Goal: Task Accomplishment & Management: Use online tool/utility

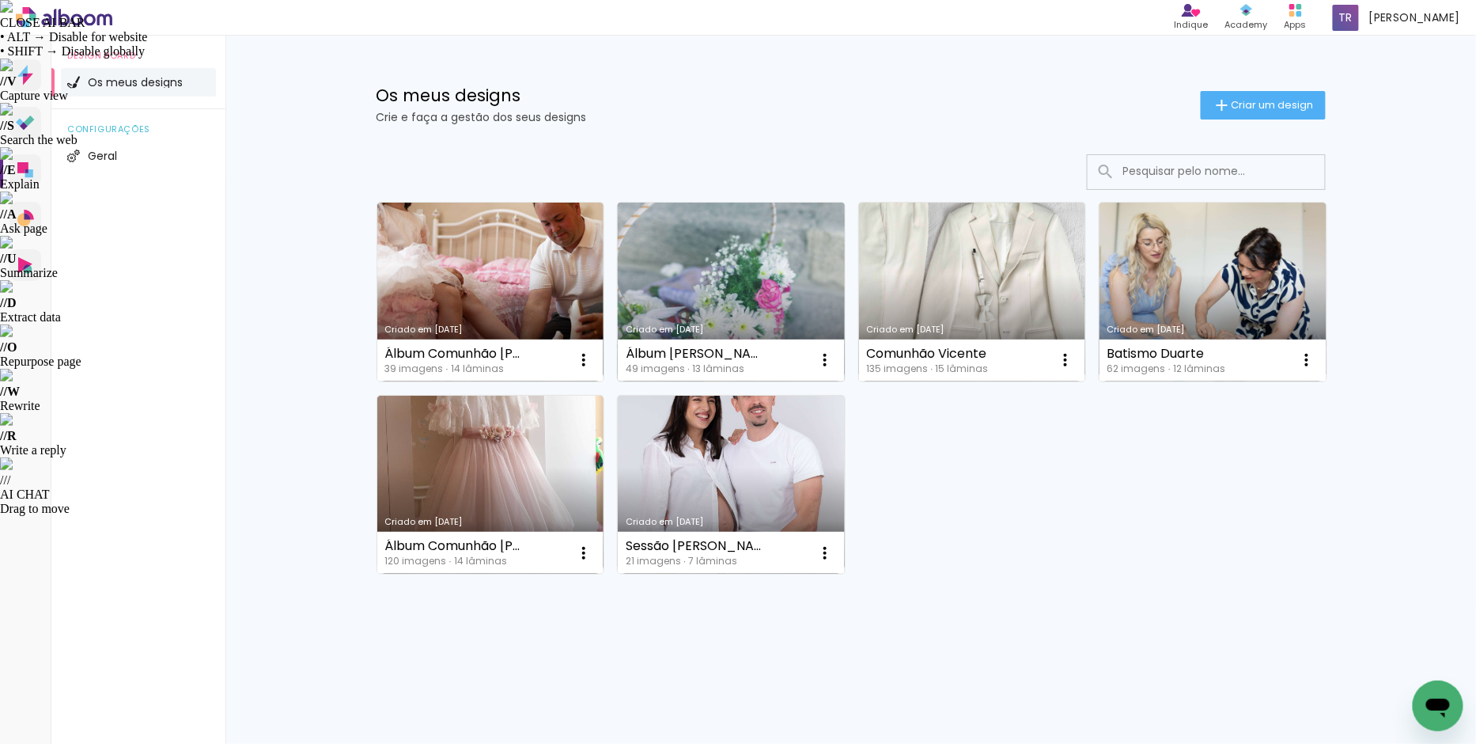
click at [765, 301] on link "Criado em [DATE]" at bounding box center [731, 292] width 227 height 179
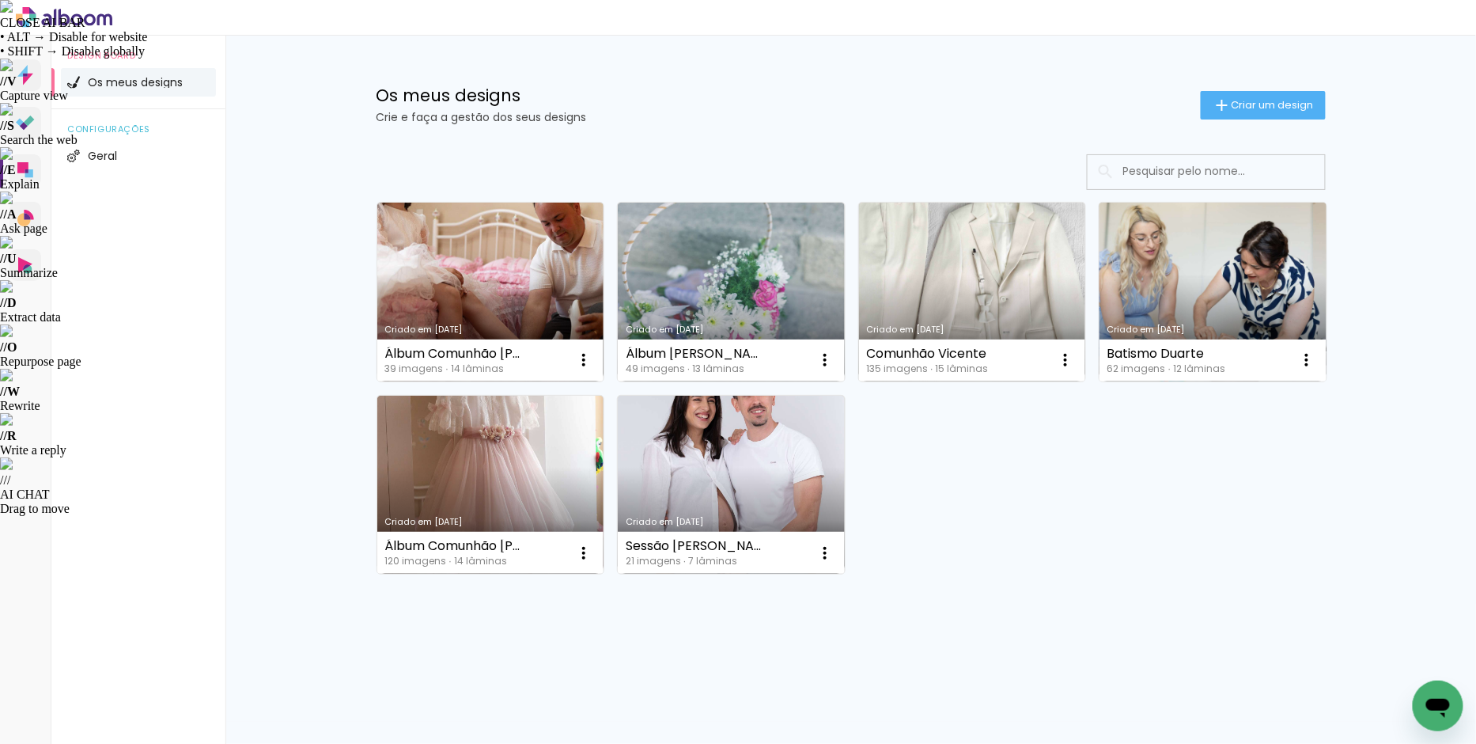
click at [1184, 275] on link "Criado em [DATE]" at bounding box center [1213, 292] width 227 height 179
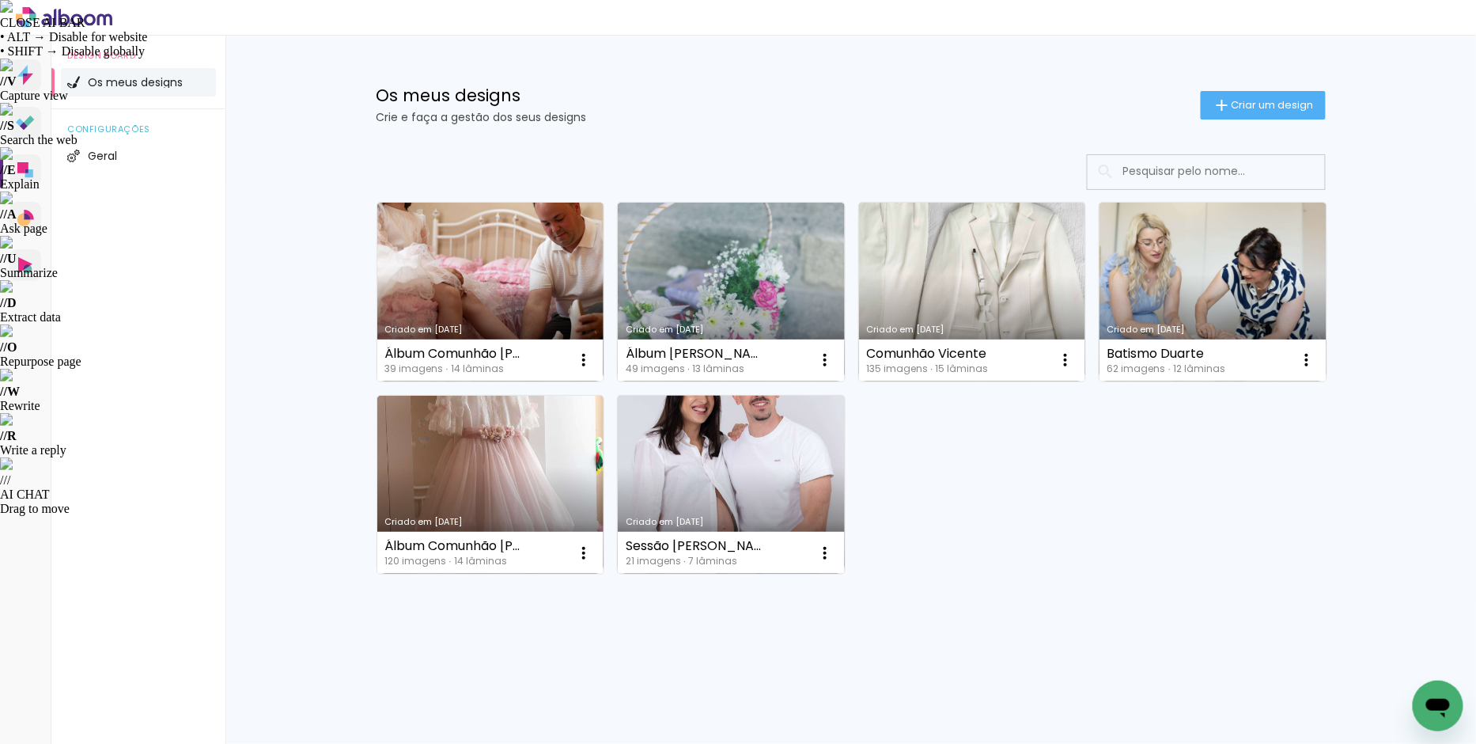
click at [769, 460] on link "Criado em [DATE]" at bounding box center [731, 485] width 227 height 179
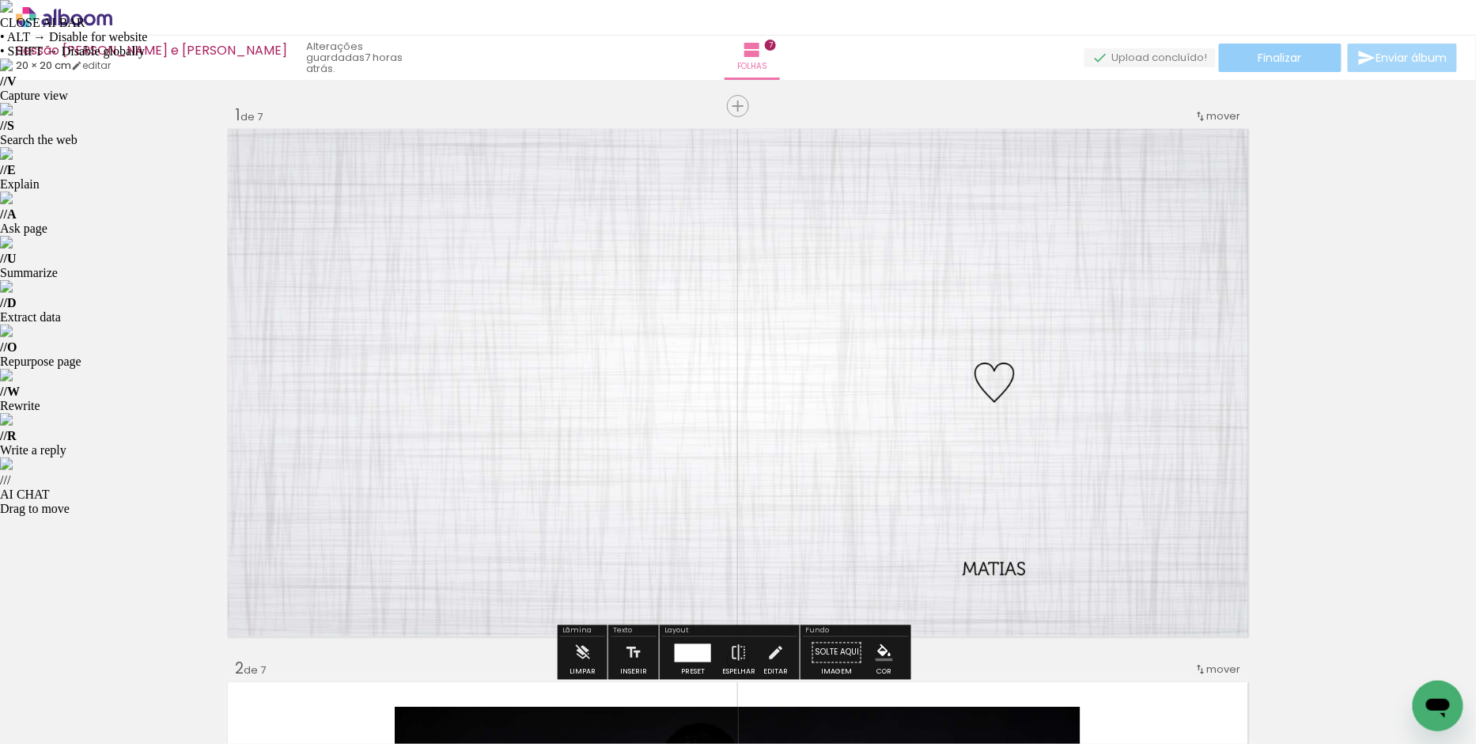
click at [1278, 59] on span "Finalizar" at bounding box center [1281, 57] width 44 height 11
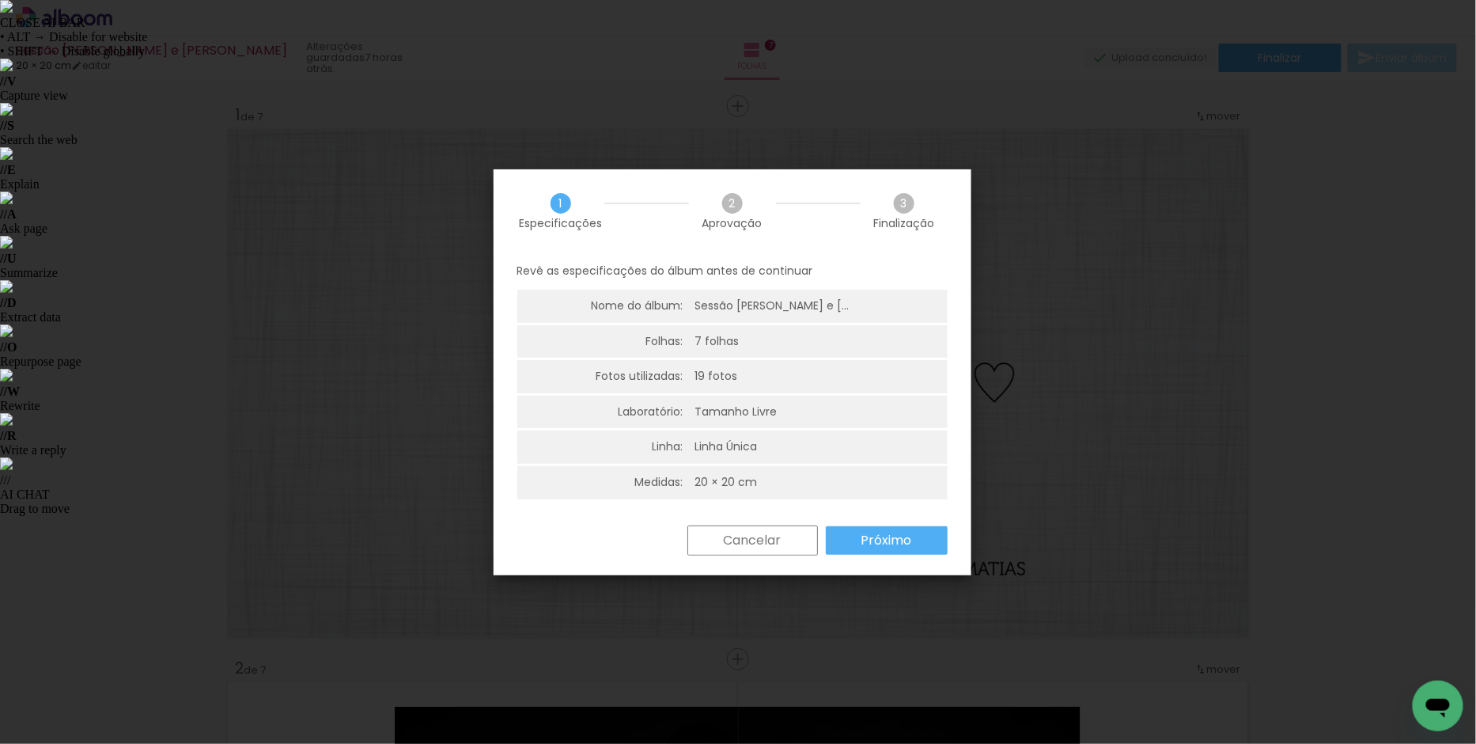
click at [0, 0] on slot "Próximo" at bounding box center [0, 0] width 0 height 0
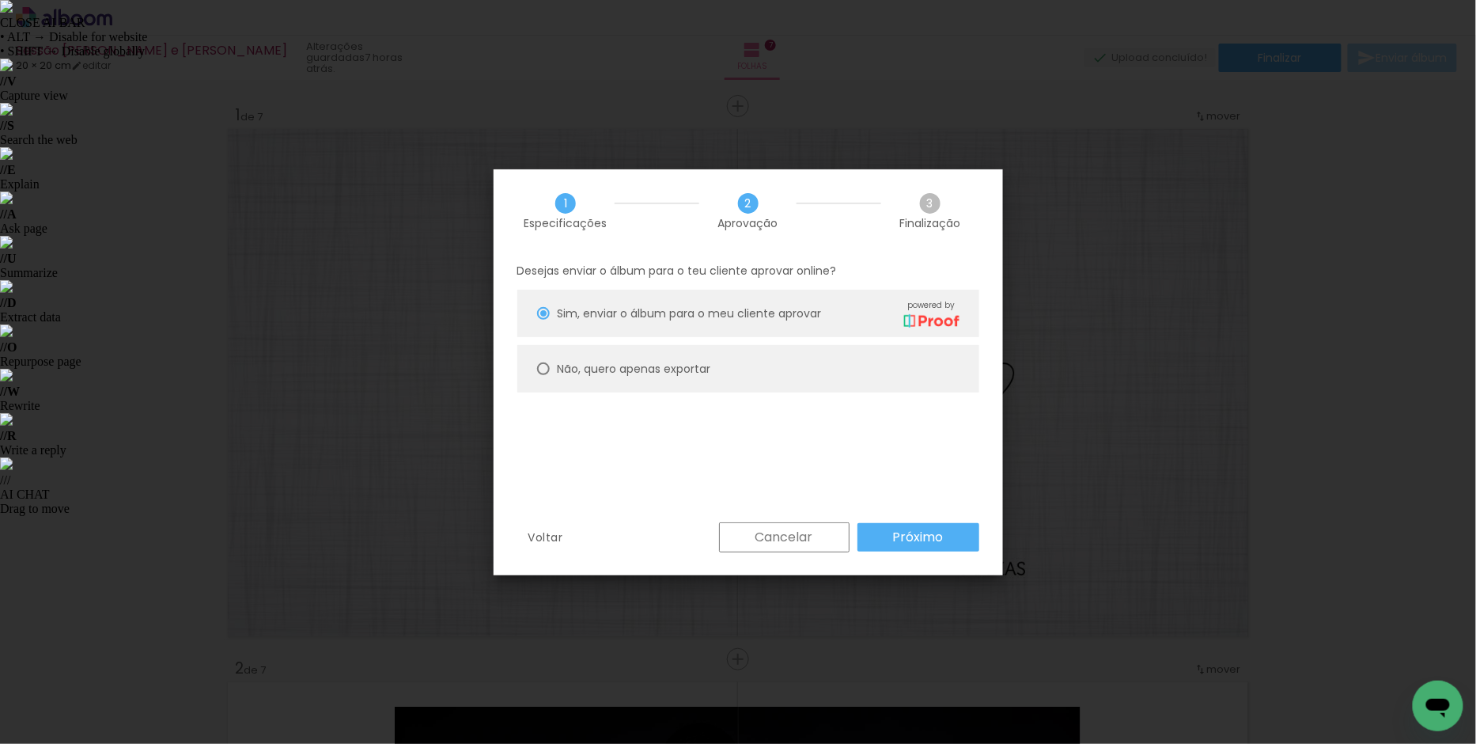
click at [0, 0] on slot "Não, quero apenas exportar" at bounding box center [0, 0] width 0 height 0
type paper-radio-button "on"
click at [0, 0] on slot "Próximo" at bounding box center [0, 0] width 0 height 0
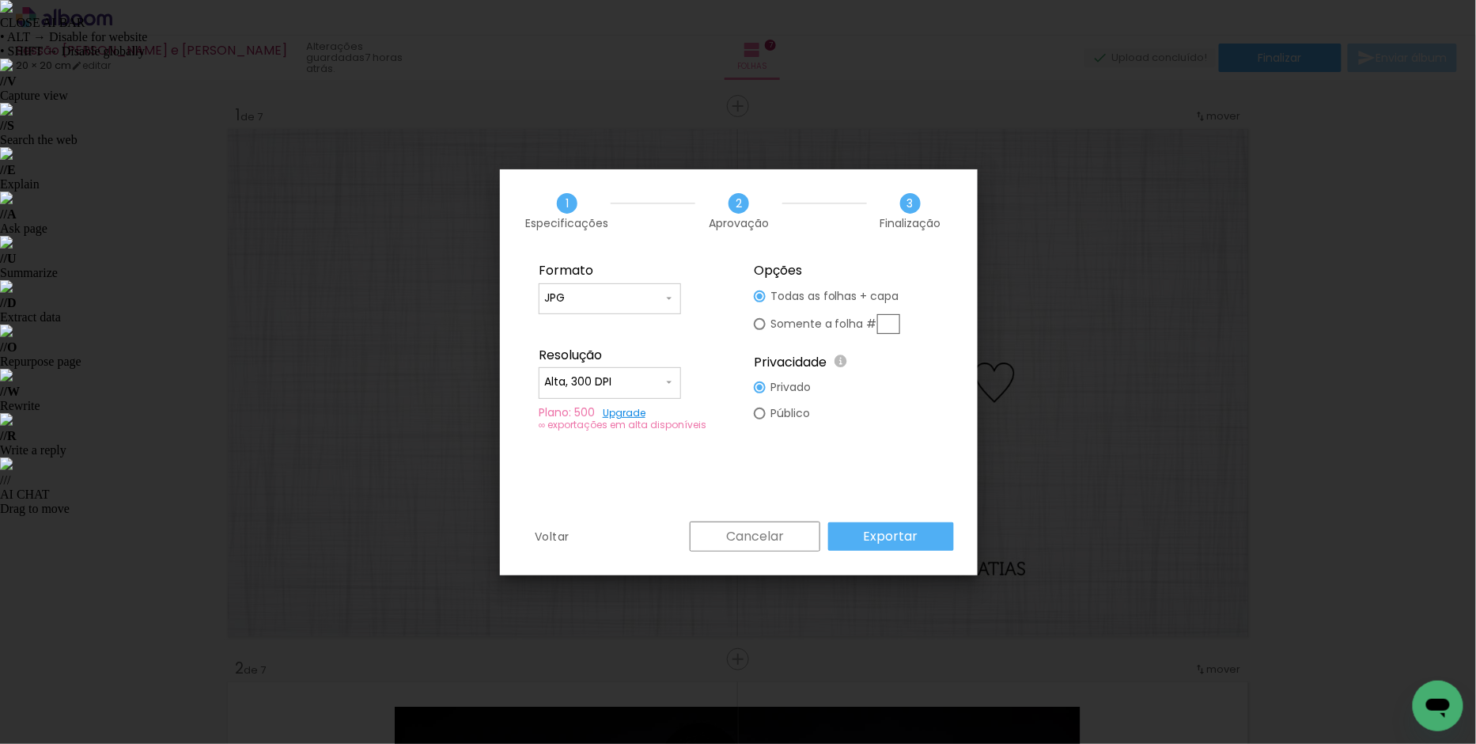
click at [889, 447] on div "Formato JPG PDF Resolução Alta, 300 DPI Baixa Plano: 500 Upgrade ∞ exportações …" at bounding box center [739, 386] width 478 height 269
click at [646, 374] on input "Alta, 300 DPI" at bounding box center [603, 382] width 119 height 16
click at [582, 418] on paper-item "Baixa" at bounding box center [610, 411] width 142 height 32
type input "Baixa"
click at [615, 305] on input "JPG" at bounding box center [603, 298] width 119 height 16
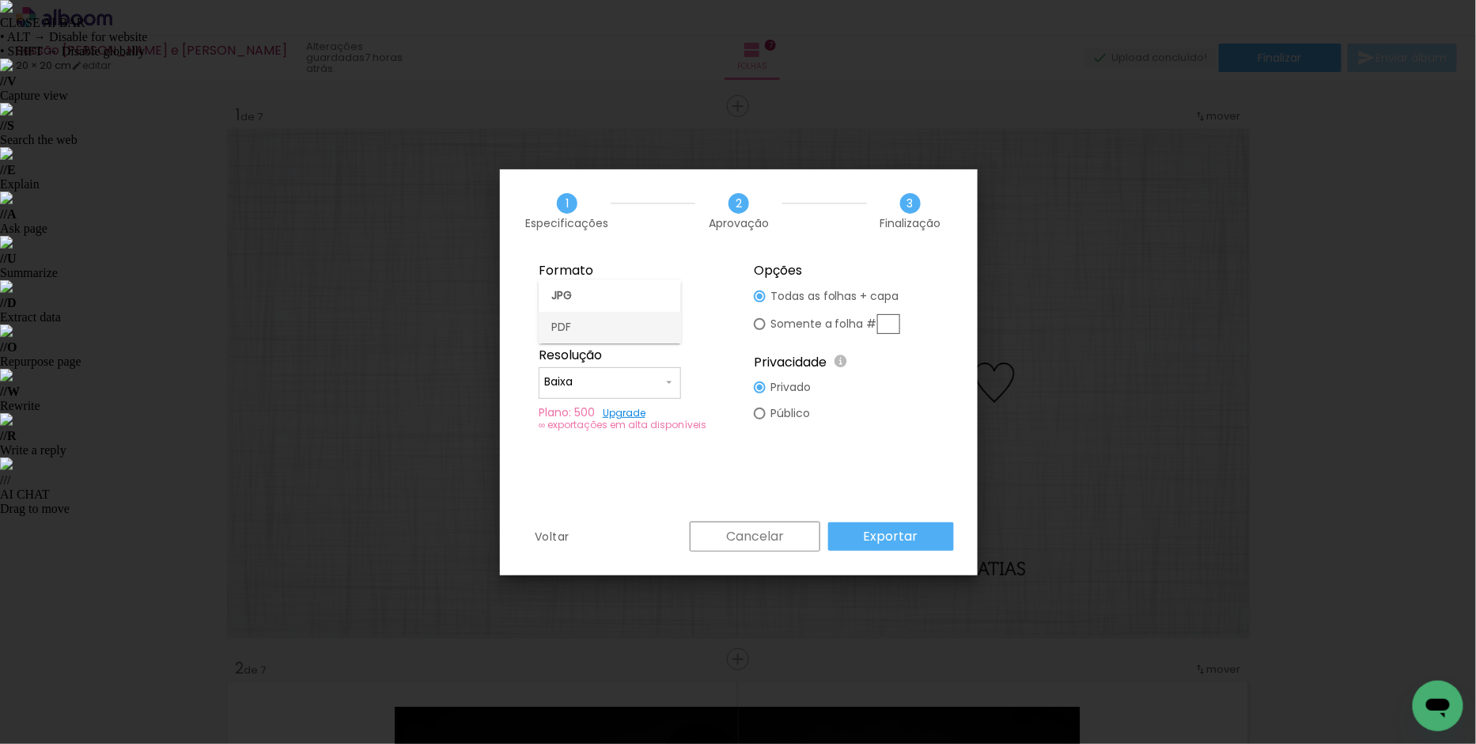
click at [584, 328] on paper-item "PDF" at bounding box center [610, 328] width 142 height 32
type input "PDF"
click at [0, 0] on slot "Exportar" at bounding box center [0, 0] width 0 height 0
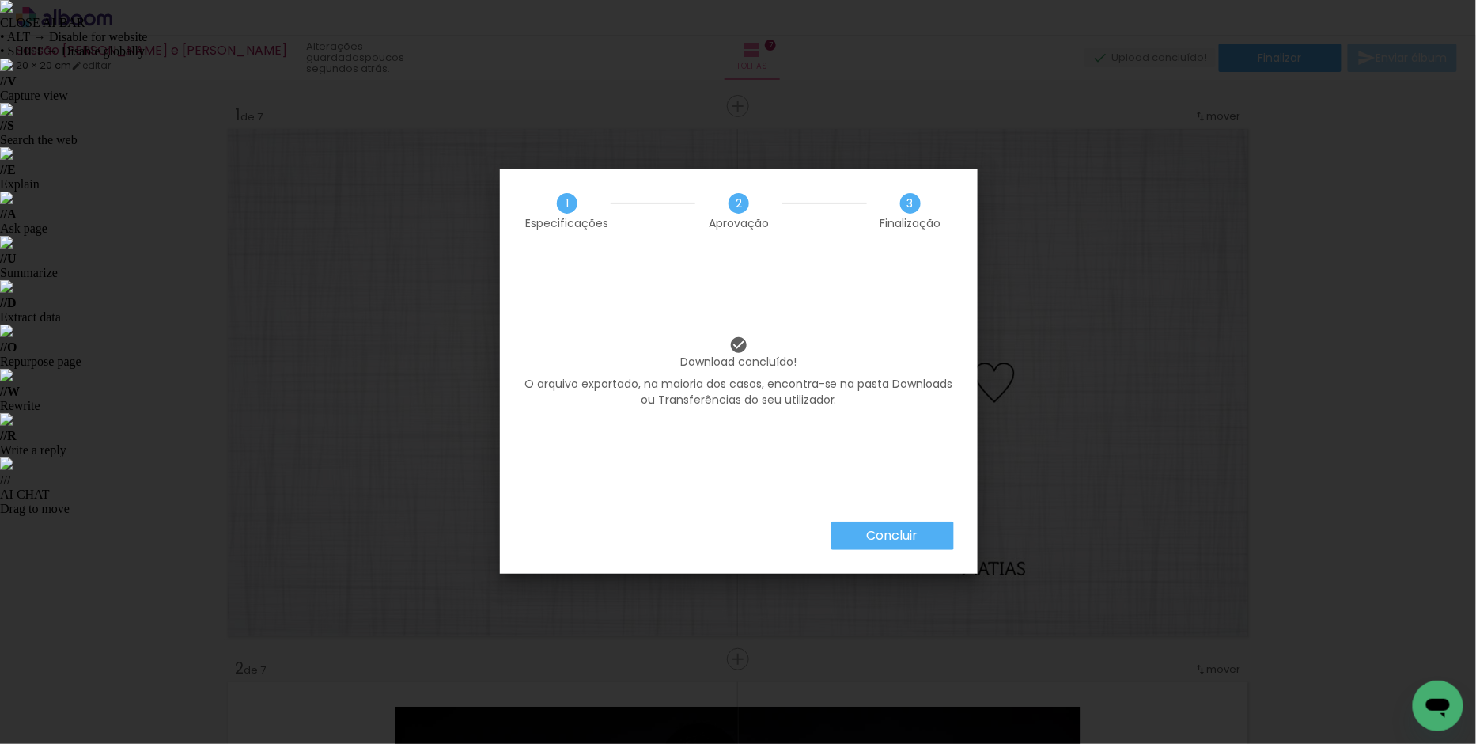
click at [0, 0] on slot "Concluir" at bounding box center [0, 0] width 0 height 0
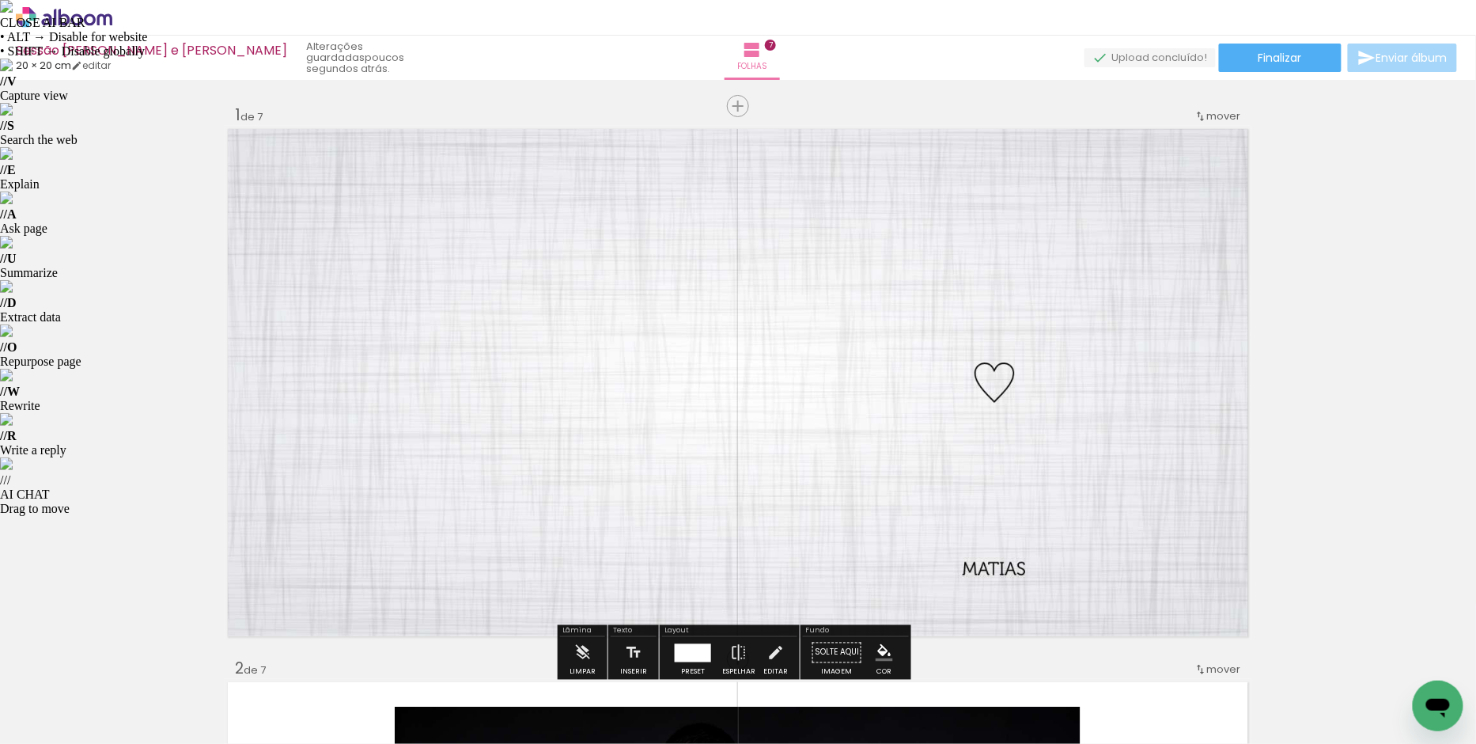
click at [926, 298] on quentale-photo at bounding box center [738, 382] width 1027 height 513
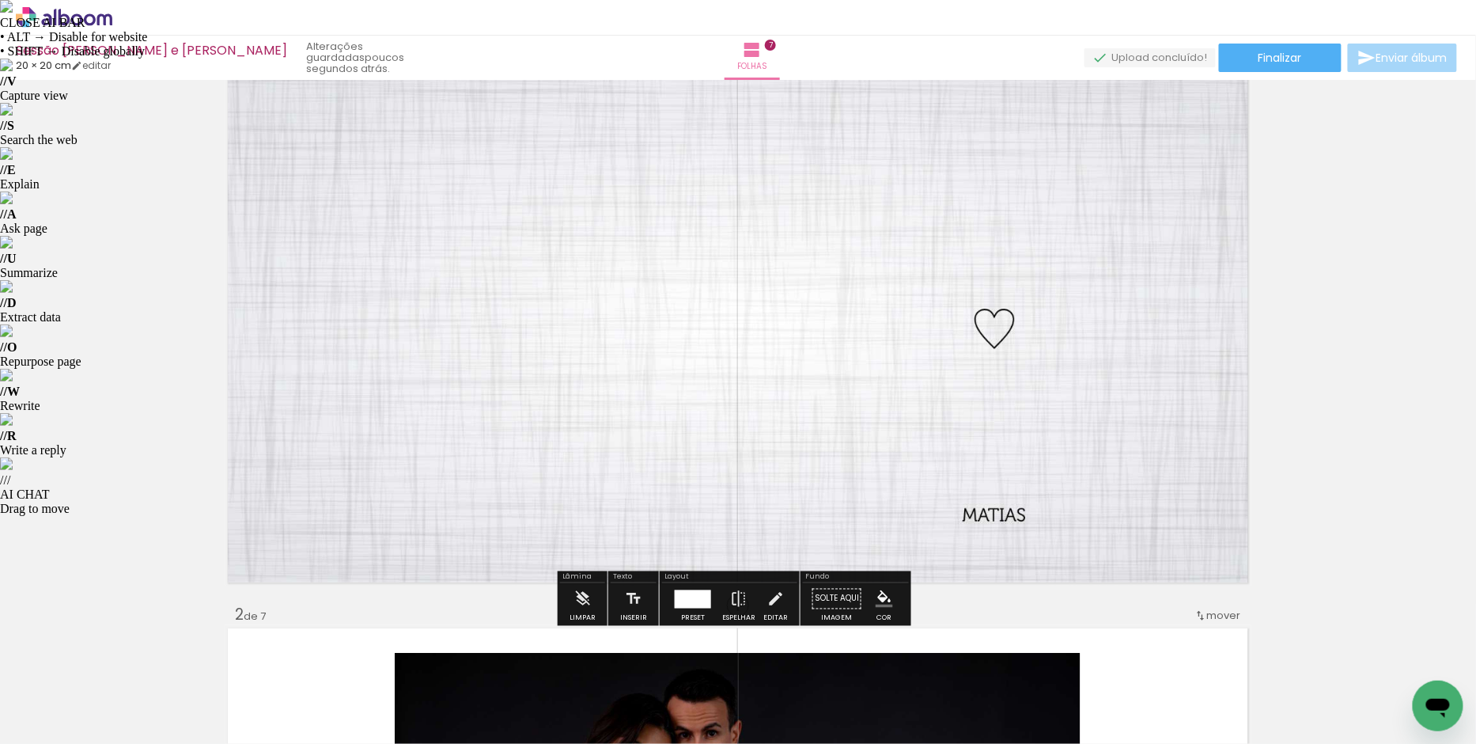
scroll to position [112, 0]
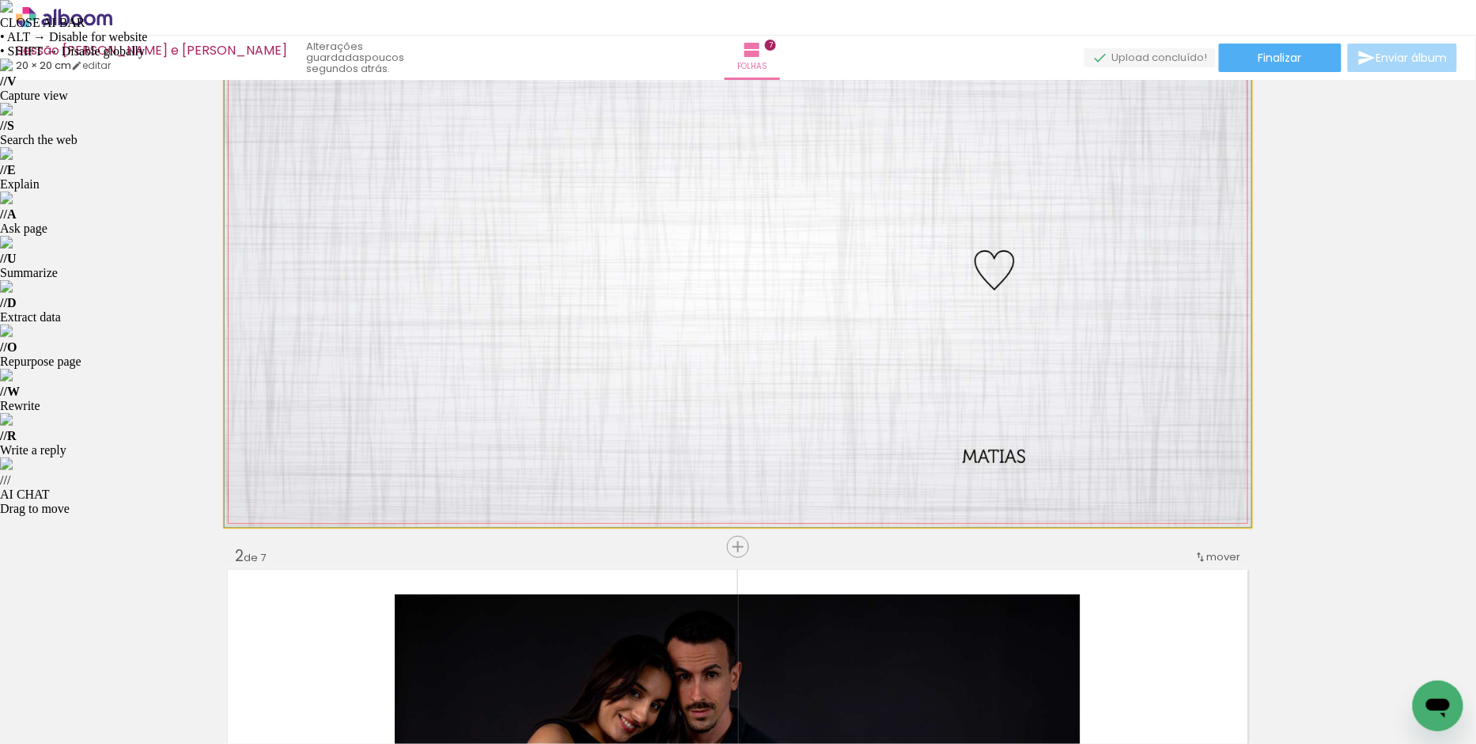
click at [846, 369] on quentale-photo at bounding box center [738, 269] width 1027 height 513
drag, startPoint x: 769, startPoint y: 226, endPoint x: 937, endPoint y: 219, distance: 168.7
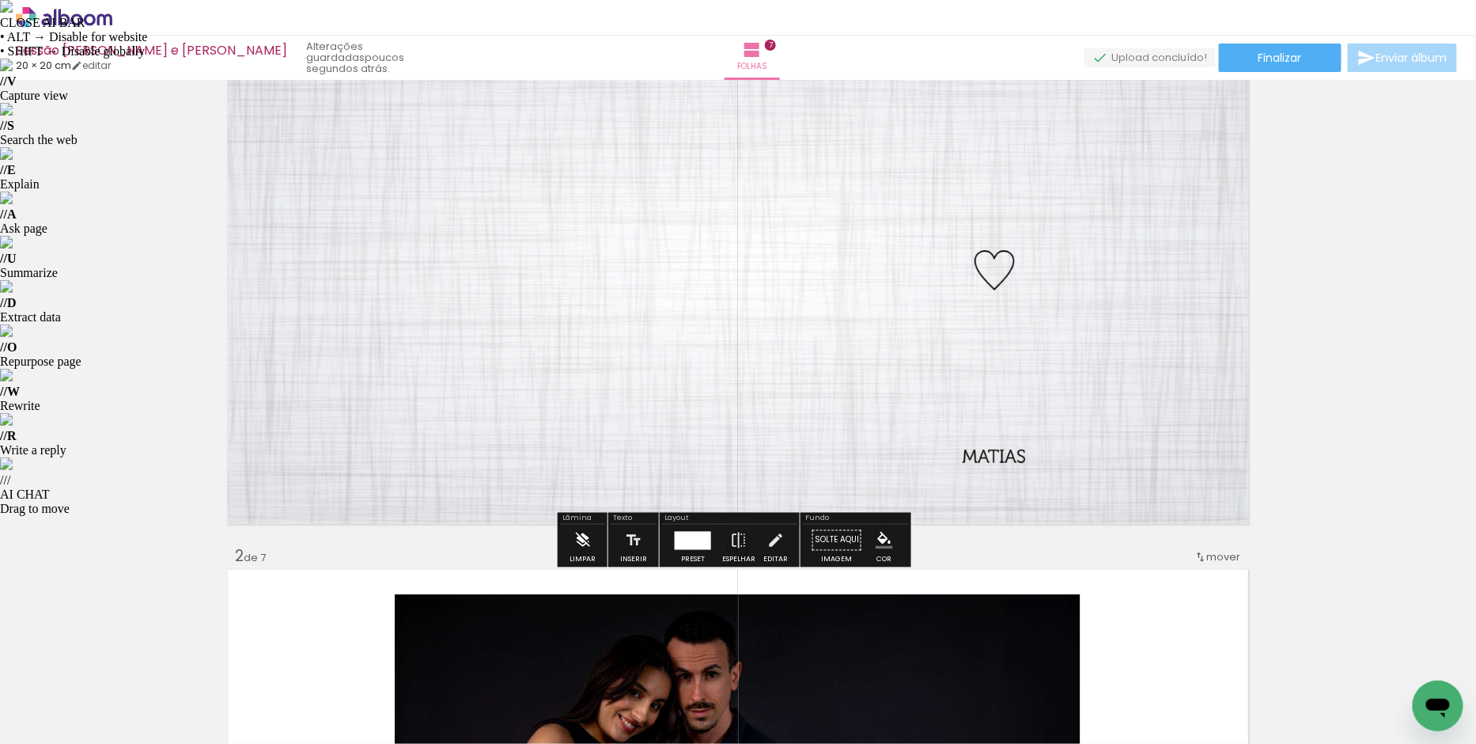
click at [588, 541] on iron-icon at bounding box center [582, 540] width 17 height 32
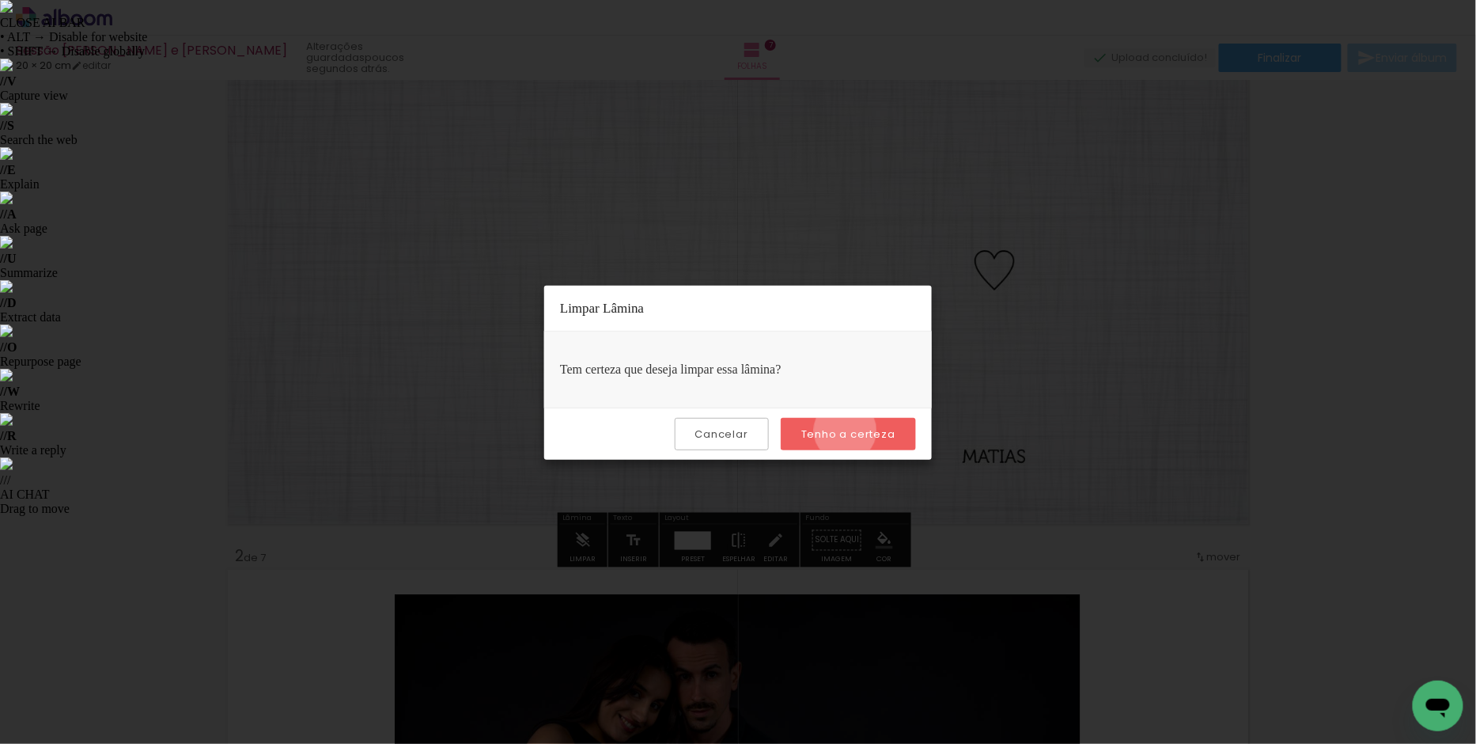
click at [0, 0] on slot "Tenho a certeza" at bounding box center [0, 0] width 0 height 0
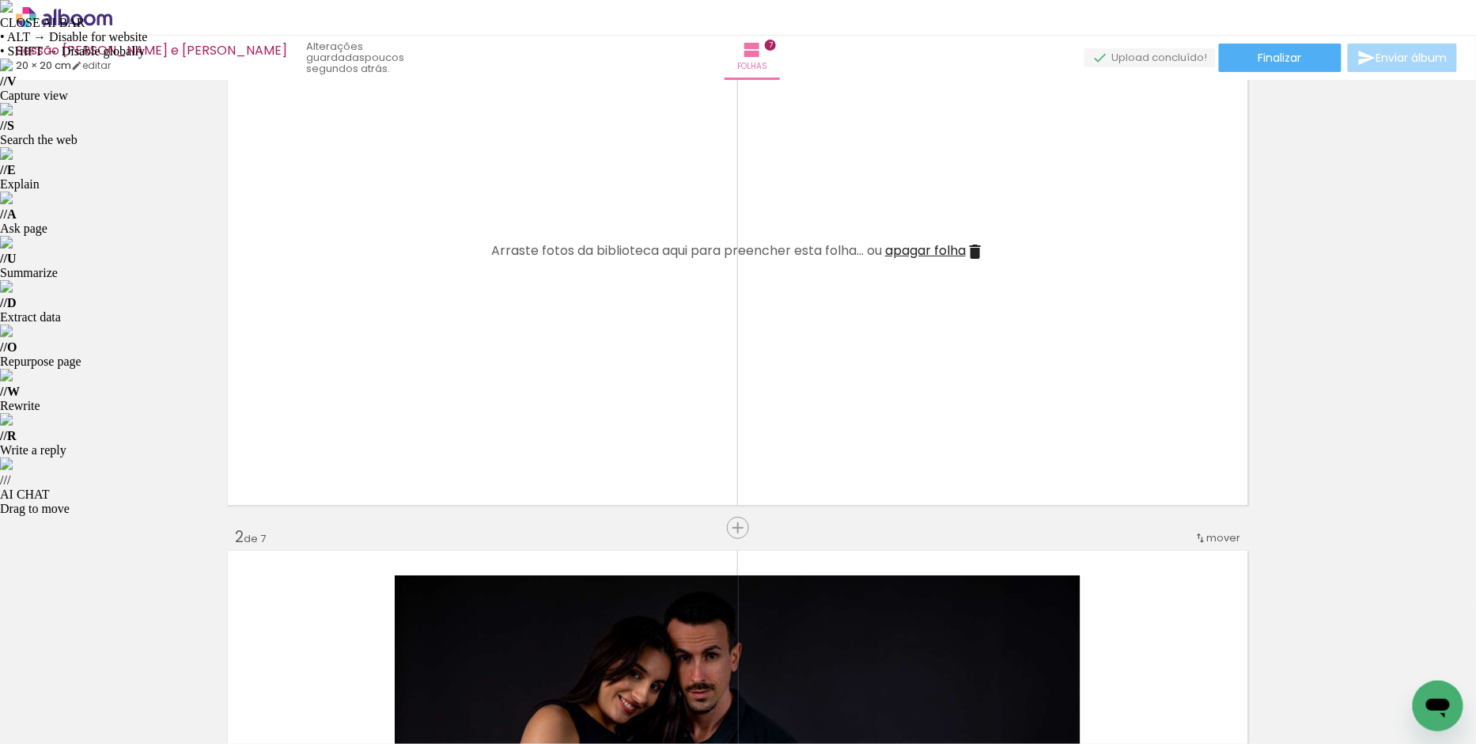
scroll to position [157, 0]
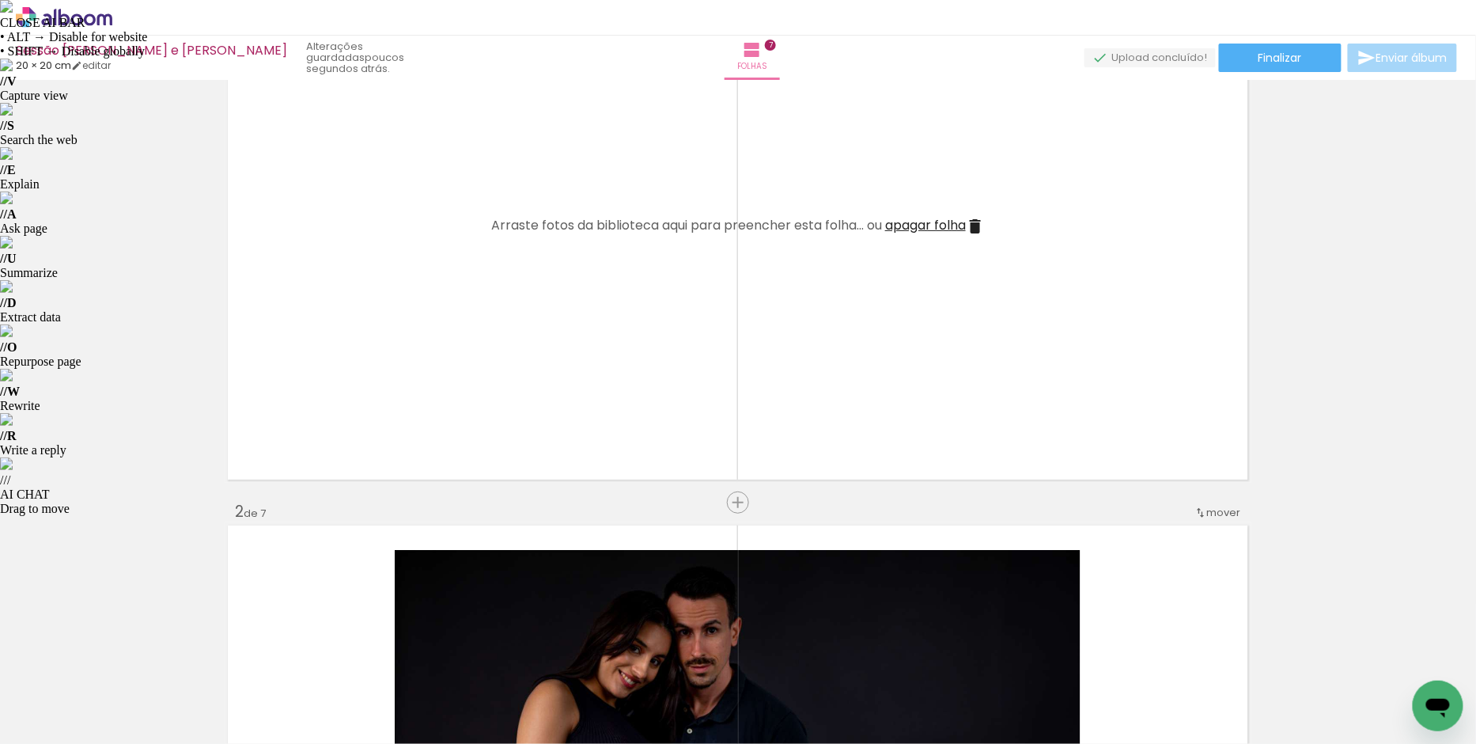
click at [906, 225] on span "apagar folha" at bounding box center [925, 225] width 81 height 18
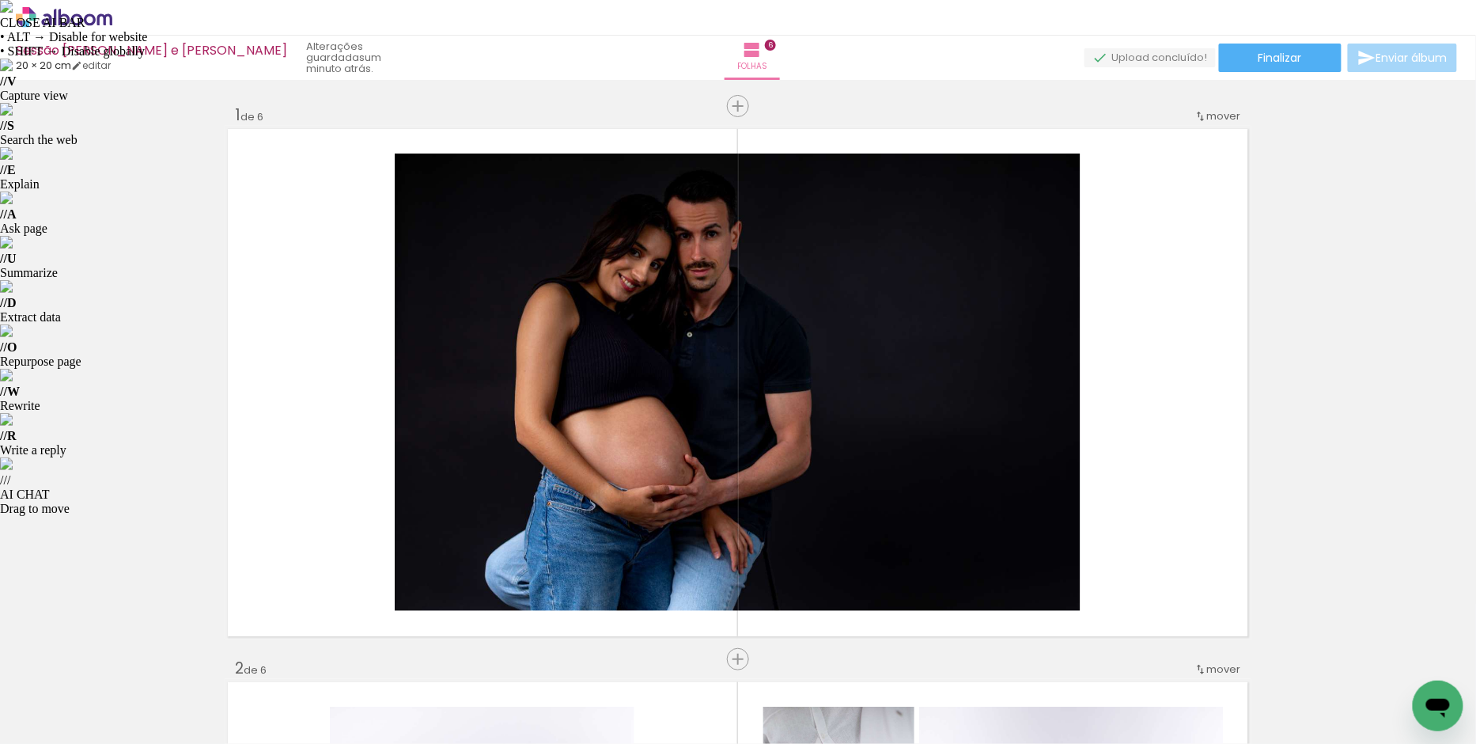
scroll to position [0, 0]
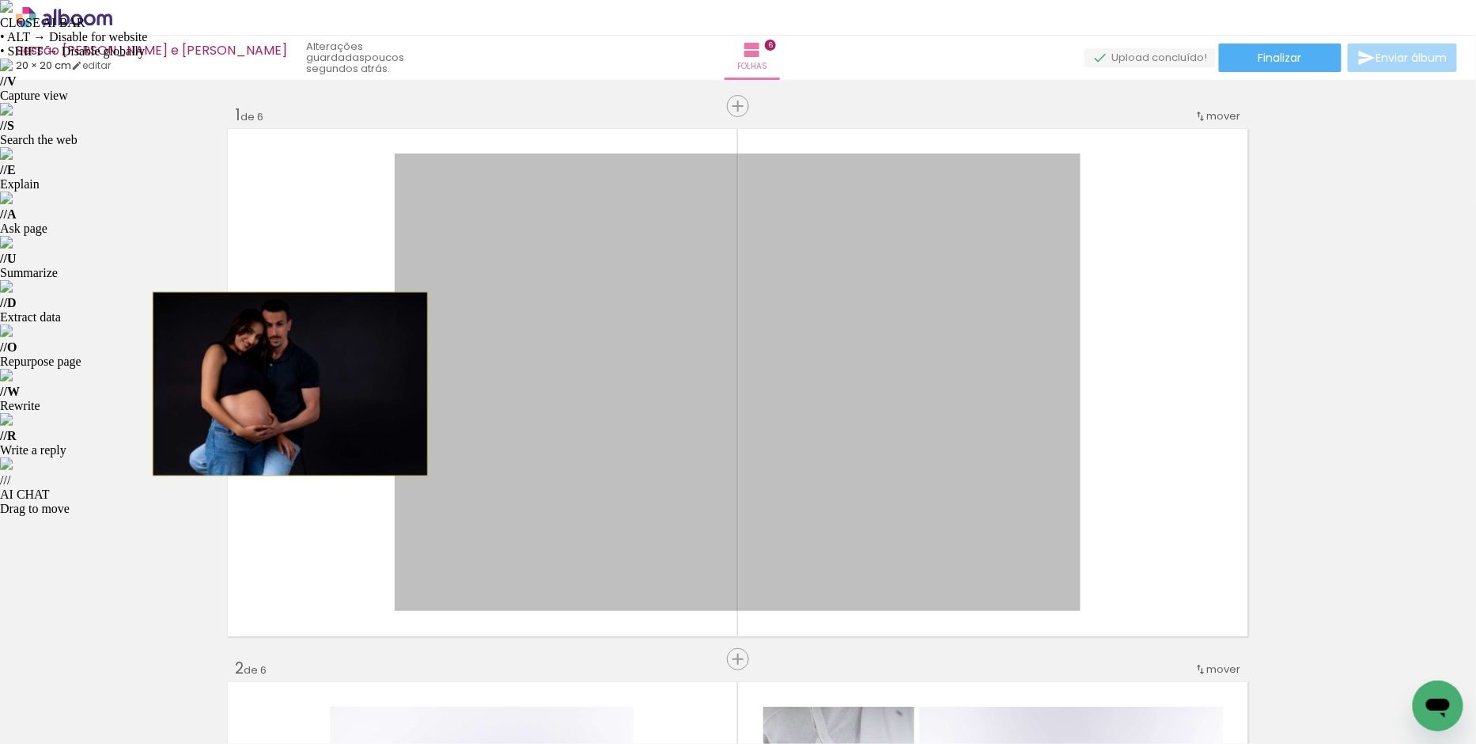
drag, startPoint x: 884, startPoint y: 435, endPoint x: 177, endPoint y: 383, distance: 708.4
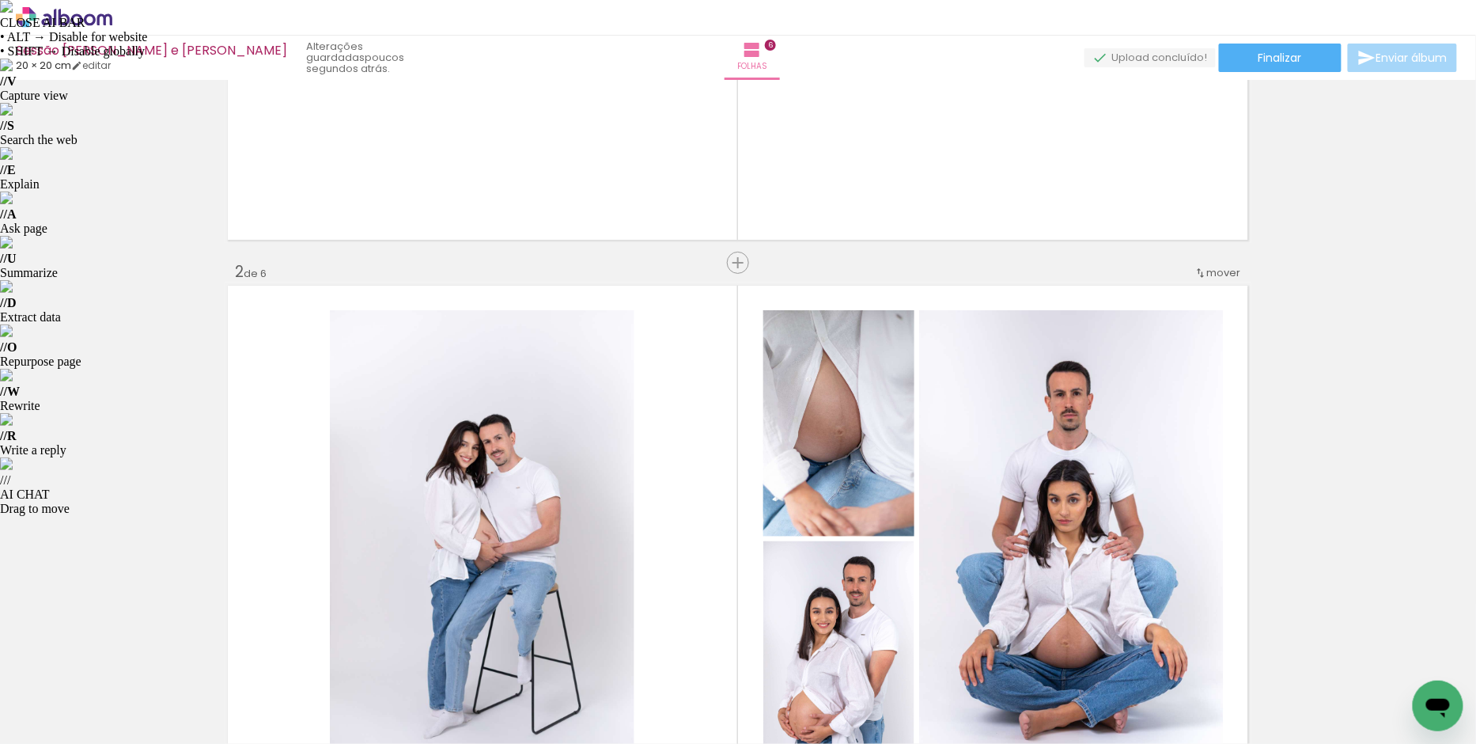
scroll to position [399, 0]
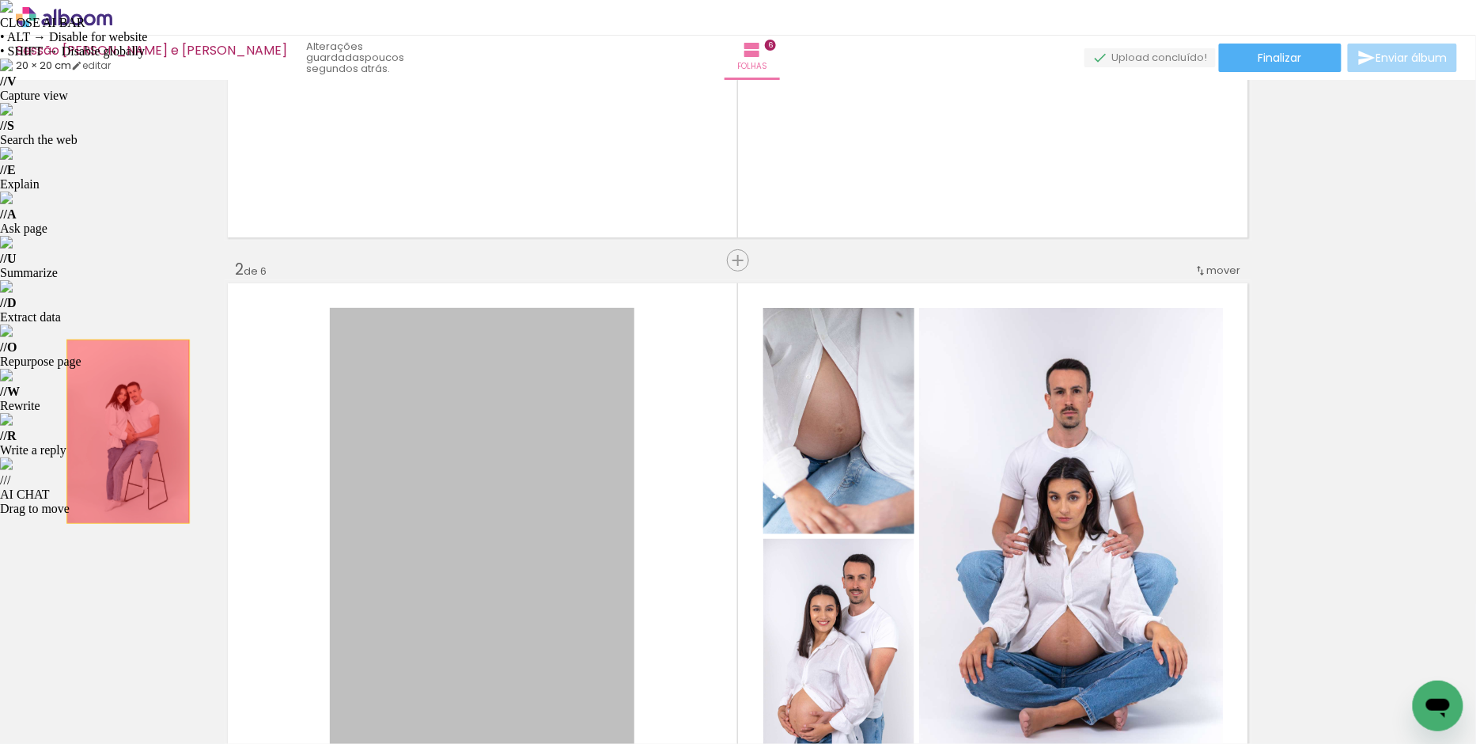
drag, startPoint x: 488, startPoint y: 499, endPoint x: 122, endPoint y: 431, distance: 372.5
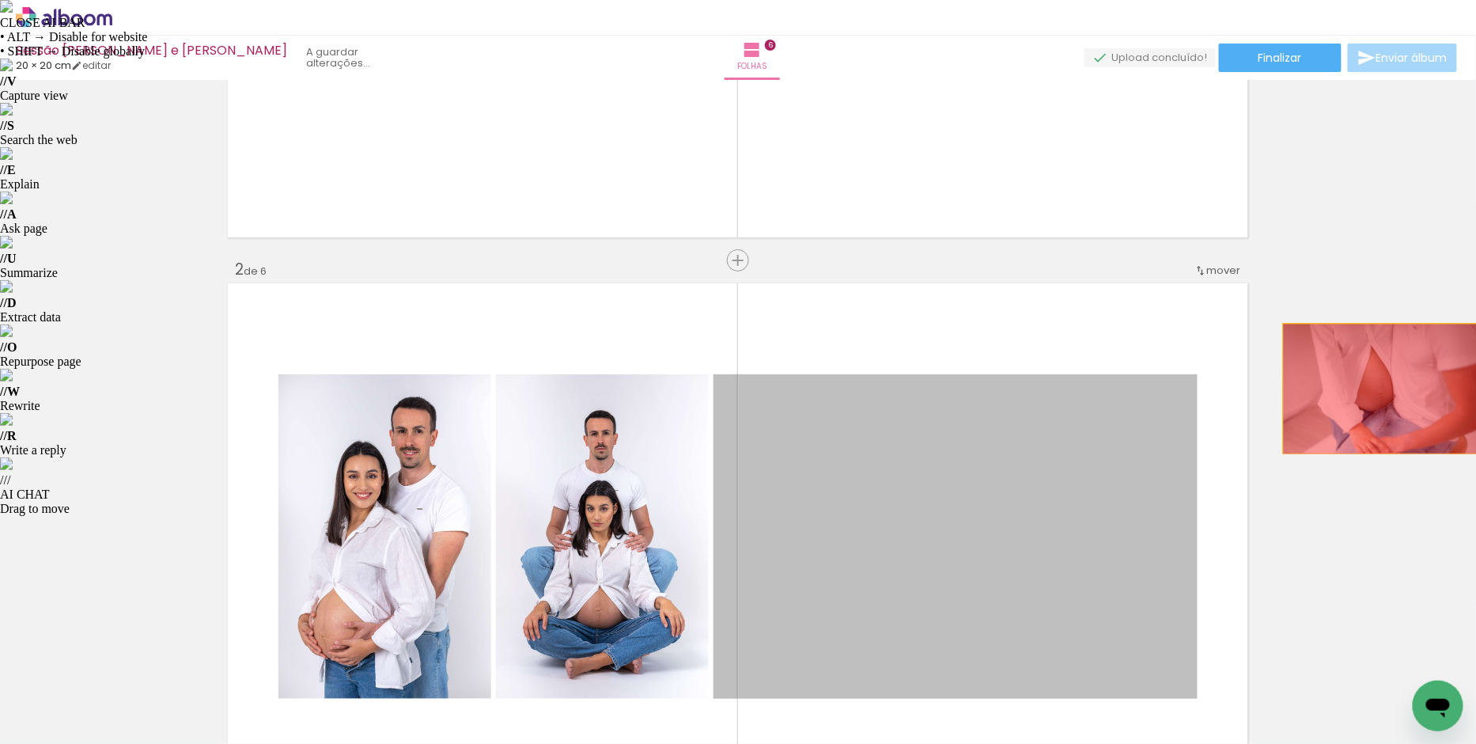
drag, startPoint x: 933, startPoint y: 472, endPoint x: 1365, endPoint y: 392, distance: 438.6
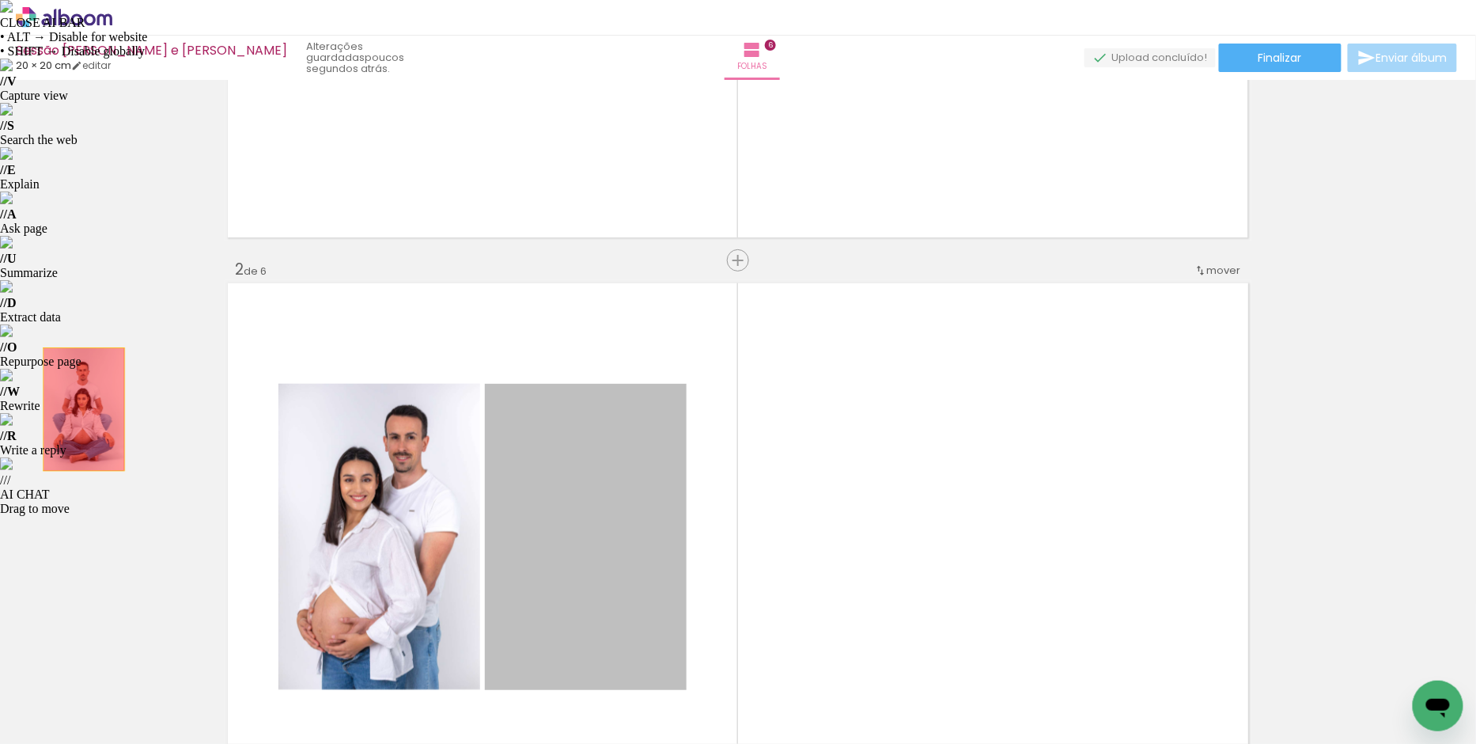
drag, startPoint x: 603, startPoint y: 468, endPoint x: 78, endPoint y: 409, distance: 528.6
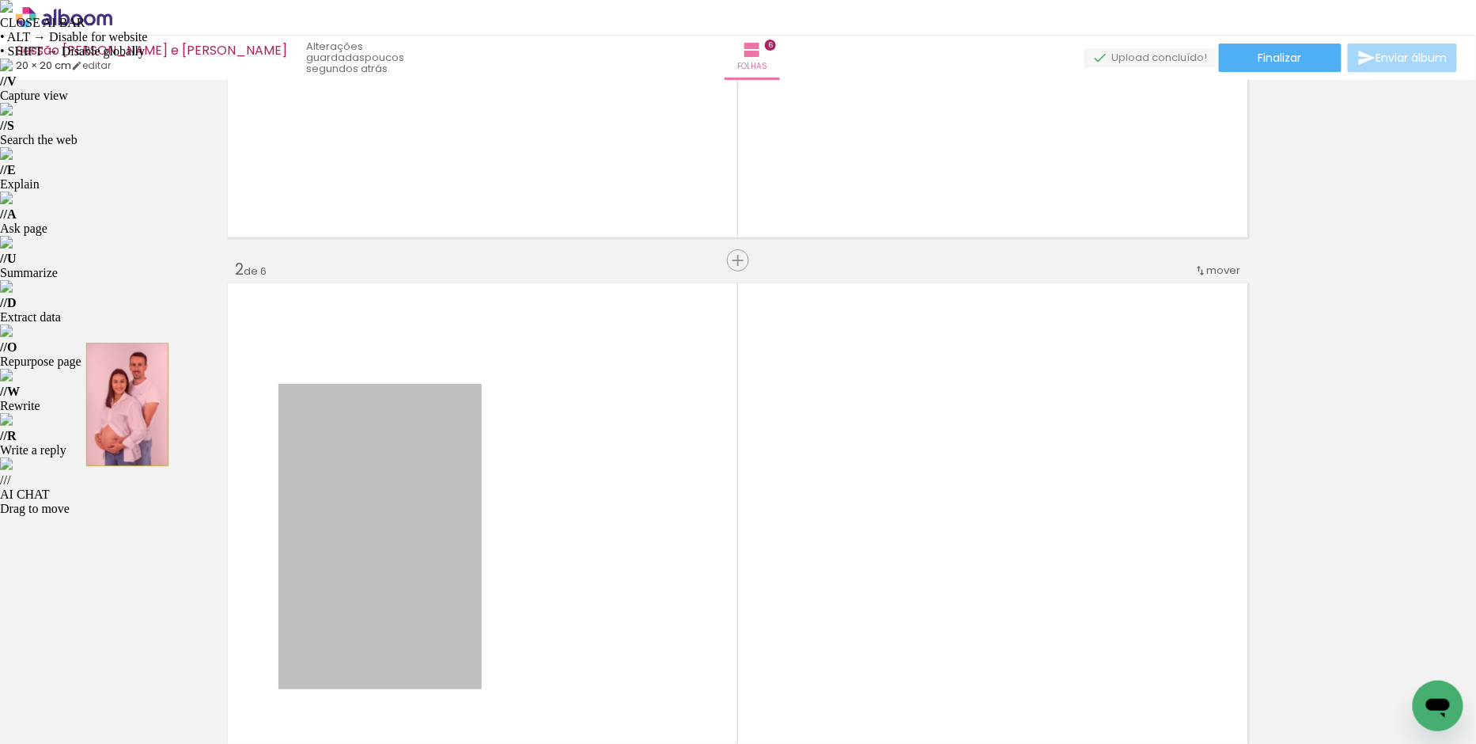
drag, startPoint x: 381, startPoint y: 464, endPoint x: 118, endPoint y: 405, distance: 269.1
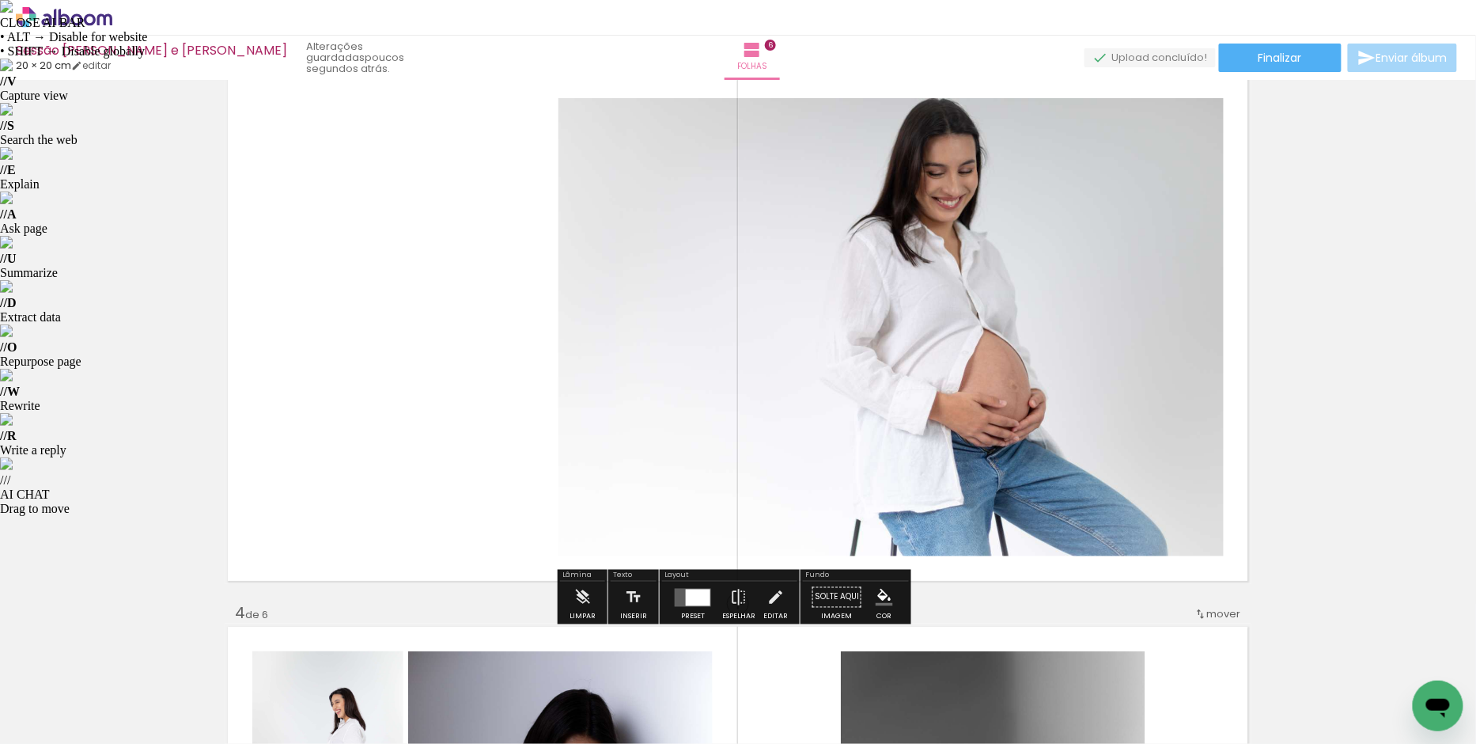
scroll to position [1158, 0]
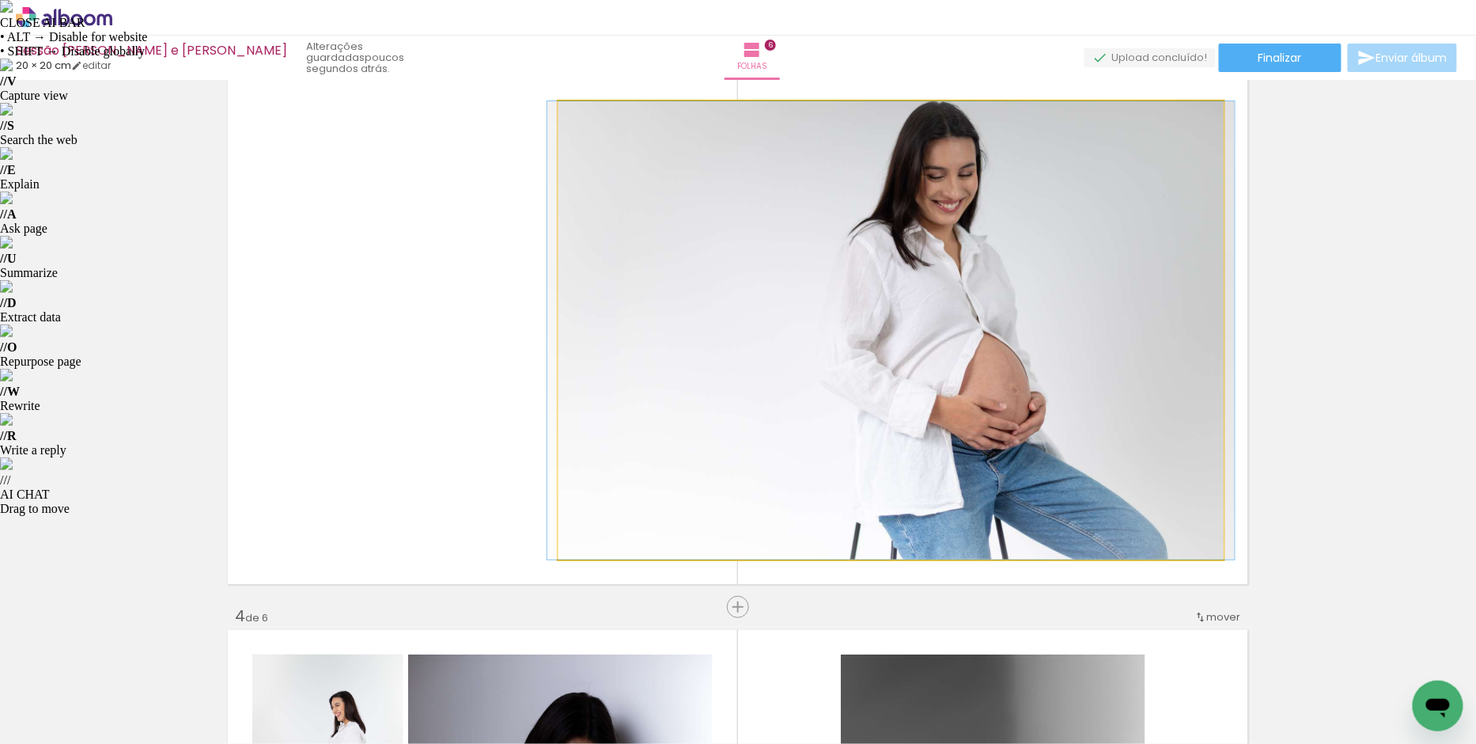
click at [873, 411] on quentale-photo at bounding box center [891, 330] width 665 height 458
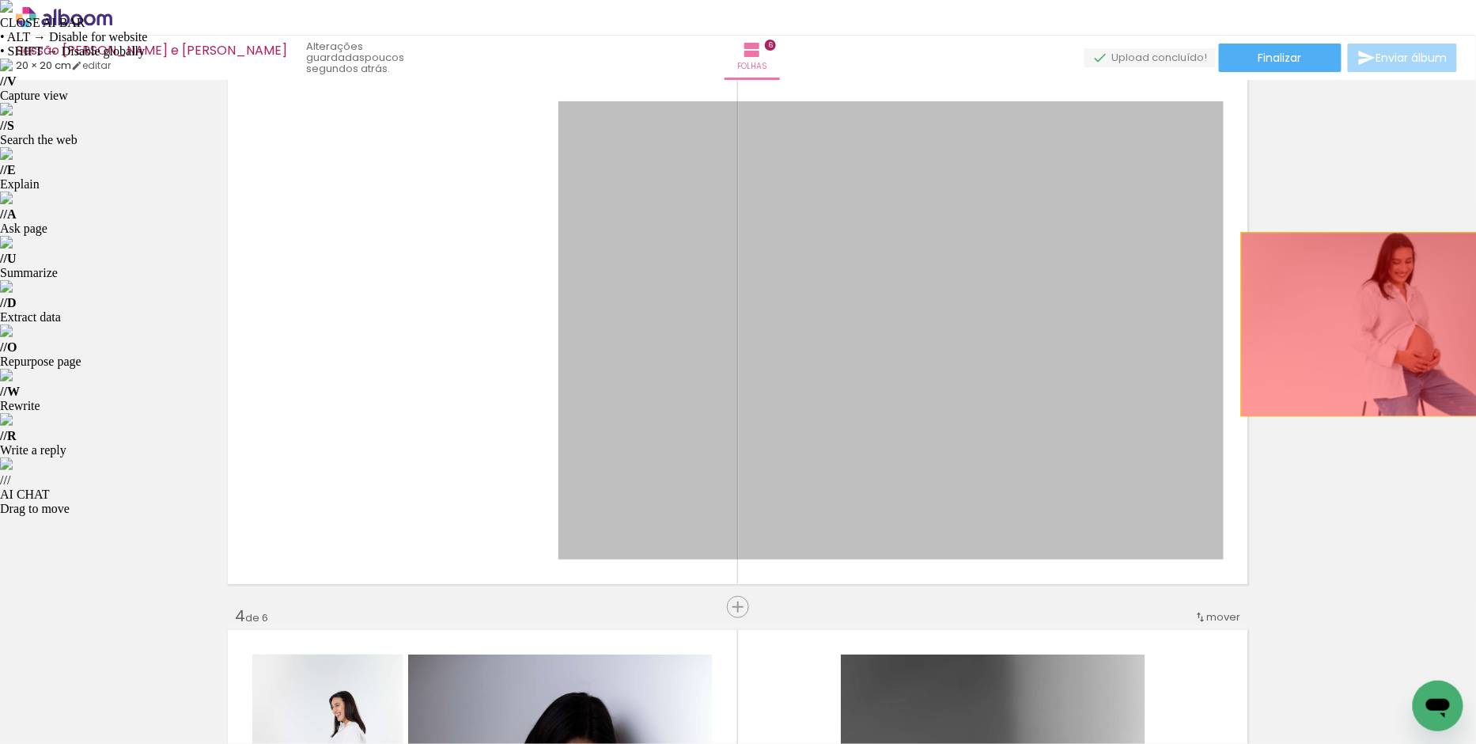
drag, startPoint x: 831, startPoint y: 410, endPoint x: 1369, endPoint y: 324, distance: 544.7
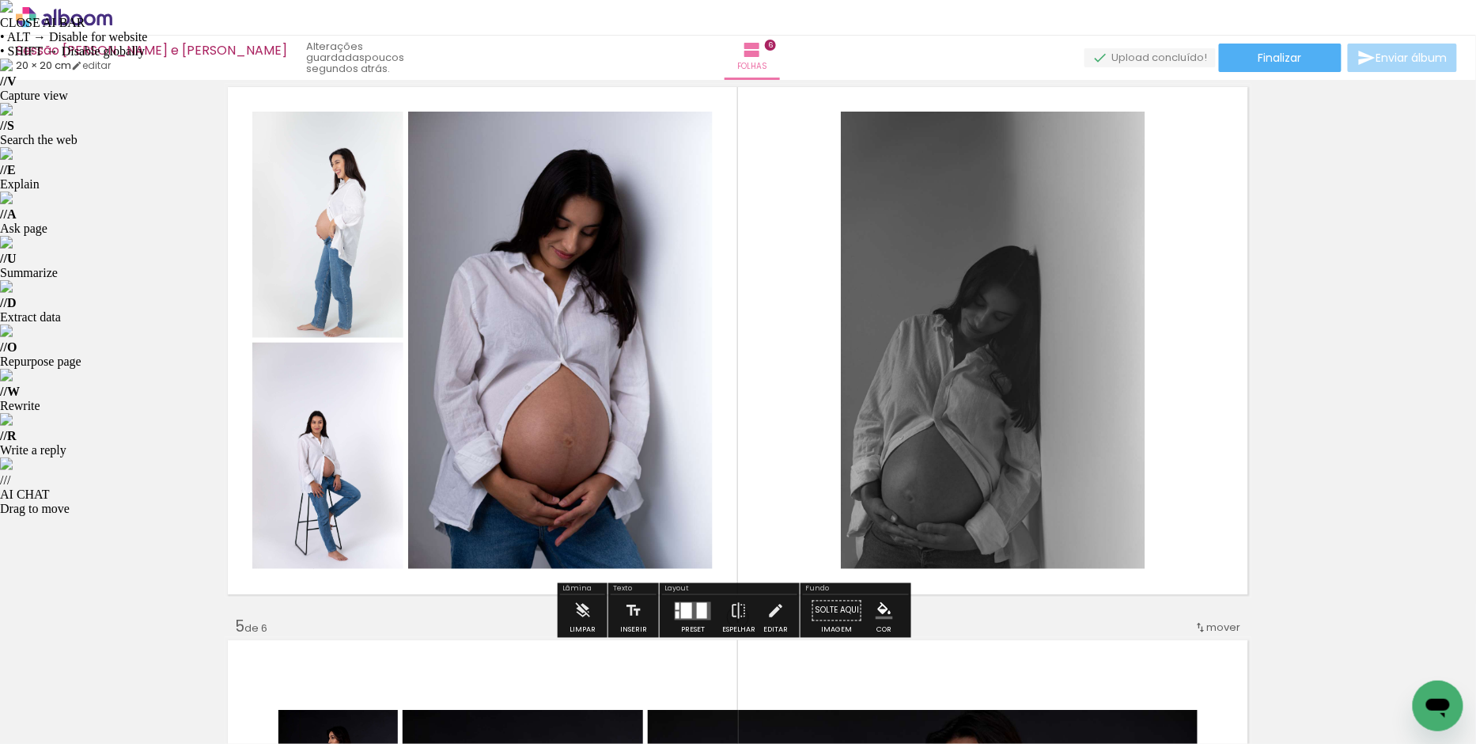
scroll to position [1826, 0]
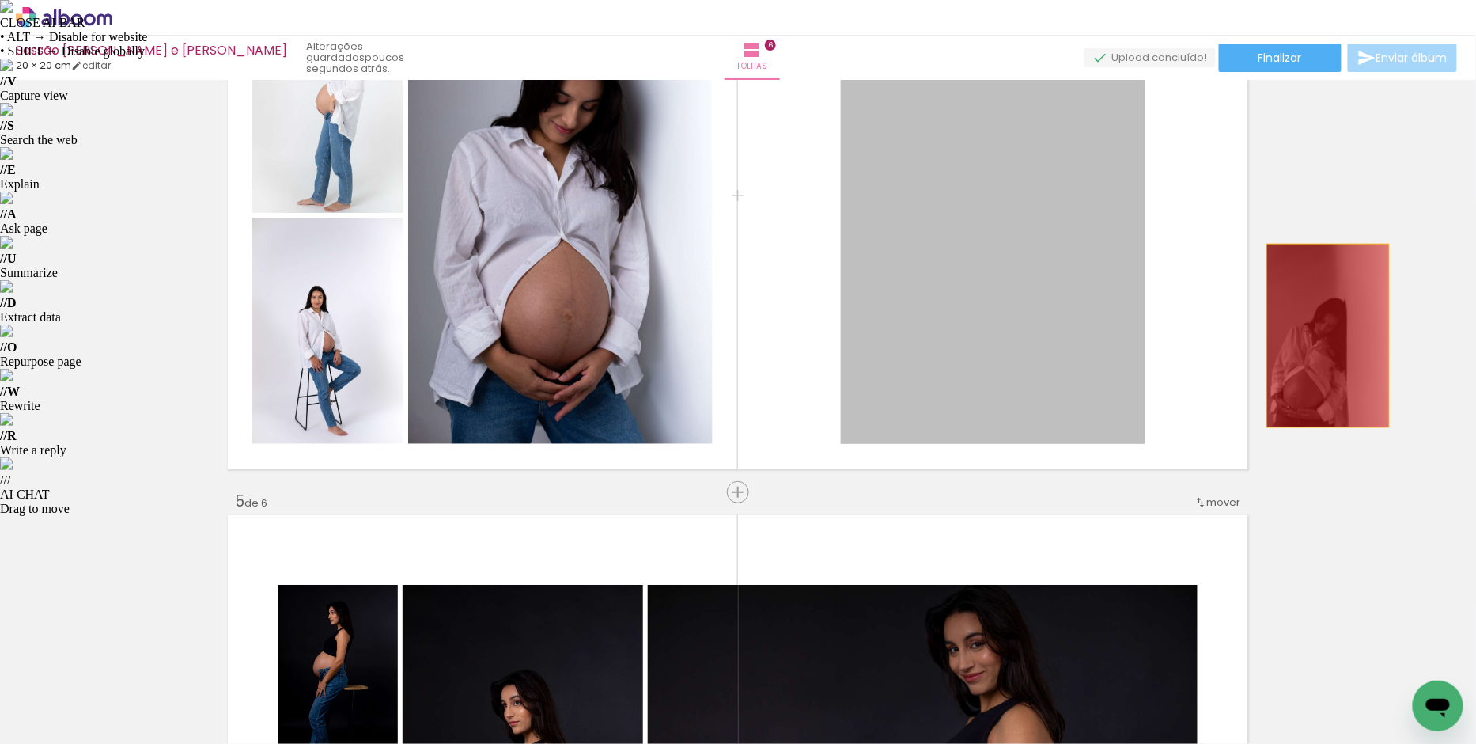
drag, startPoint x: 892, startPoint y: 358, endPoint x: 1322, endPoint y: 335, distance: 431.0
click at [1322, 335] on div "Inserir folha 1 de 6 Inserir folha 2 de 6 Inserir folha 3 de 6 Inserir folha 4 …" at bounding box center [738, 196] width 1476 height 3872
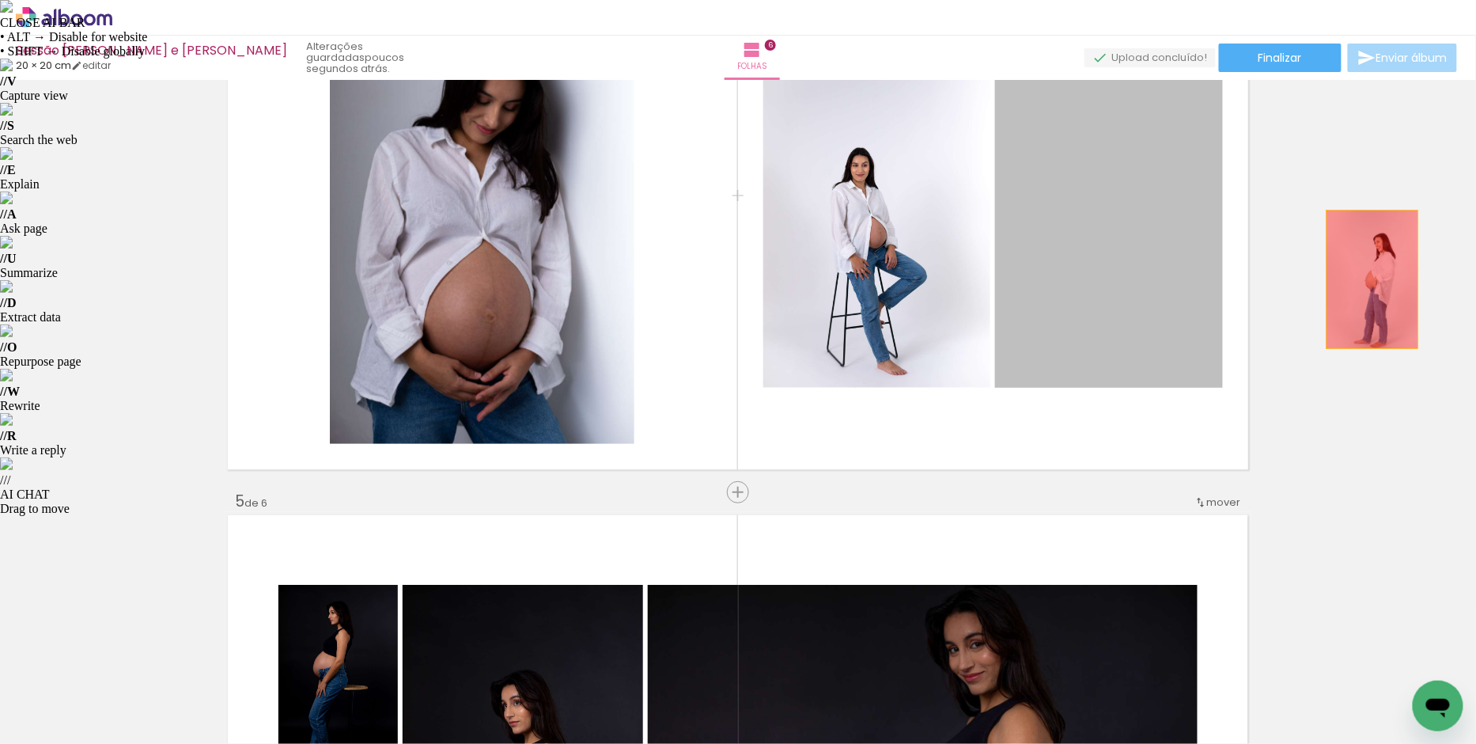
drag, startPoint x: 1107, startPoint y: 286, endPoint x: 1366, endPoint y: 278, distance: 259.6
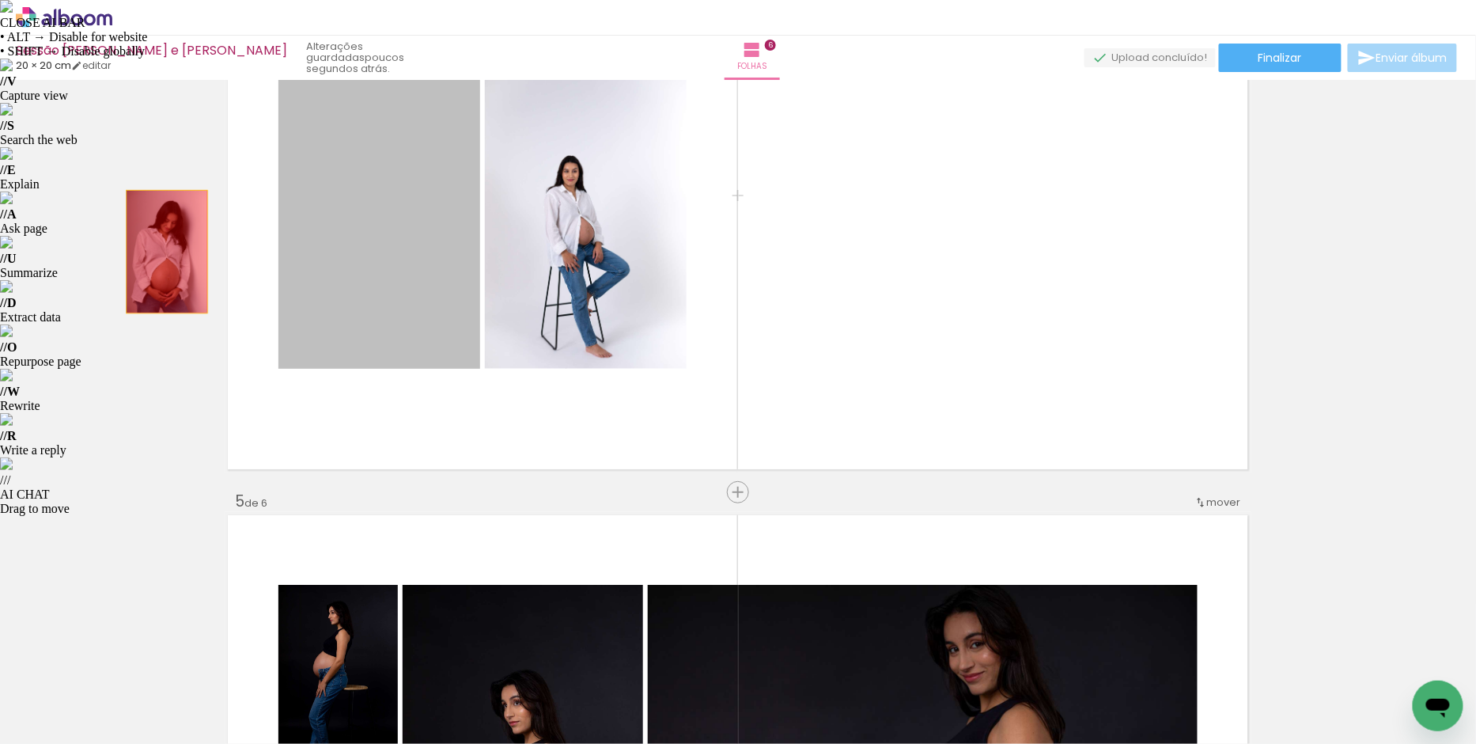
drag, startPoint x: 422, startPoint y: 234, endPoint x: 237, endPoint y: 242, distance: 185.3
click at [160, 251] on div "Inserir folha 1 de 6 Inserir folha 2 de 6 Inserir folha 3 de 6 Inserir folha 4 …" at bounding box center [738, 196] width 1476 height 3872
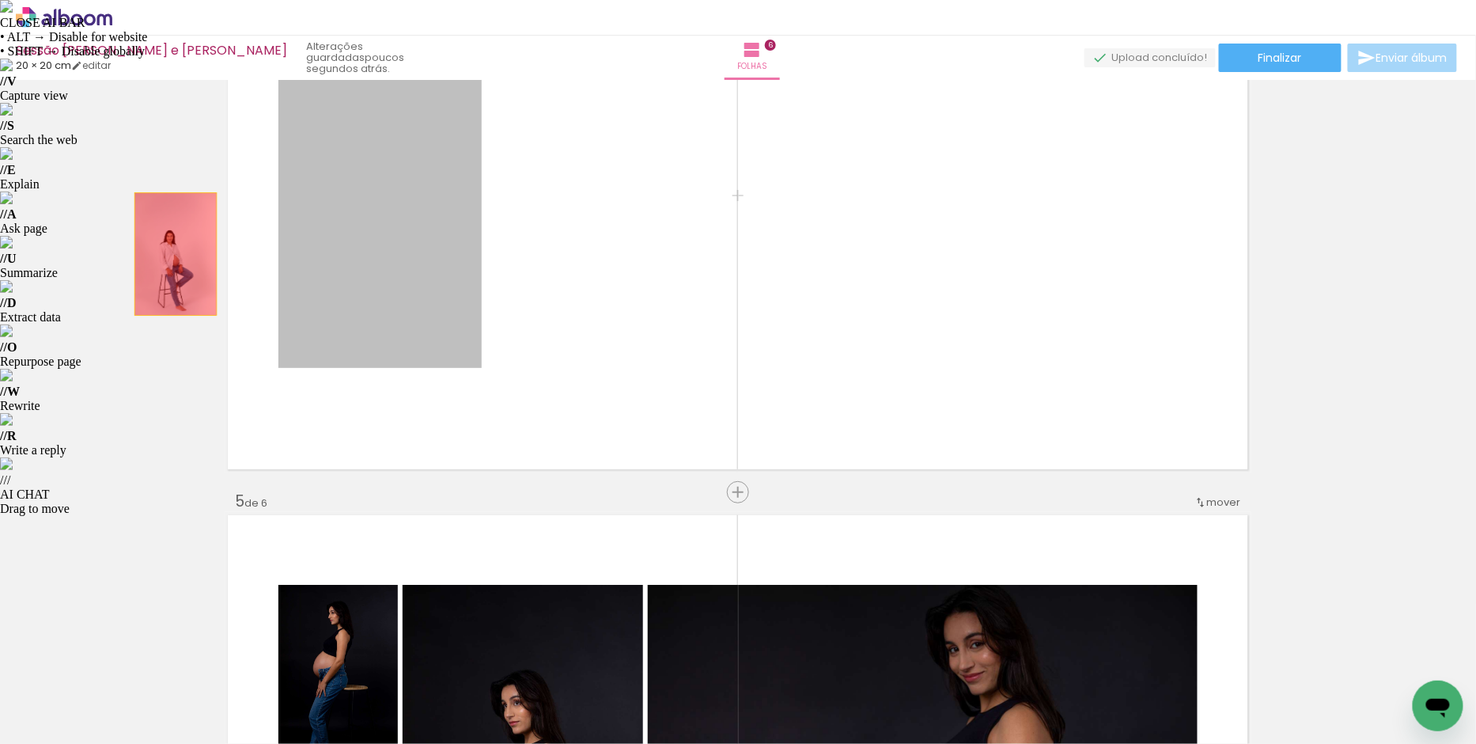
drag, startPoint x: 264, startPoint y: 237, endPoint x: 157, endPoint y: 254, distance: 108.9
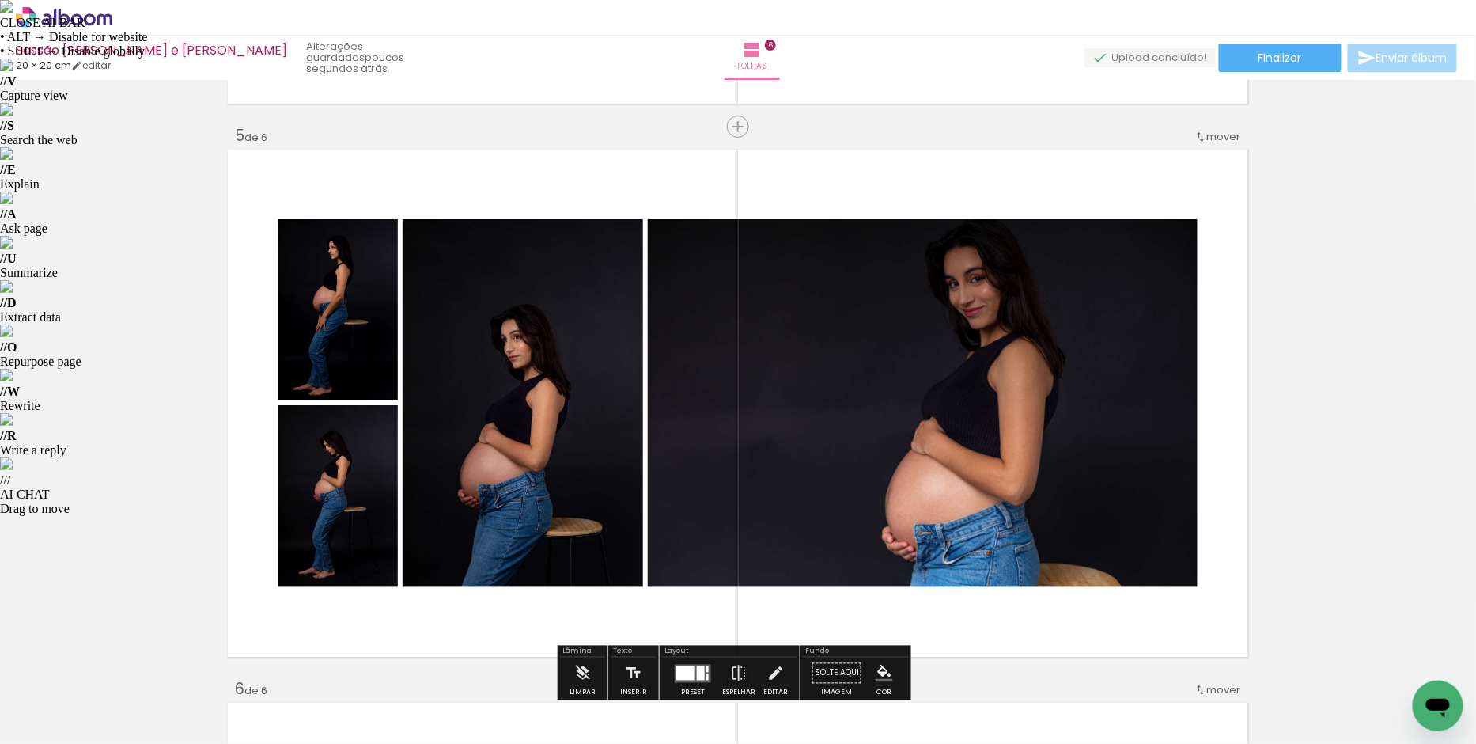
scroll to position [2218, 0]
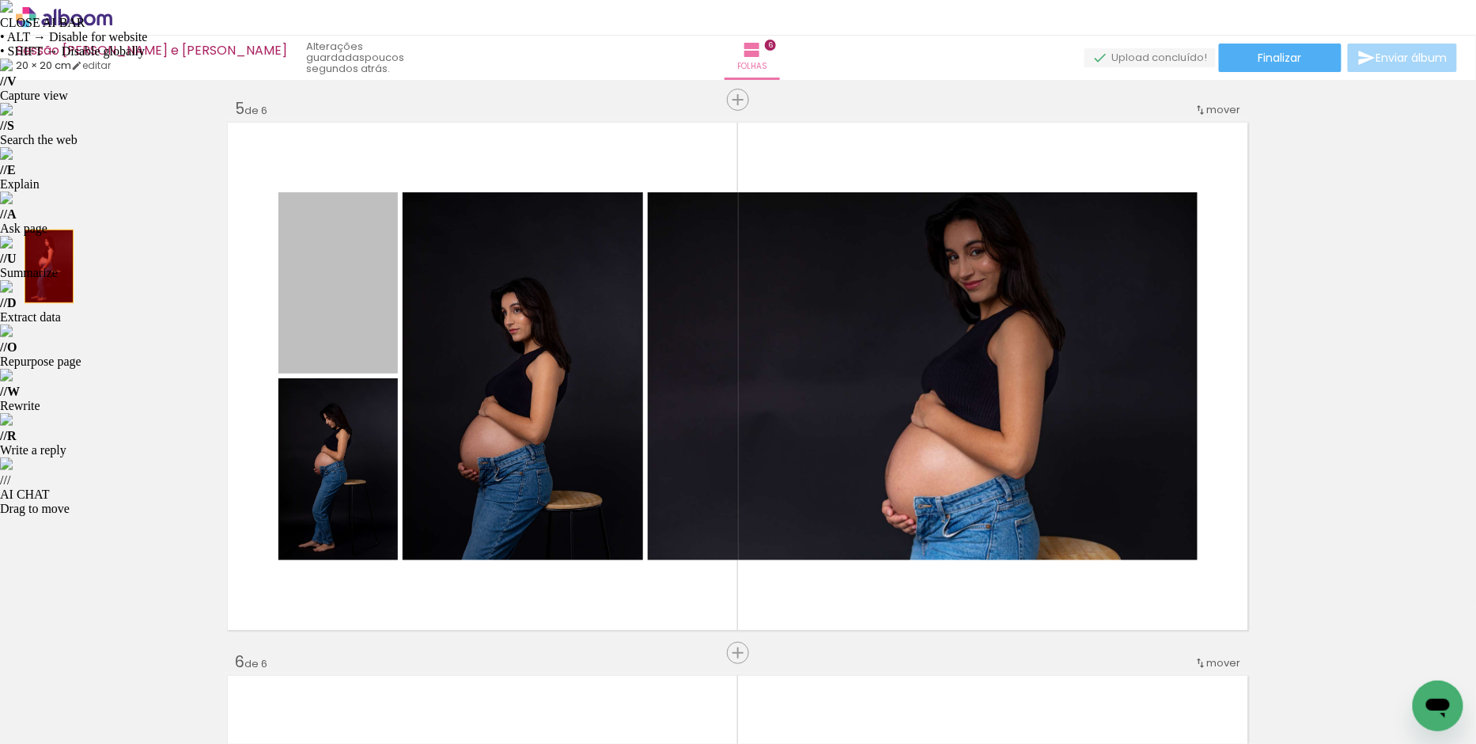
drag, startPoint x: 302, startPoint y: 252, endPoint x: 43, endPoint y: 266, distance: 259.8
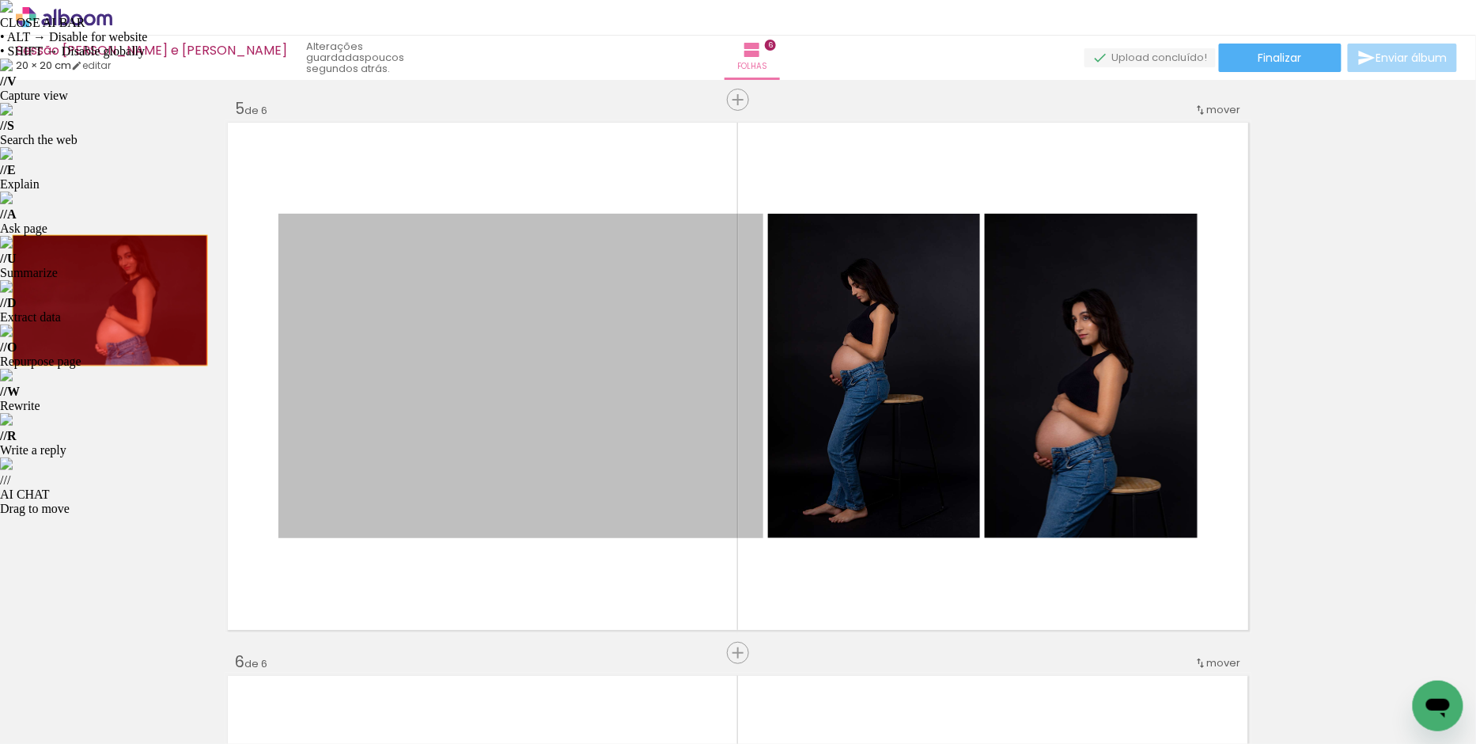
drag, startPoint x: 317, startPoint y: 317, endPoint x: 104, endPoint y: 300, distance: 214.3
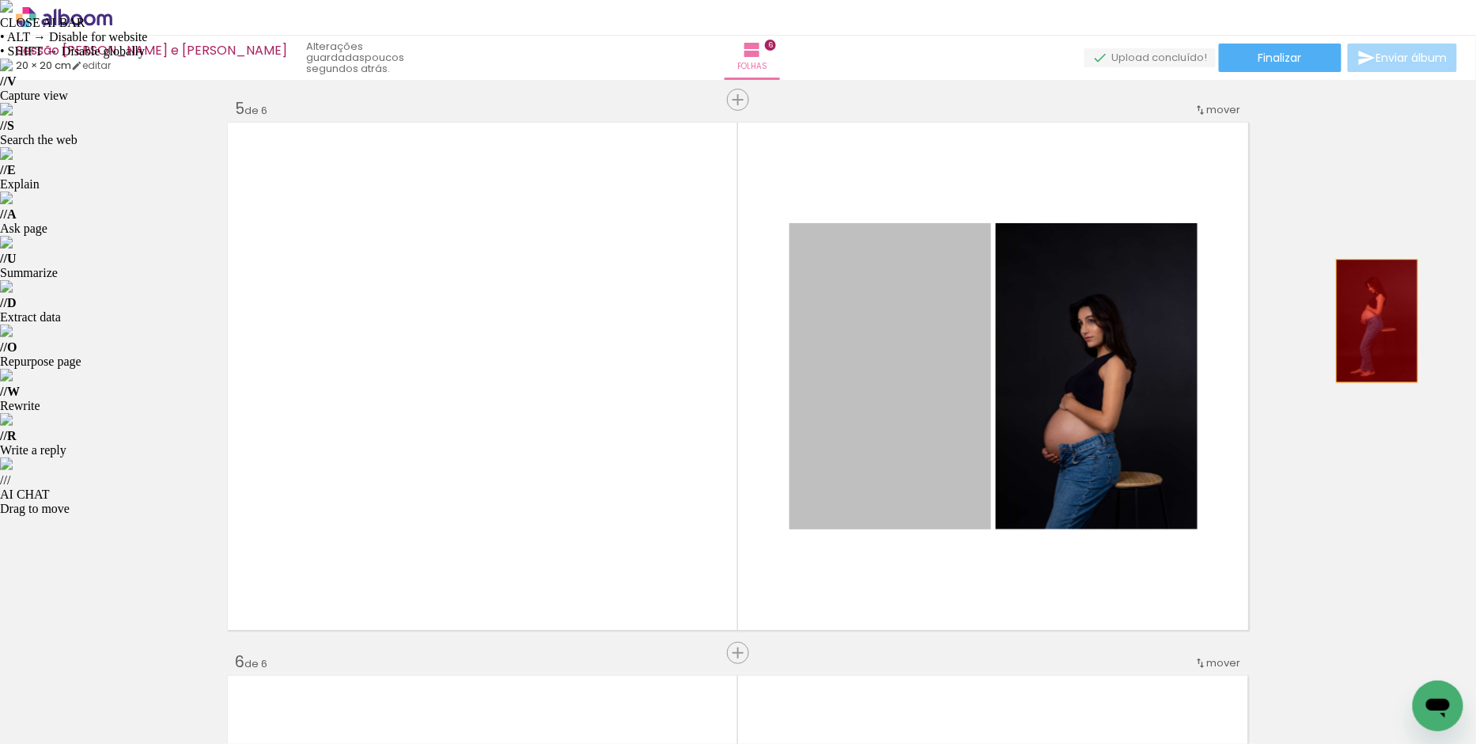
drag, startPoint x: 829, startPoint y: 339, endPoint x: 1311, endPoint y: 335, distance: 481.8
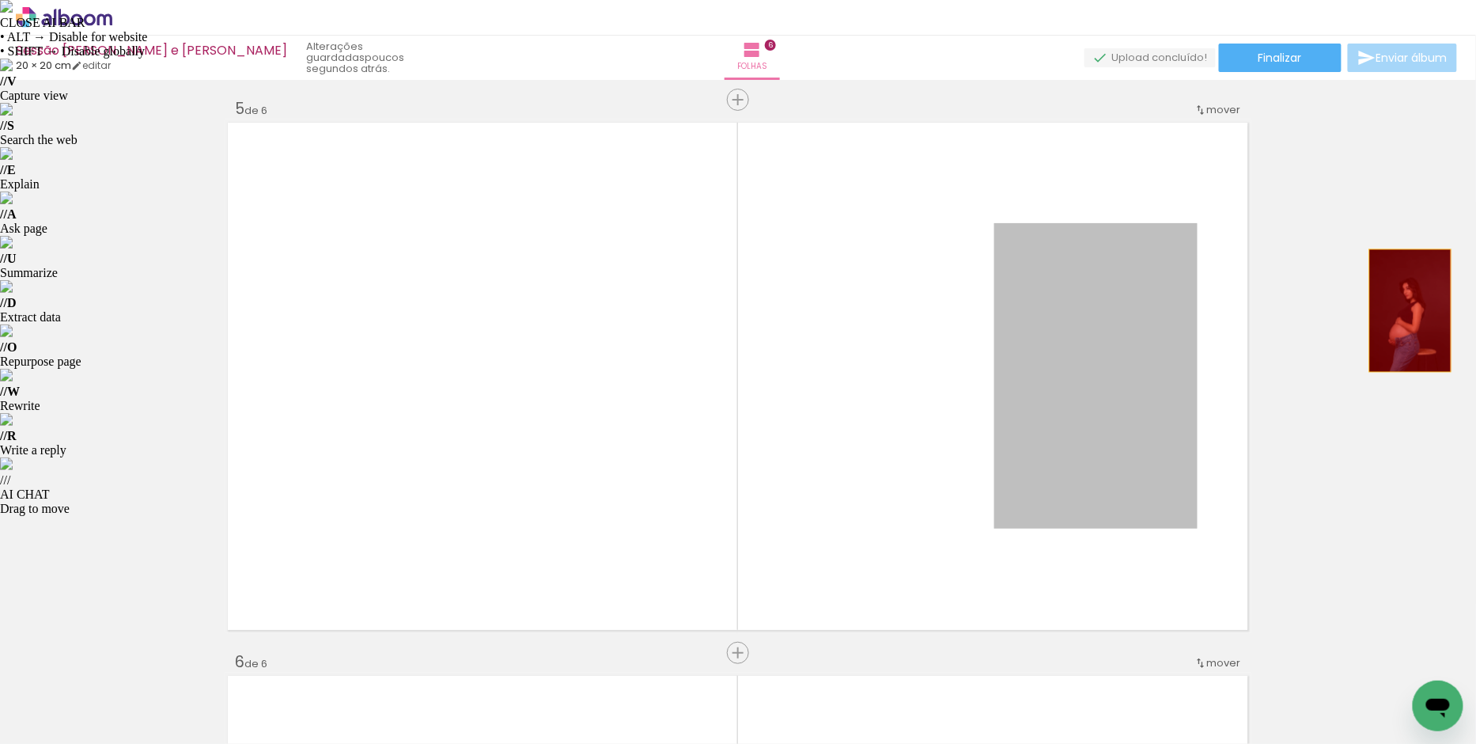
drag, startPoint x: 1129, startPoint y: 335, endPoint x: 1384, endPoint y: 314, distance: 256.4
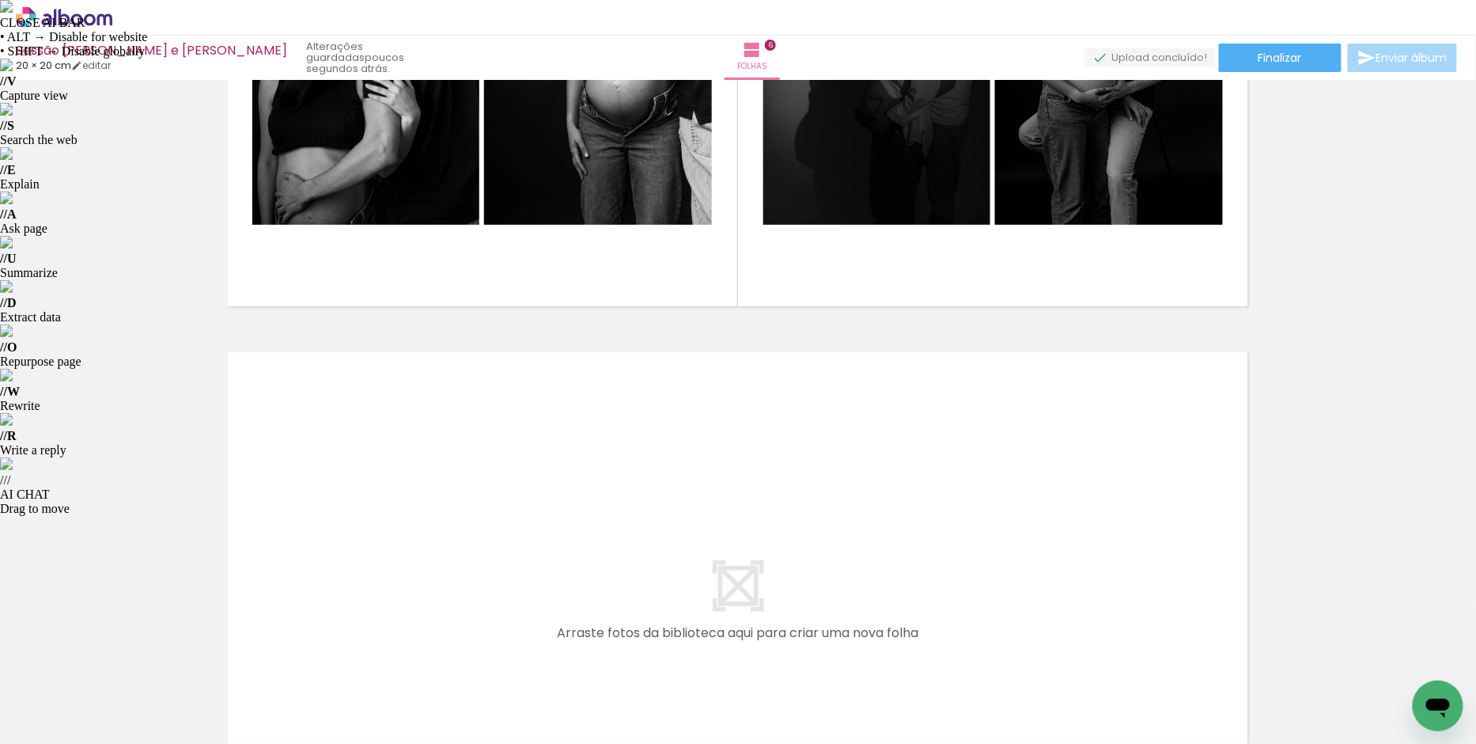
scroll to position [3088, 0]
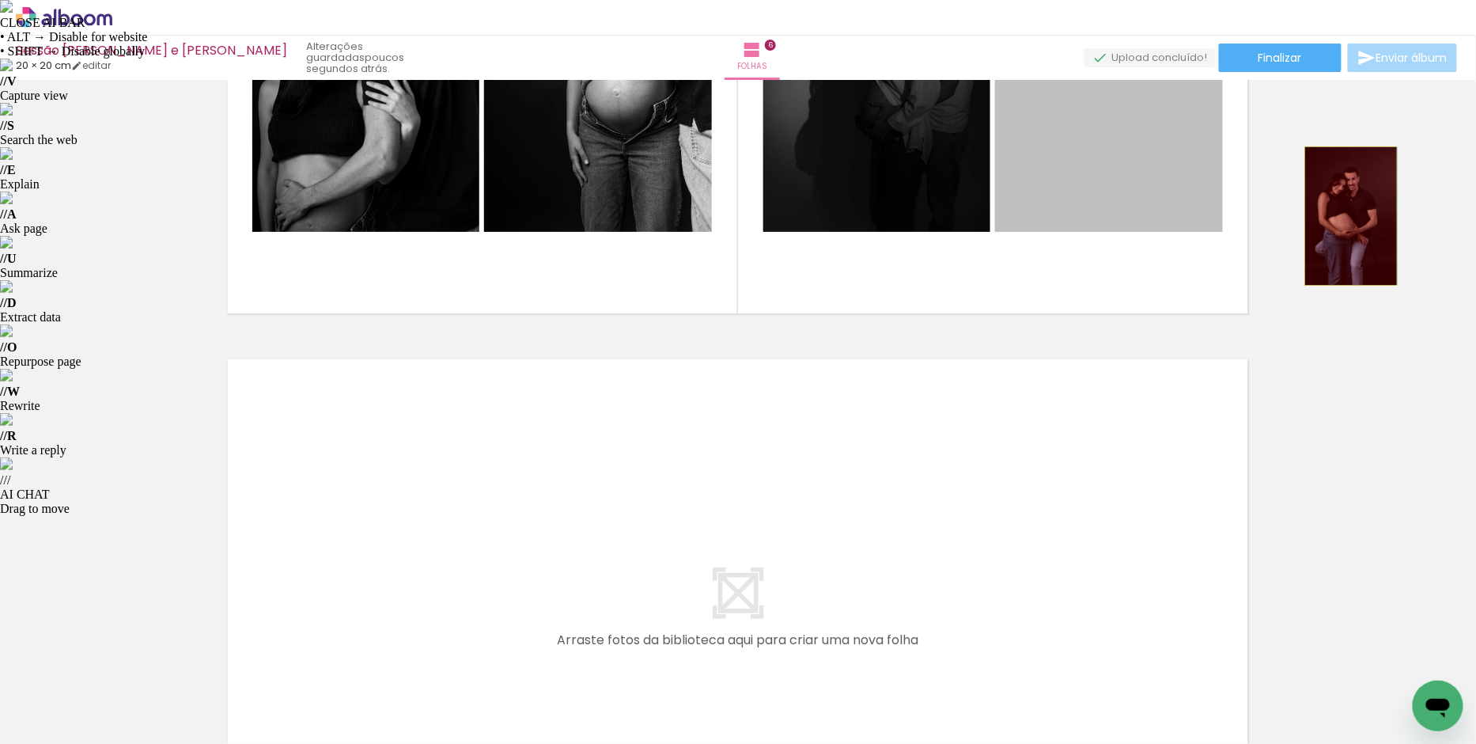
drag, startPoint x: 1079, startPoint y: 210, endPoint x: 1349, endPoint y: 217, distance: 269.8
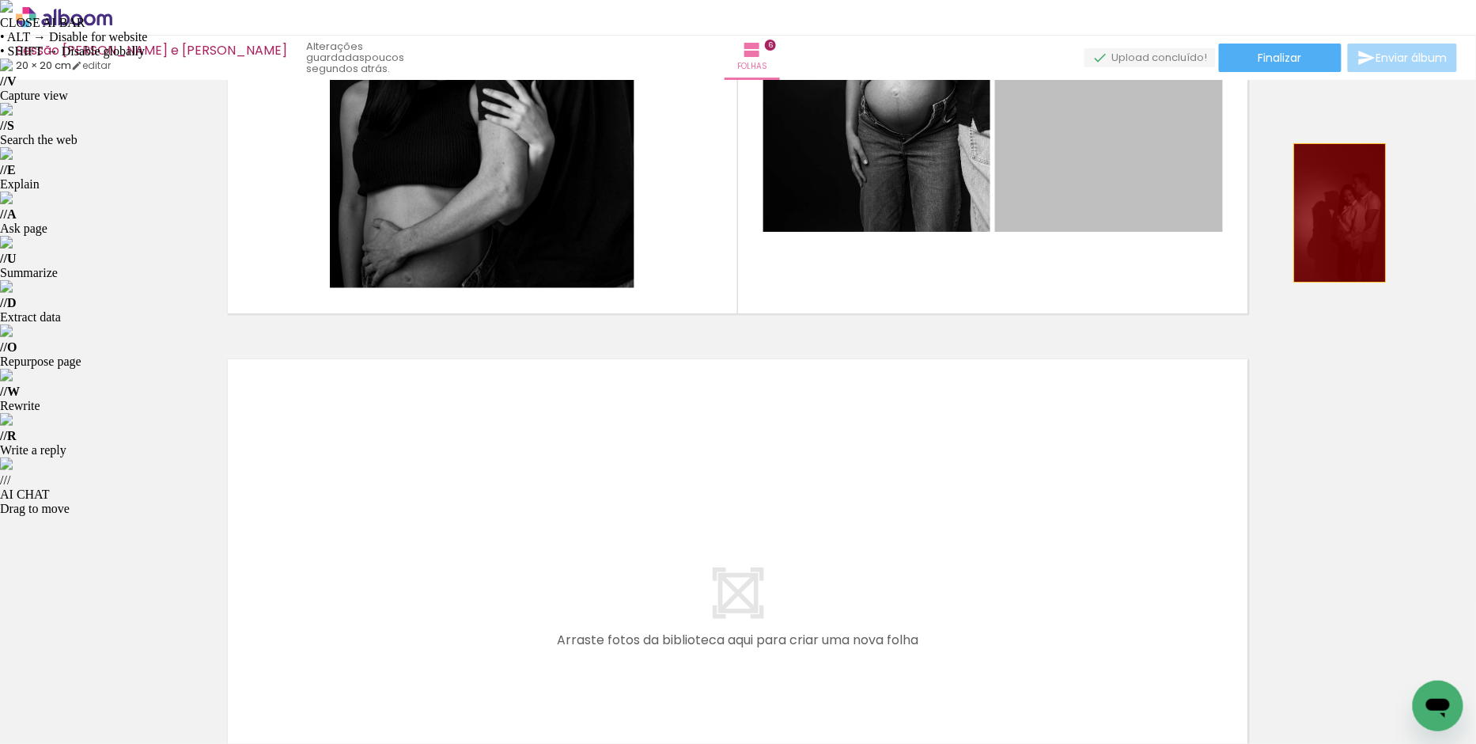
drag, startPoint x: 1054, startPoint y: 178, endPoint x: 1336, endPoint y: 214, distance: 284.7
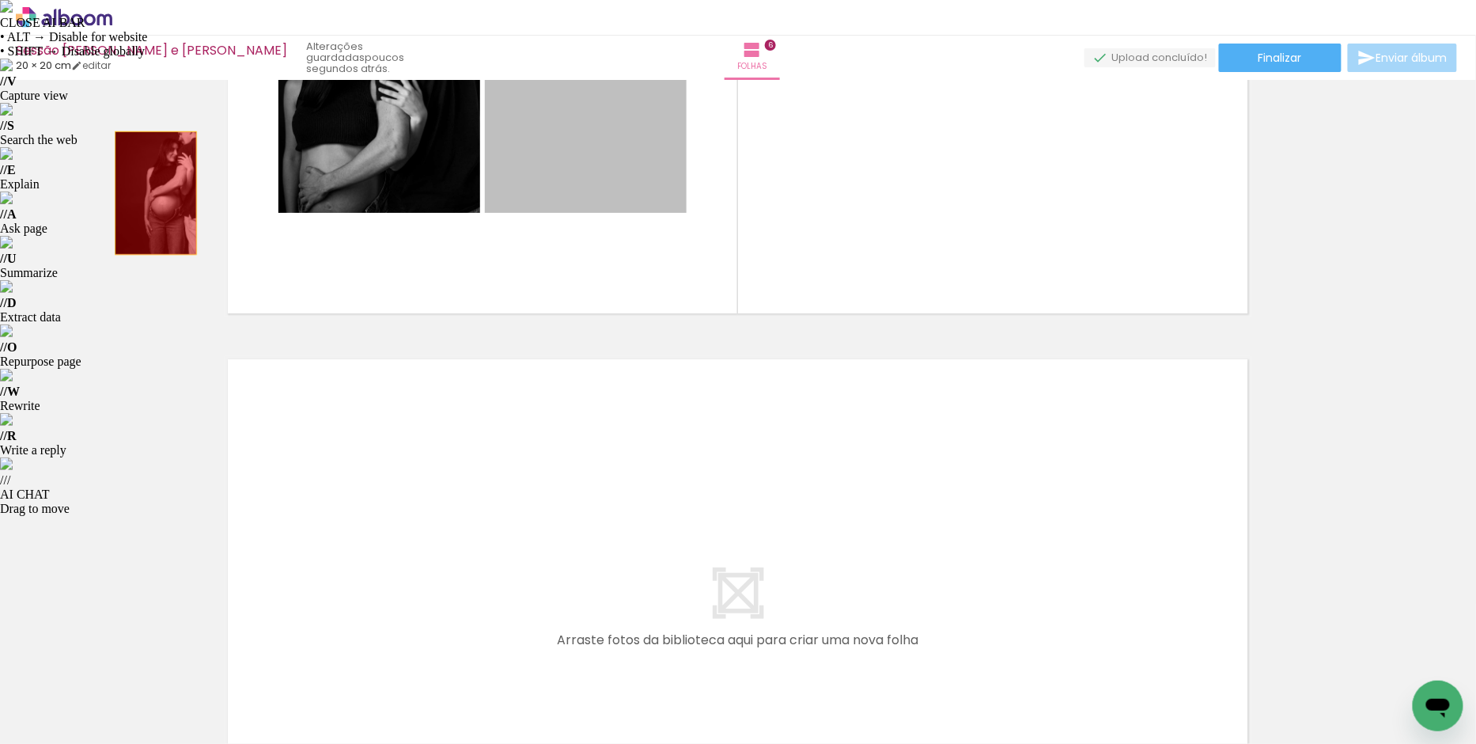
drag, startPoint x: 543, startPoint y: 159, endPoint x: 150, endPoint y: 193, distance: 394.6
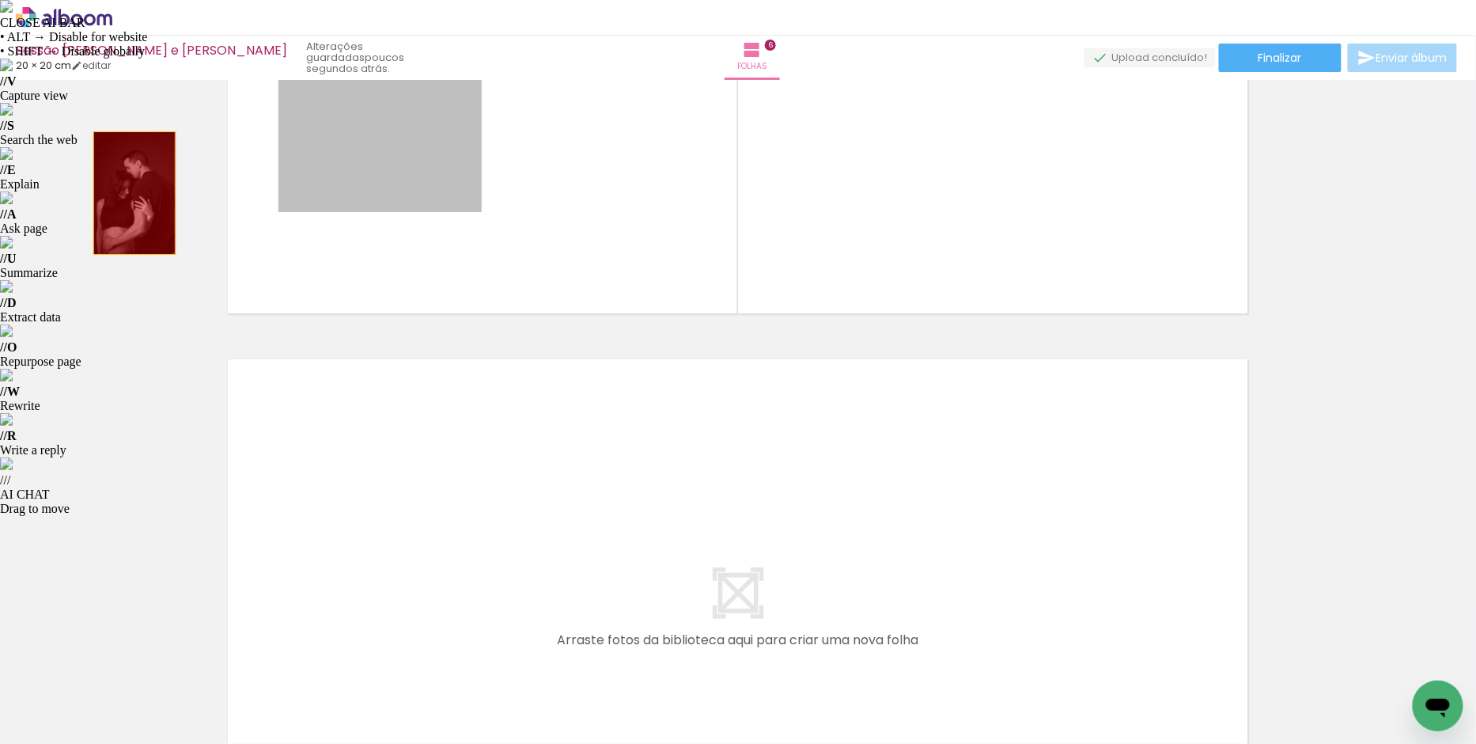
drag, startPoint x: 389, startPoint y: 165, endPoint x: 104, endPoint y: 197, distance: 287.4
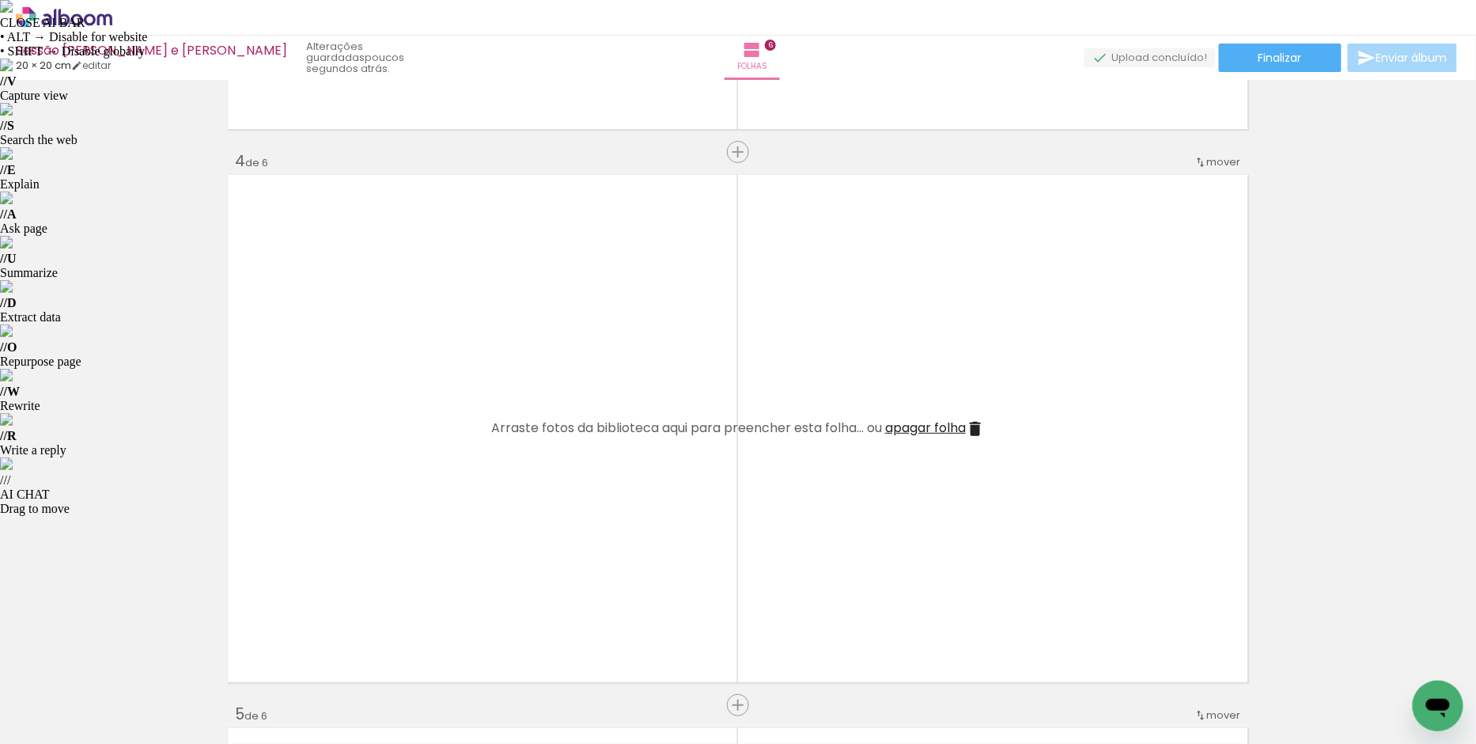
scroll to position [0, 0]
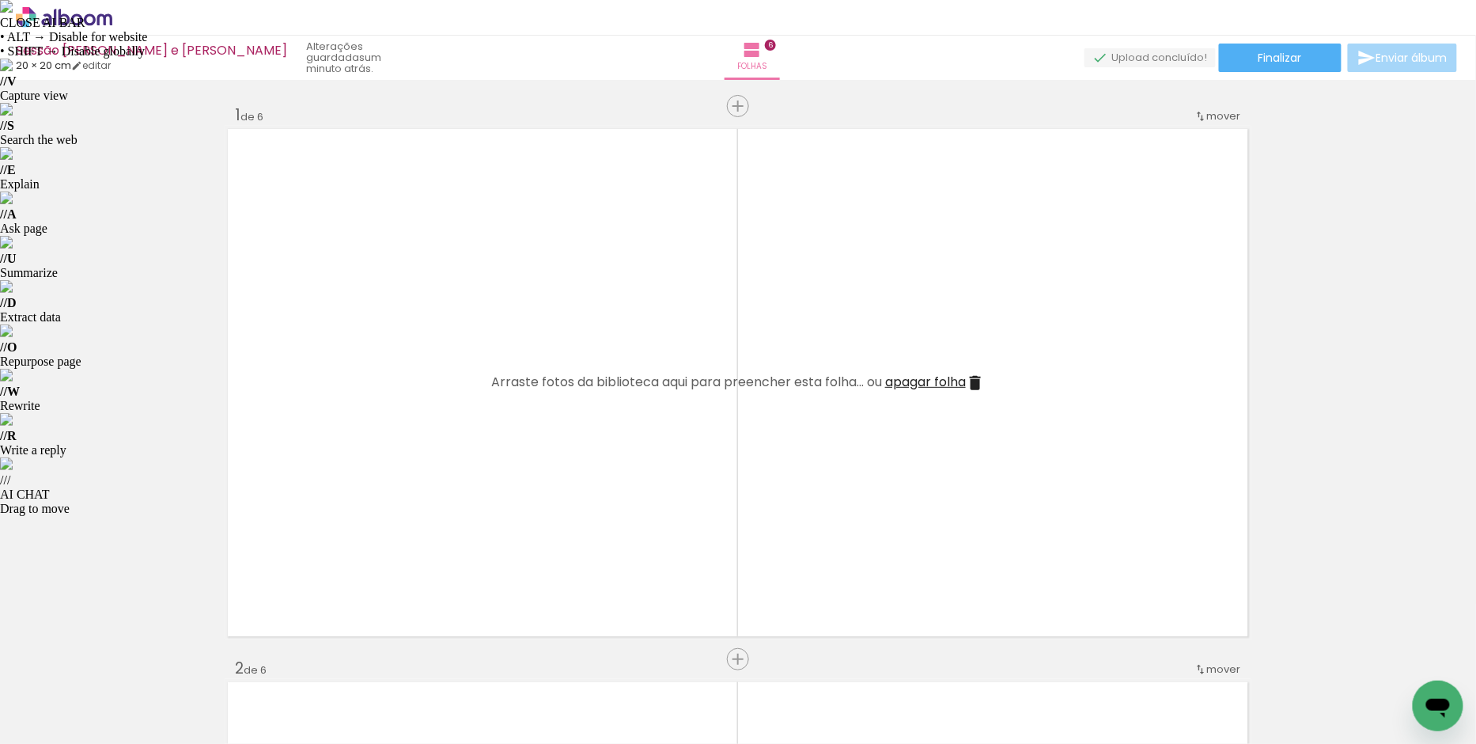
click at [130, 661] on iron-icon at bounding box center [123, 658] width 17 height 17
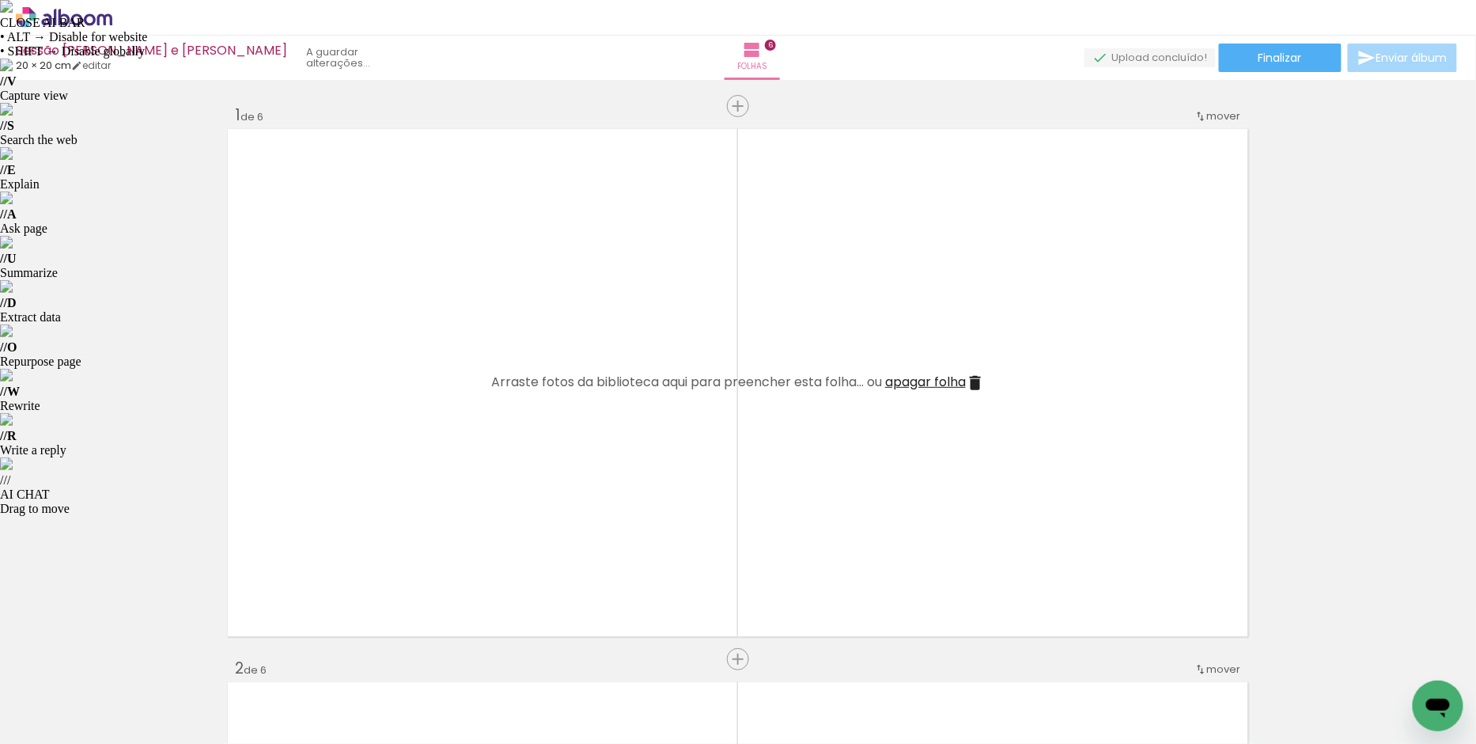
click at [130, 661] on iron-icon at bounding box center [123, 658] width 17 height 17
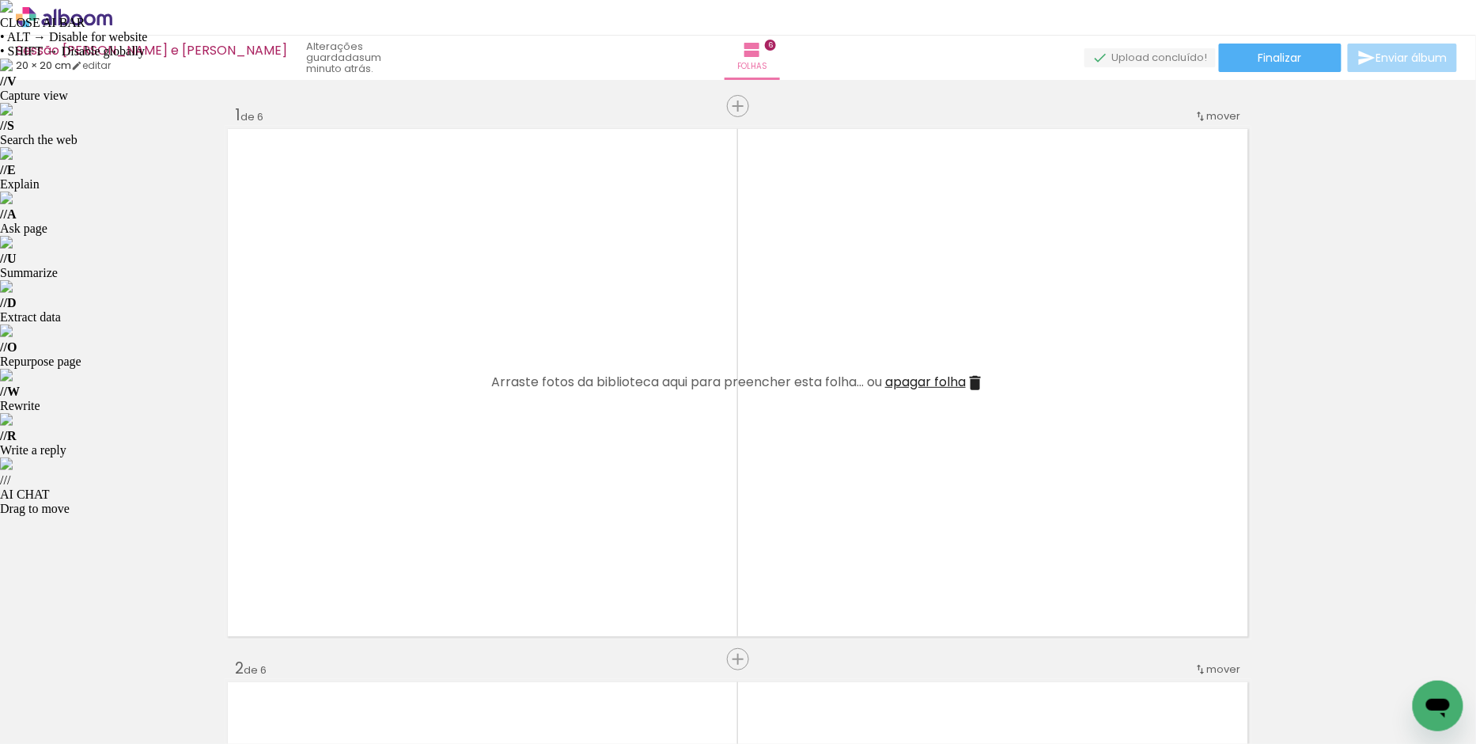
click at [130, 661] on iron-icon at bounding box center [123, 658] width 17 height 17
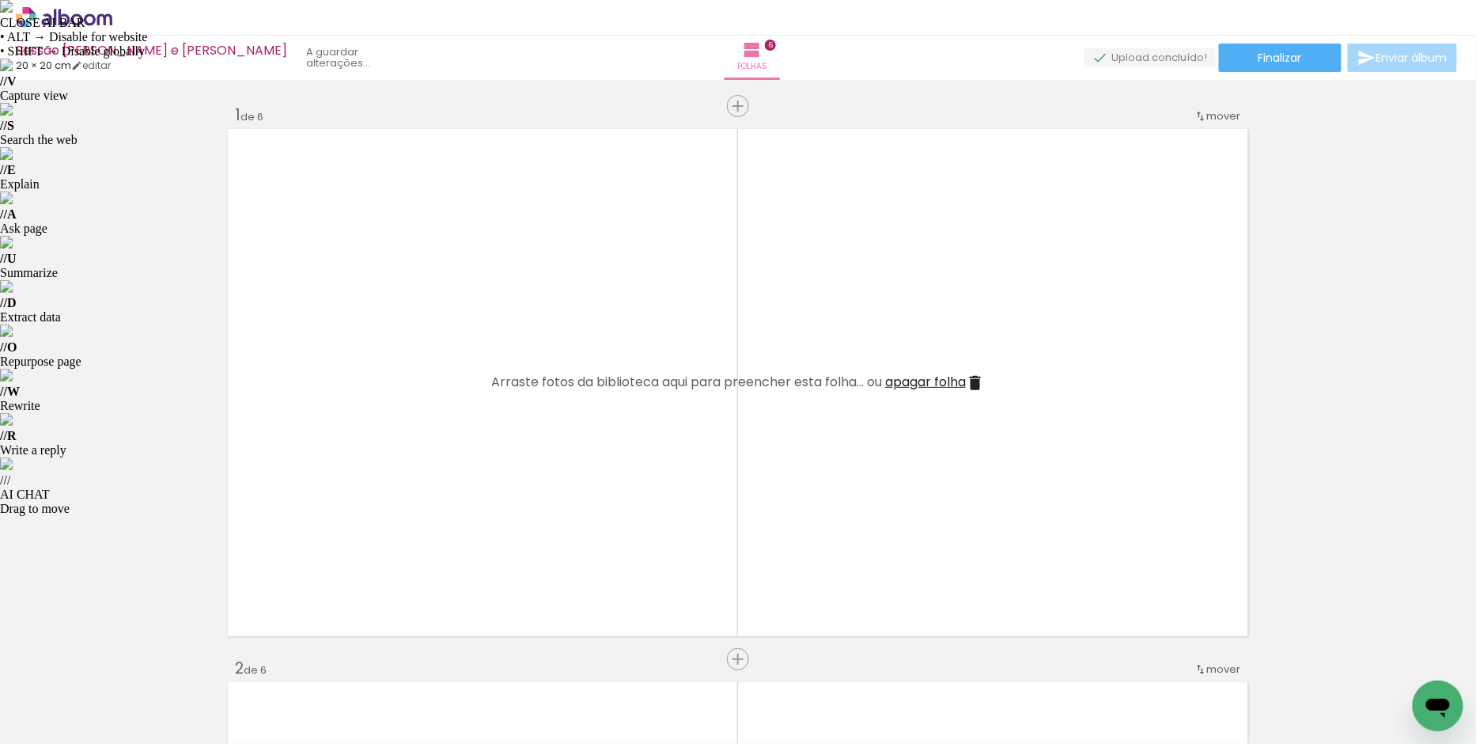
click at [130, 661] on iron-icon at bounding box center [123, 658] width 17 height 17
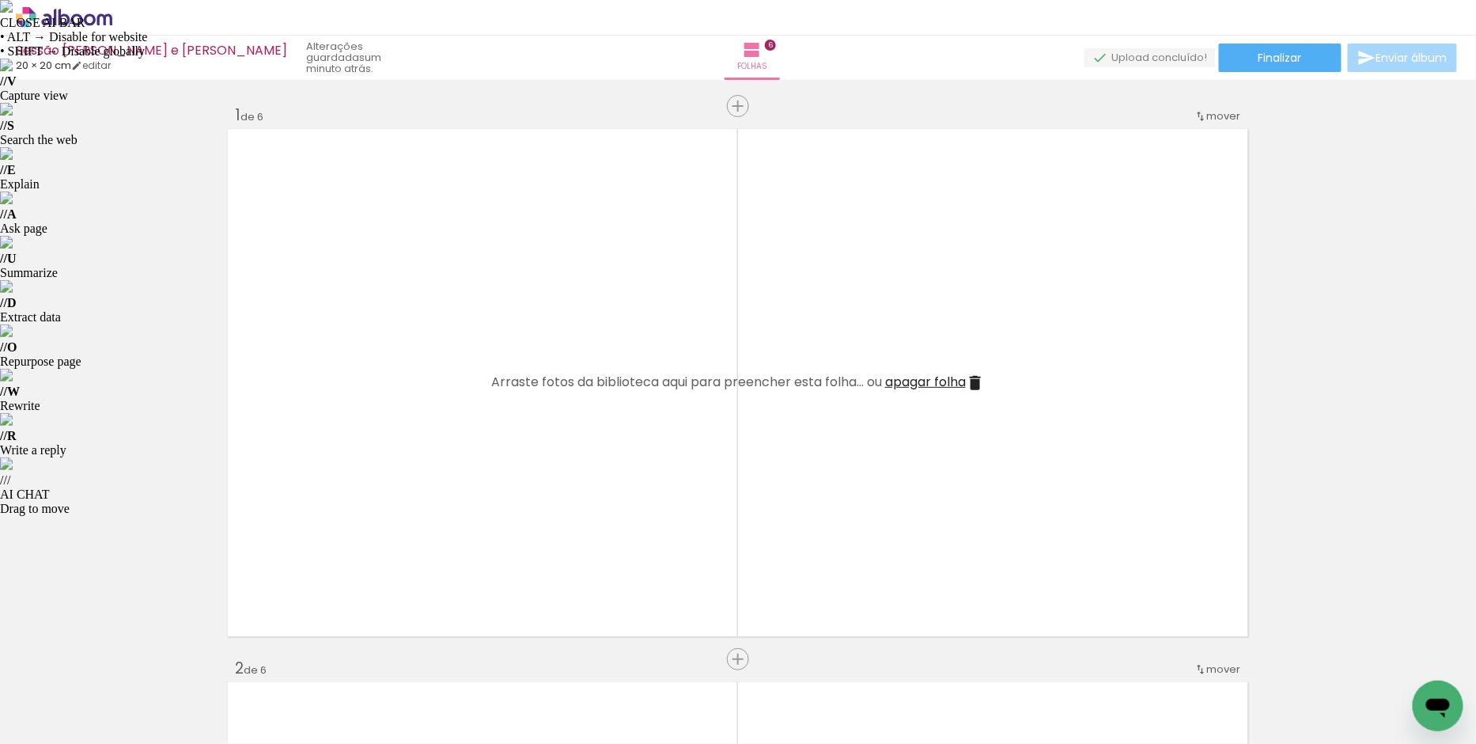
click at [130, 661] on iron-icon at bounding box center [123, 658] width 17 height 17
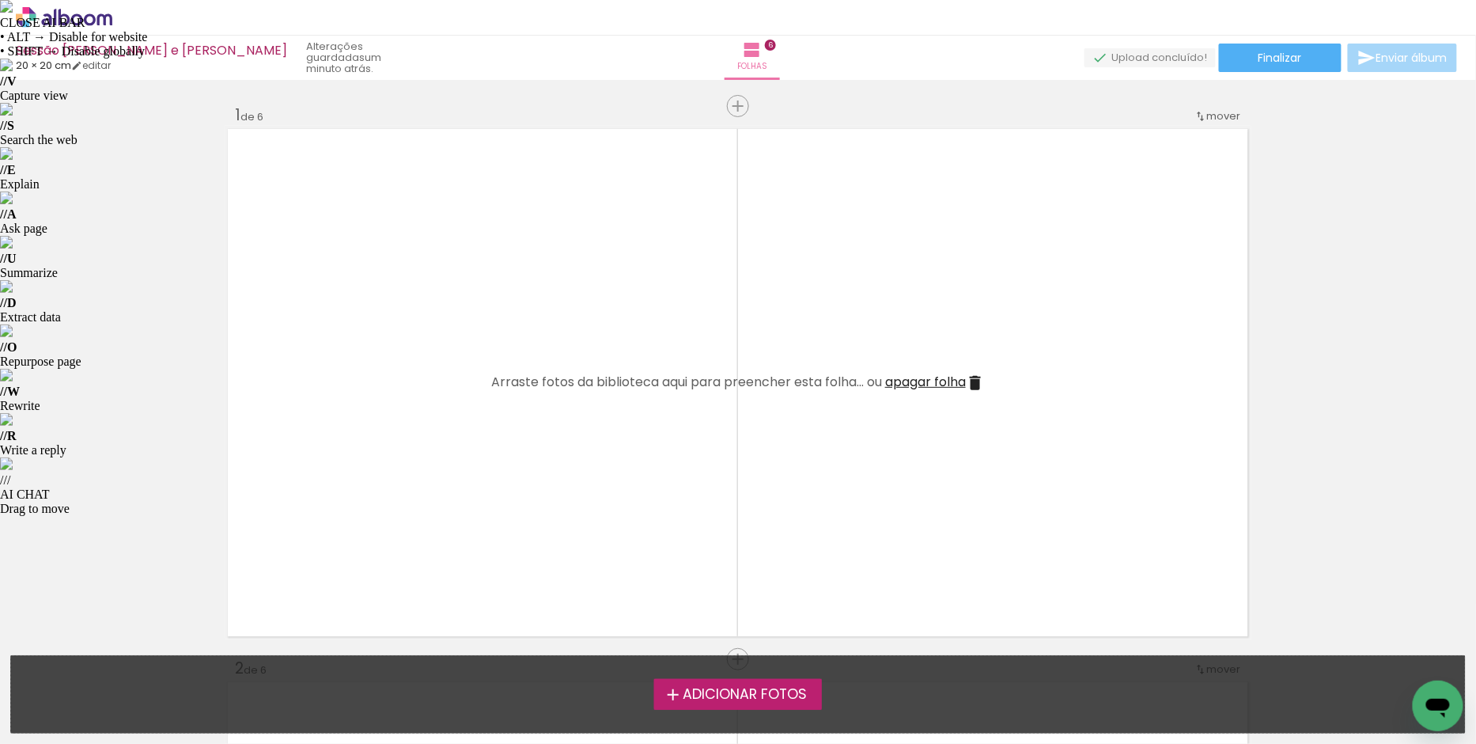
click at [672, 697] on iron-icon at bounding box center [673, 694] width 19 height 19
click at [0, 0] on input "file" at bounding box center [0, 0] width 0 height 0
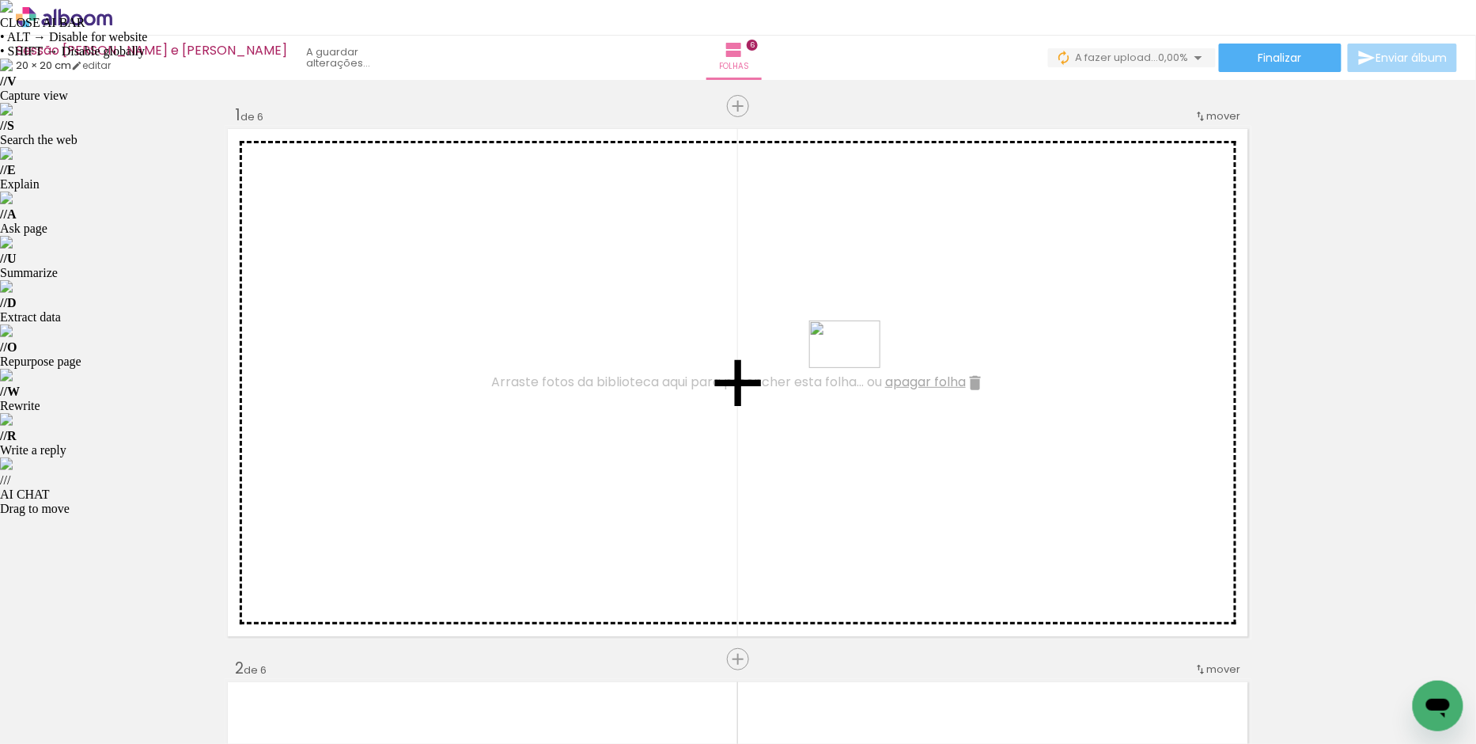
drag, startPoint x: 1144, startPoint y: 699, endPoint x: 844, endPoint y: 366, distance: 447.5
click at [844, 366] on quentale-workspace at bounding box center [738, 372] width 1476 height 744
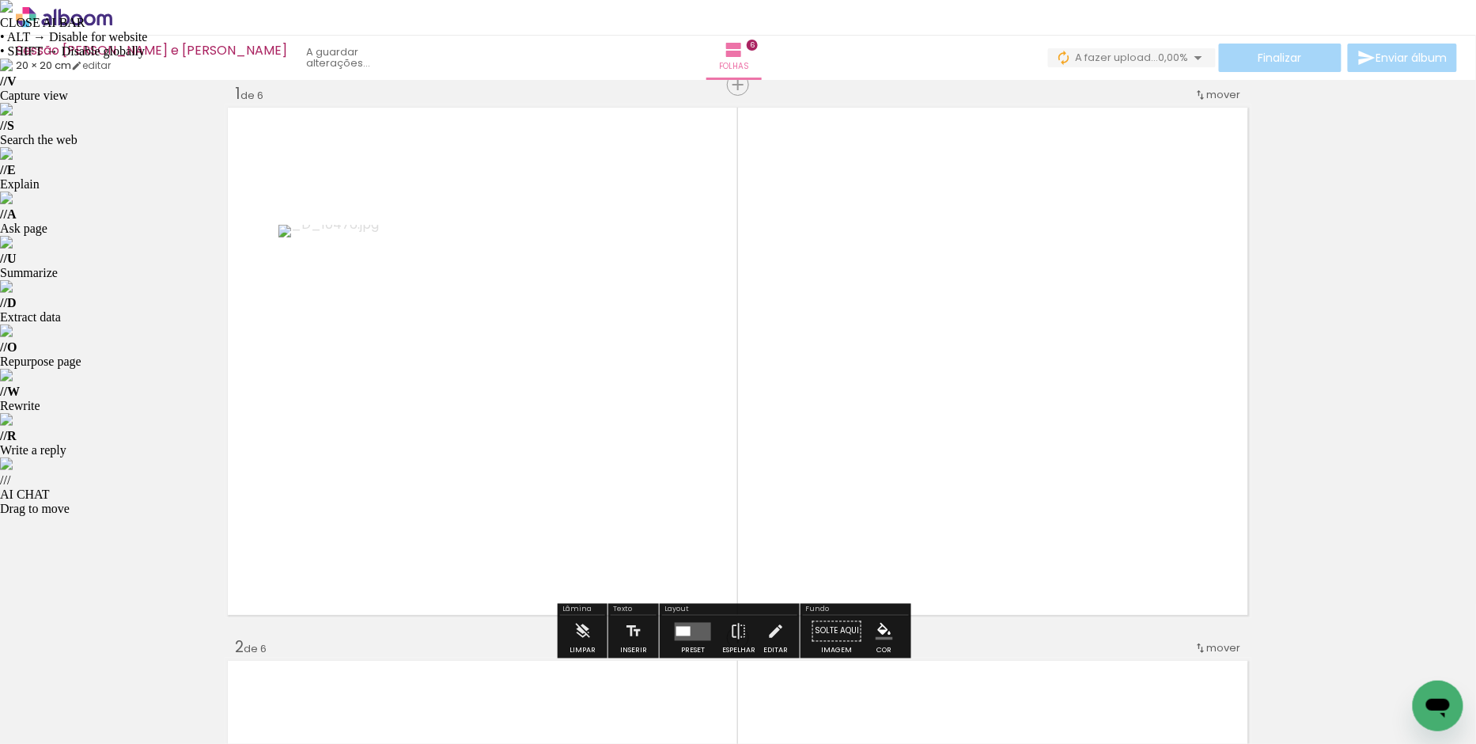
scroll to position [54, 0]
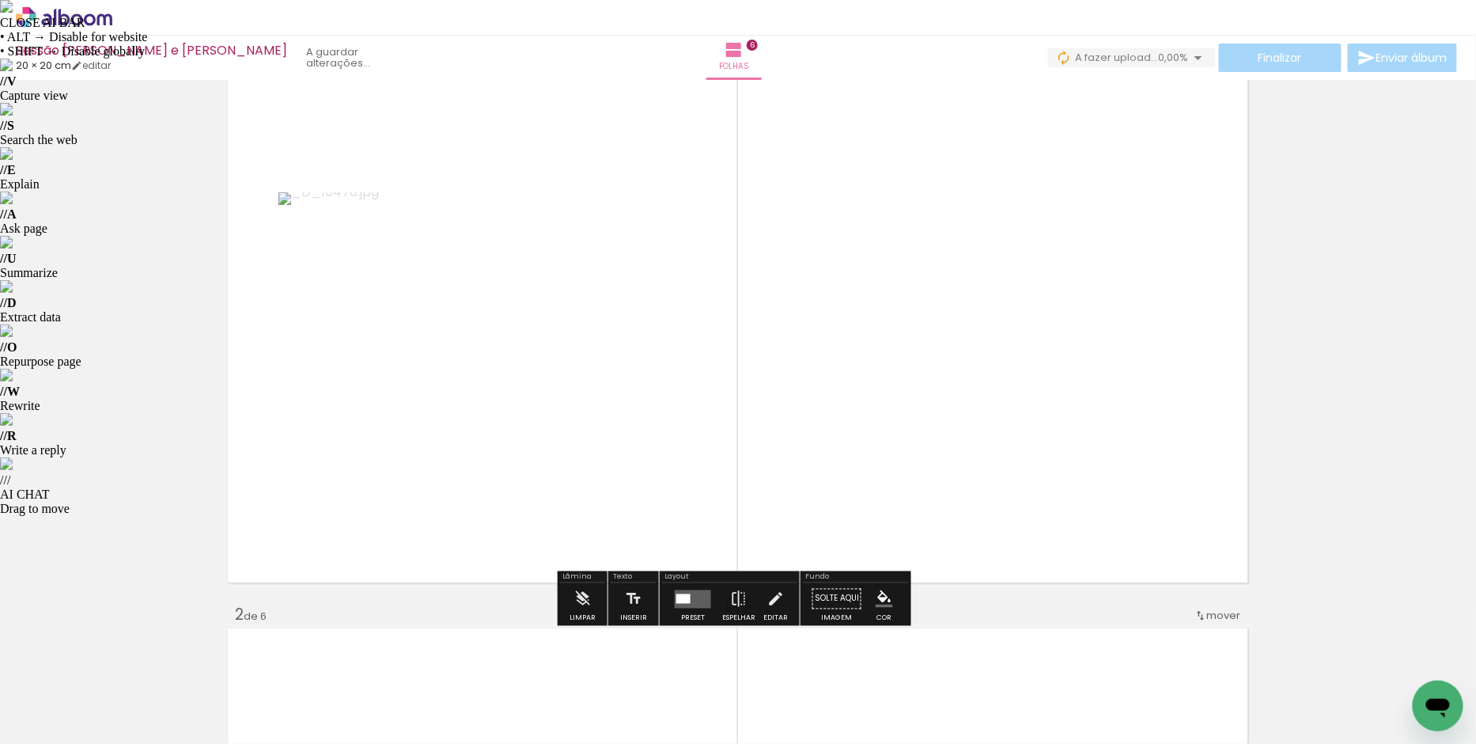
drag, startPoint x: 699, startPoint y: 606, endPoint x: 708, endPoint y: 595, distance: 14.1
click at [699, 606] on quentale-layouter at bounding box center [693, 598] width 36 height 18
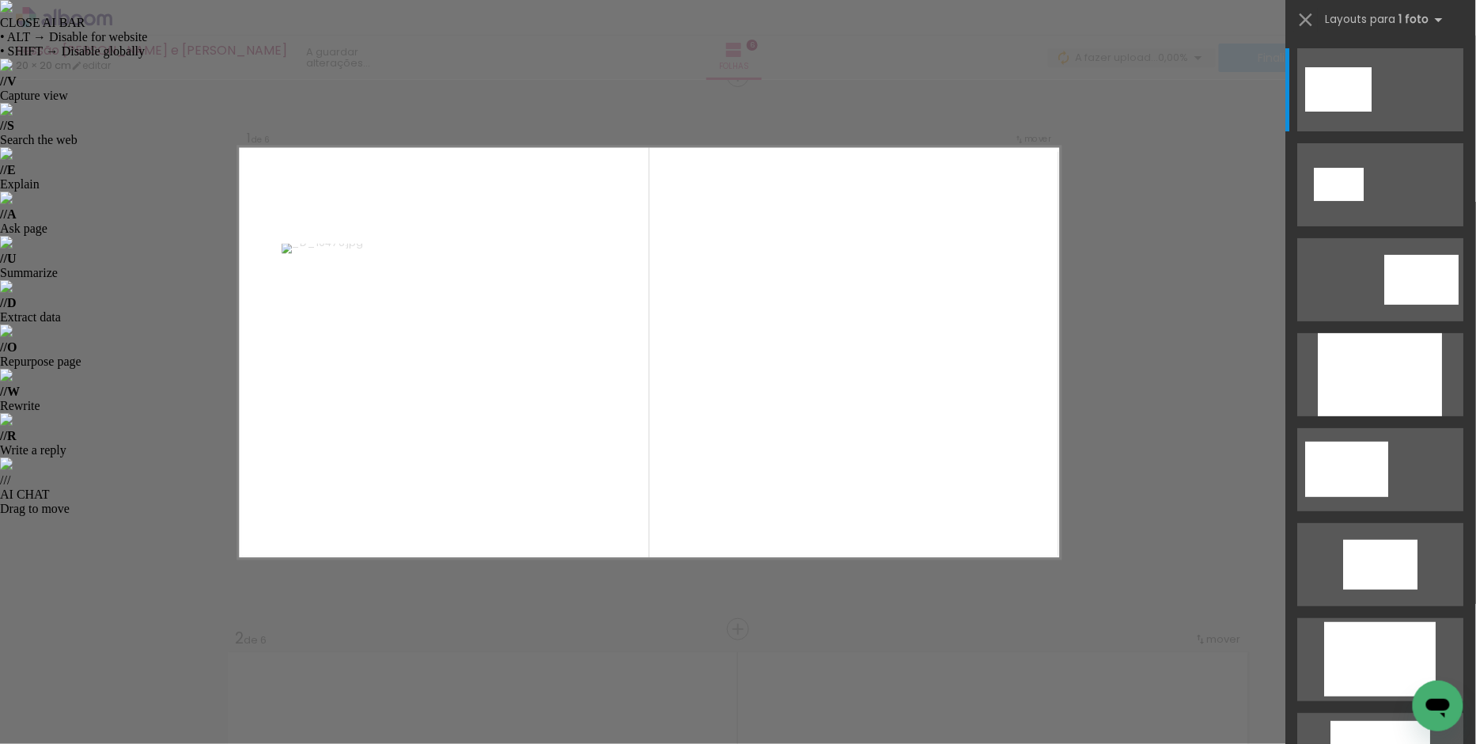
scroll to position [20, 0]
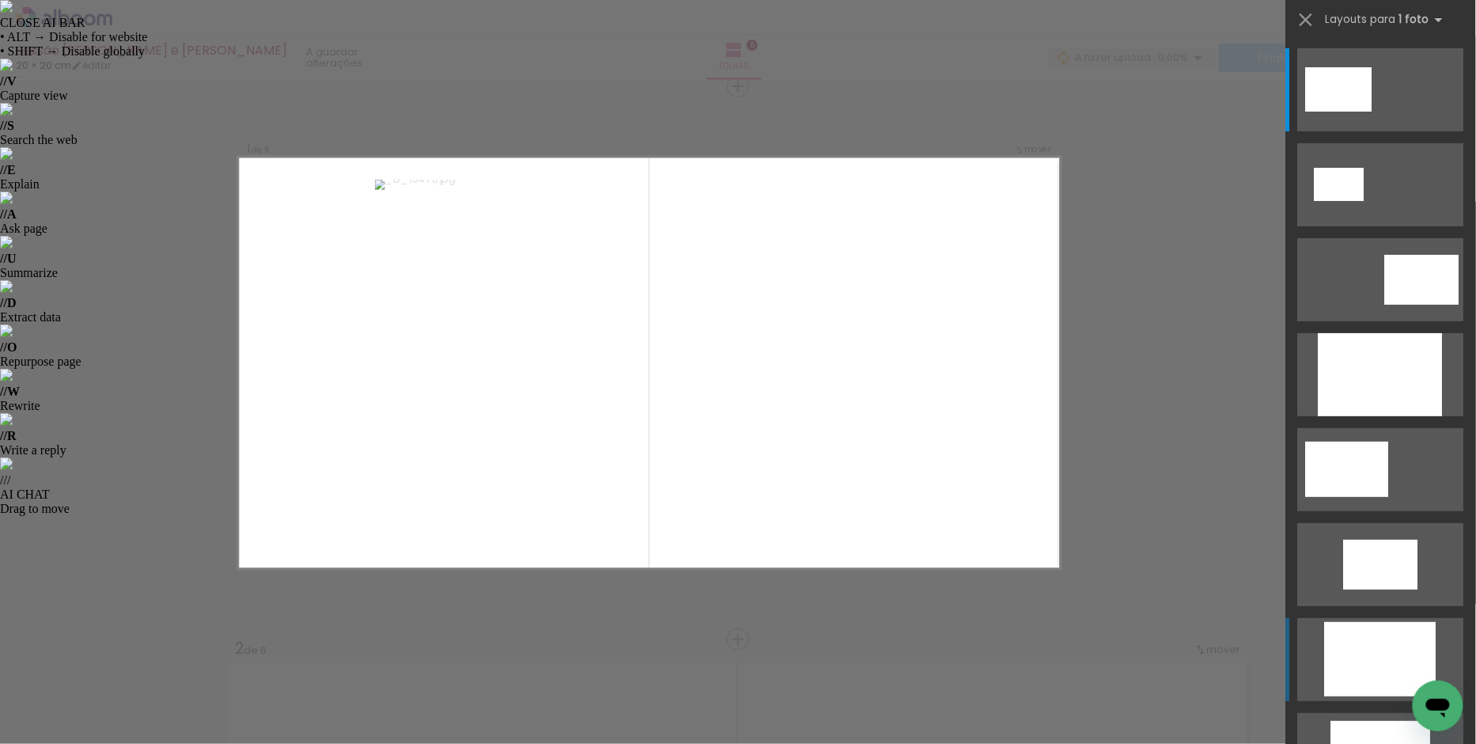
click at [1376, 653] on div at bounding box center [1381, 659] width 112 height 74
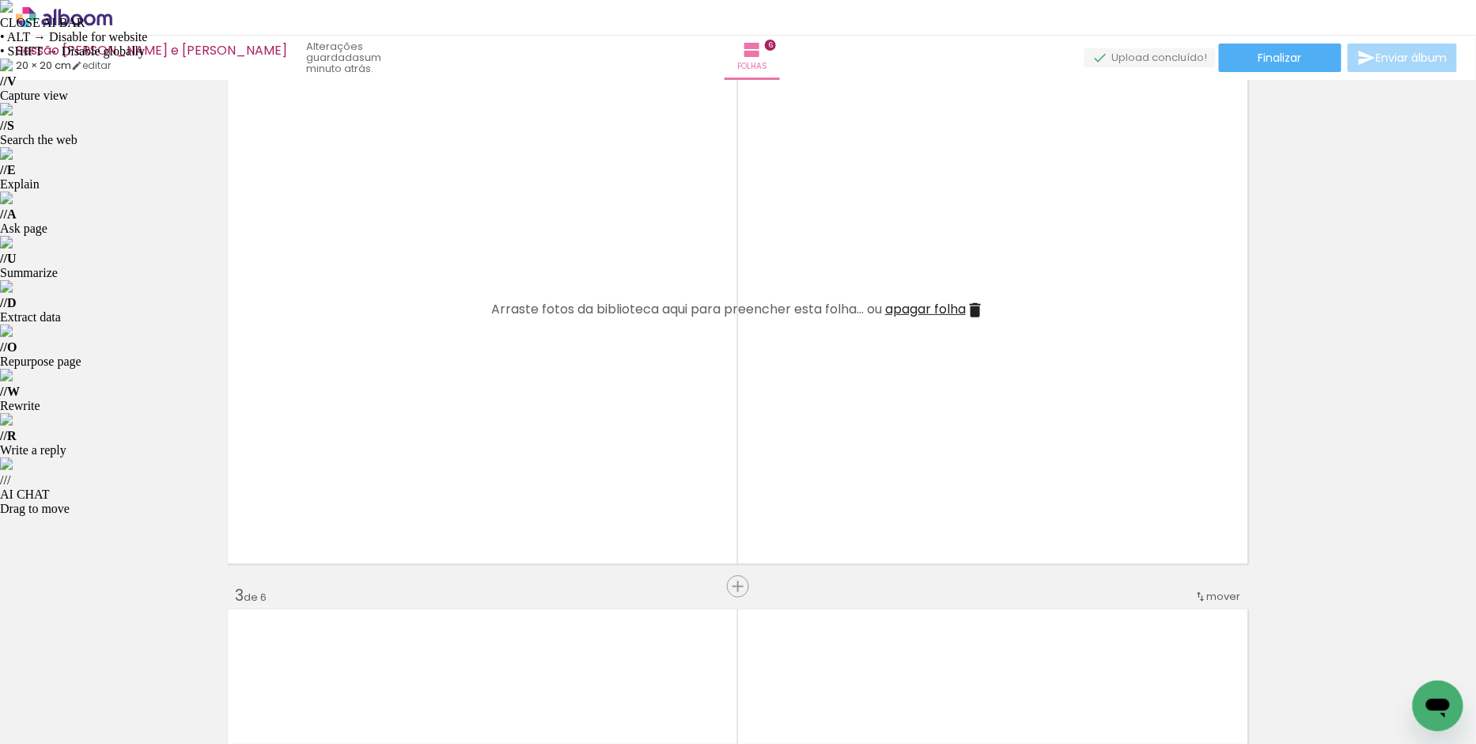
scroll to position [623, 0]
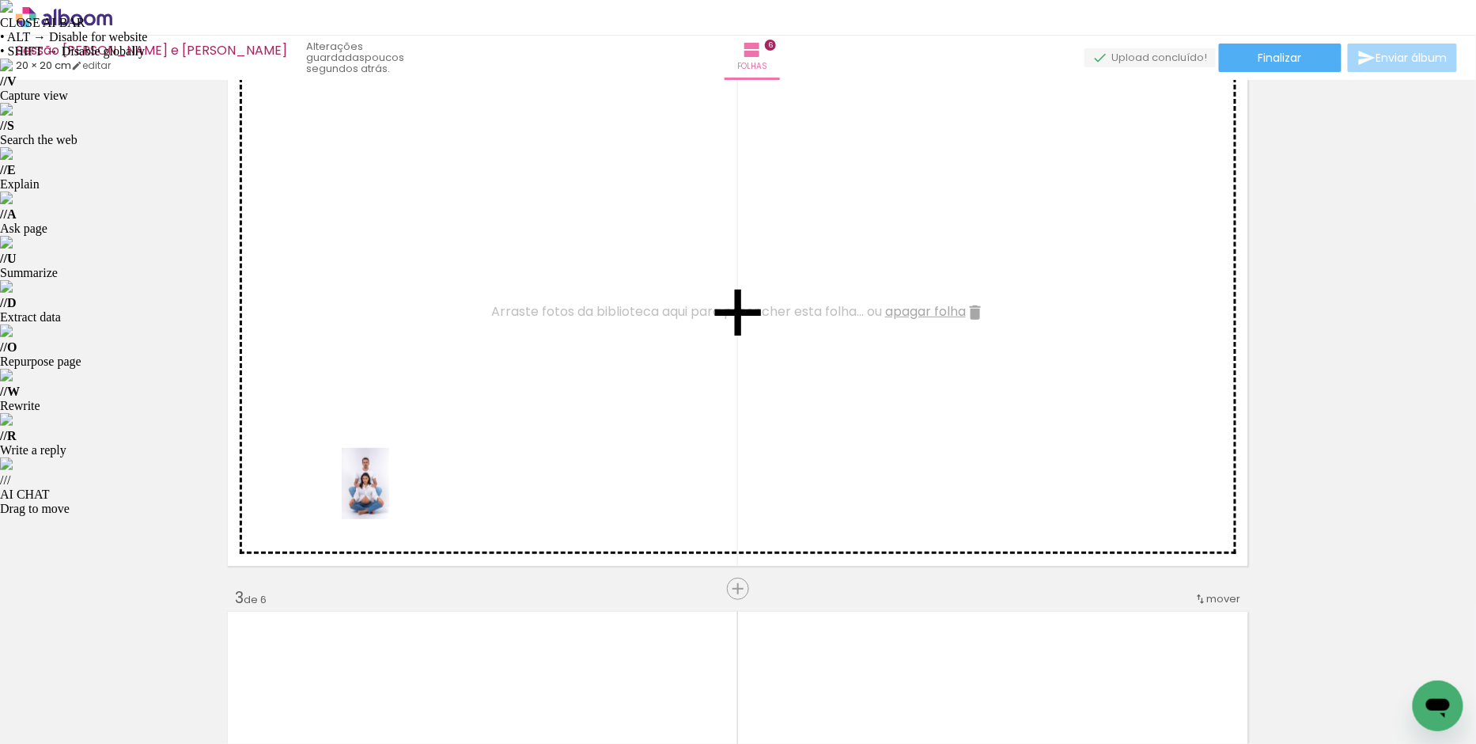
drag, startPoint x: 243, startPoint y: 703, endPoint x: 390, endPoint y: 494, distance: 256.1
click at [390, 494] on quentale-workspace at bounding box center [738, 372] width 1476 height 744
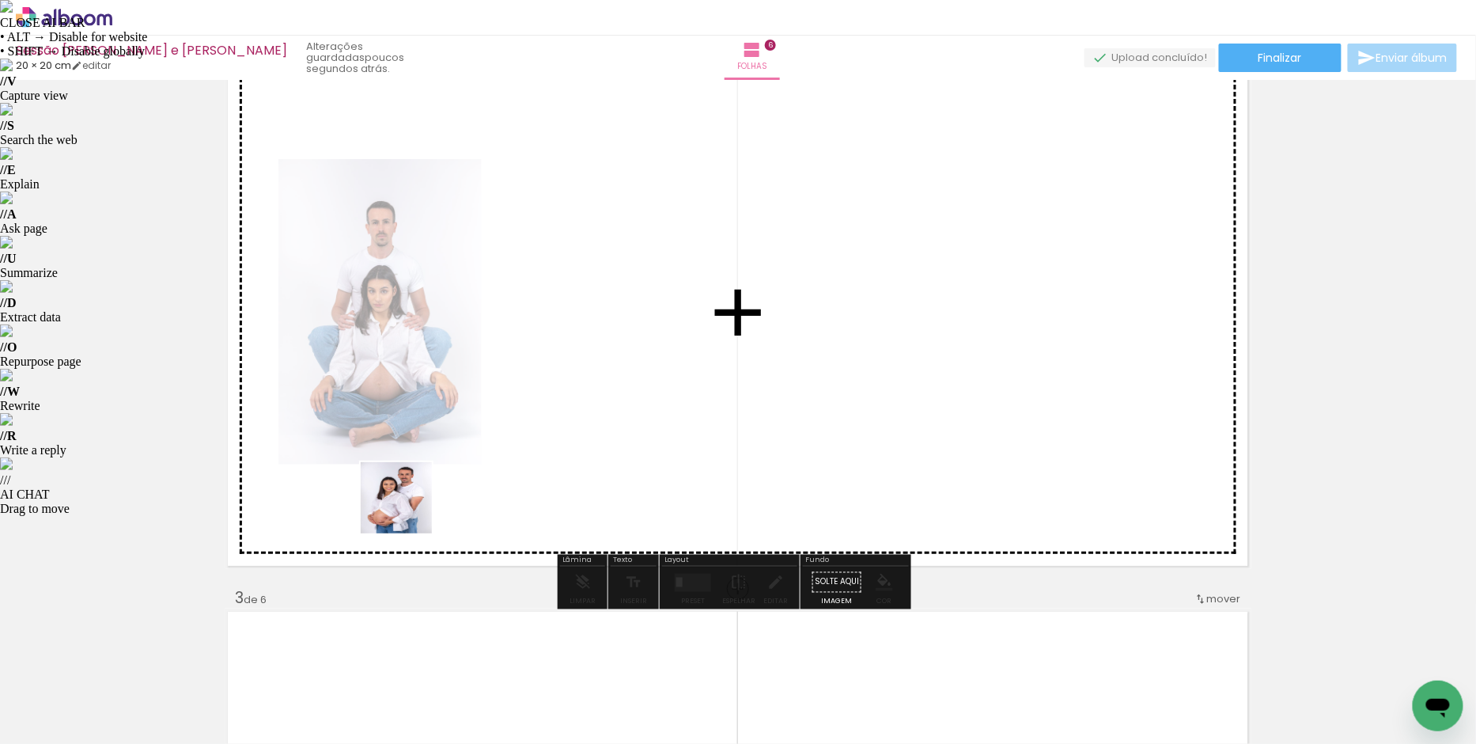
drag, startPoint x: 349, startPoint y: 681, endPoint x: 443, endPoint y: 446, distance: 253.1
click at [443, 446] on quentale-workspace at bounding box center [738, 372] width 1476 height 744
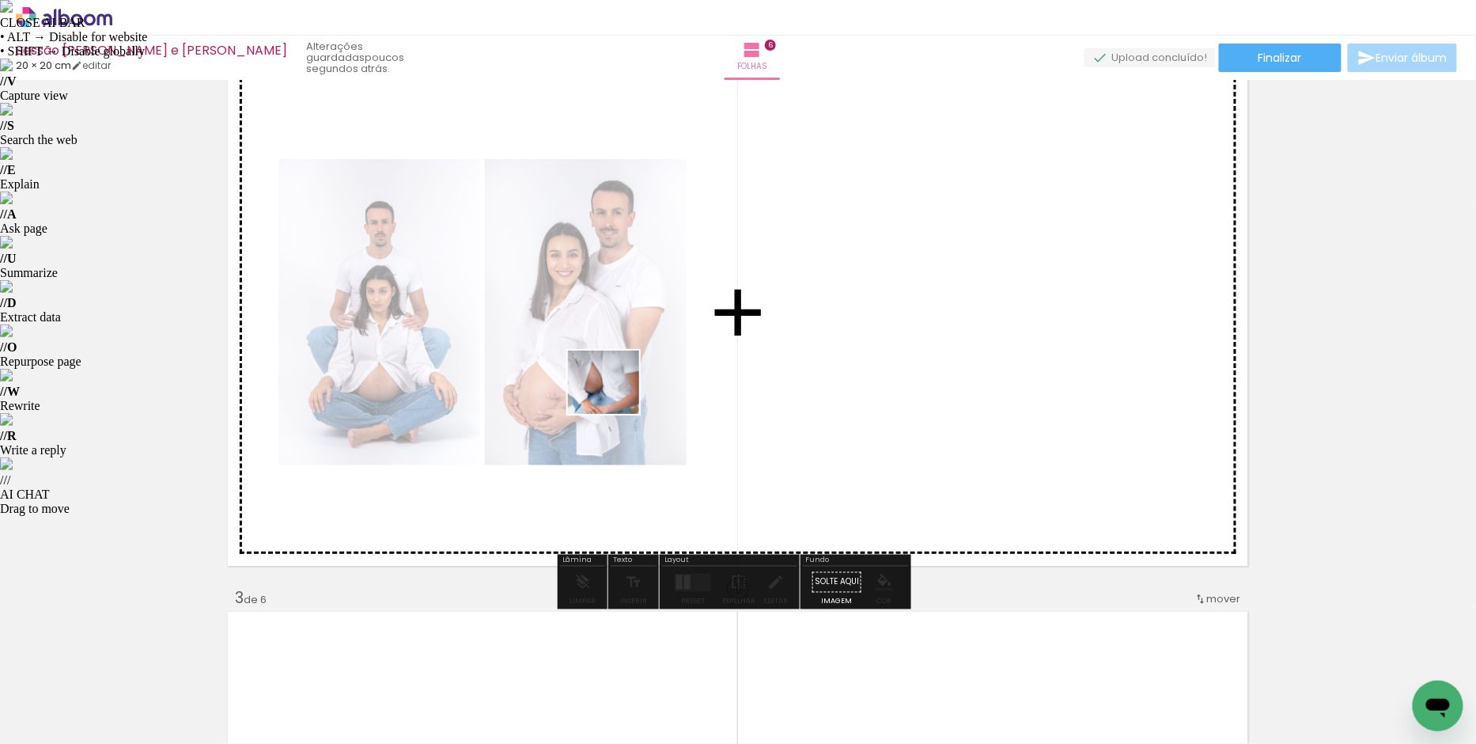
drag, startPoint x: 168, startPoint y: 702, endPoint x: 601, endPoint y: 411, distance: 521.1
click at [612, 399] on quentale-workspace at bounding box center [738, 372] width 1476 height 744
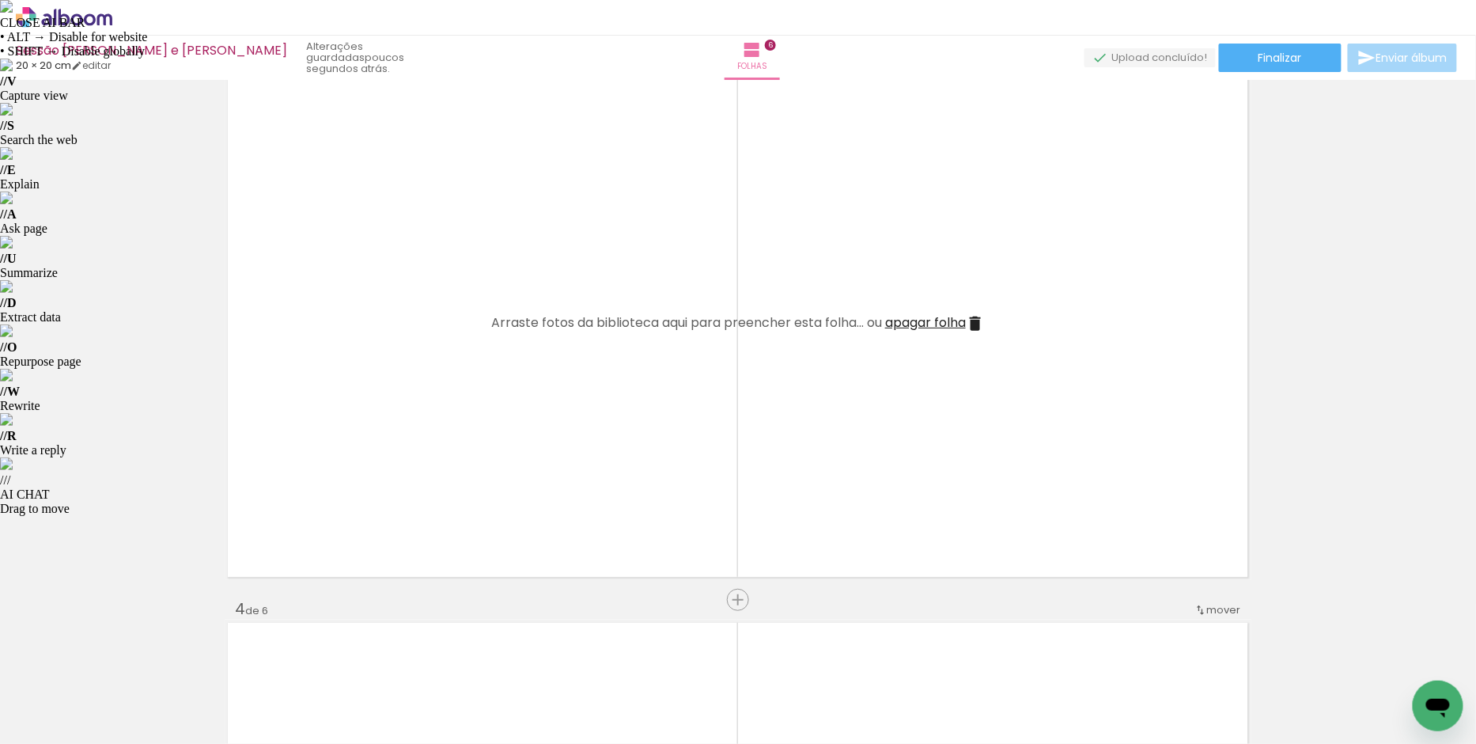
scroll to position [1130, 0]
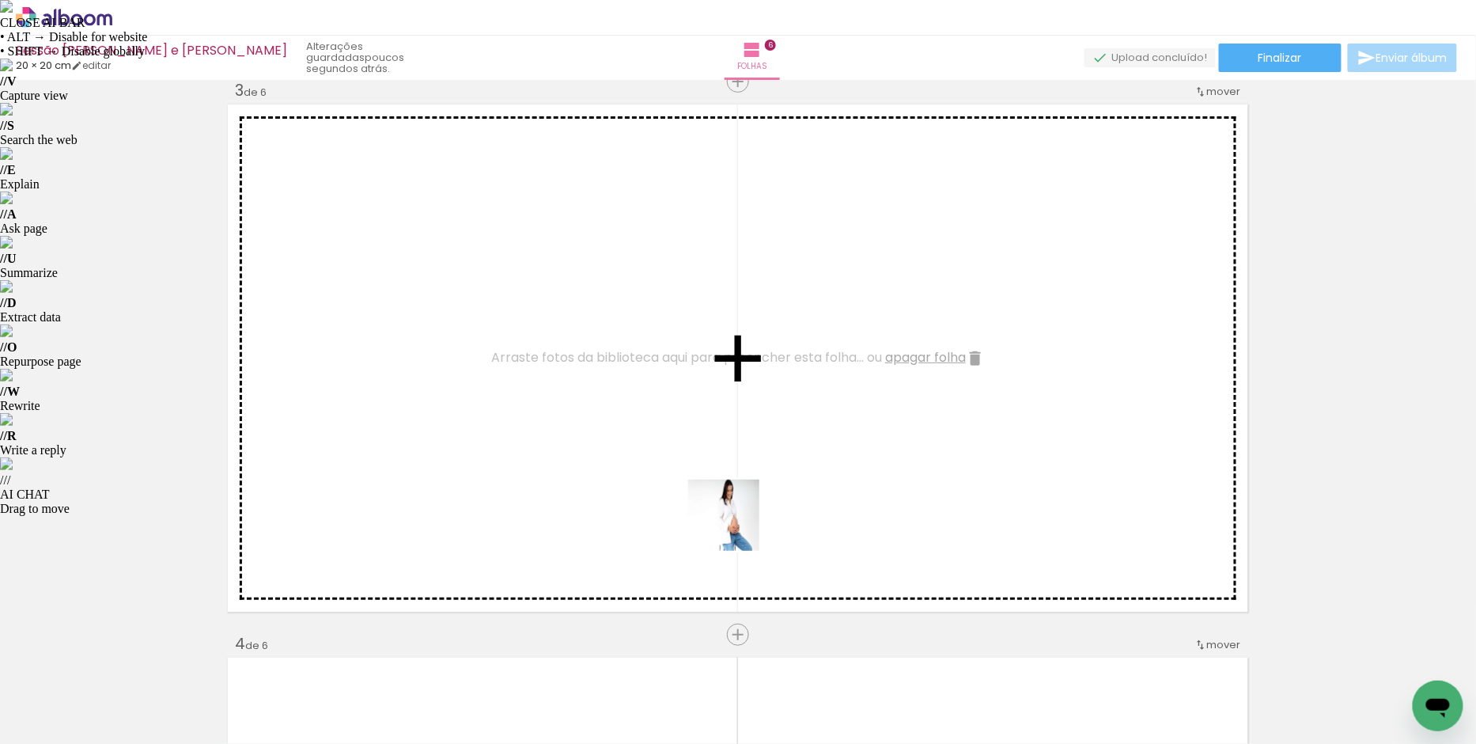
drag, startPoint x: 630, startPoint y: 701, endPoint x: 754, endPoint y: 446, distance: 283.0
click at [754, 453] on quentale-workspace at bounding box center [738, 372] width 1476 height 744
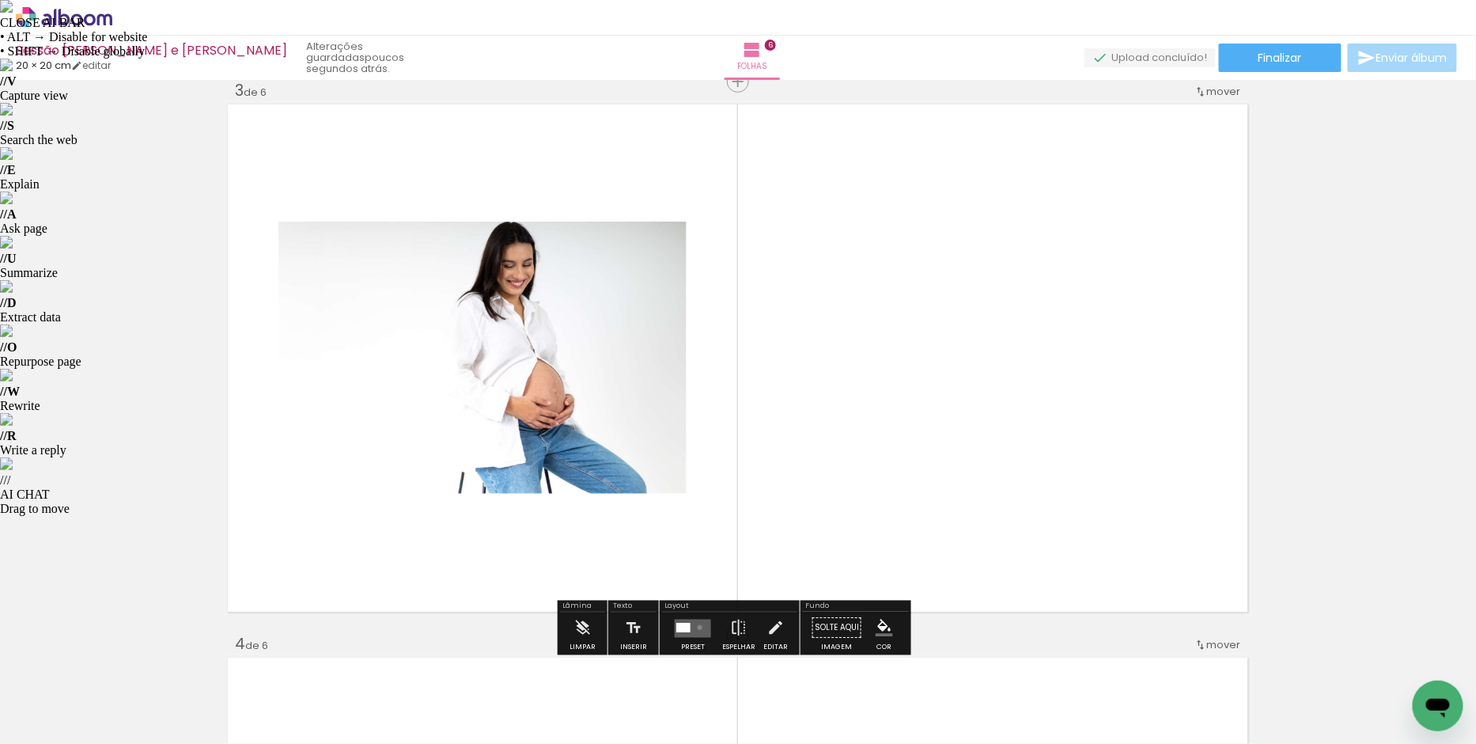
click at [697, 627] on quentale-layouter at bounding box center [693, 628] width 36 height 18
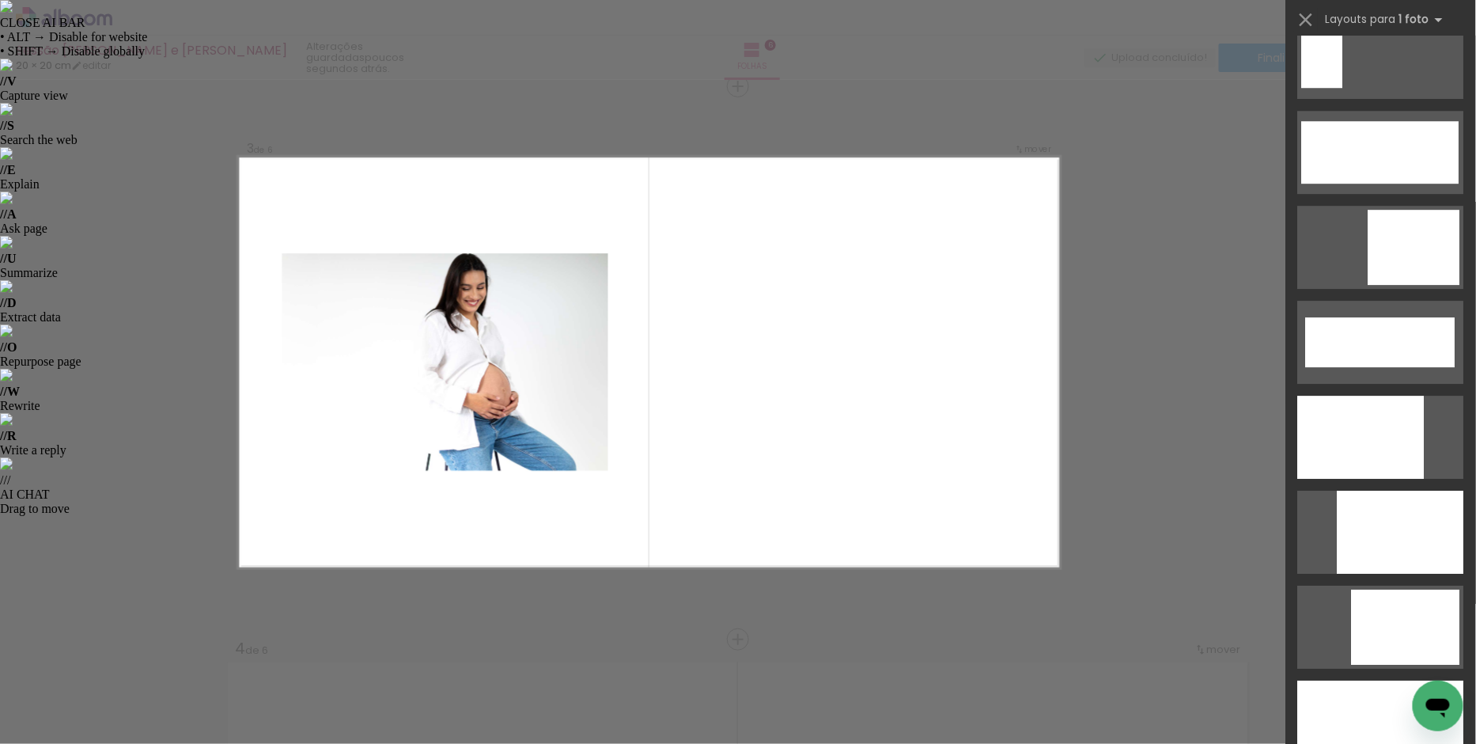
scroll to position [3970, 0]
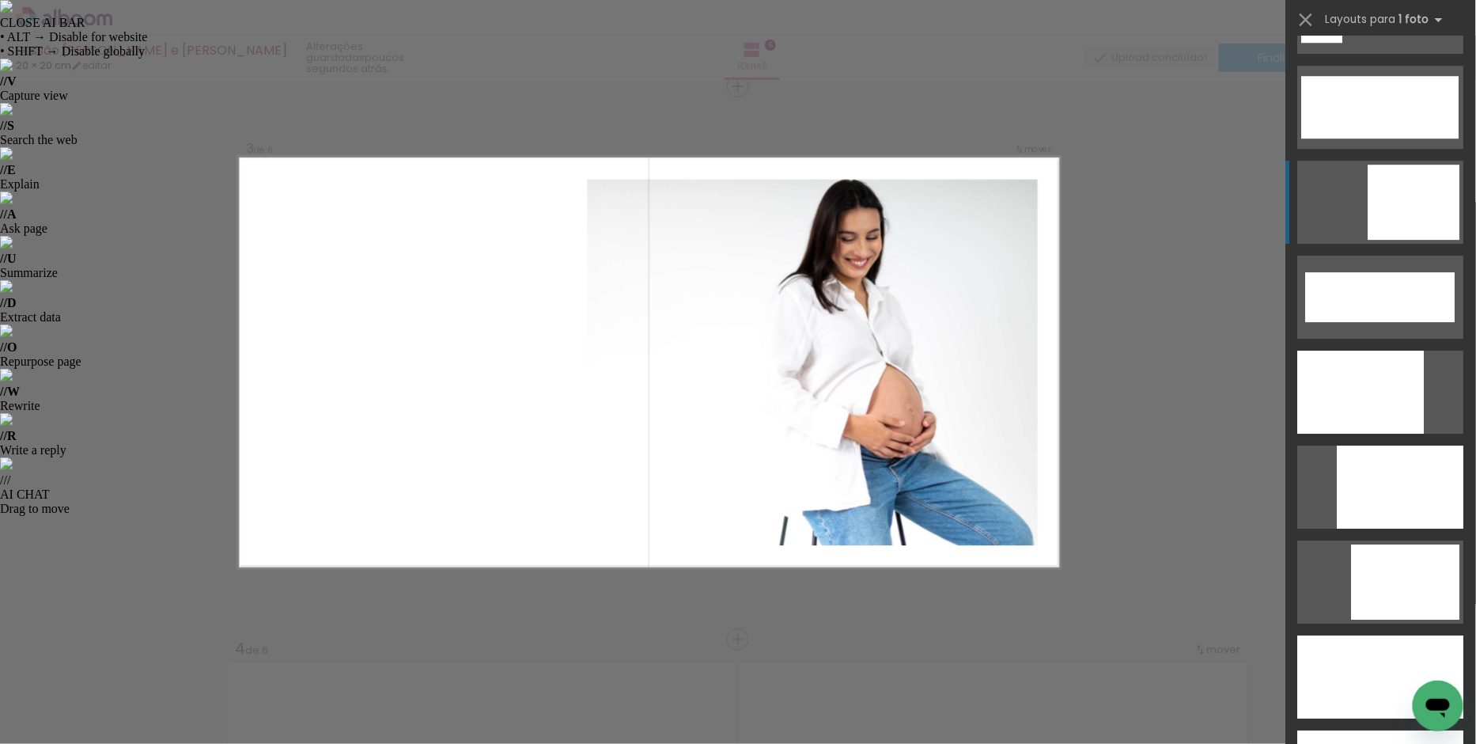
click at [1418, 202] on div at bounding box center [1415, 202] width 92 height 75
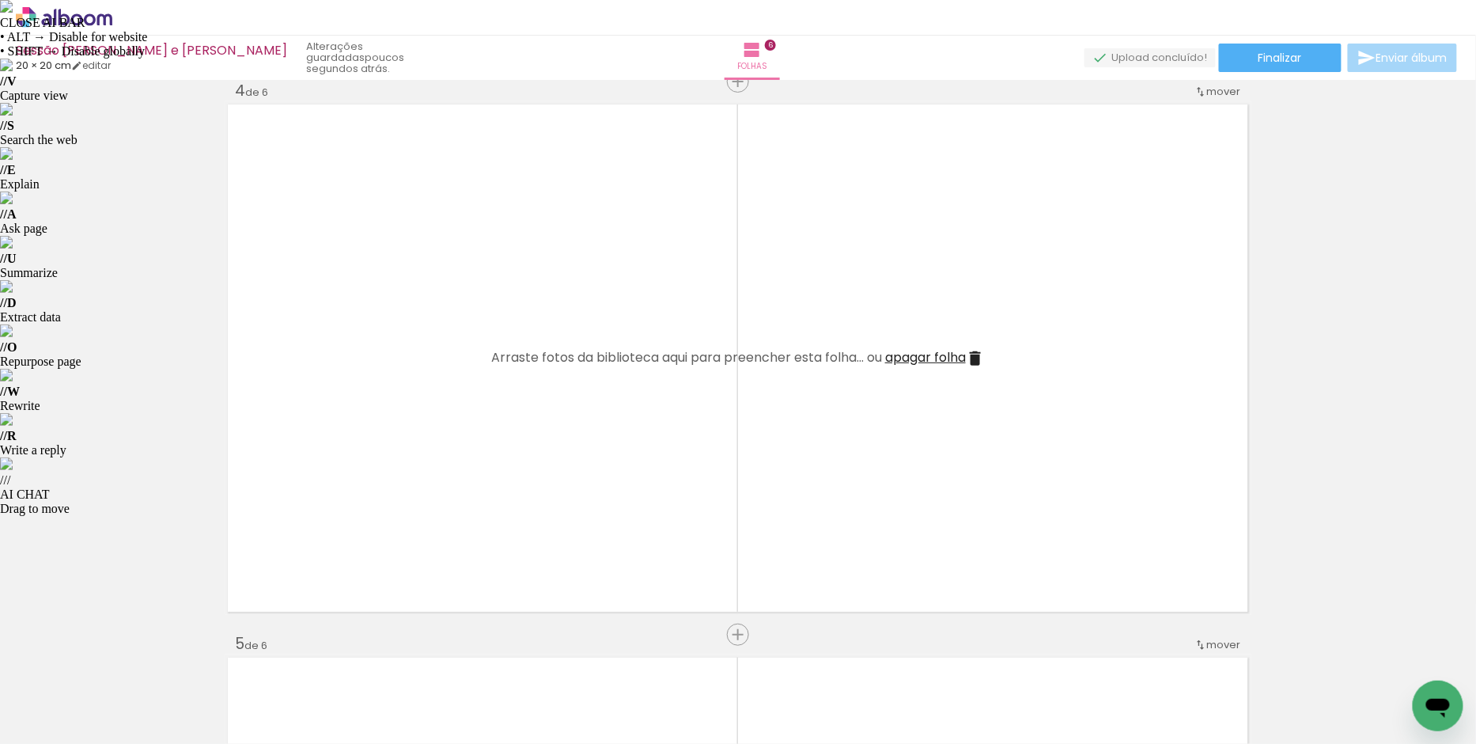
scroll to position [1676, 0]
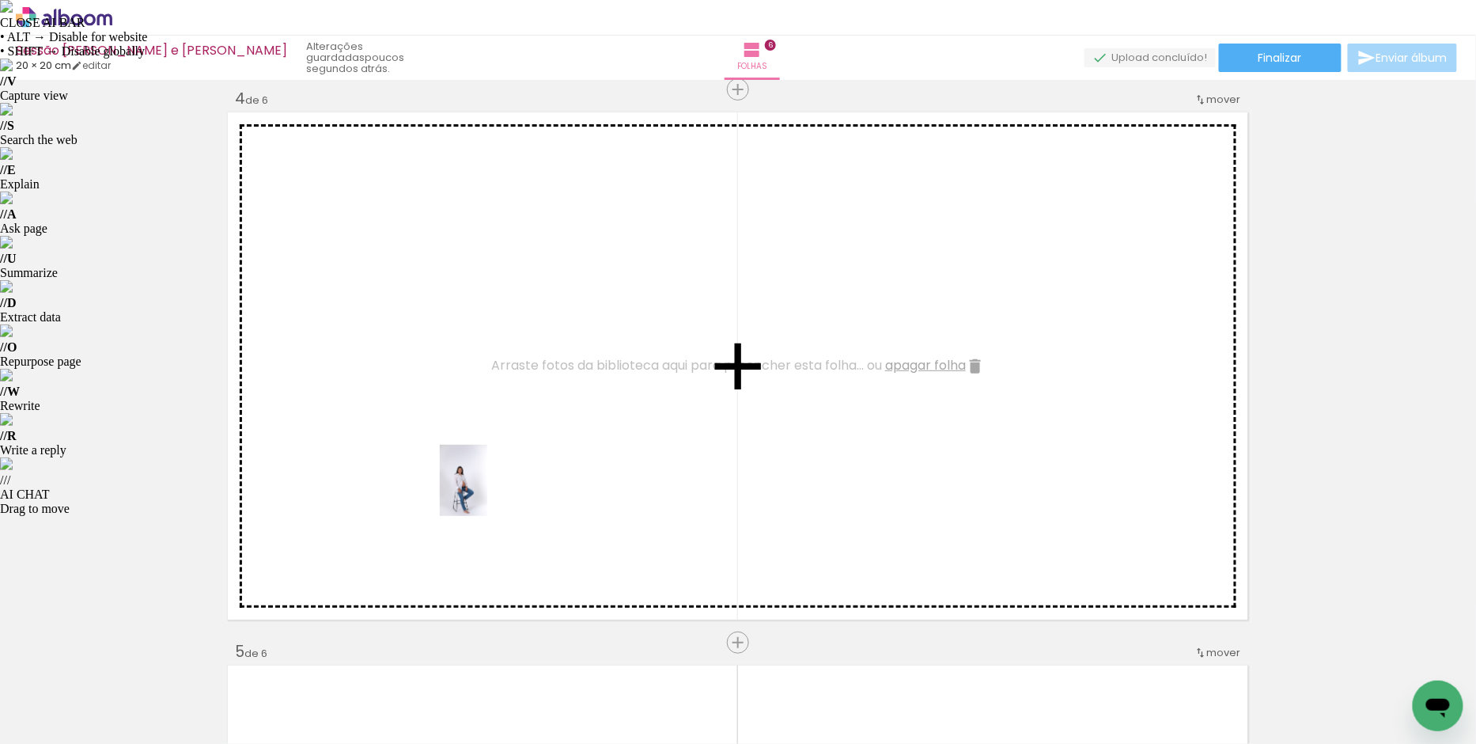
drag, startPoint x: 524, startPoint y: 697, endPoint x: 524, endPoint y: 505, distance: 192.2
click at [487, 490] on quentale-workspace at bounding box center [738, 372] width 1476 height 744
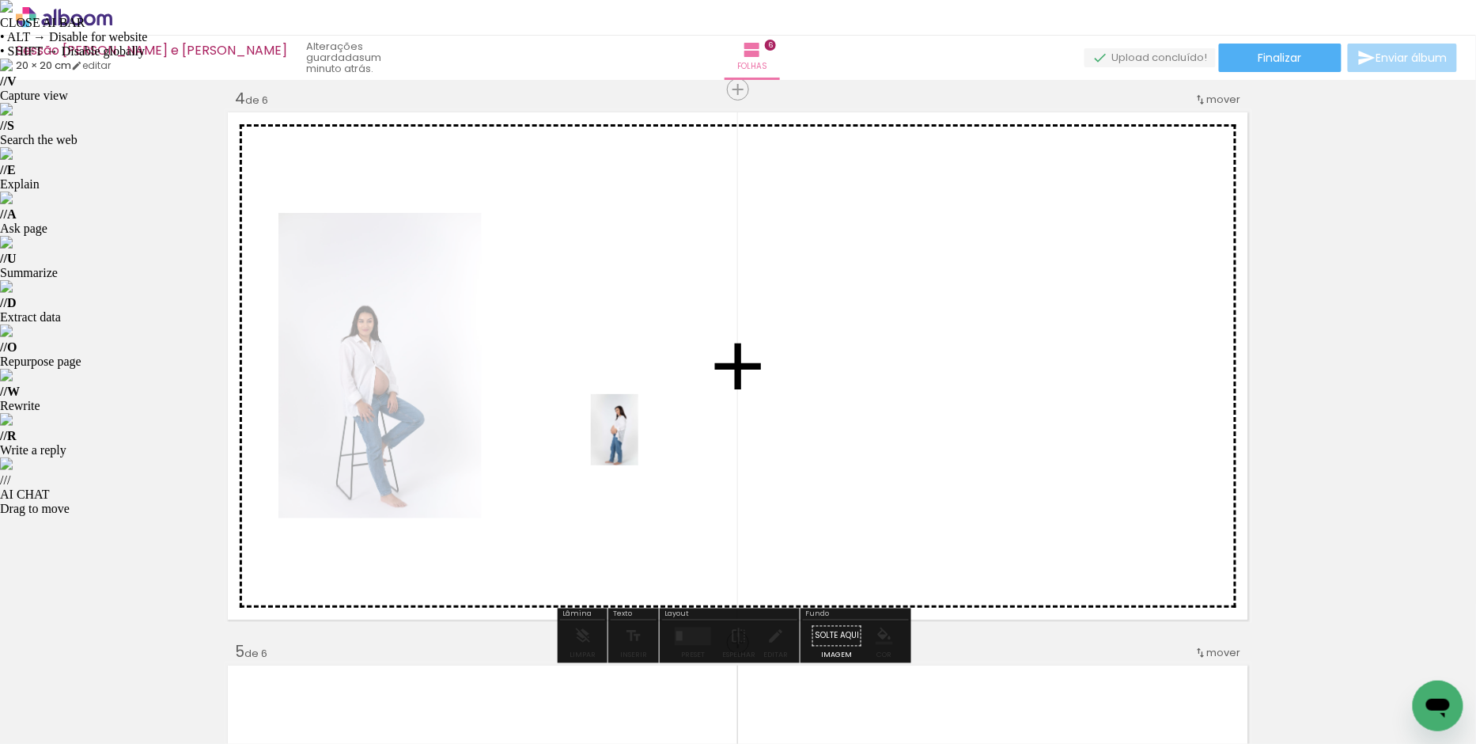
drag, startPoint x: 698, startPoint y: 696, endPoint x: 638, endPoint y: 441, distance: 261.5
click at [638, 441] on quentale-workspace at bounding box center [738, 372] width 1476 height 744
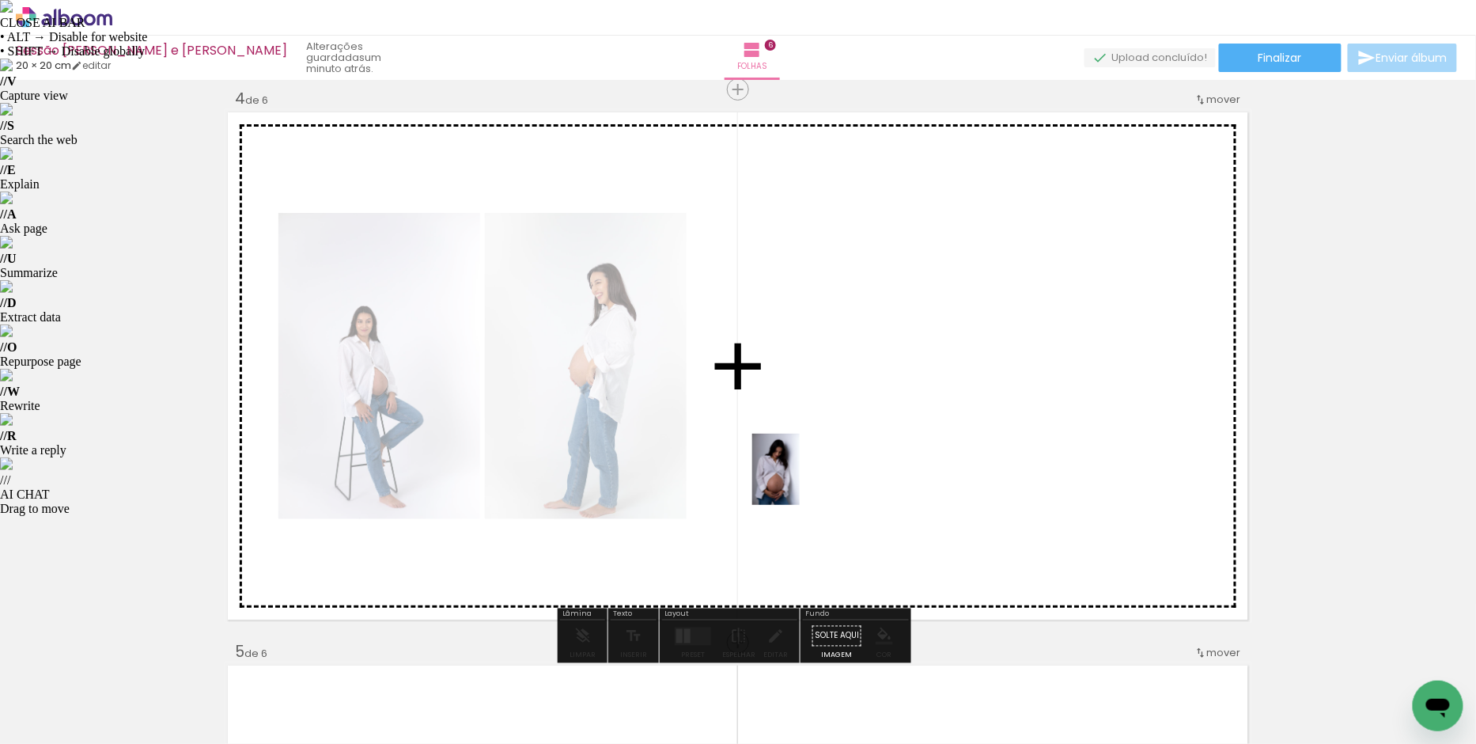
drag, startPoint x: 795, startPoint y: 671, endPoint x: 801, endPoint y: 475, distance: 196.3
click at [801, 475] on quentale-workspace at bounding box center [738, 372] width 1476 height 744
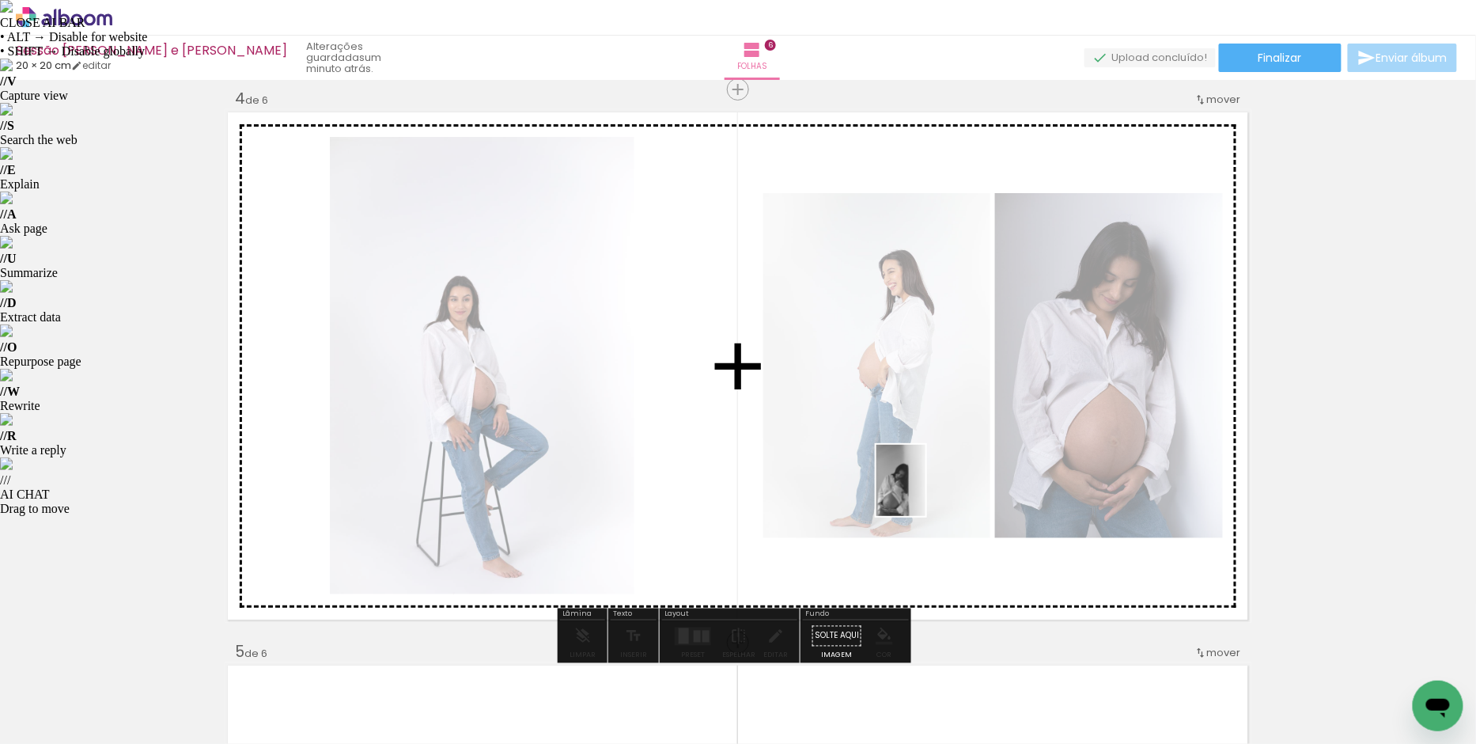
drag, startPoint x: 878, startPoint y: 695, endPoint x: 924, endPoint y: 492, distance: 207.6
click at [924, 492] on quentale-workspace at bounding box center [738, 372] width 1476 height 744
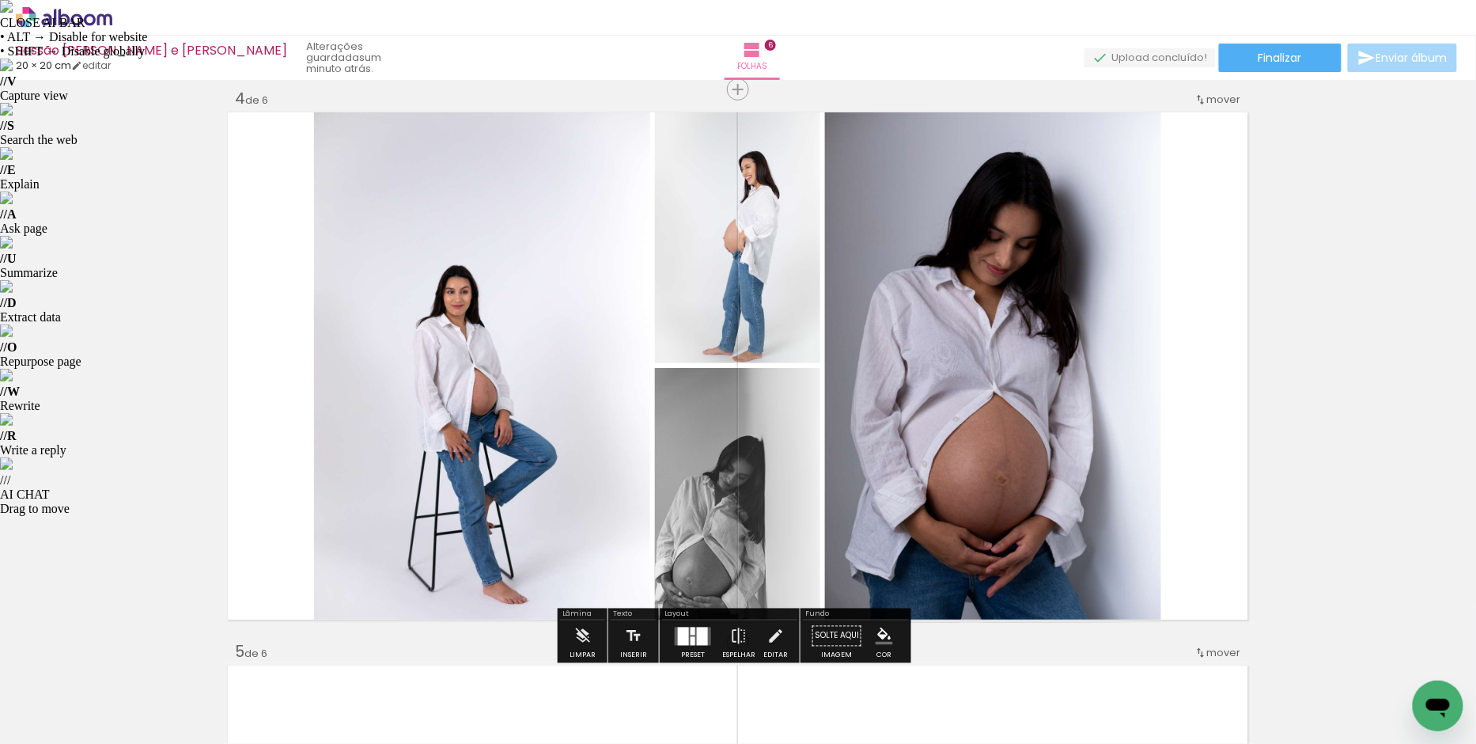
click at [697, 630] on div at bounding box center [702, 636] width 11 height 18
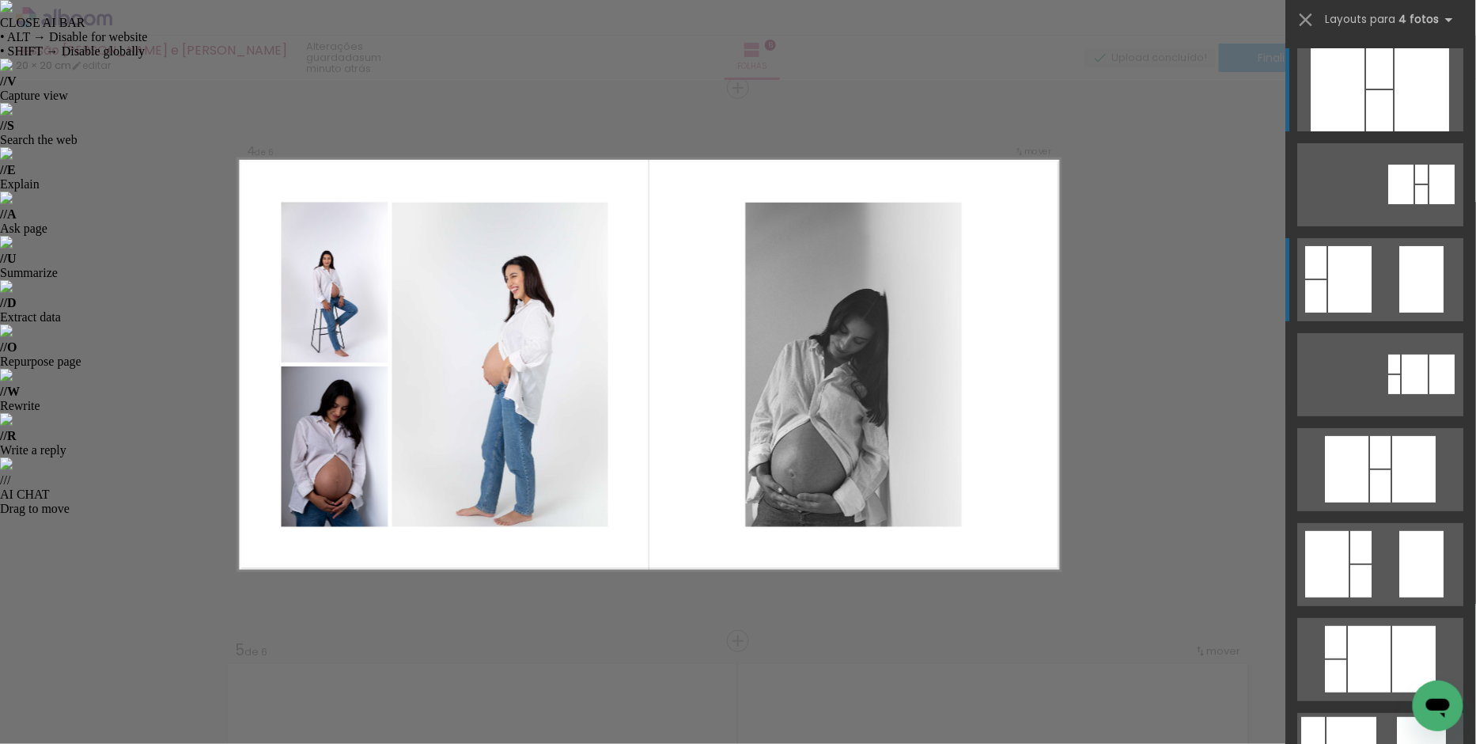
scroll to position [1679, 0]
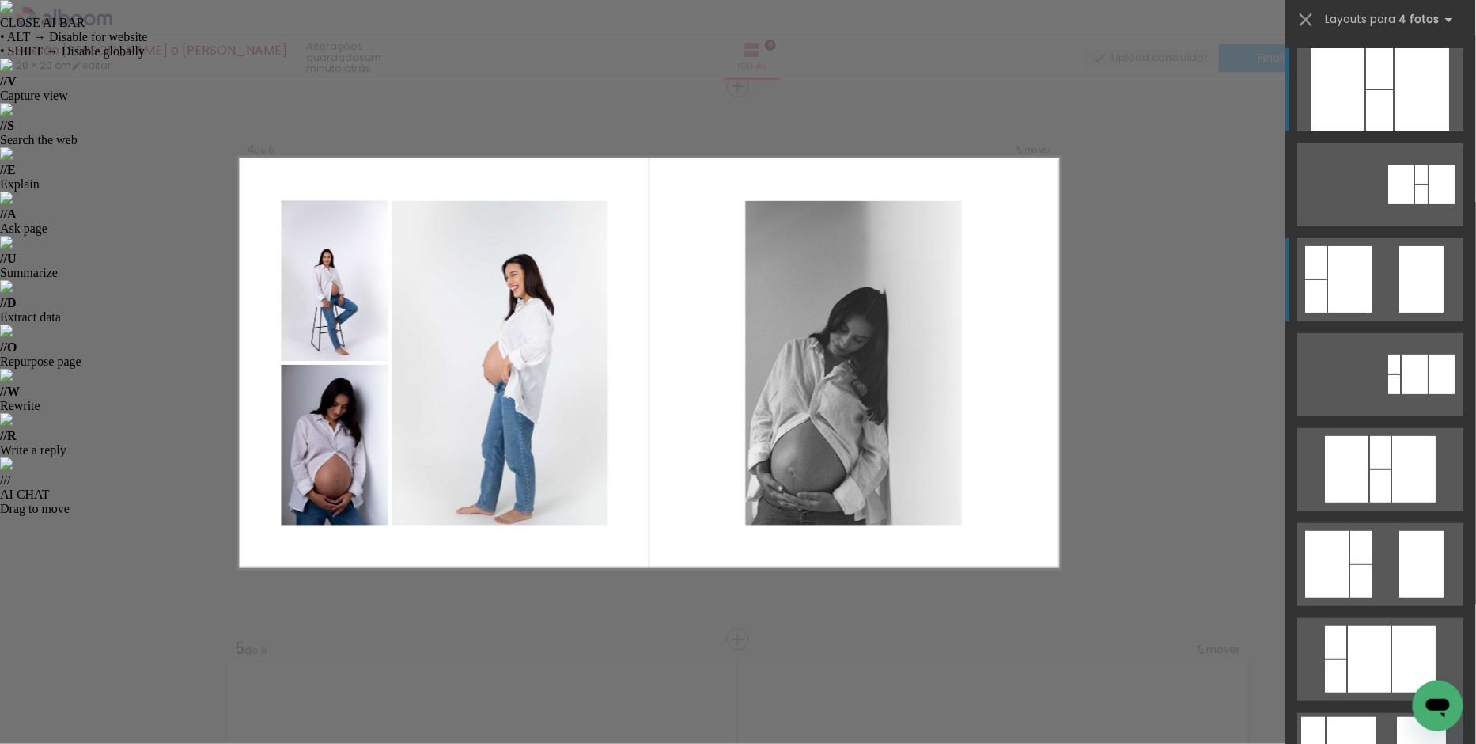
click at [1422, 274] on div at bounding box center [1422, 279] width 44 height 66
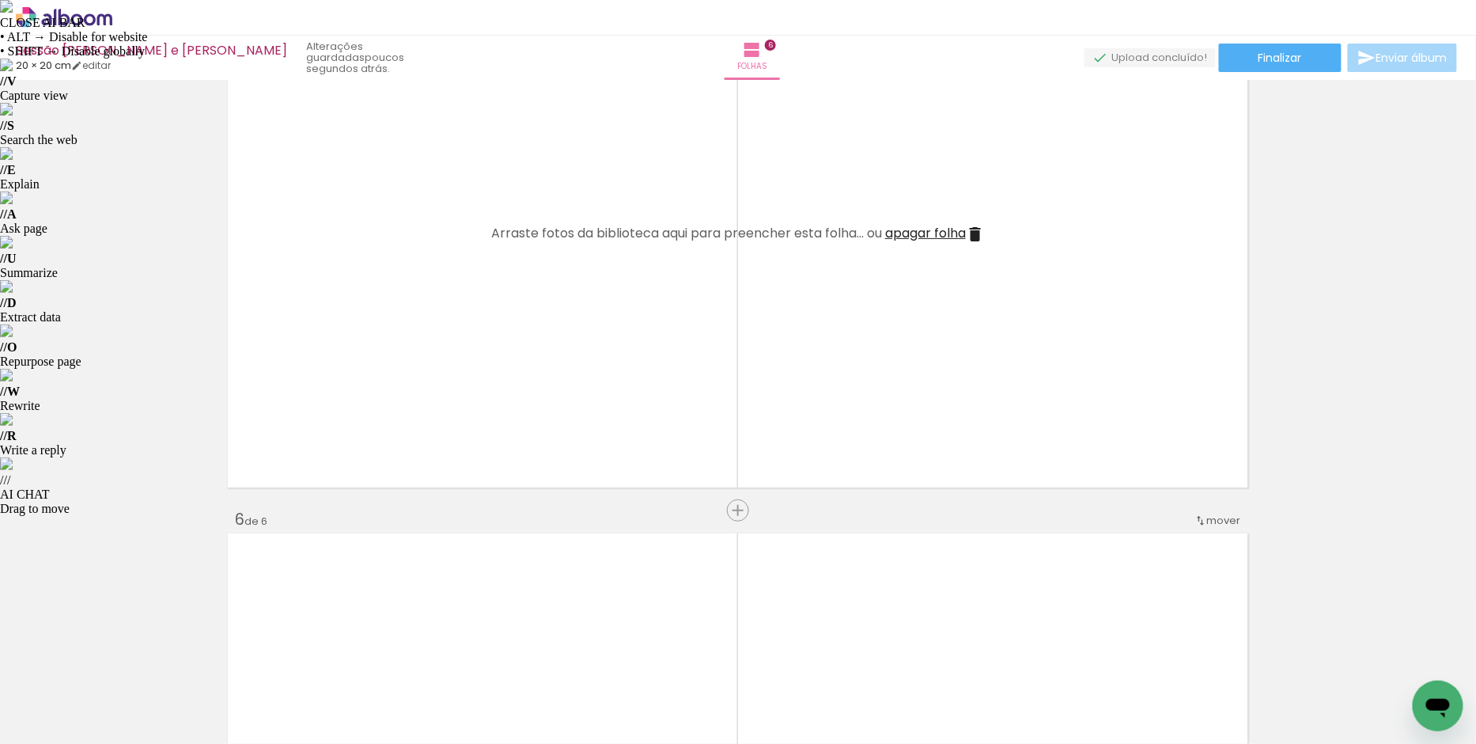
scroll to position [0, 164]
drag, startPoint x: 1360, startPoint y: 647, endPoint x: 1175, endPoint y: 465, distance: 259.6
click at [1157, 430] on quentale-workspace at bounding box center [738, 372] width 1476 height 744
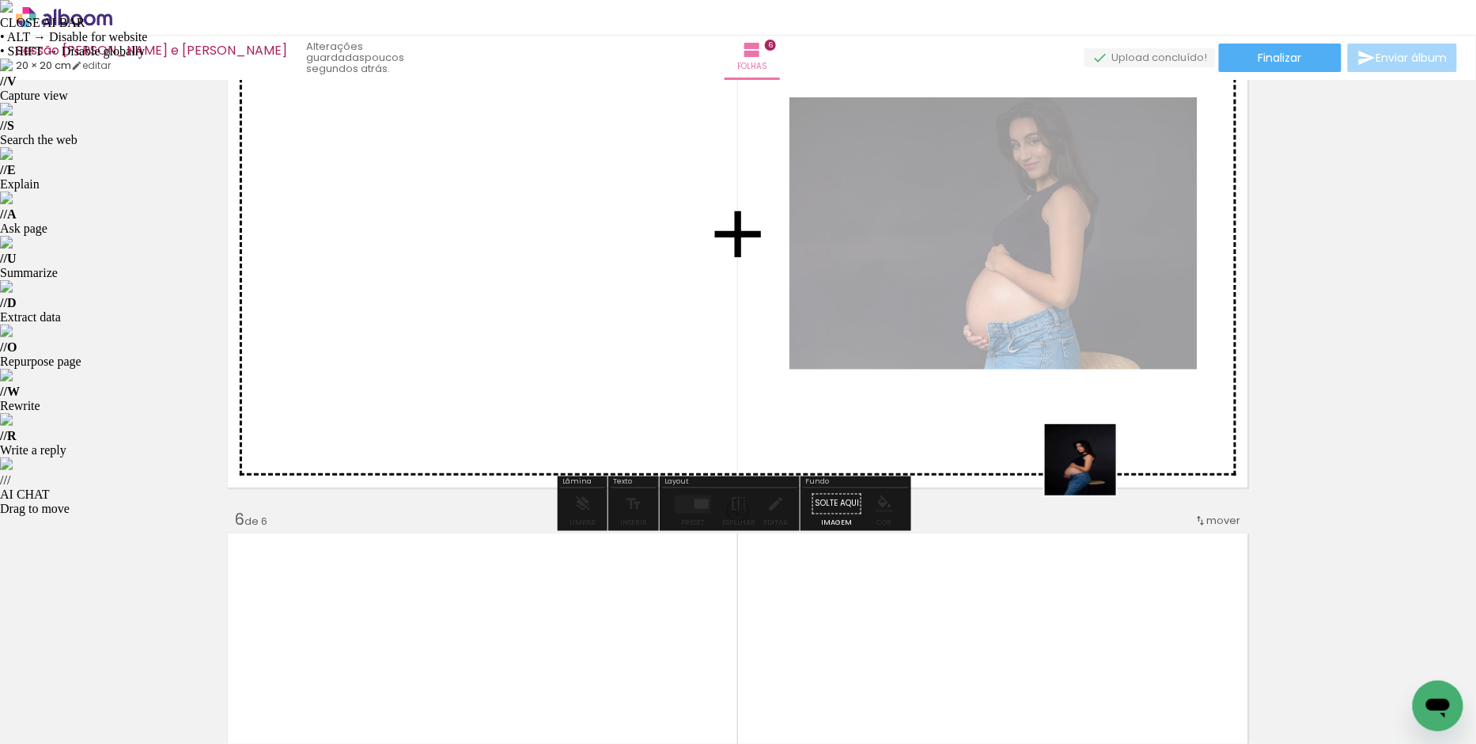
drag, startPoint x: 1308, startPoint y: 683, endPoint x: 865, endPoint y: 342, distance: 559.0
click at [843, 316] on quentale-workspace at bounding box center [738, 372] width 1476 height 744
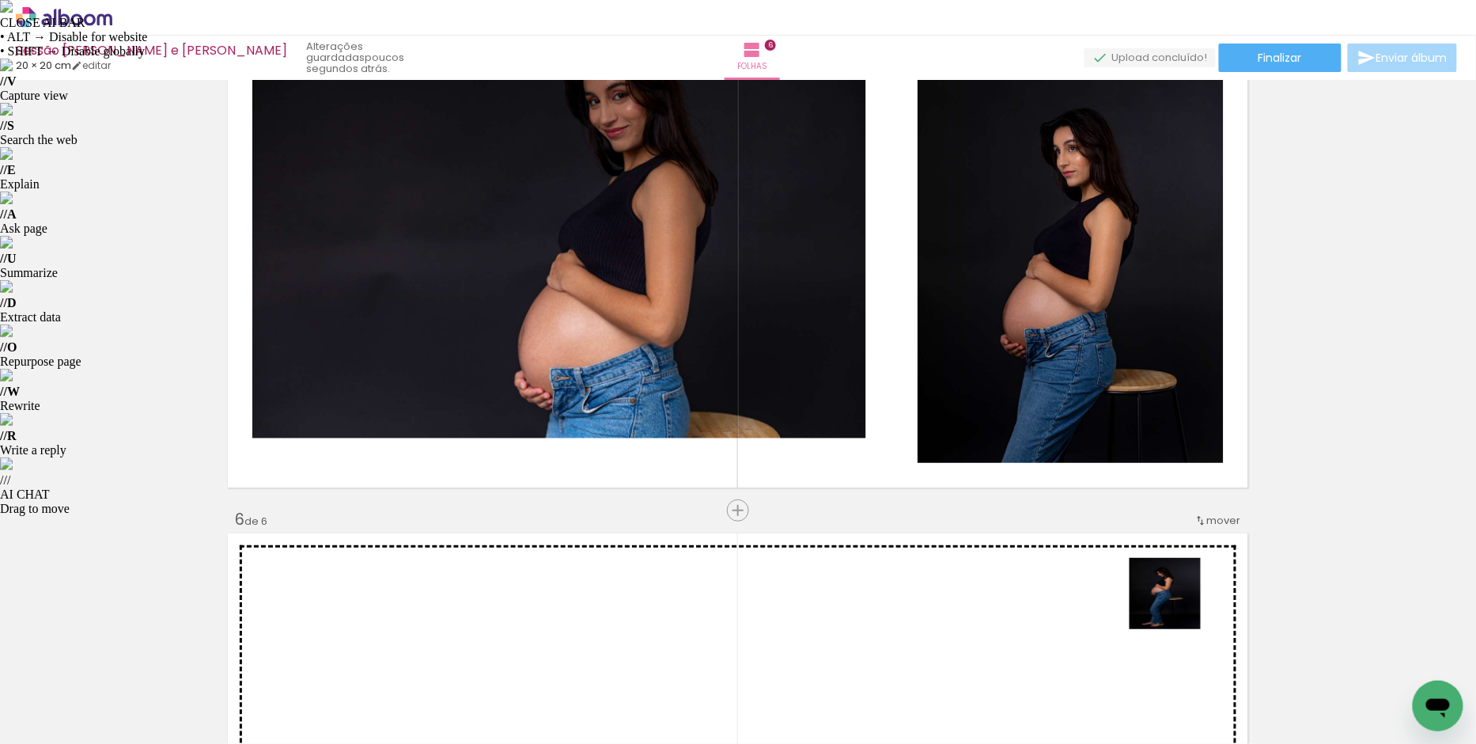
drag, startPoint x: 1229, startPoint y: 683, endPoint x: 957, endPoint y: 354, distance: 427.1
click at [957, 354] on quentale-workspace at bounding box center [738, 372] width 1476 height 744
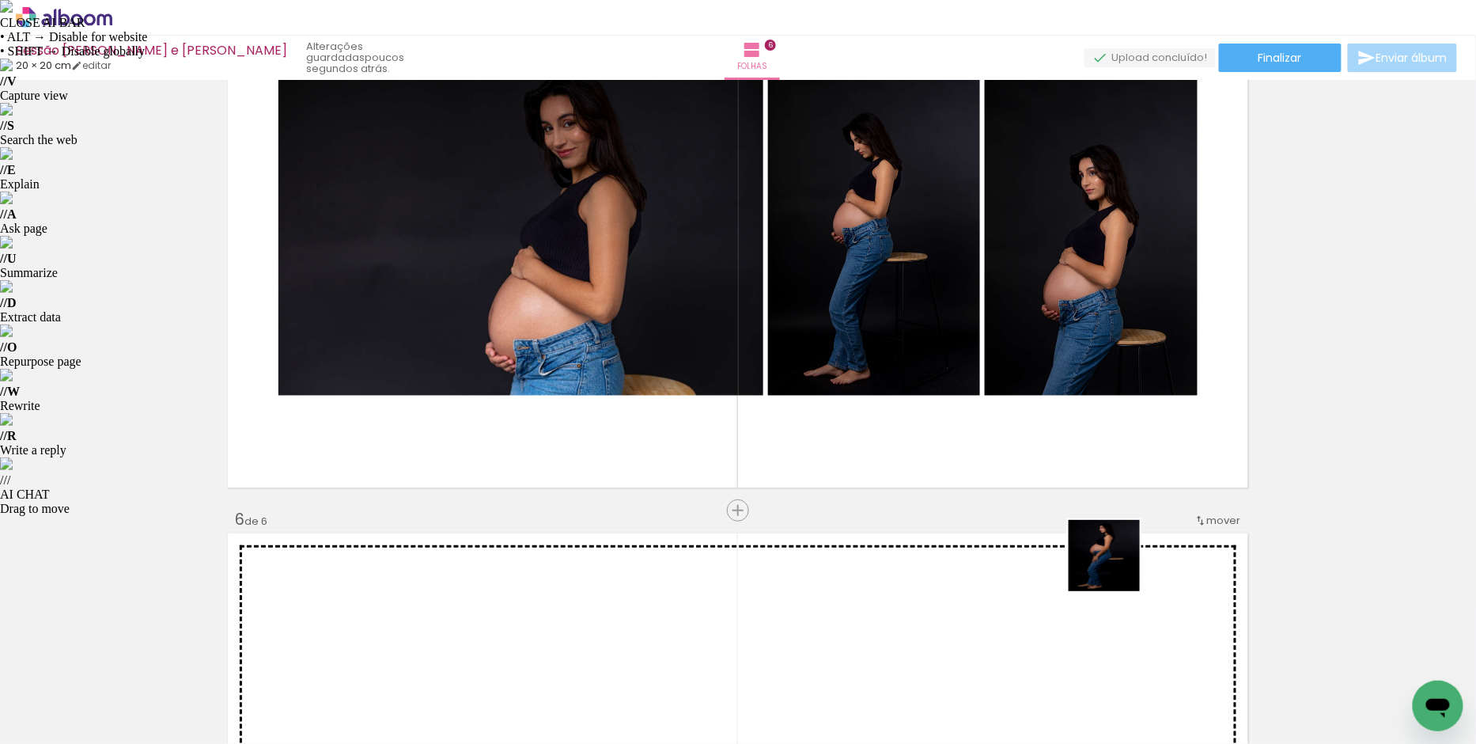
drag, startPoint x: 1148, startPoint y: 645, endPoint x: 993, endPoint y: 383, distance: 304.3
click at [993, 383] on quentale-workspace at bounding box center [738, 372] width 1476 height 744
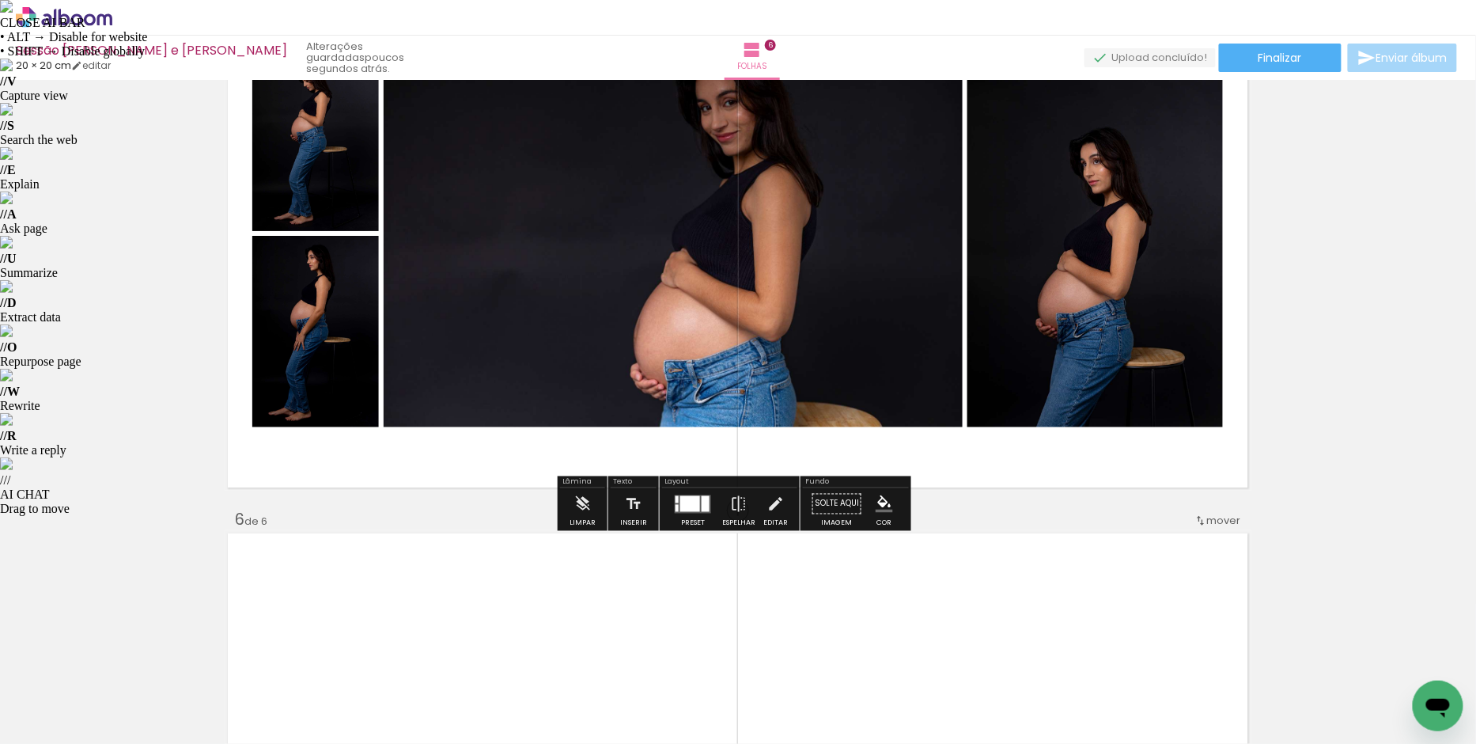
click at [695, 502] on div at bounding box center [690, 503] width 20 height 16
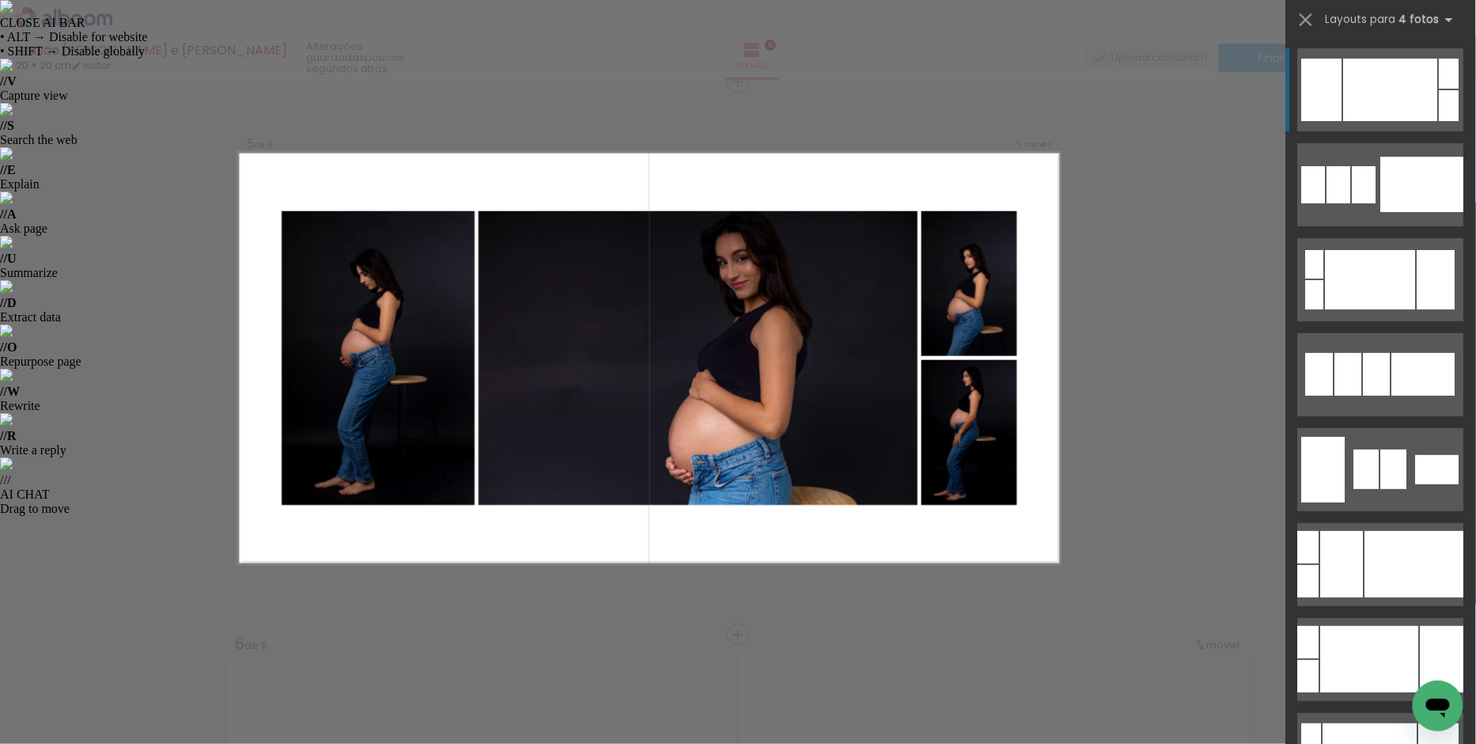
scroll to position [2232, 0]
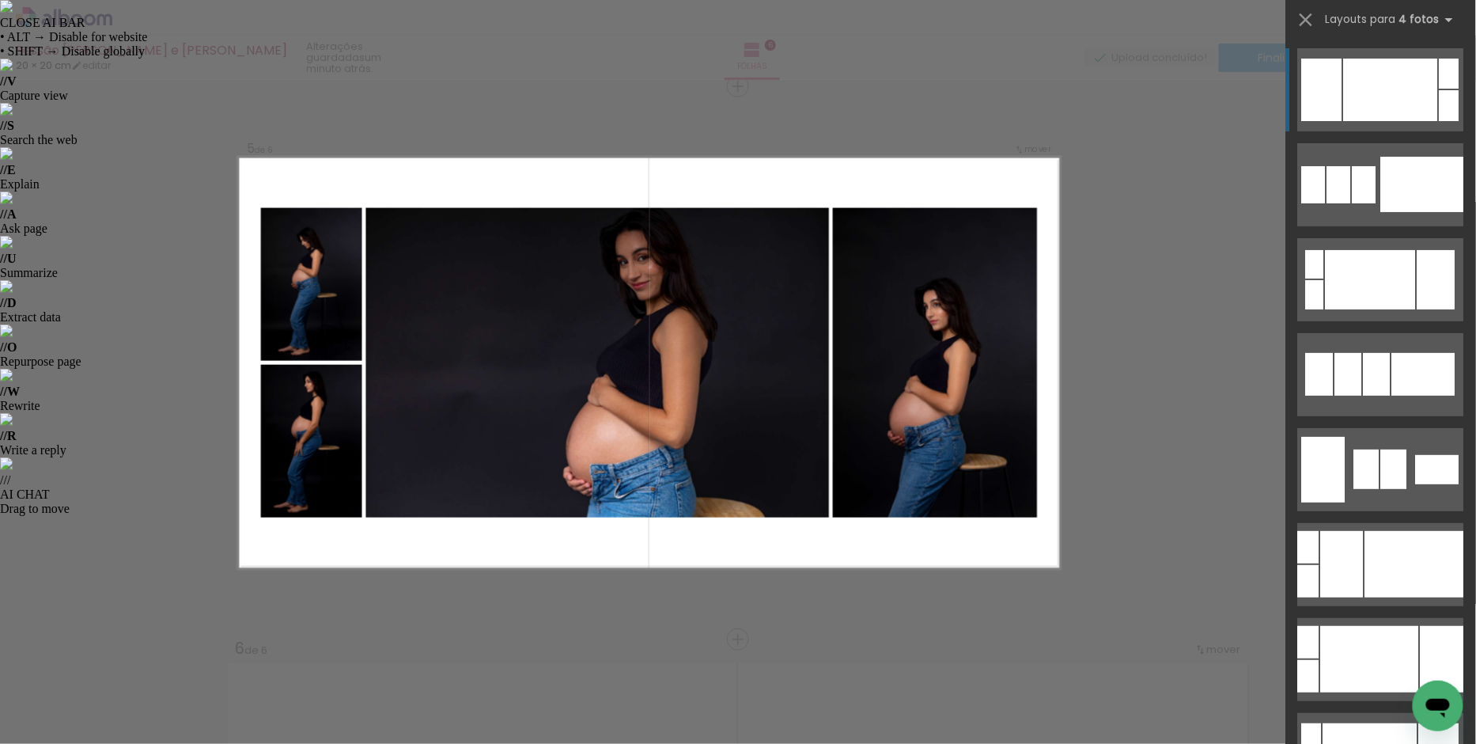
click at [1376, 89] on div at bounding box center [1391, 90] width 94 height 62
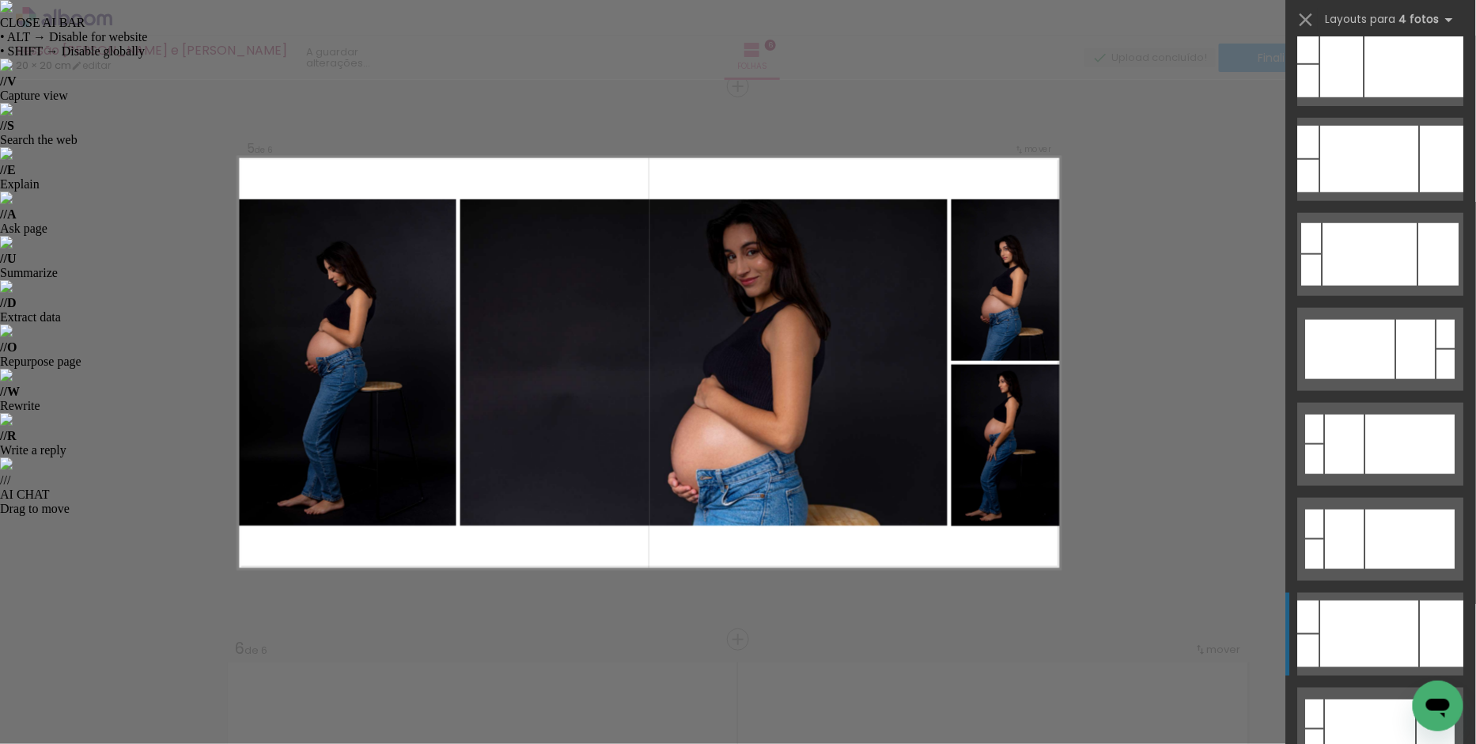
scroll to position [668, 0]
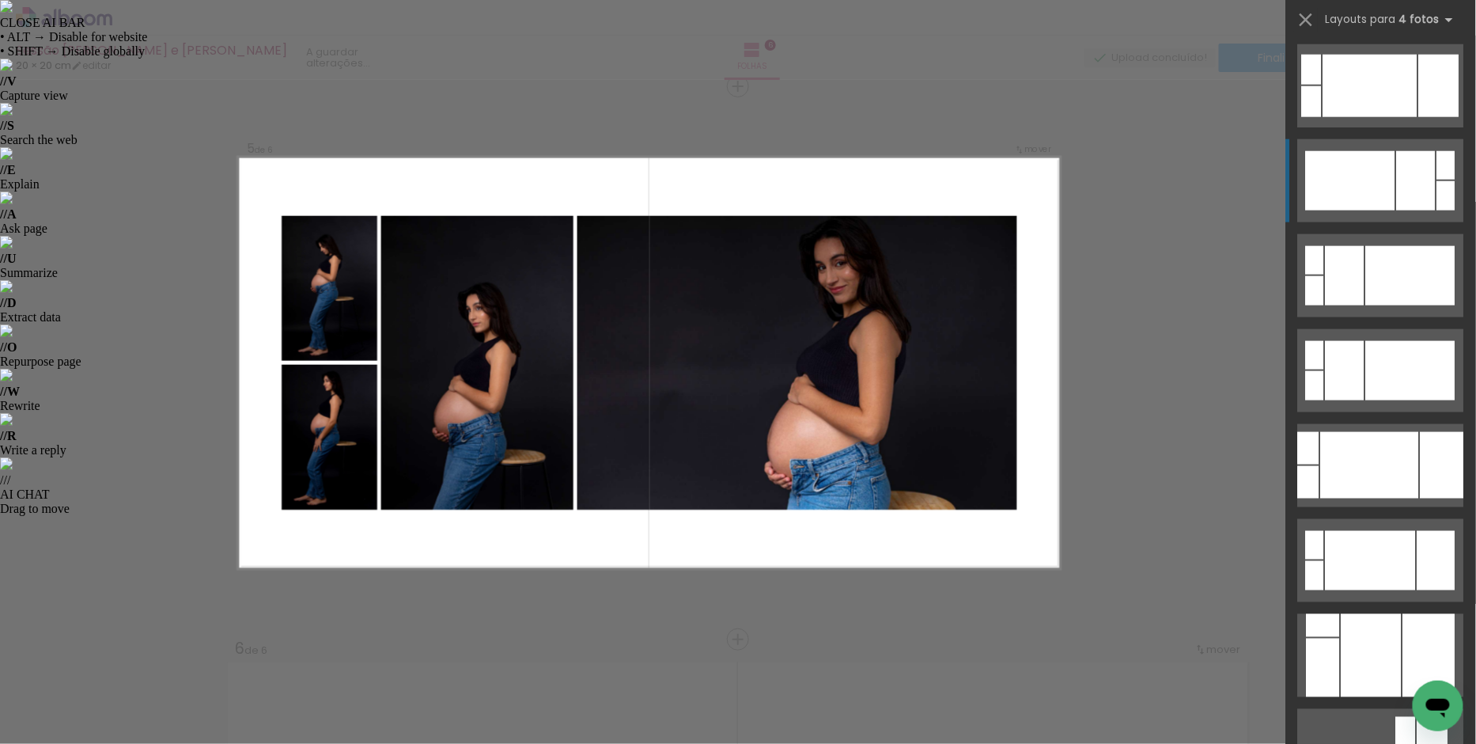
click at [1398, 175] on div at bounding box center [1416, 180] width 39 height 59
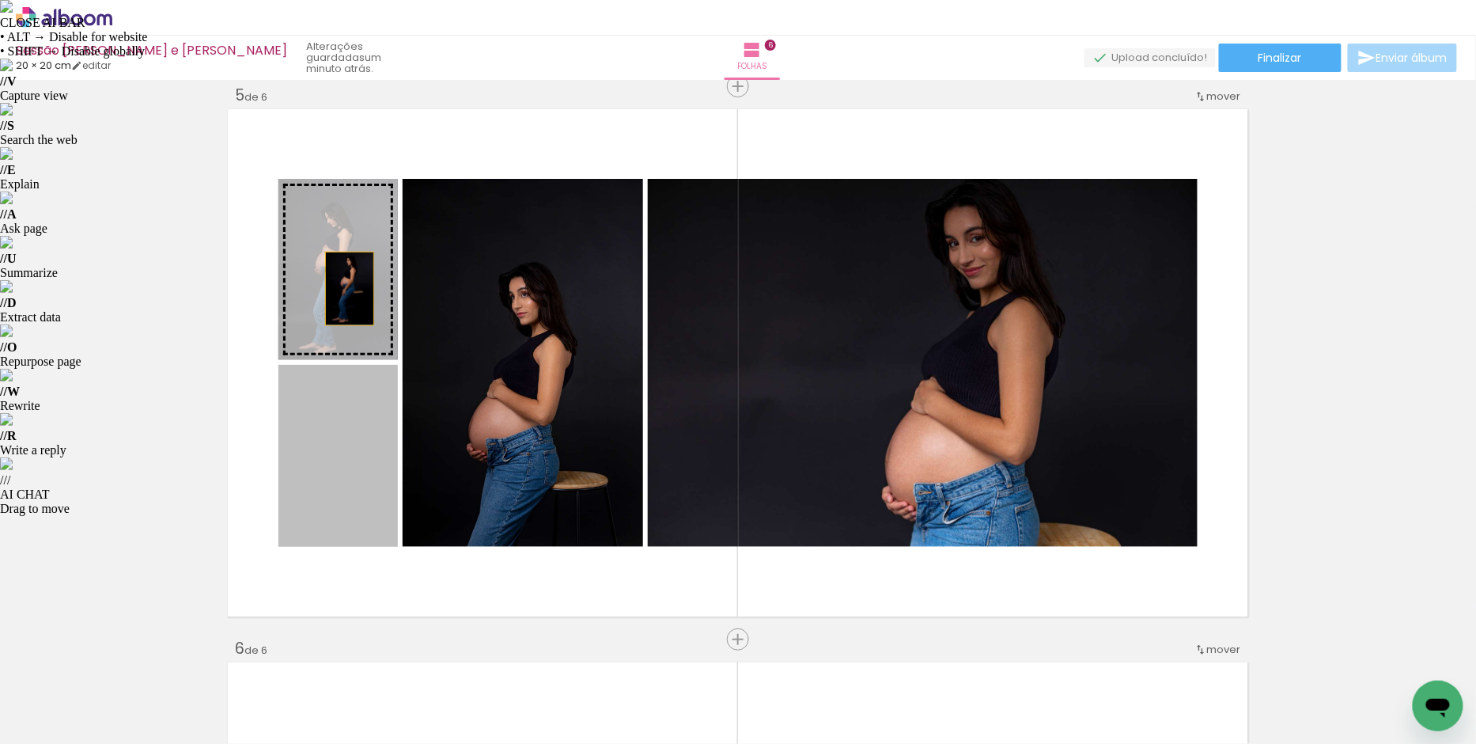
drag, startPoint x: 346, startPoint y: 449, endPoint x: 343, endPoint y: 286, distance: 163.0
click at [0, 0] on slot at bounding box center [0, 0] width 0 height 0
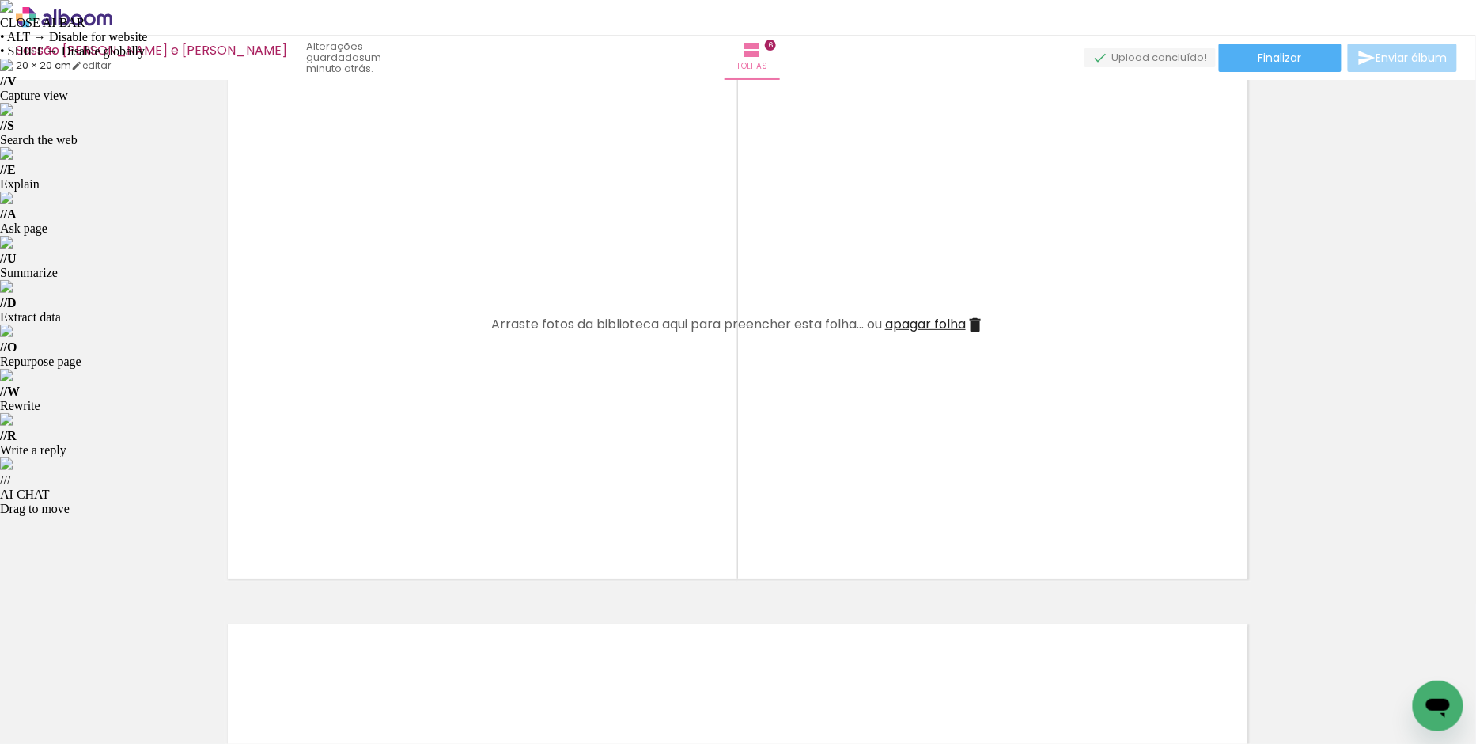
scroll to position [2790, 0]
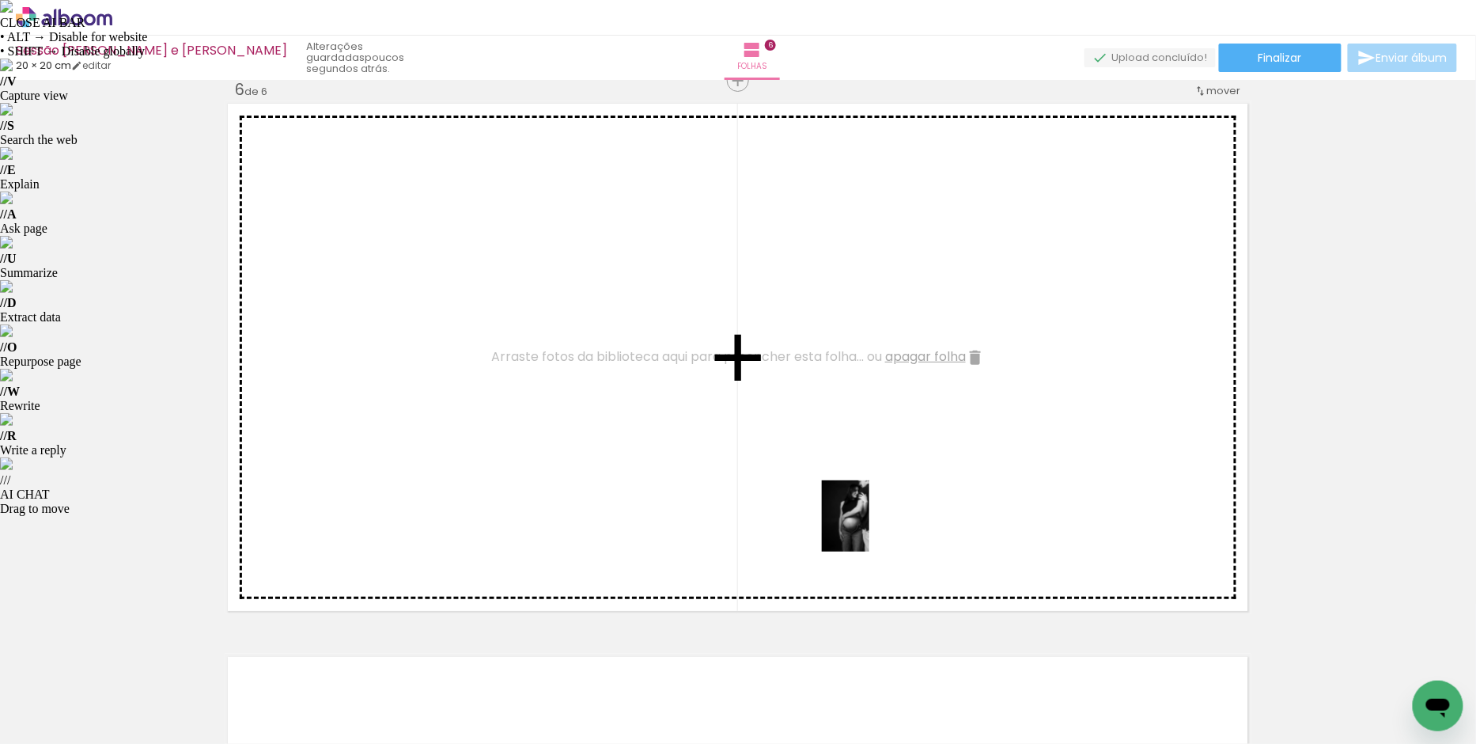
drag, startPoint x: 889, startPoint y: 695, endPoint x: 869, endPoint y: 525, distance: 171.2
click at [869, 525] on quentale-workspace at bounding box center [738, 372] width 1476 height 744
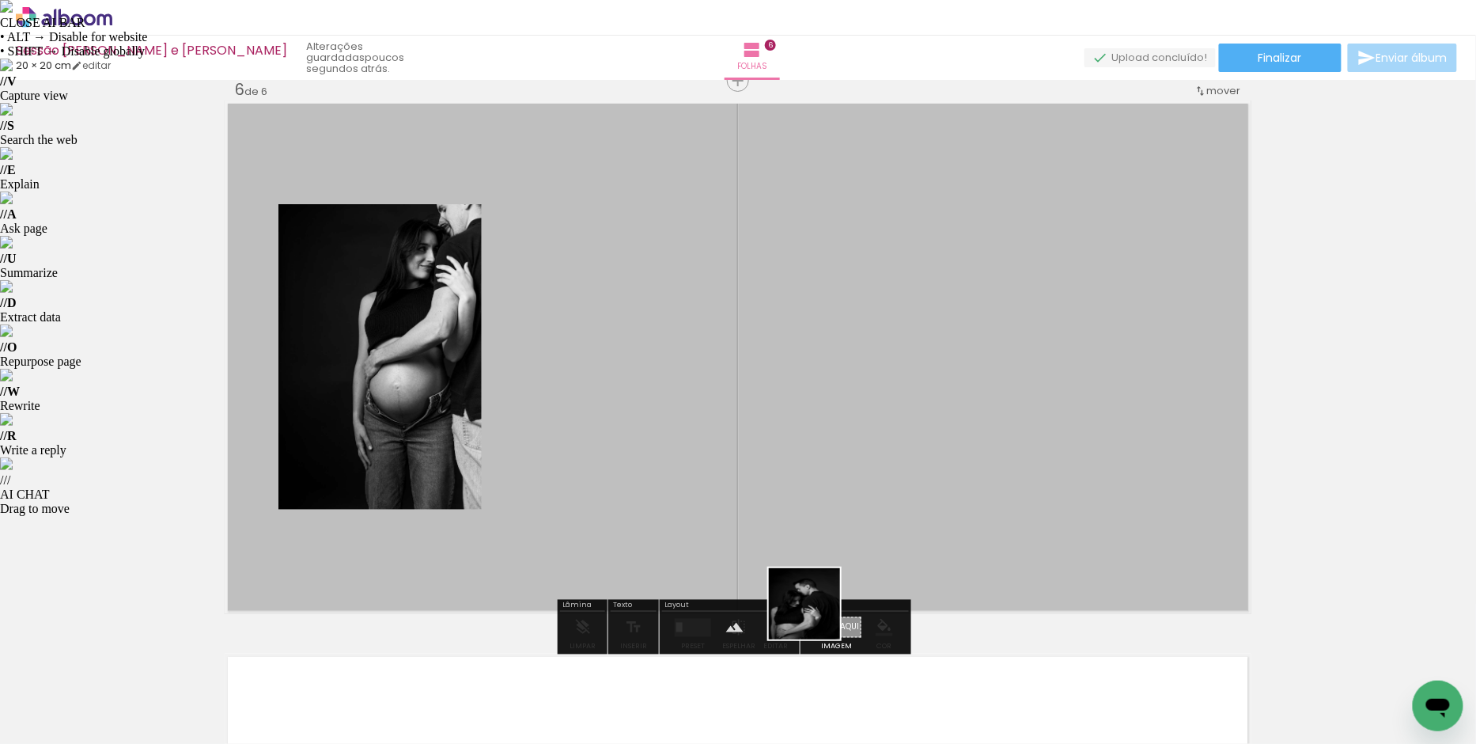
drag, startPoint x: 805, startPoint y: 677, endPoint x: 826, endPoint y: 446, distance: 231.9
click at [826, 446] on quentale-workspace at bounding box center [738, 372] width 1476 height 744
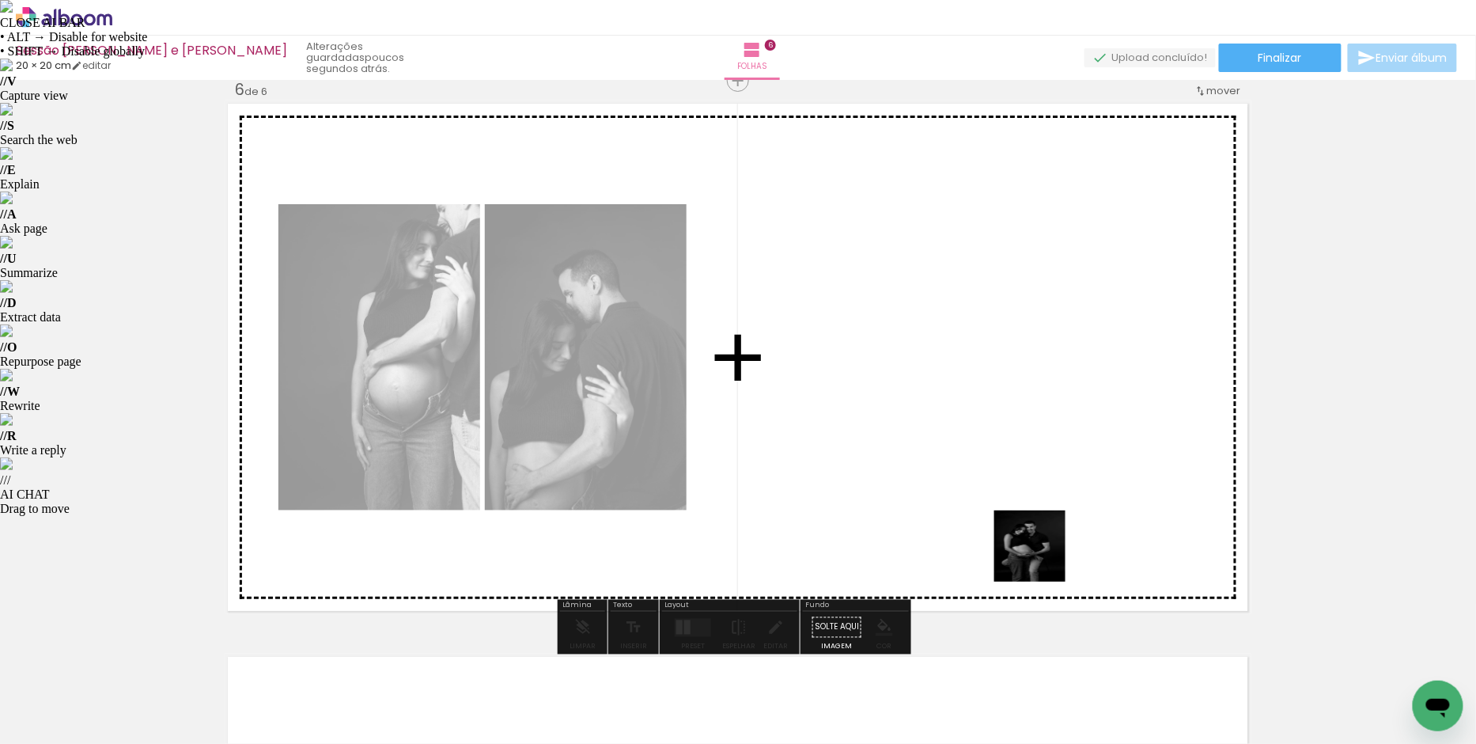
drag, startPoint x: 1059, startPoint y: 622, endPoint x: 983, endPoint y: 555, distance: 100.9
click at [1028, 532] on quentale-workspace at bounding box center [738, 372] width 1476 height 744
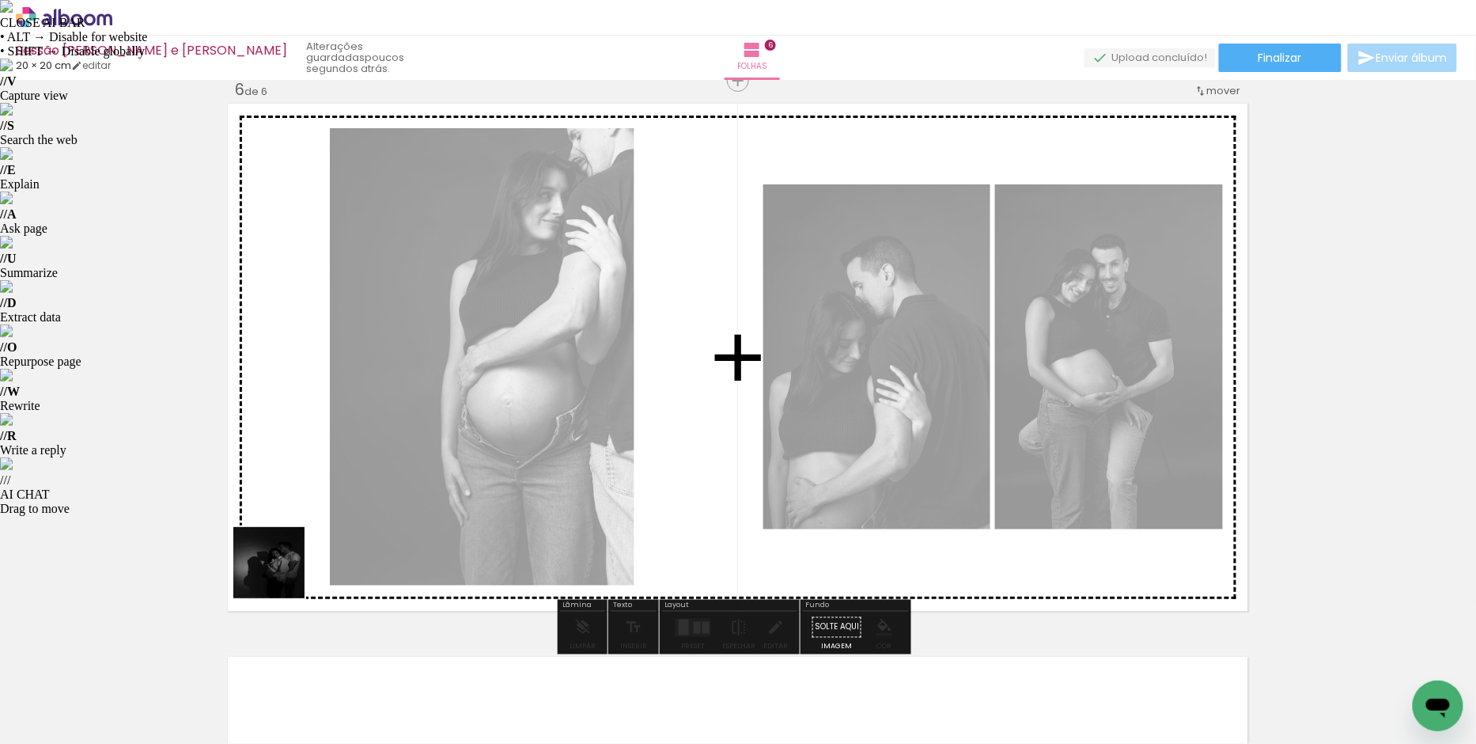
drag, startPoint x: 278, startPoint y: 702, endPoint x: 281, endPoint y: 529, distance: 173.3
click at [281, 529] on quentale-workspace at bounding box center [738, 372] width 1476 height 744
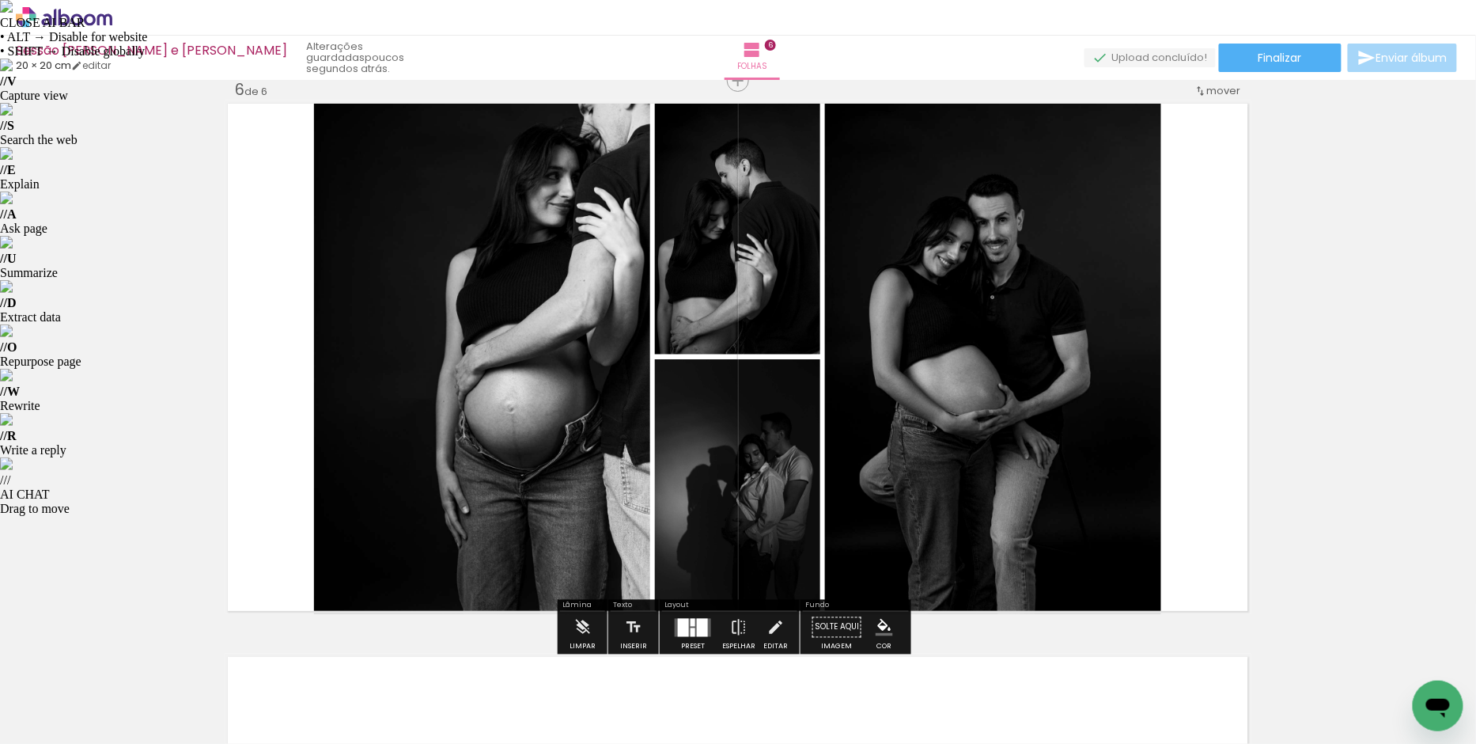
click at [697, 630] on div at bounding box center [702, 627] width 11 height 18
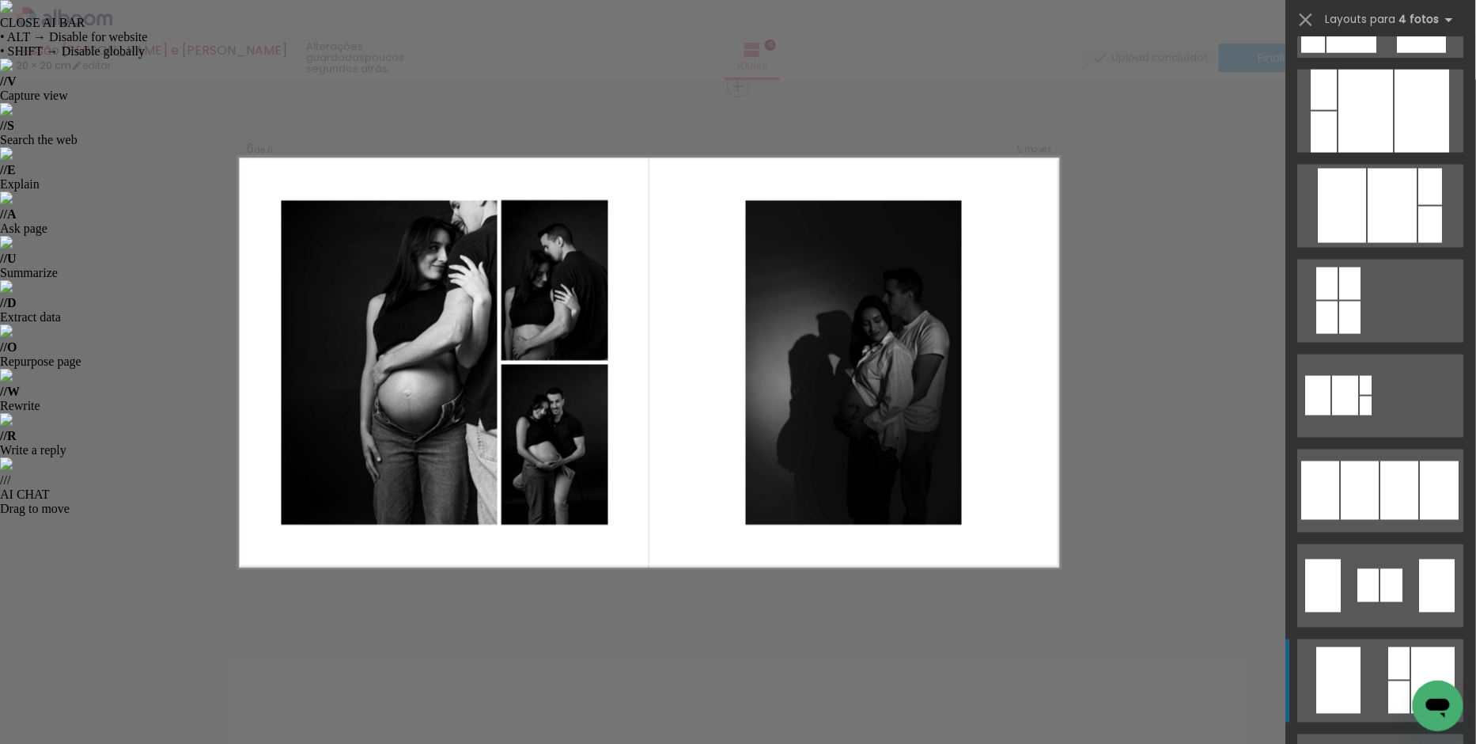
scroll to position [956, 0]
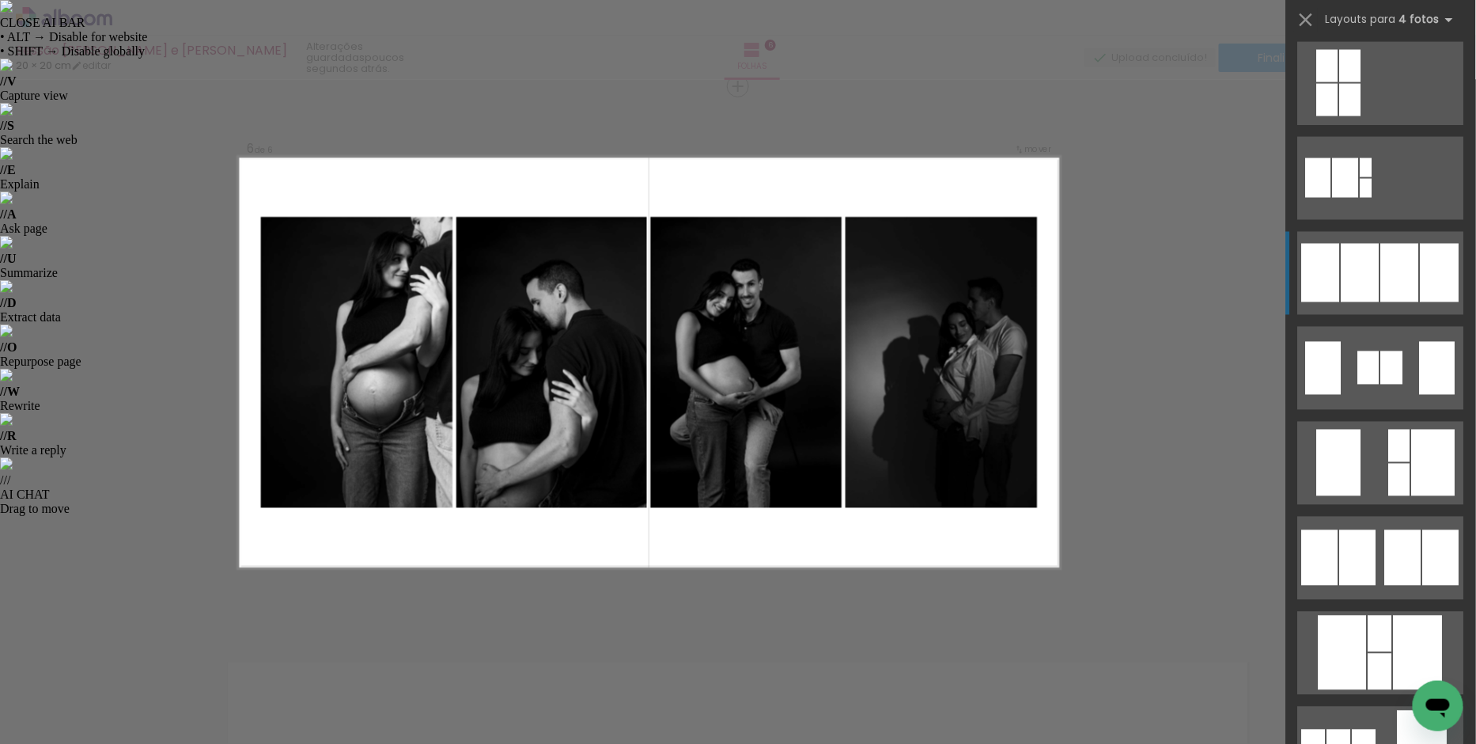
click at [1369, 282] on div at bounding box center [1361, 273] width 38 height 59
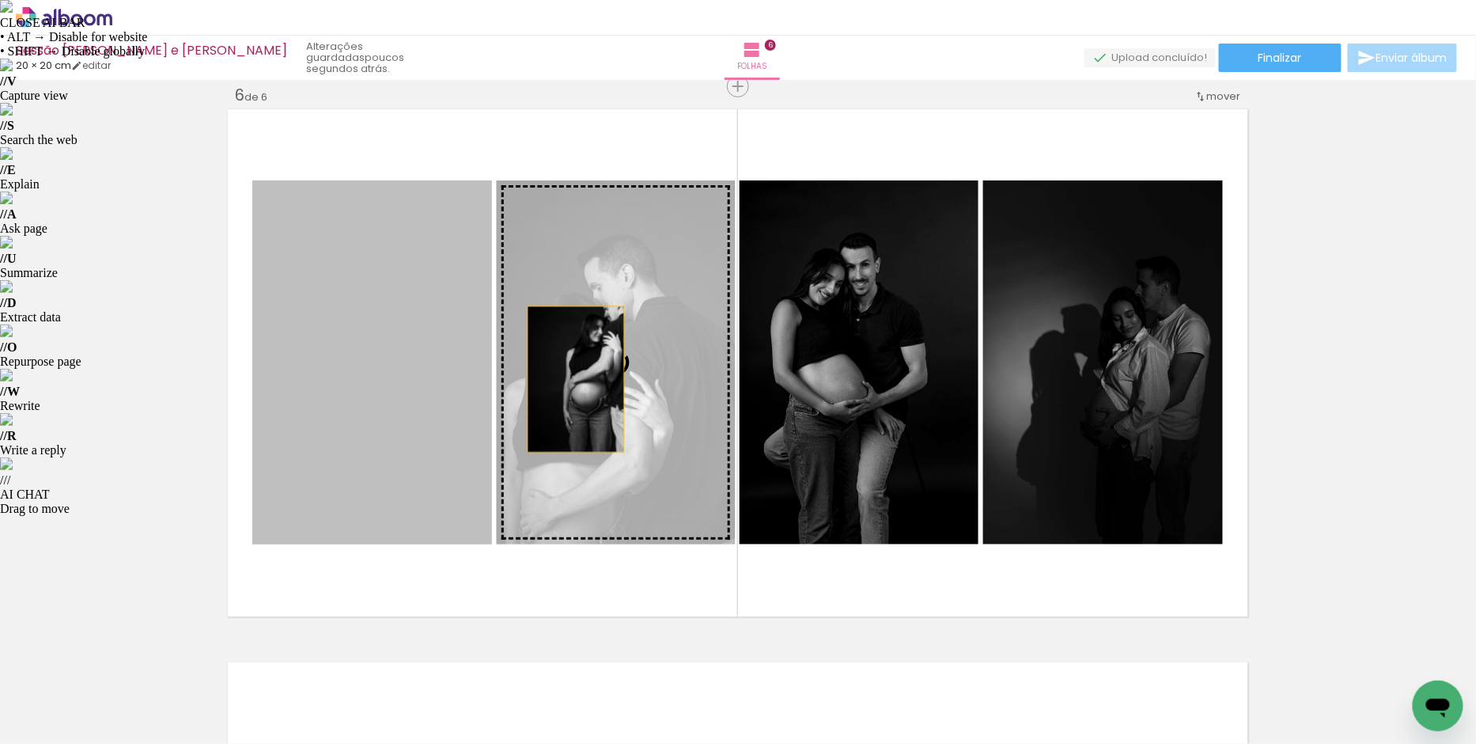
drag, startPoint x: 437, startPoint y: 376, endPoint x: 570, endPoint y: 379, distance: 132.1
click at [0, 0] on slot at bounding box center [0, 0] width 0 height 0
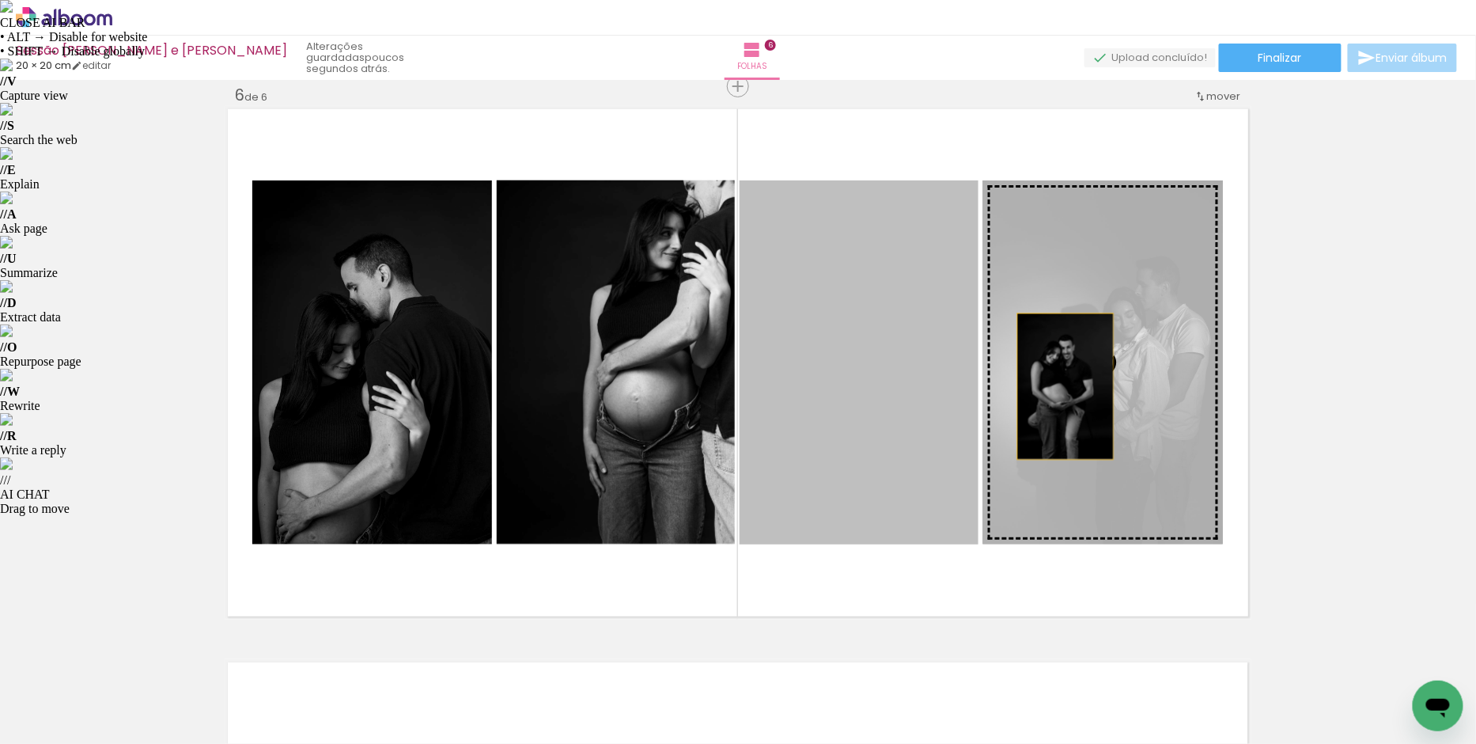
drag, startPoint x: 841, startPoint y: 372, endPoint x: 1070, endPoint y: 387, distance: 229.9
click at [0, 0] on slot at bounding box center [0, 0] width 0 height 0
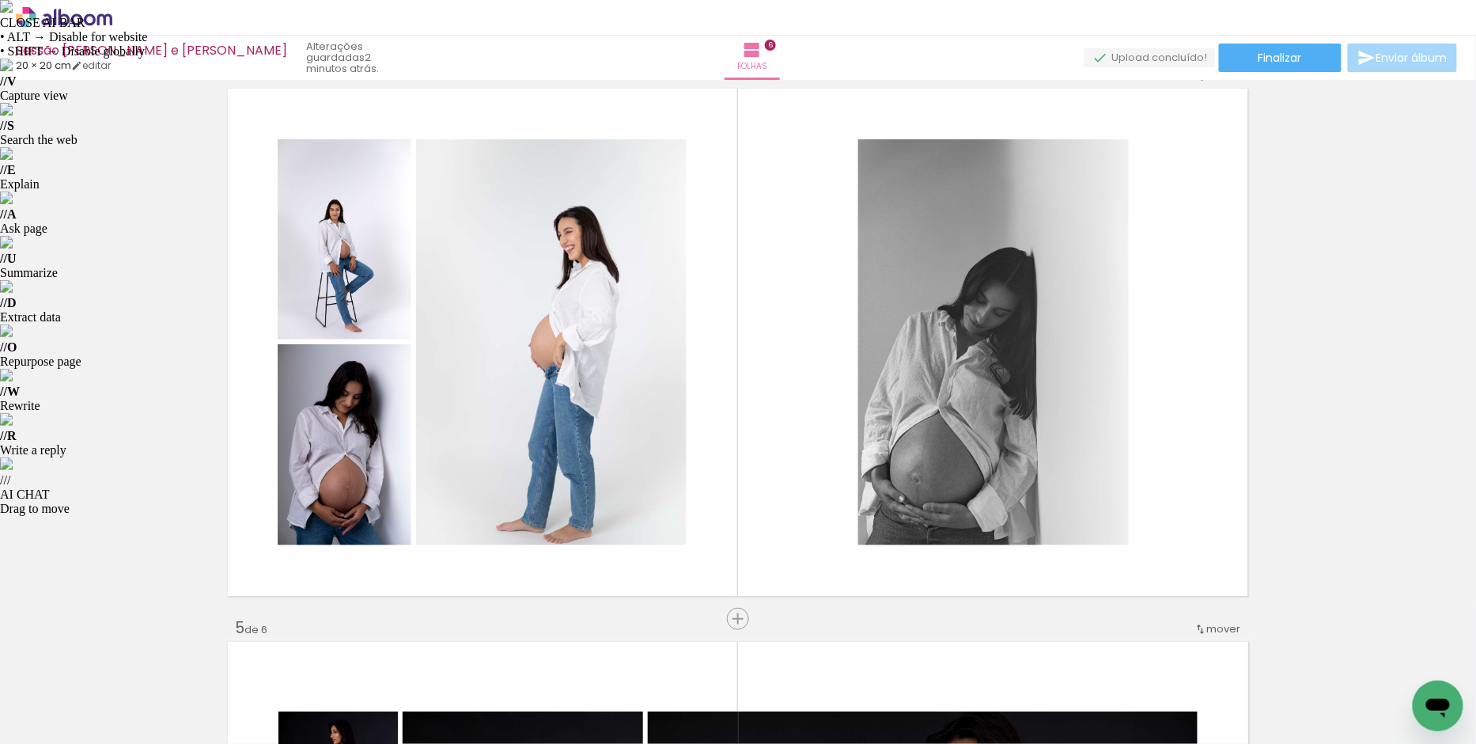
scroll to position [1698, 0]
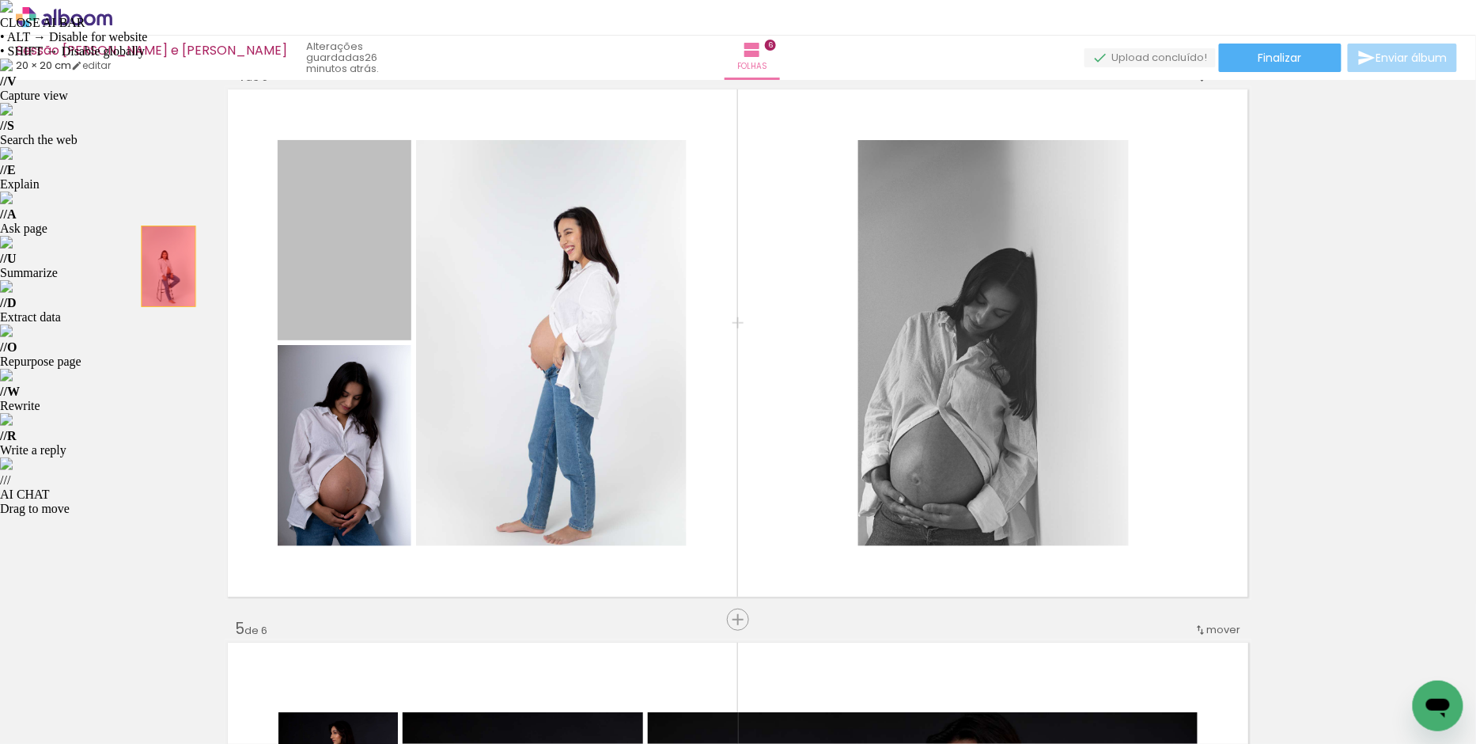
drag, startPoint x: 350, startPoint y: 266, endPoint x: 162, endPoint y: 266, distance: 188.3
click at [162, 266] on div "Inserir folha 1 de 6 Inserir folha 2 de 6 Inserir folha 3 de 6 Inserir folha 4 …" at bounding box center [738, 323] width 1476 height 3872
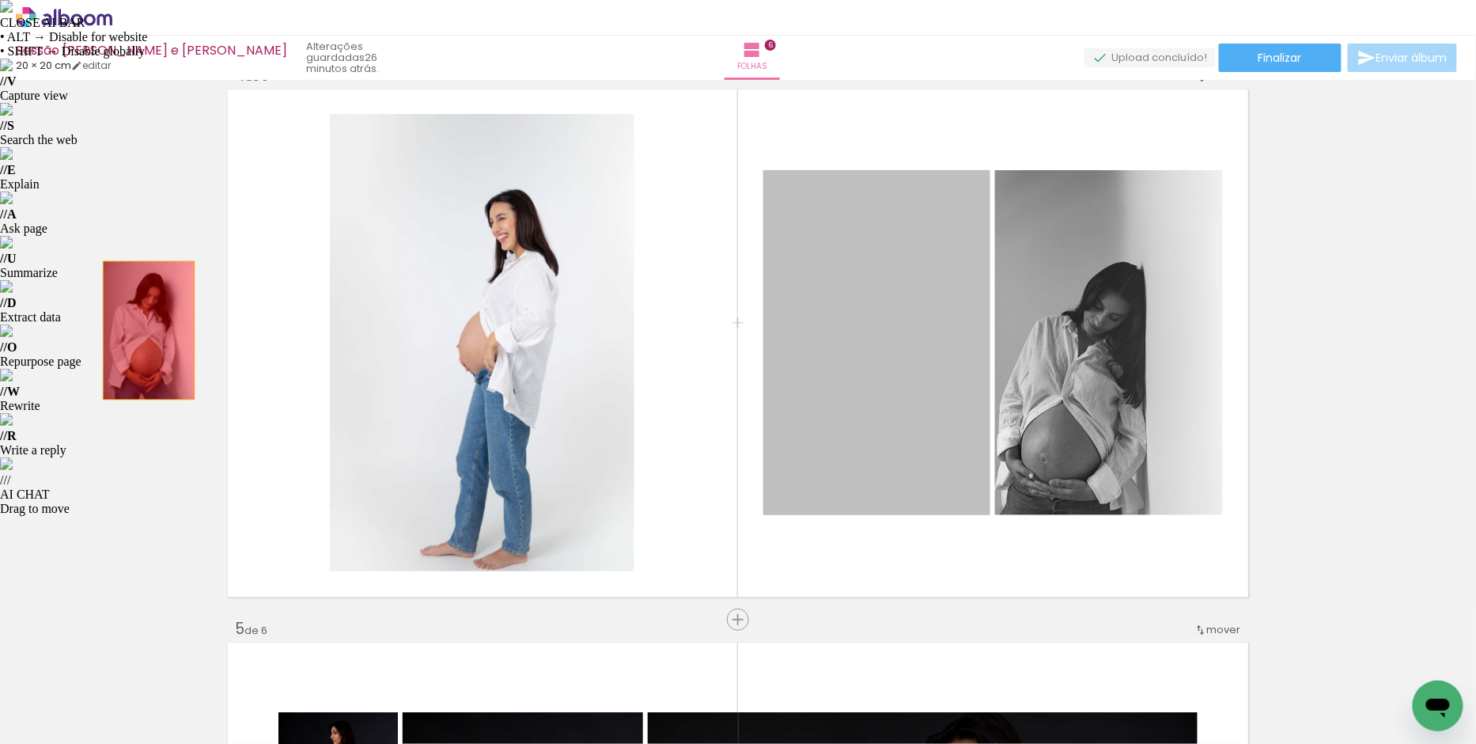
drag, startPoint x: 904, startPoint y: 330, endPoint x: 112, endPoint y: 332, distance: 792.7
click at [112, 332] on div "Inserir folha 1 de 6 Inserir folha 2 de 6 Inserir folha 3 de 6 Inserir folha 4 …" at bounding box center [738, 323] width 1476 height 3872
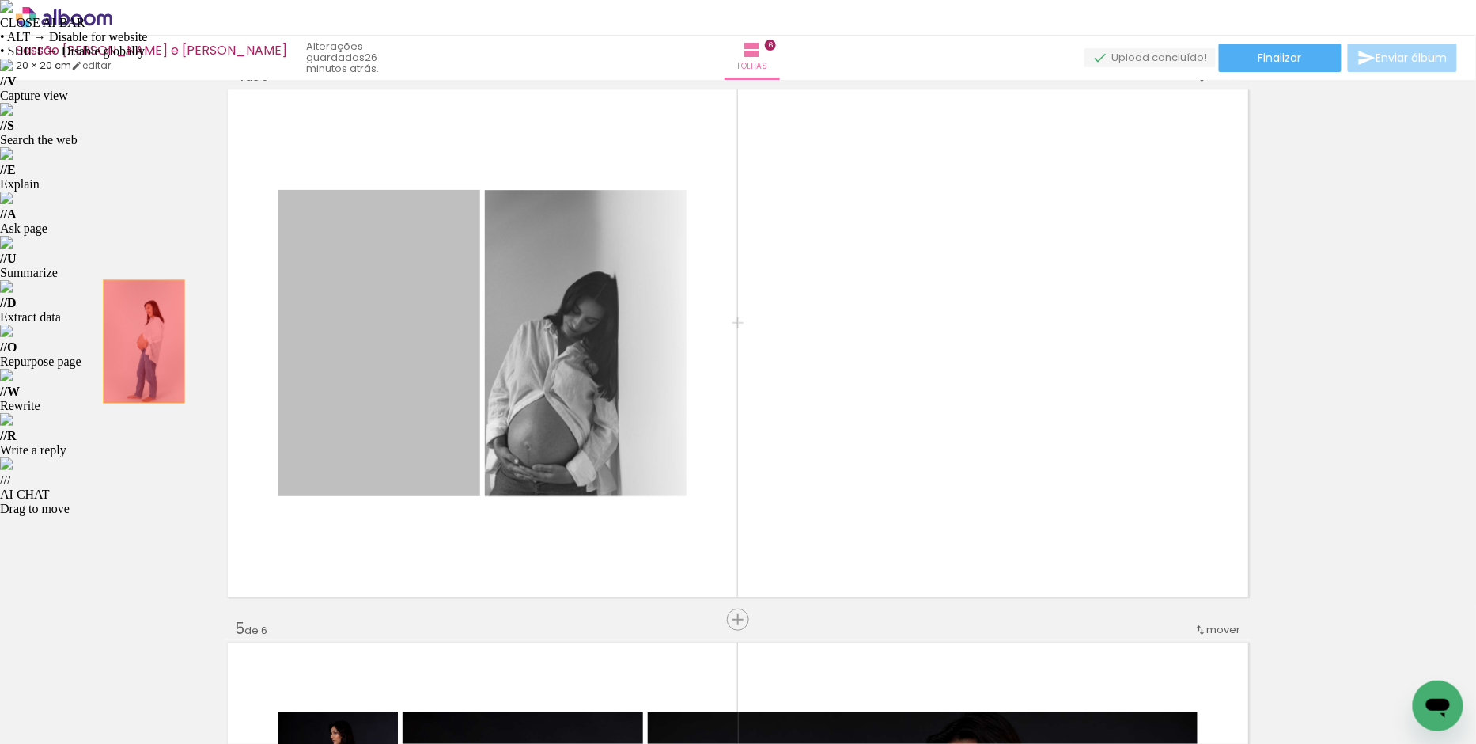
drag, startPoint x: 410, startPoint y: 330, endPoint x: 122, endPoint y: 340, distance: 288.1
click at [121, 340] on div "Inserir folha 1 de 6 Inserir folha 2 de 6 Inserir folha 3 de 6 Inserir folha 4 …" at bounding box center [738, 323] width 1476 height 3872
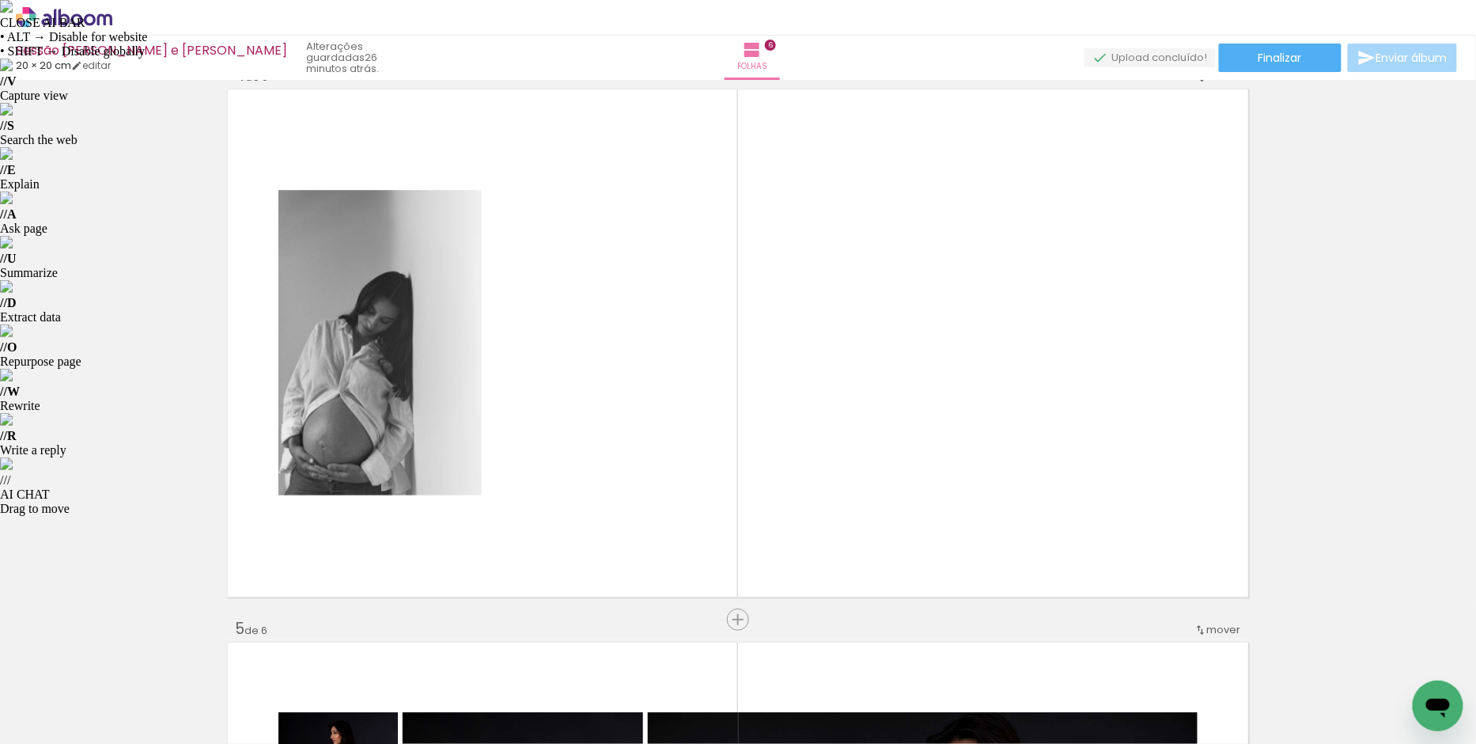
click at [500, 663] on iron-icon at bounding box center [491, 658] width 17 height 17
click at [585, 661] on iron-icon at bounding box center [580, 658] width 17 height 17
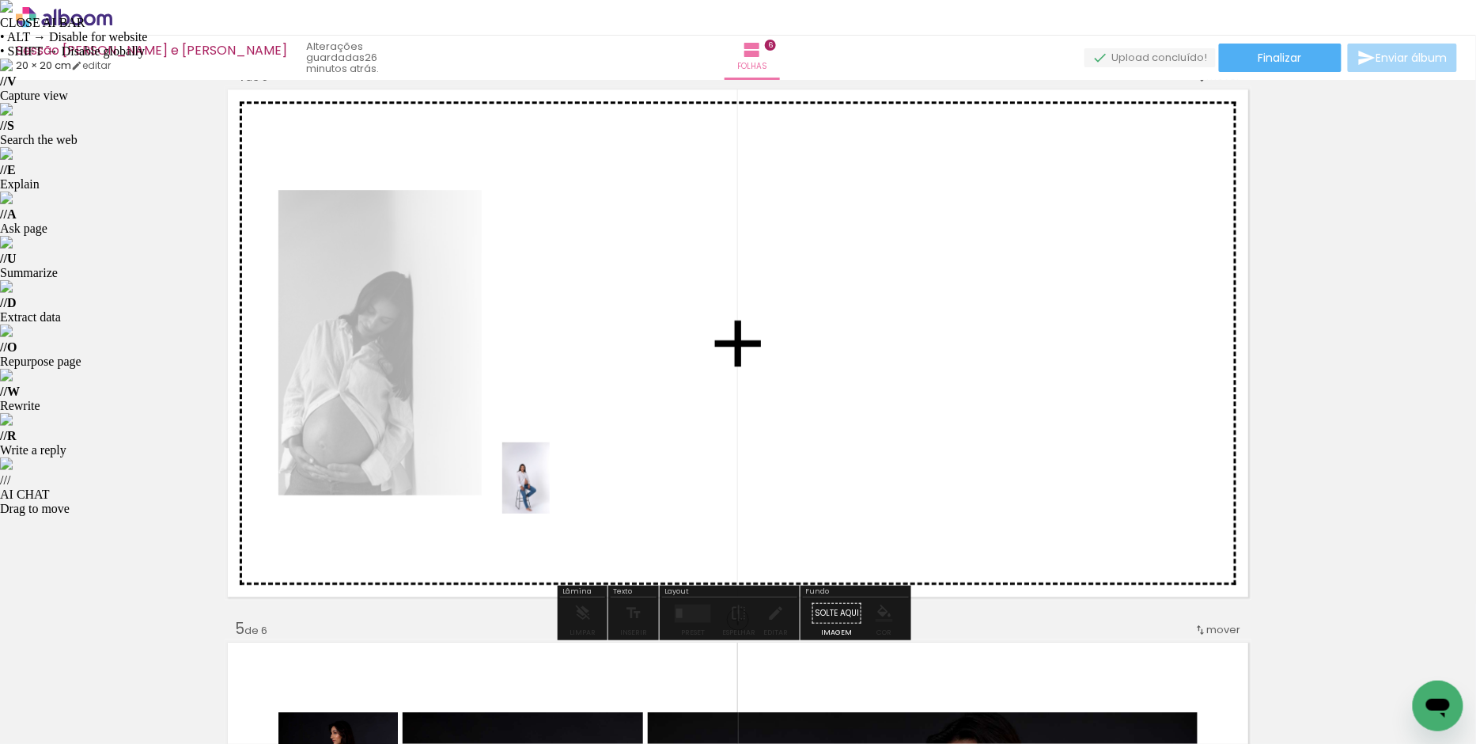
drag, startPoint x: 521, startPoint y: 708, endPoint x: 550, endPoint y: 490, distance: 220.3
click at [550, 490] on quentale-workspace at bounding box center [738, 372] width 1476 height 744
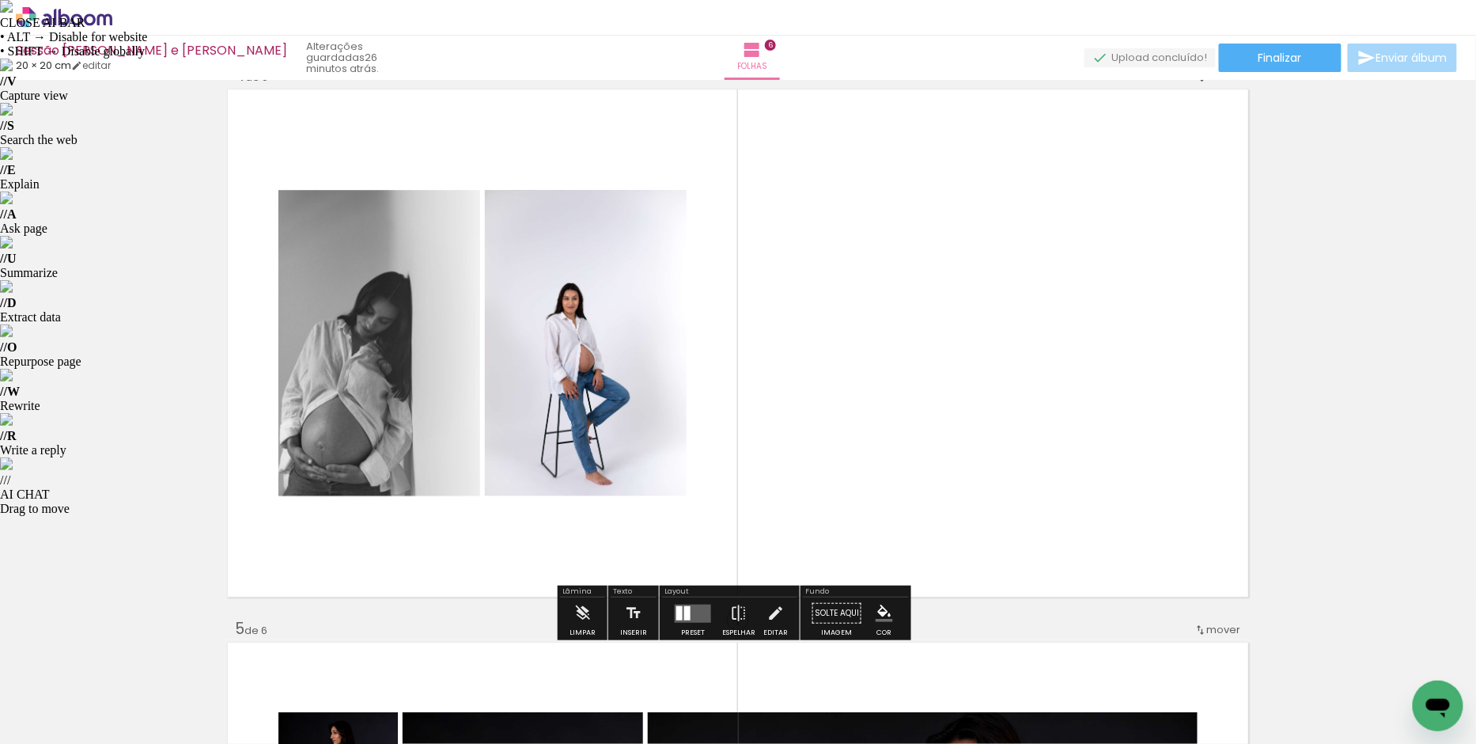
click at [766, 402] on quentale-layouter at bounding box center [738, 342] width 1027 height 513
click at [48, 728] on span "Adicionar Fotos" at bounding box center [55, 722] width 47 height 17
click at [0, 0] on input "file" at bounding box center [0, 0] width 0 height 0
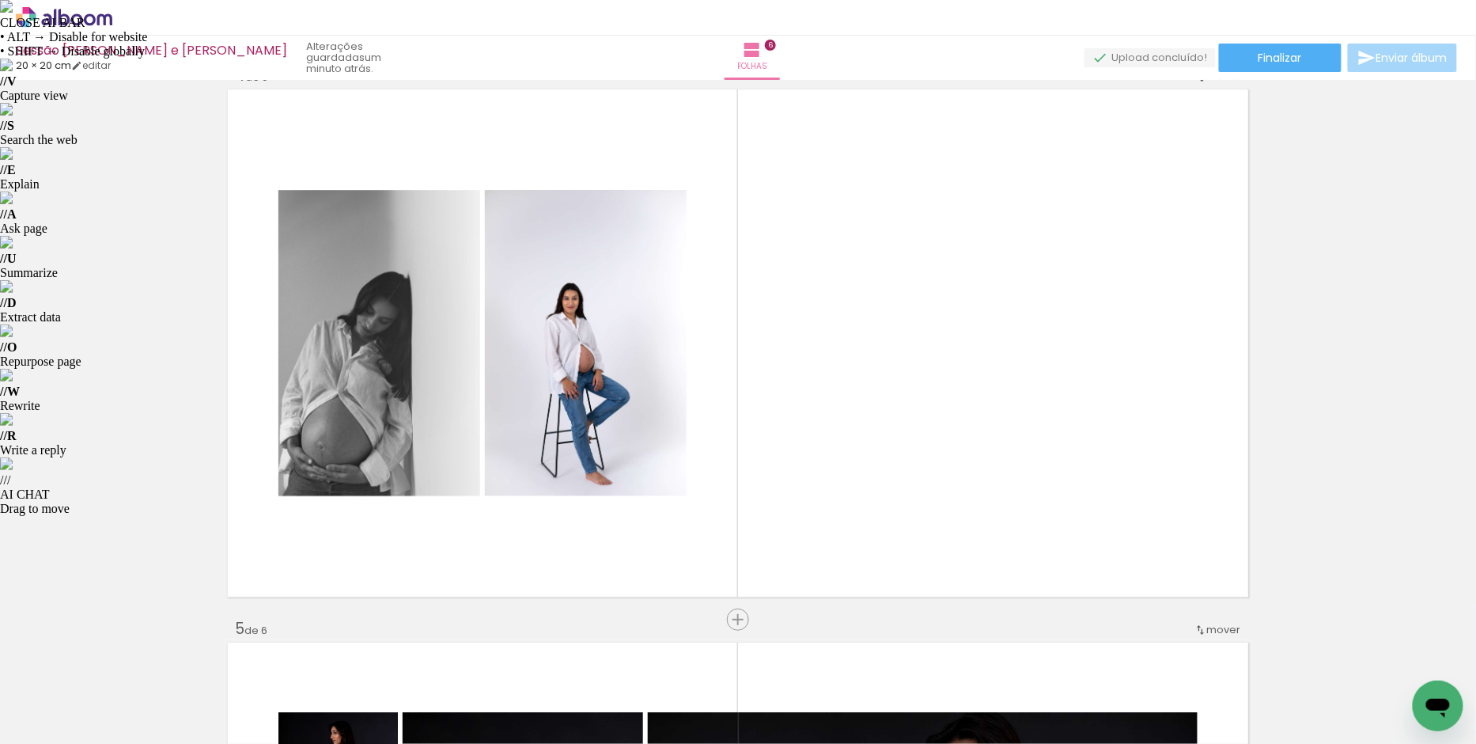
click at [53, 728] on span "Adicionar Fotos" at bounding box center [55, 722] width 47 height 17
click at [0, 0] on input "file" at bounding box center [0, 0] width 0 height 0
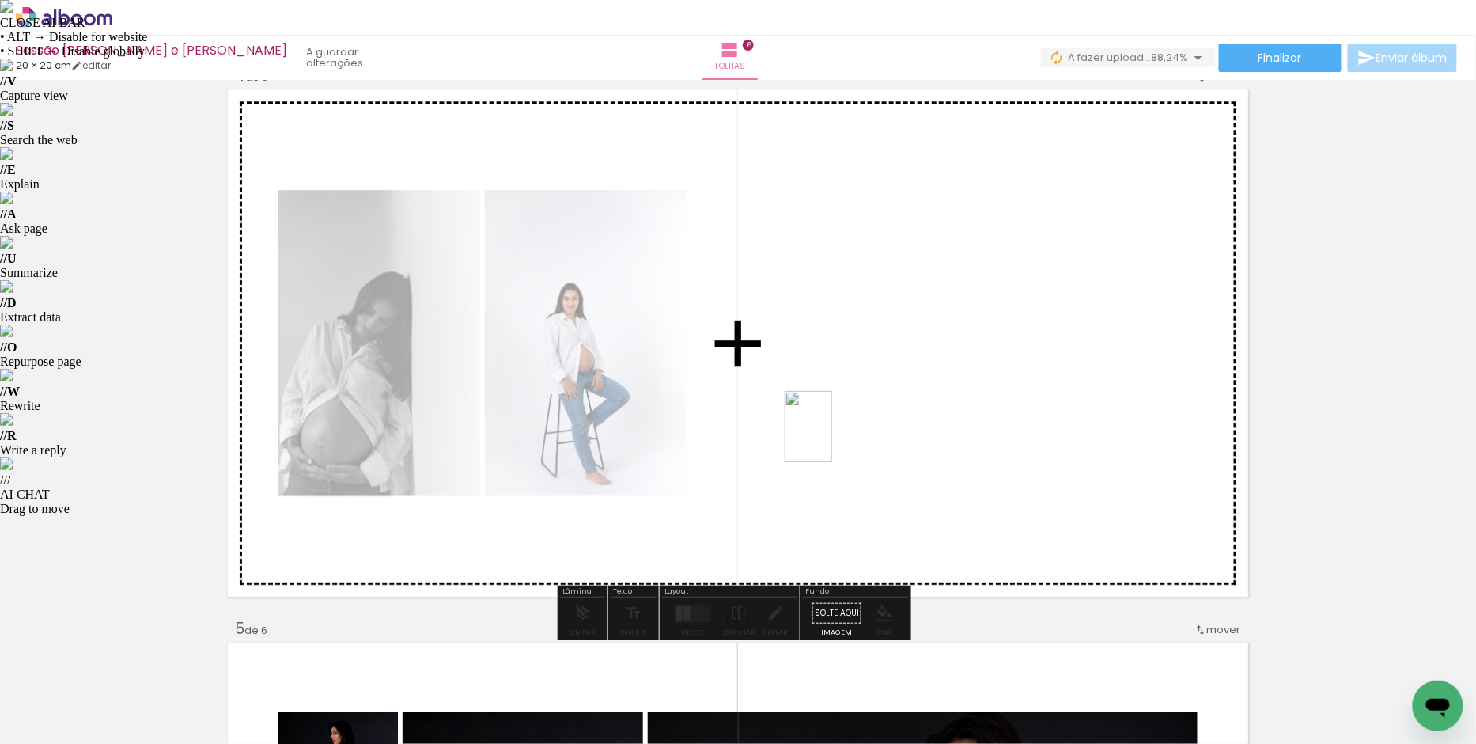
drag, startPoint x: 780, startPoint y: 694, endPoint x: 832, endPoint y: 445, distance: 254.6
click at [835, 430] on quentale-workspace at bounding box center [738, 372] width 1476 height 744
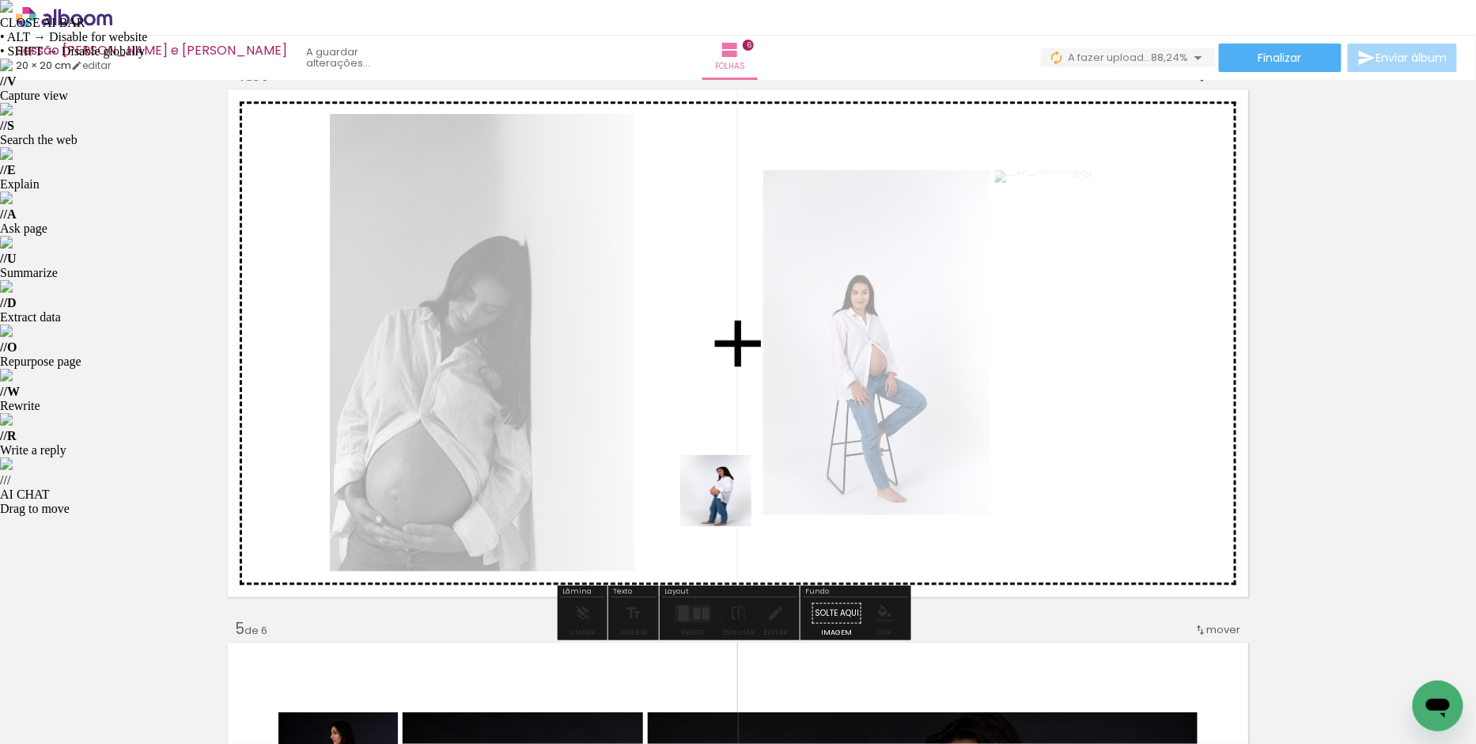
drag, startPoint x: 716, startPoint y: 686, endPoint x: 723, endPoint y: 451, distance: 235.1
click at [723, 451] on quentale-workspace at bounding box center [738, 372] width 1476 height 744
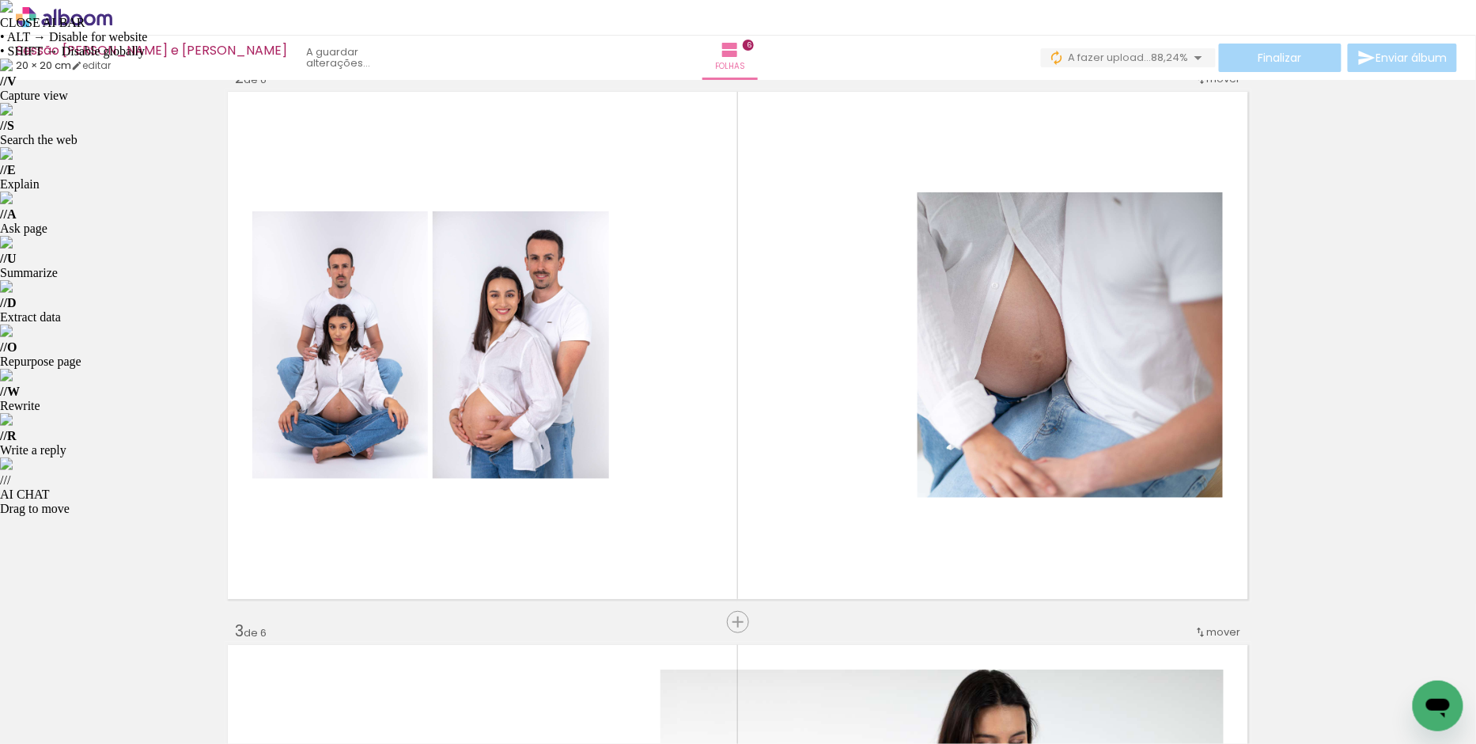
scroll to position [586, 0]
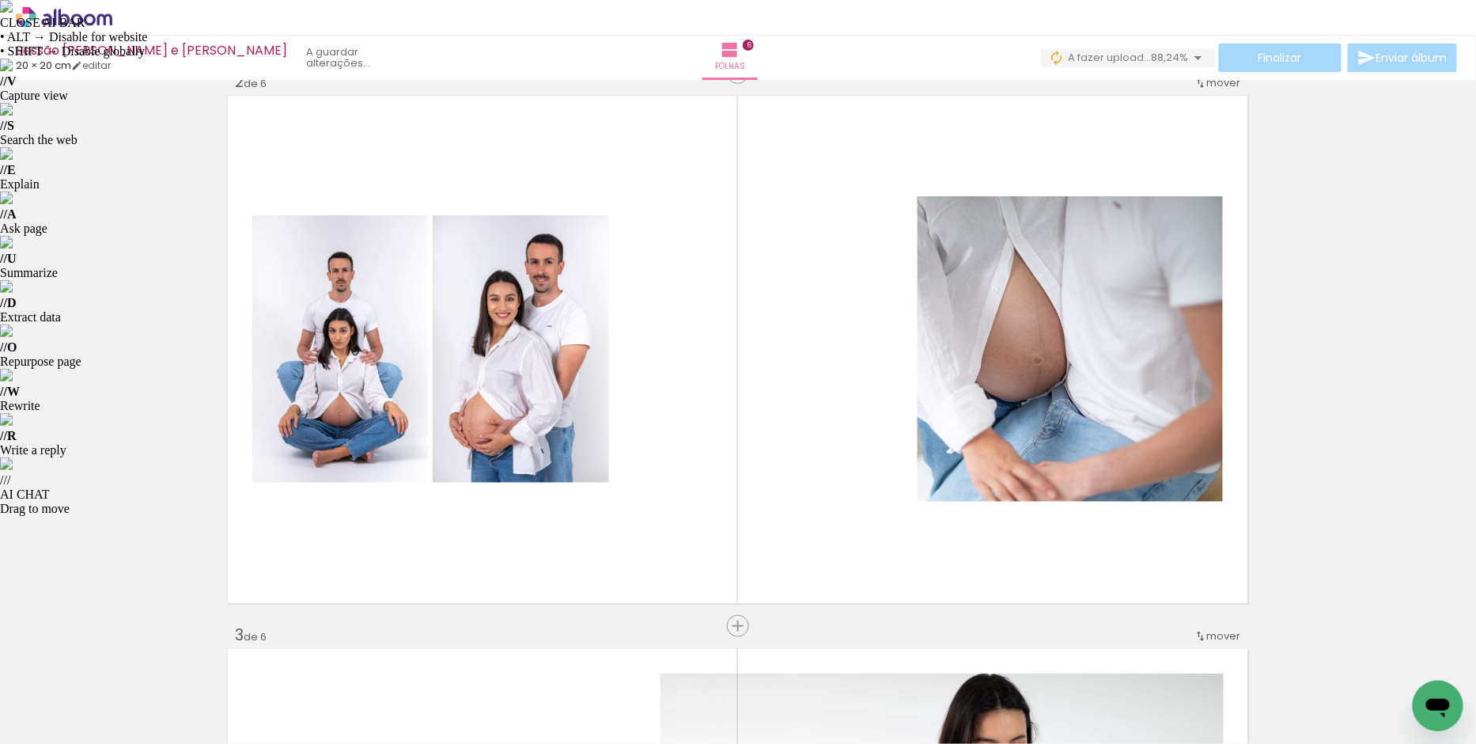
click at [66, 717] on span "Adicionar Fotos" at bounding box center [55, 722] width 47 height 17
click at [0, 0] on input "file" at bounding box center [0, 0] width 0 height 0
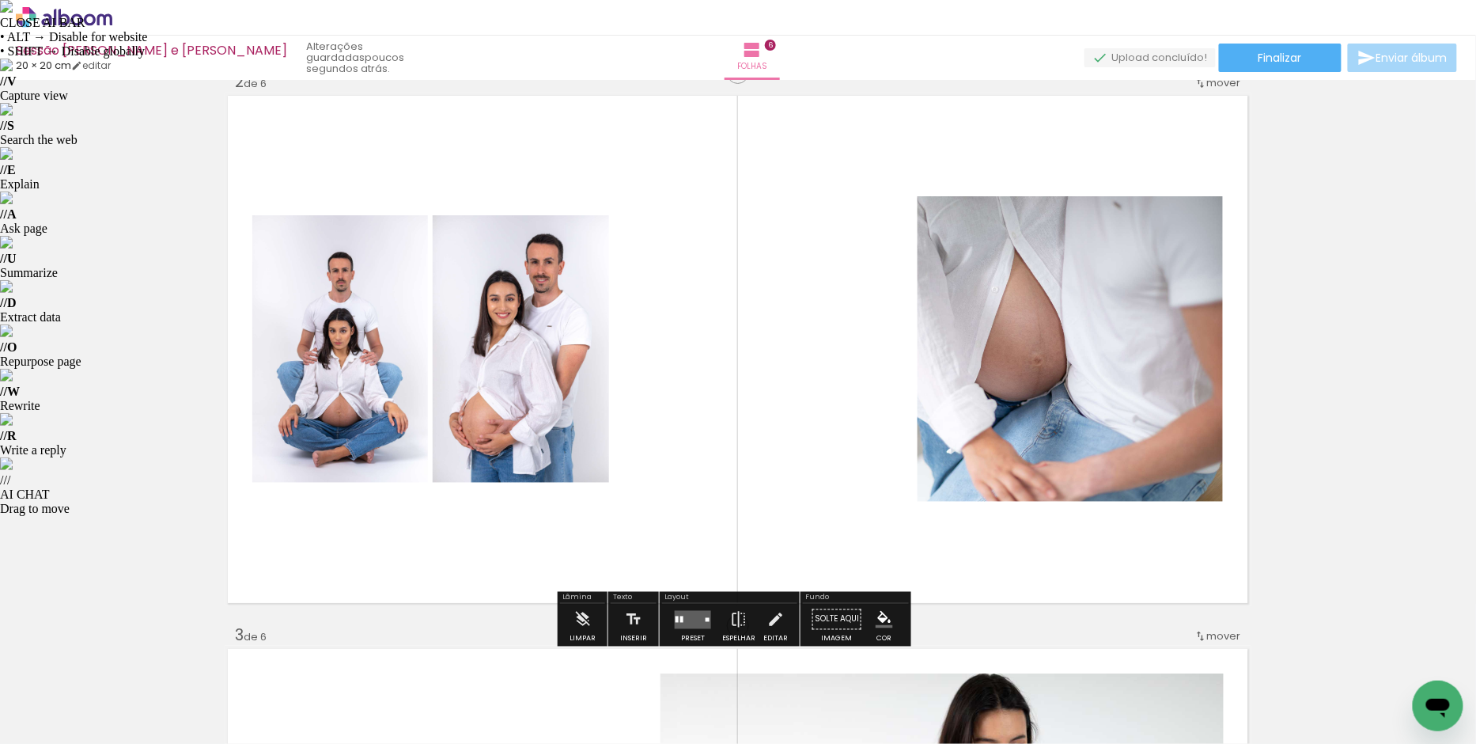
scroll to position [0, 0]
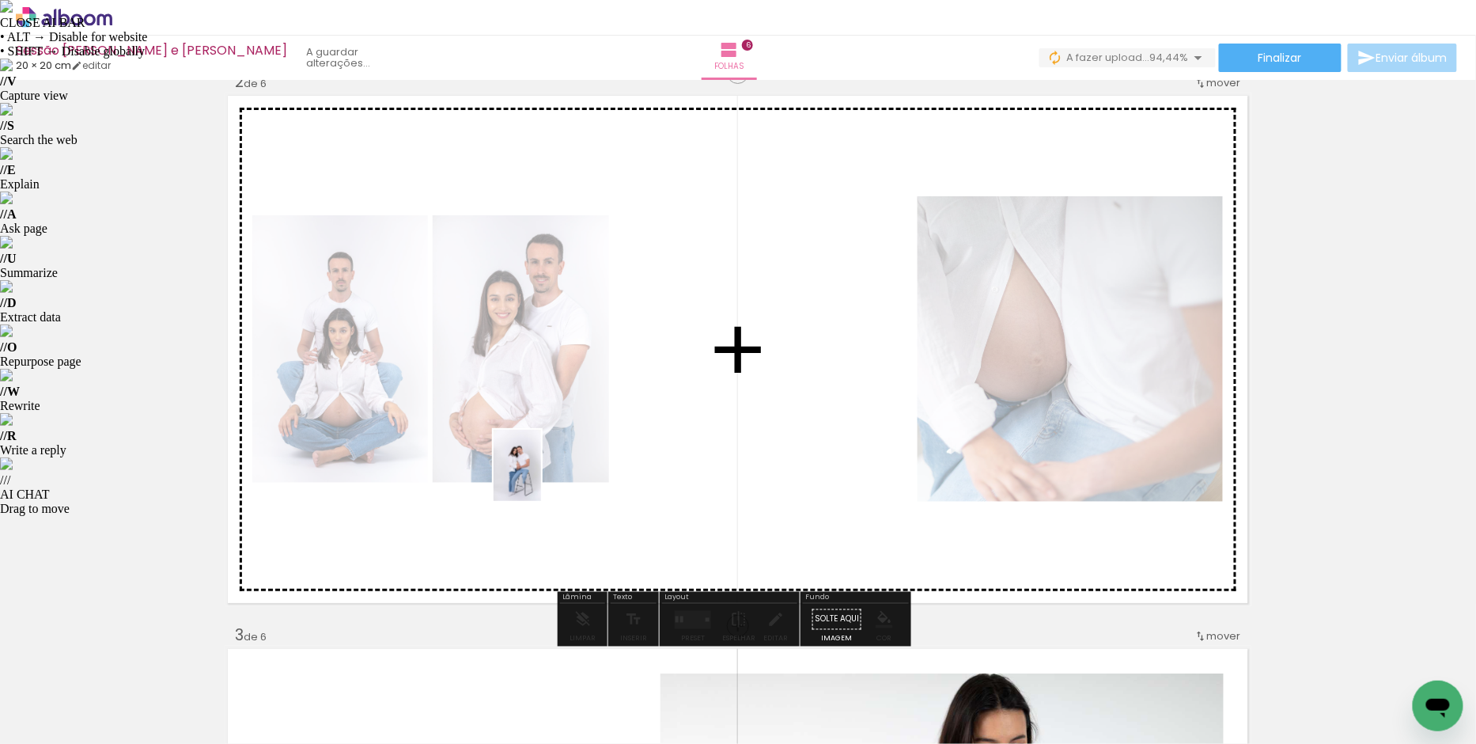
drag, startPoint x: 259, startPoint y: 694, endPoint x: 593, endPoint y: 449, distance: 413.8
click at [593, 450] on quentale-workspace at bounding box center [738, 372] width 1476 height 744
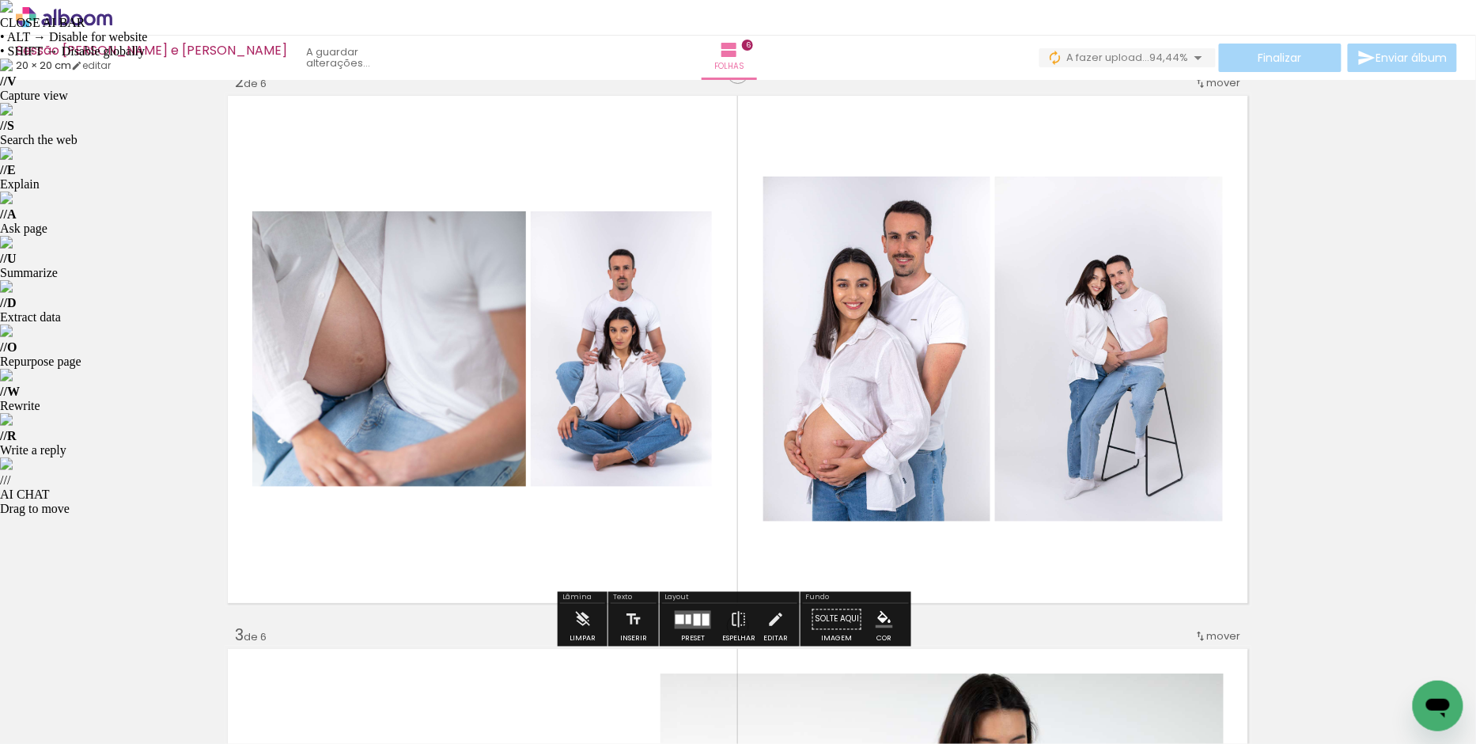
click at [686, 618] on div at bounding box center [689, 618] width 6 height 9
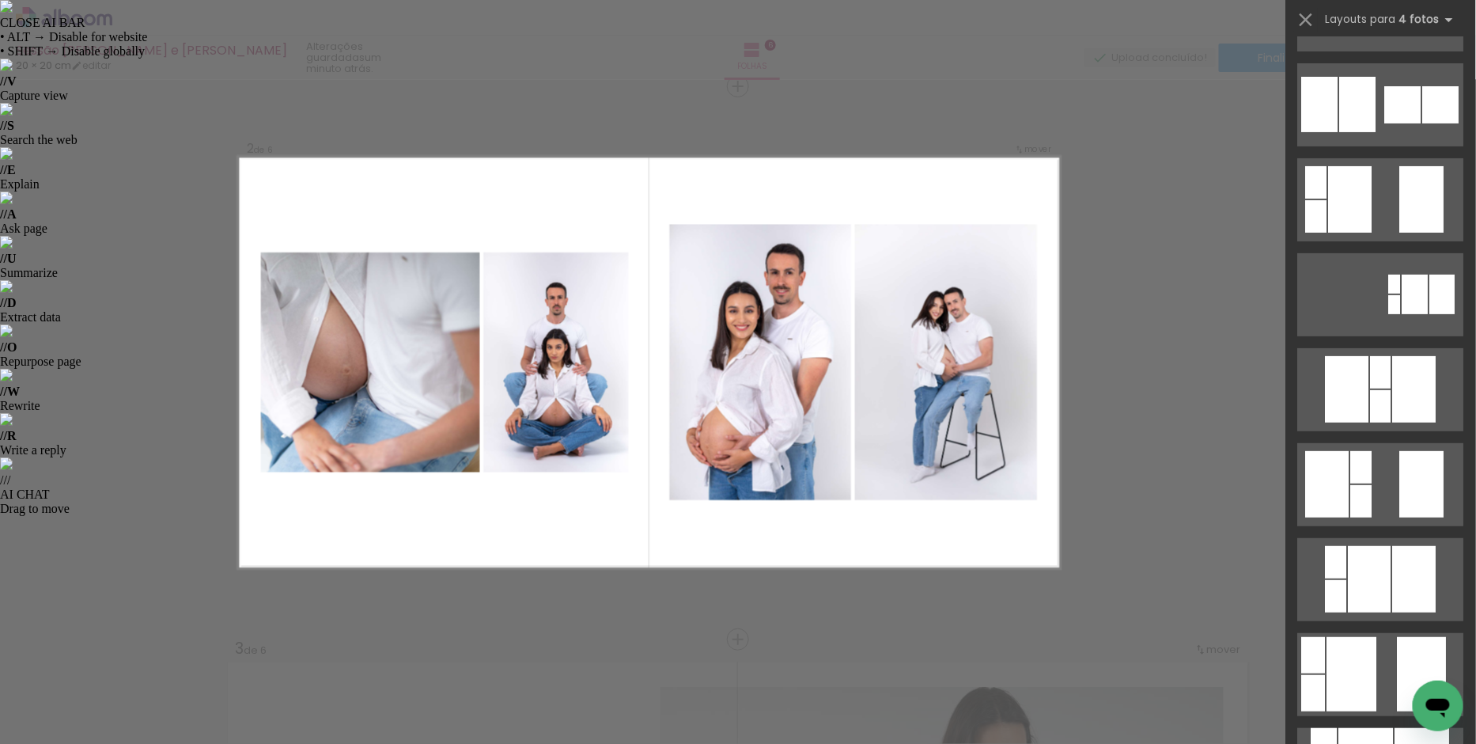
scroll to position [6746, 0]
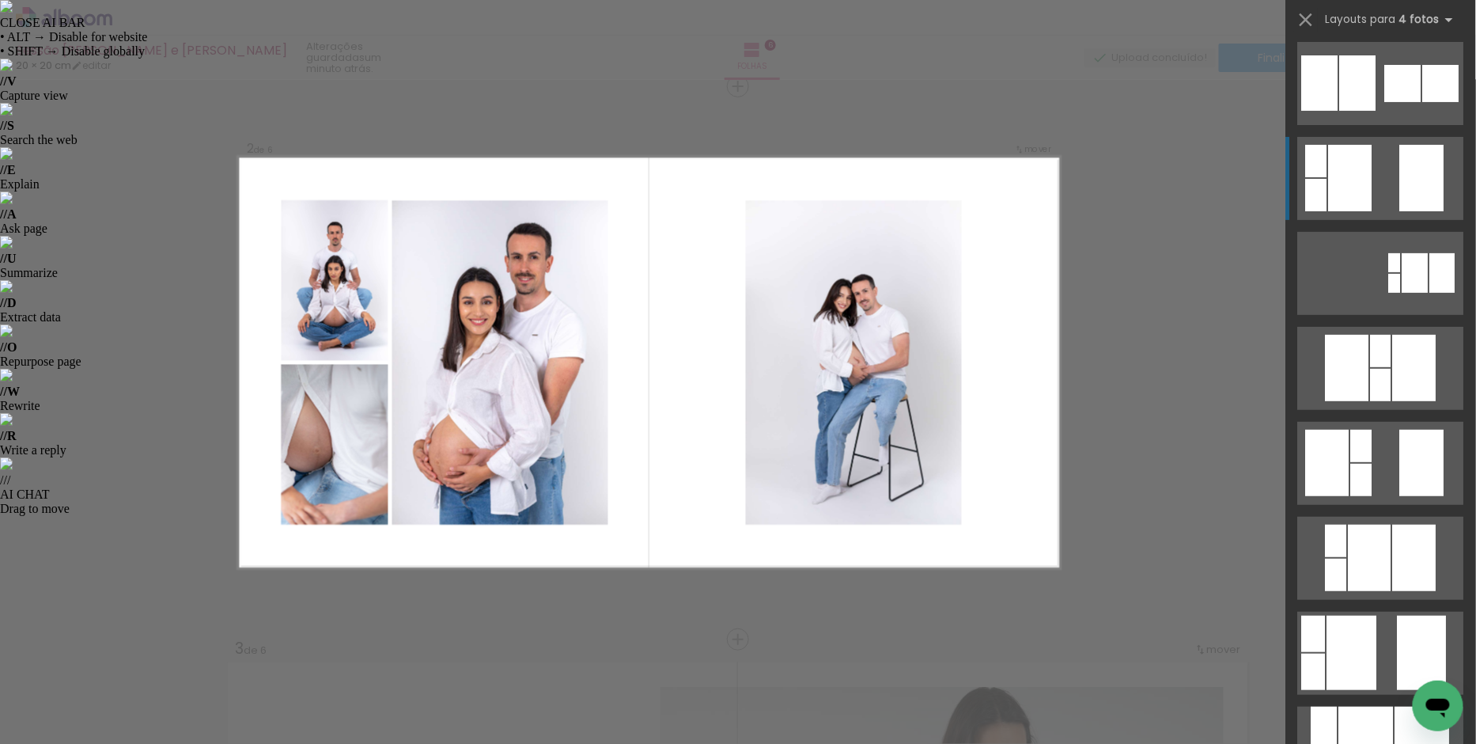
click at [1404, 180] on div at bounding box center [1422, 178] width 44 height 66
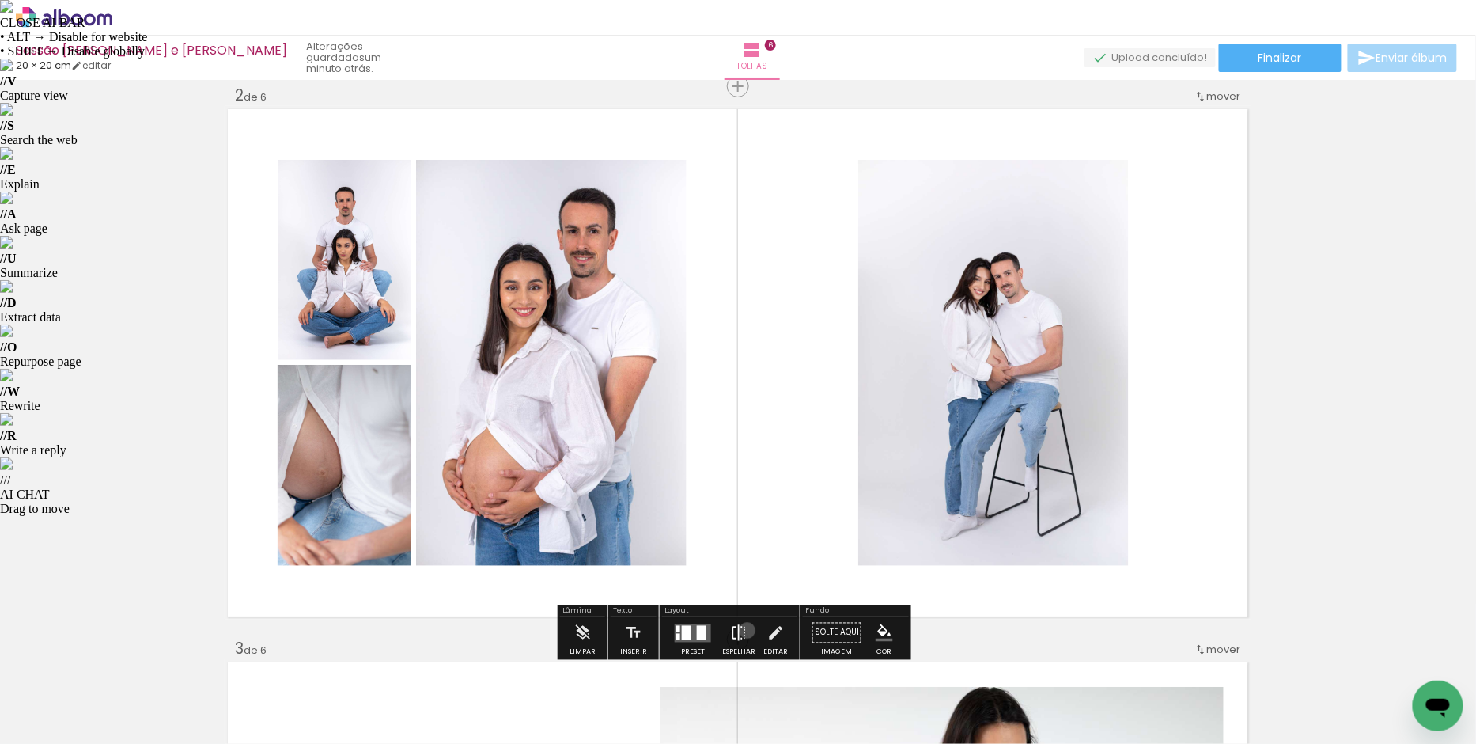
click at [744, 630] on paper-button "Espelhar" at bounding box center [738, 637] width 41 height 40
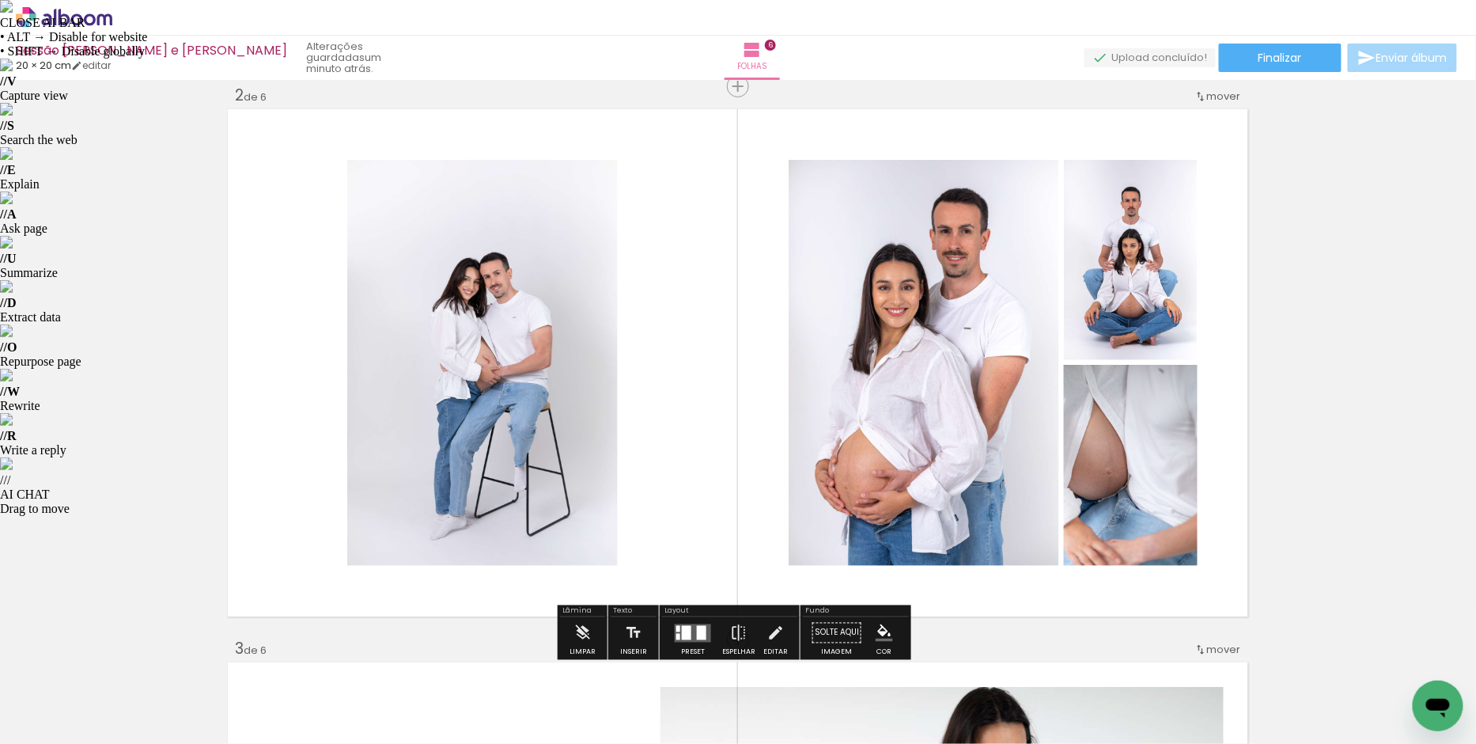
click at [702, 632] on div at bounding box center [701, 632] width 9 height 14
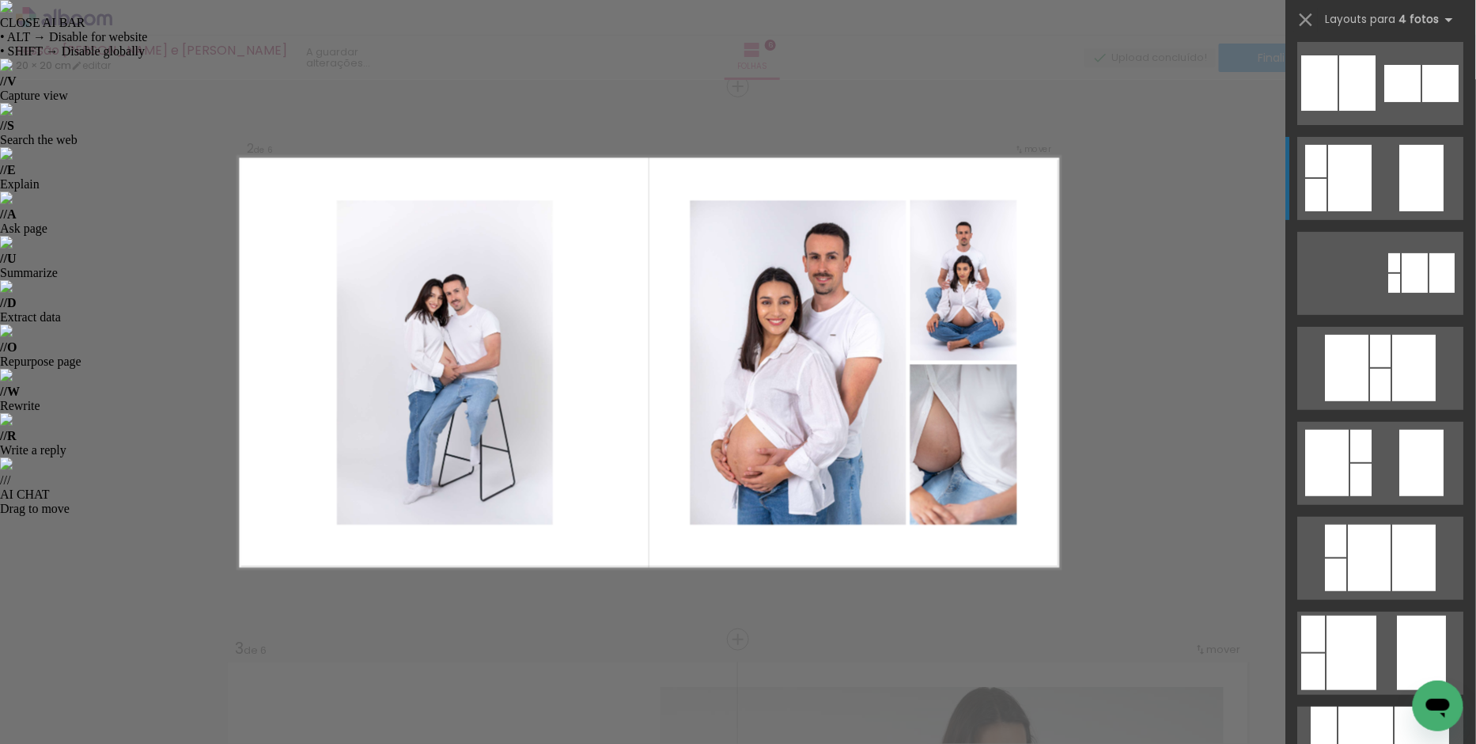
scroll to position [6835, 0]
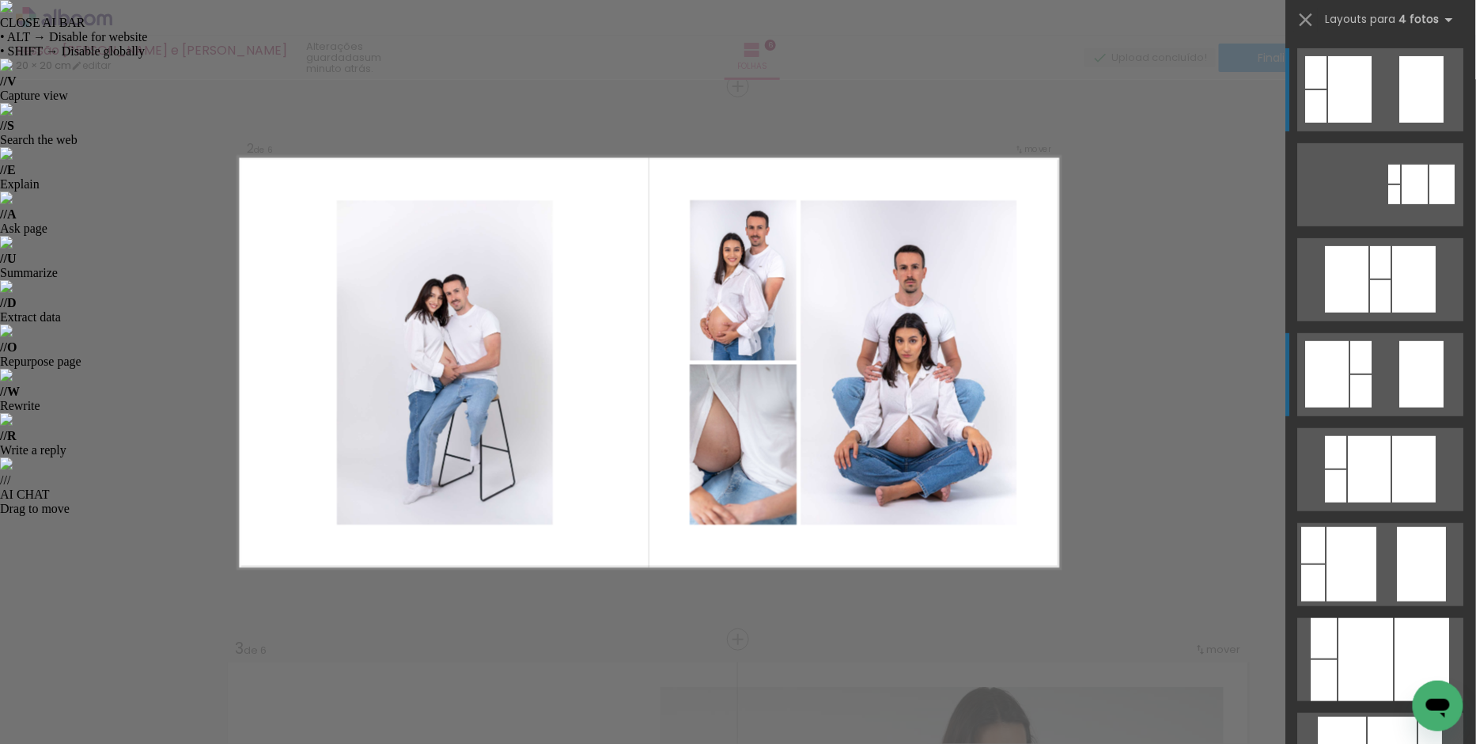
click at [1384, 365] on quentale-layouter at bounding box center [1381, 374] width 166 height 83
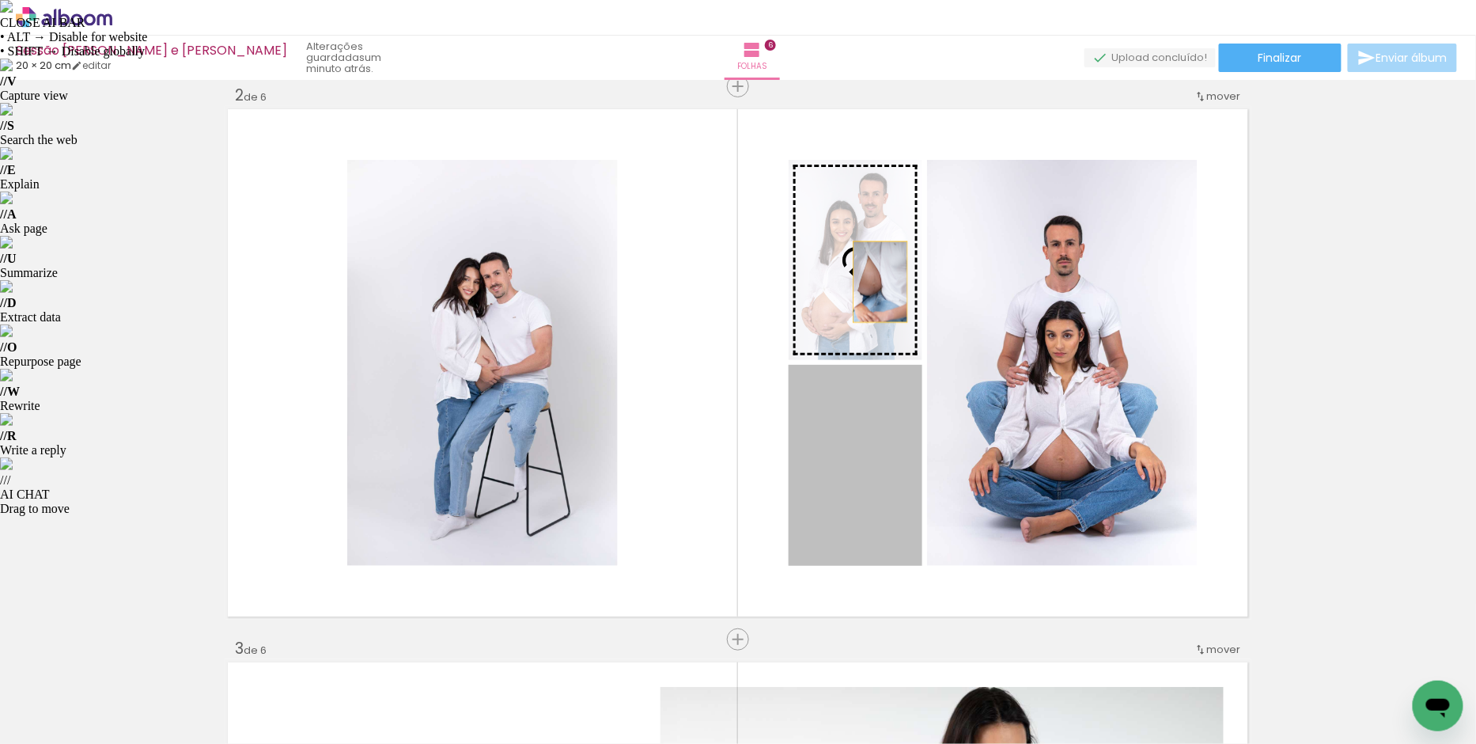
drag, startPoint x: 874, startPoint y: 453, endPoint x: 873, endPoint y: 273, distance: 180.4
click at [0, 0] on slot at bounding box center [0, 0] width 0 height 0
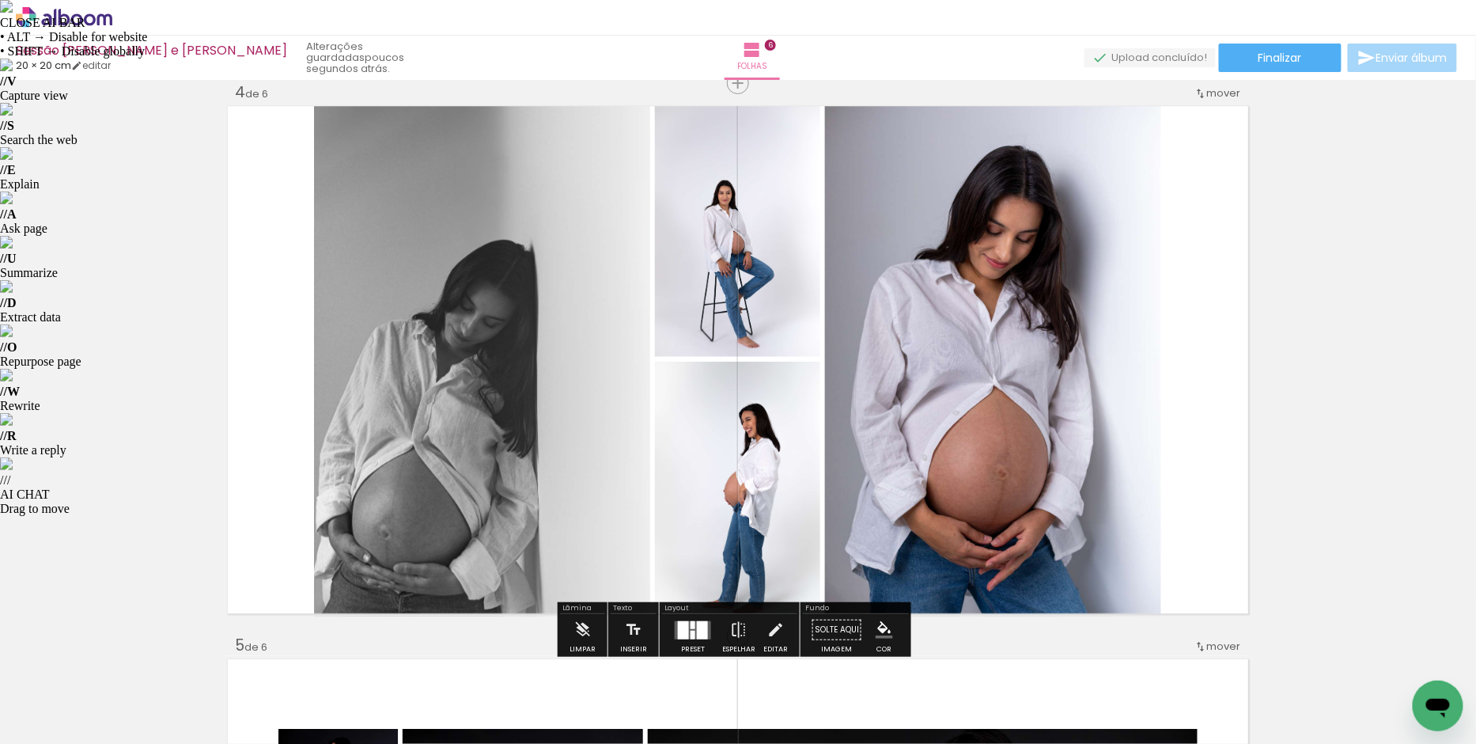
scroll to position [1727, 0]
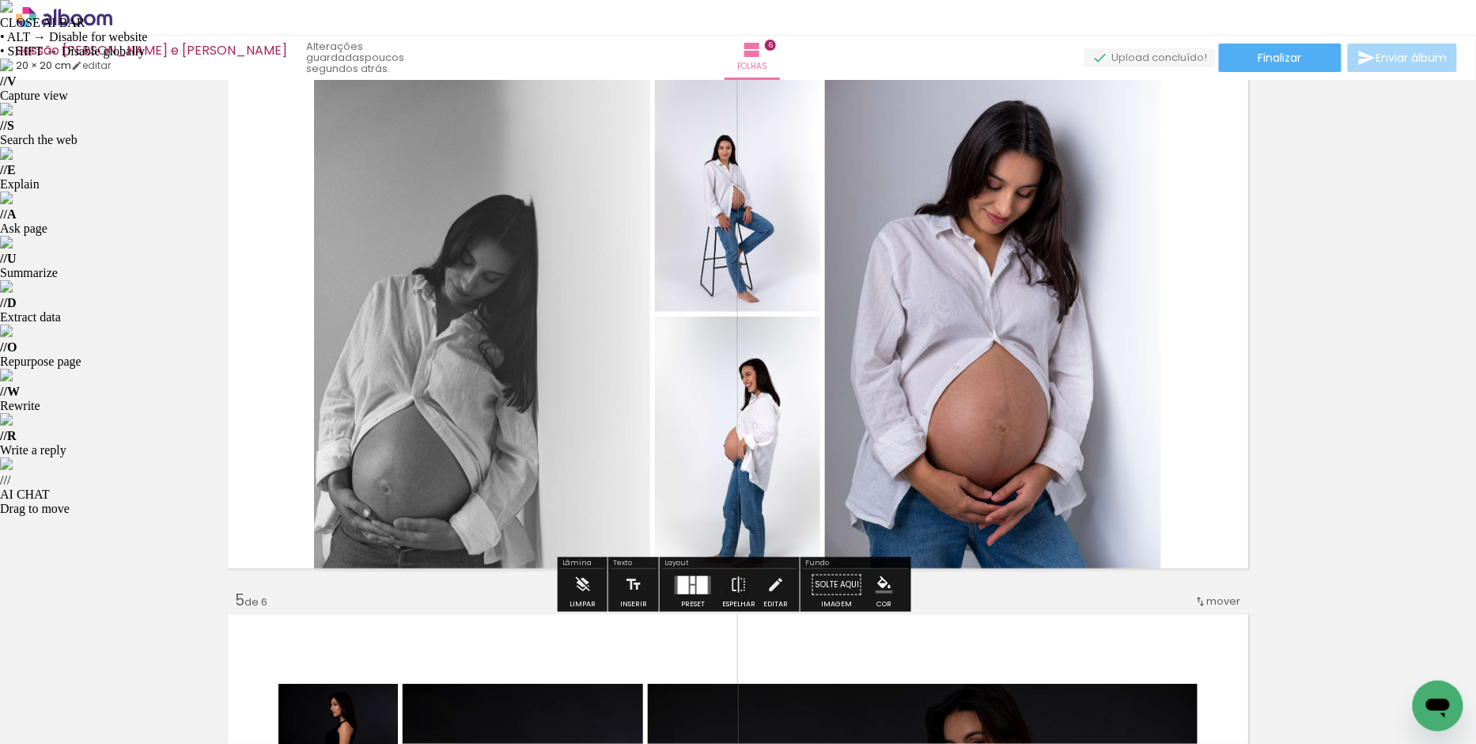
click at [697, 575] on div at bounding box center [702, 584] width 11 height 18
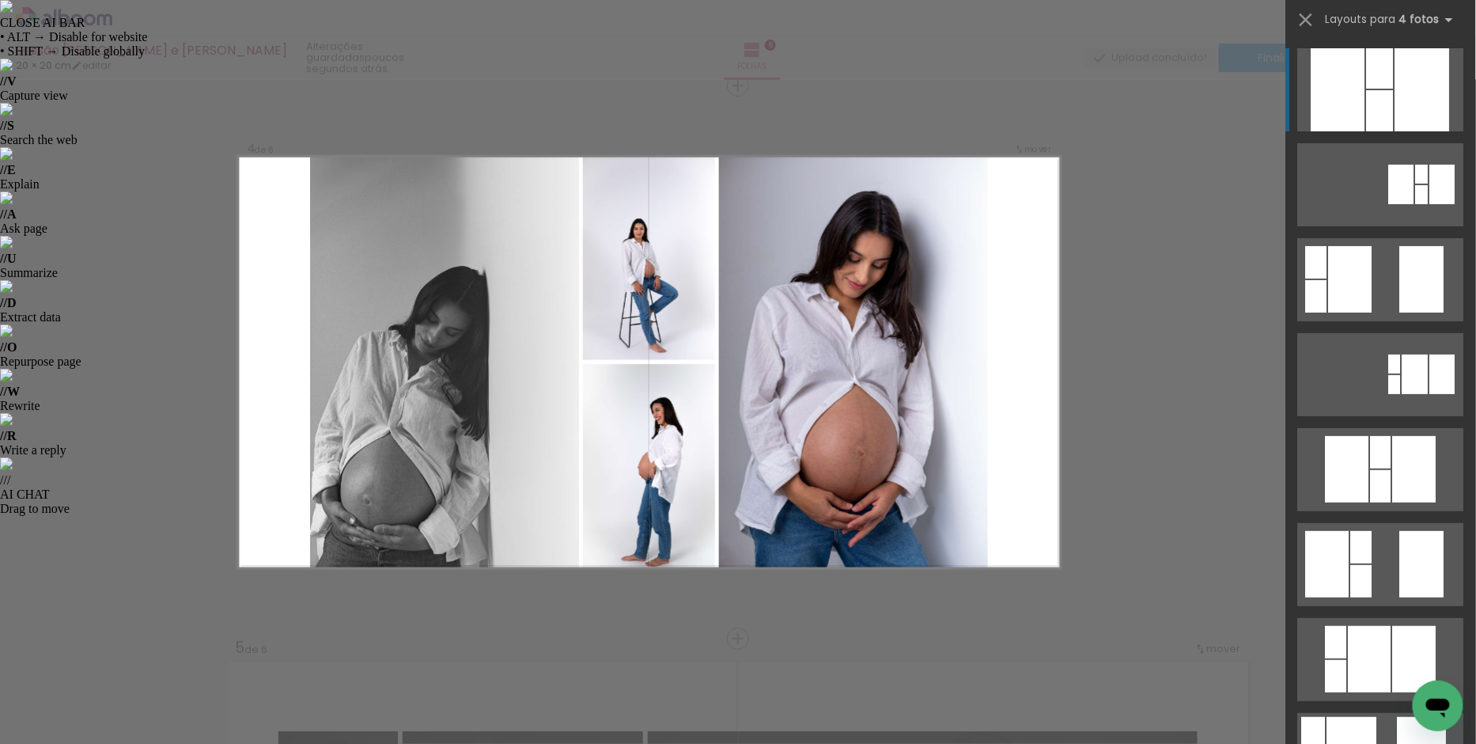
scroll to position [1679, 0]
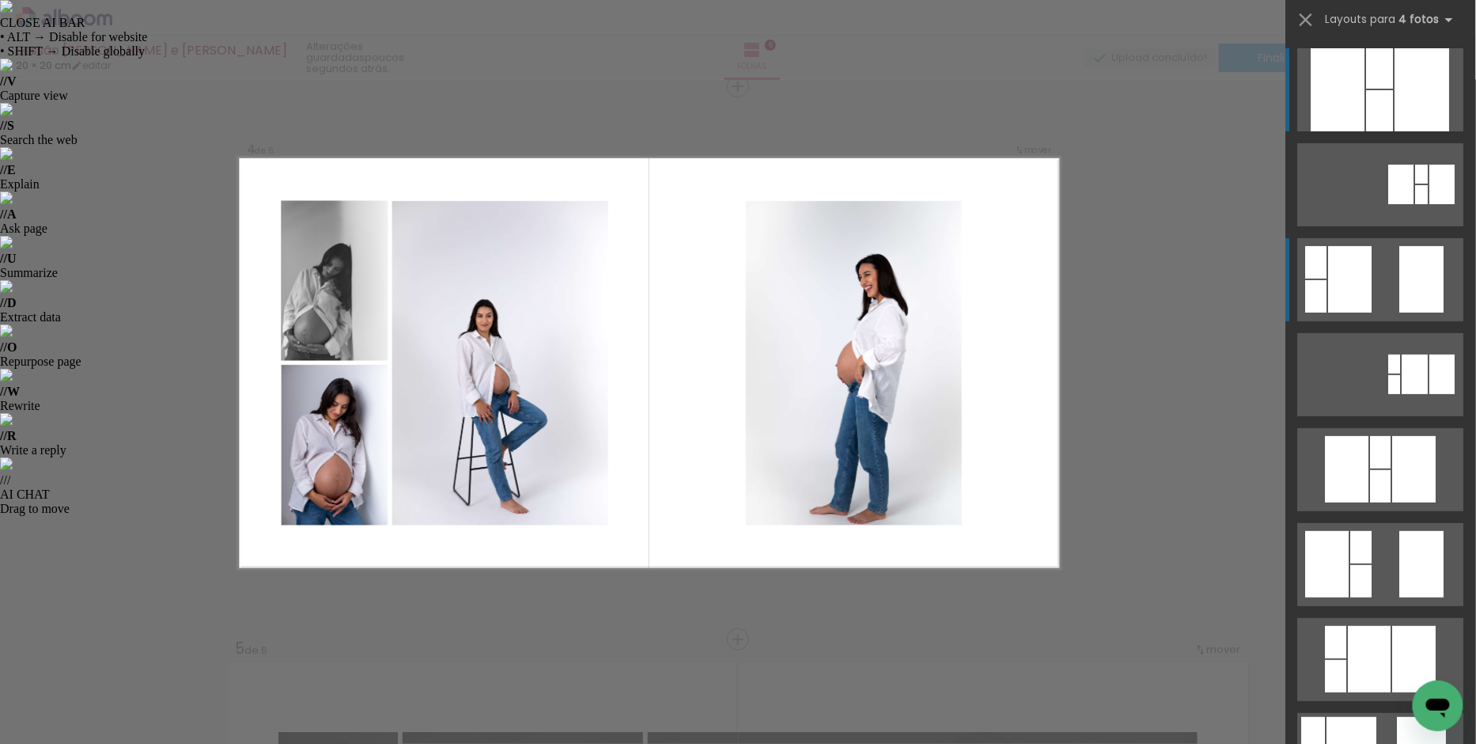
click at [1342, 263] on div at bounding box center [1351, 279] width 44 height 66
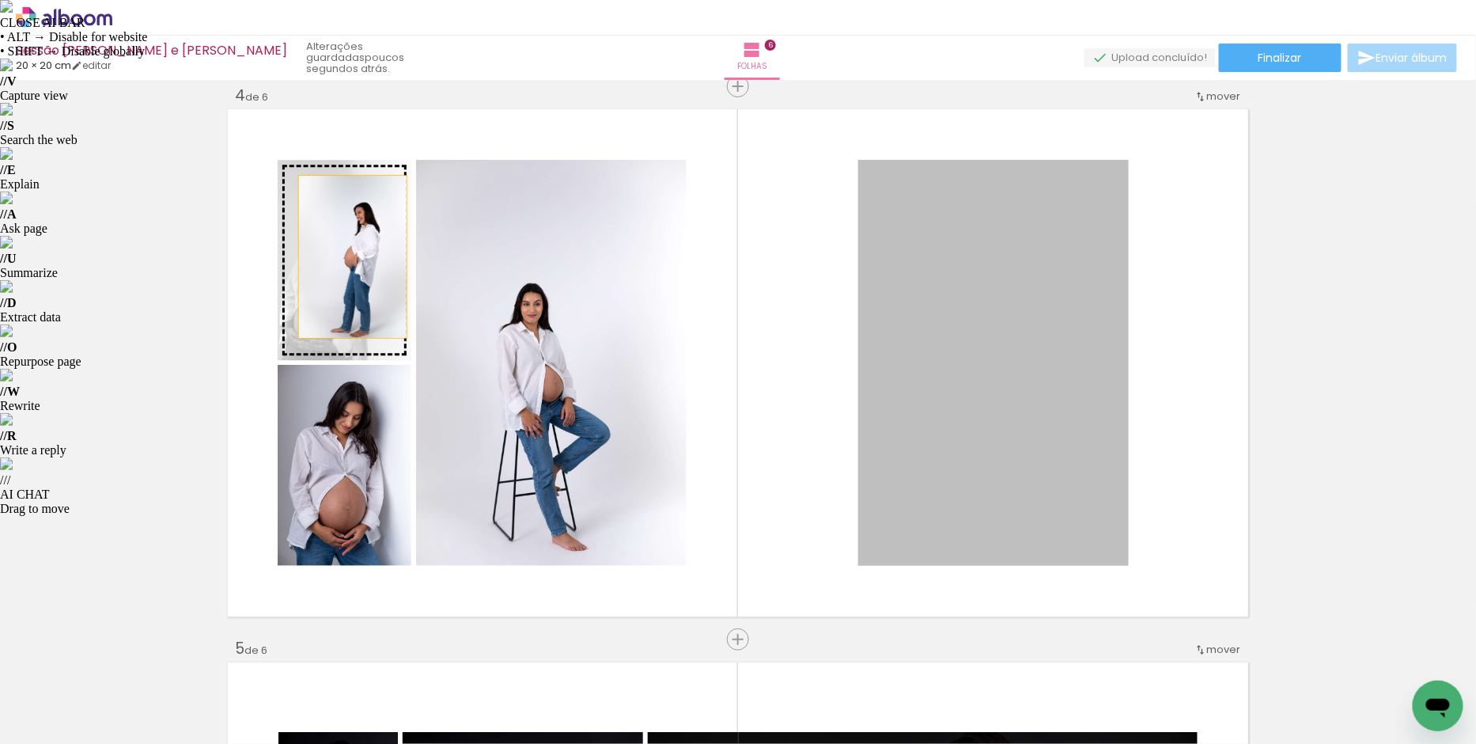
drag, startPoint x: 969, startPoint y: 336, endPoint x: 346, endPoint y: 256, distance: 627.7
click at [0, 0] on slot at bounding box center [0, 0] width 0 height 0
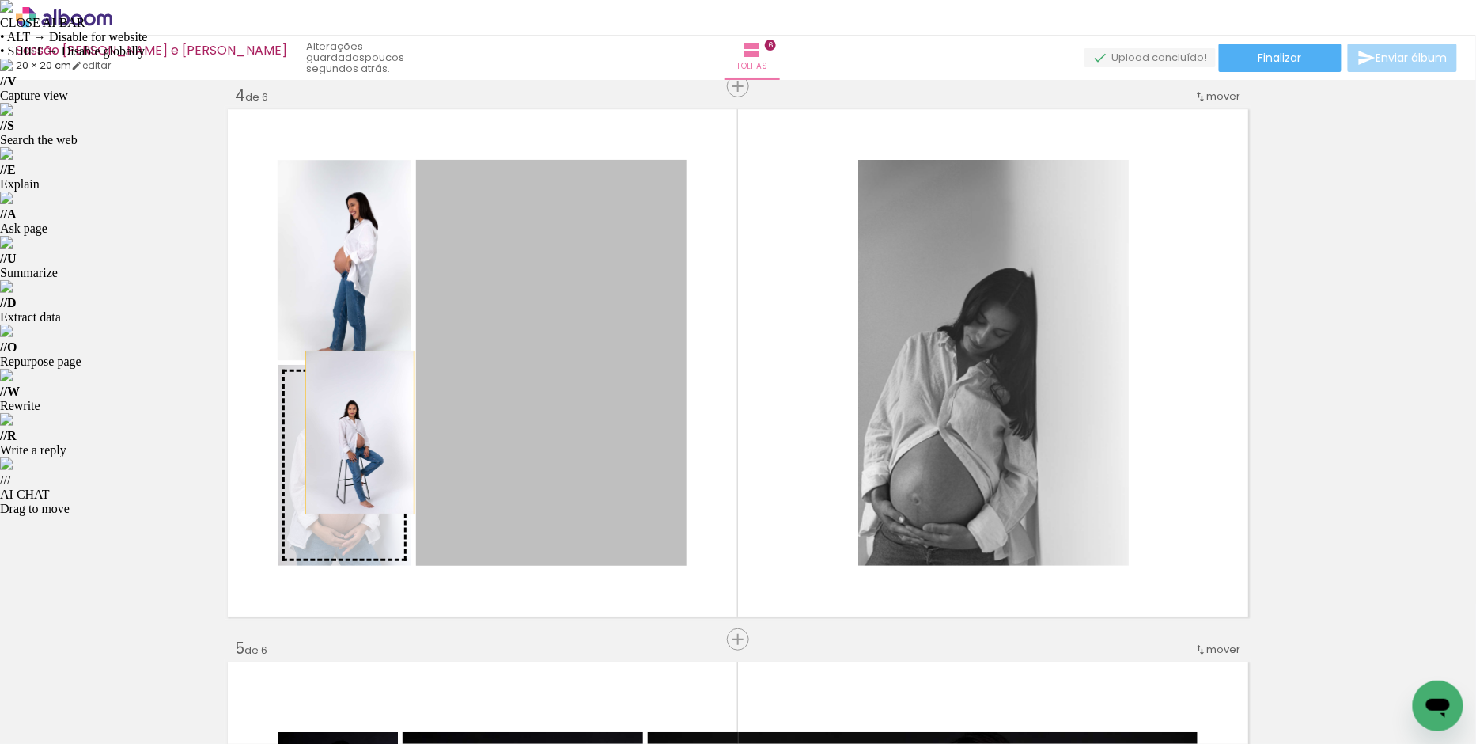
drag, startPoint x: 571, startPoint y: 344, endPoint x: 352, endPoint y: 435, distance: 237.3
click at [0, 0] on slot at bounding box center [0, 0] width 0 height 0
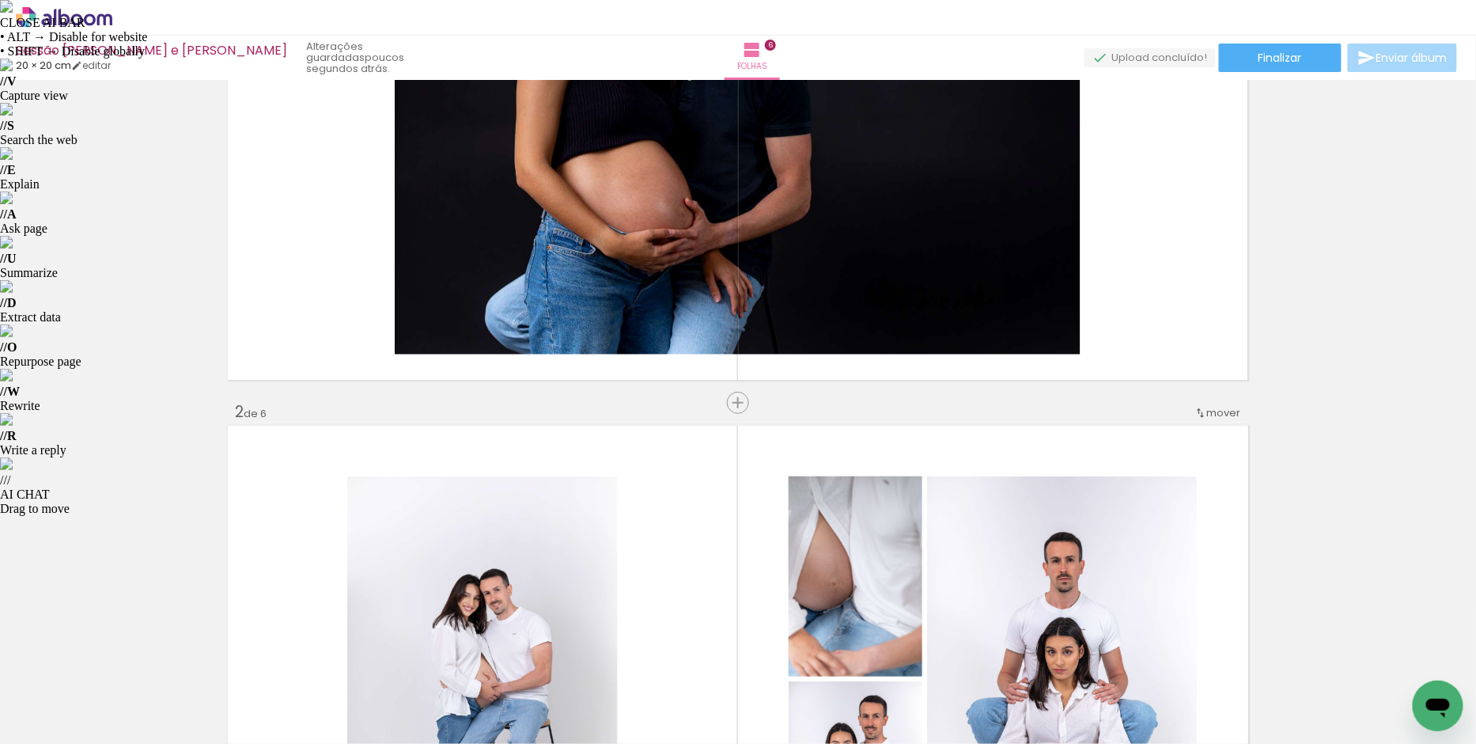
scroll to position [0, 0]
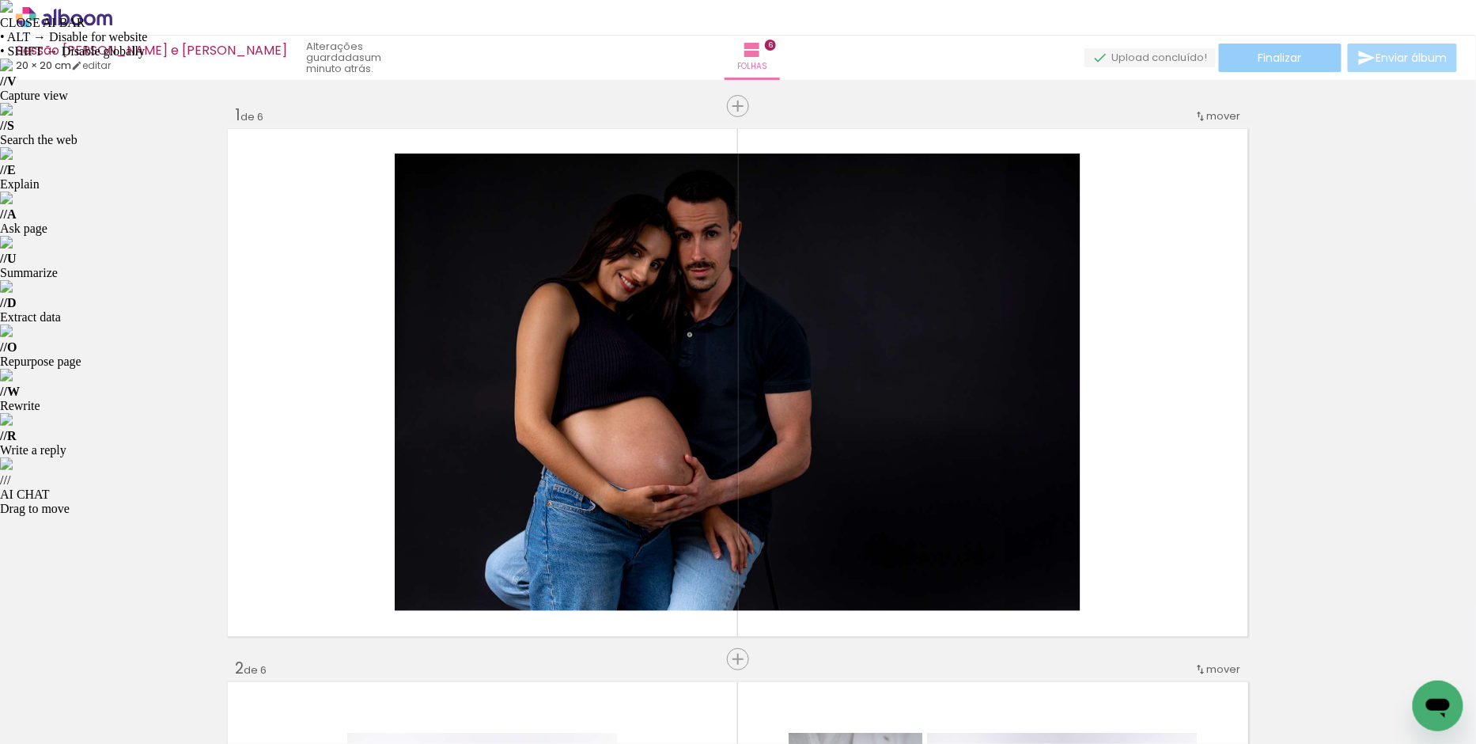
click at [1279, 58] on span "Finalizar" at bounding box center [1281, 57] width 44 height 11
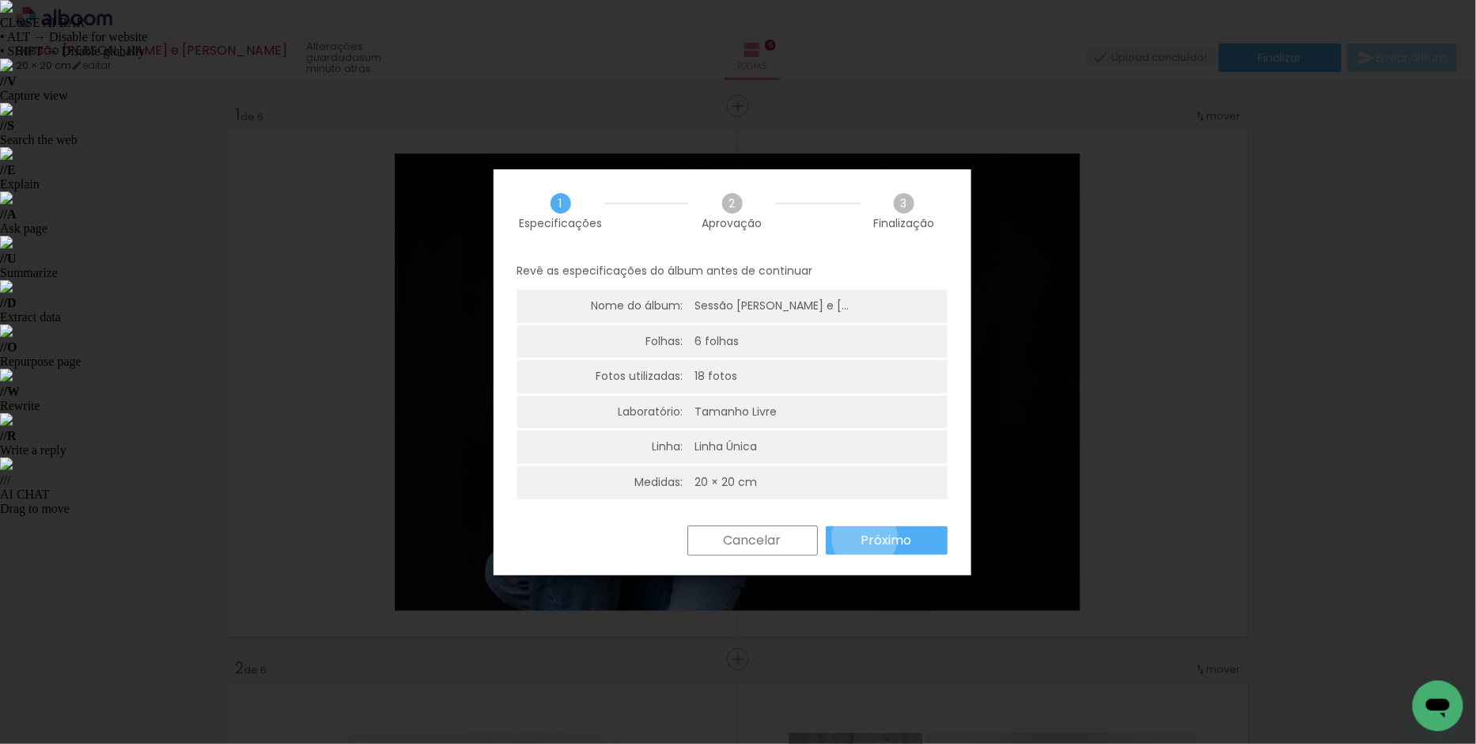
click at [0, 0] on slot "Próximo" at bounding box center [0, 0] width 0 height 0
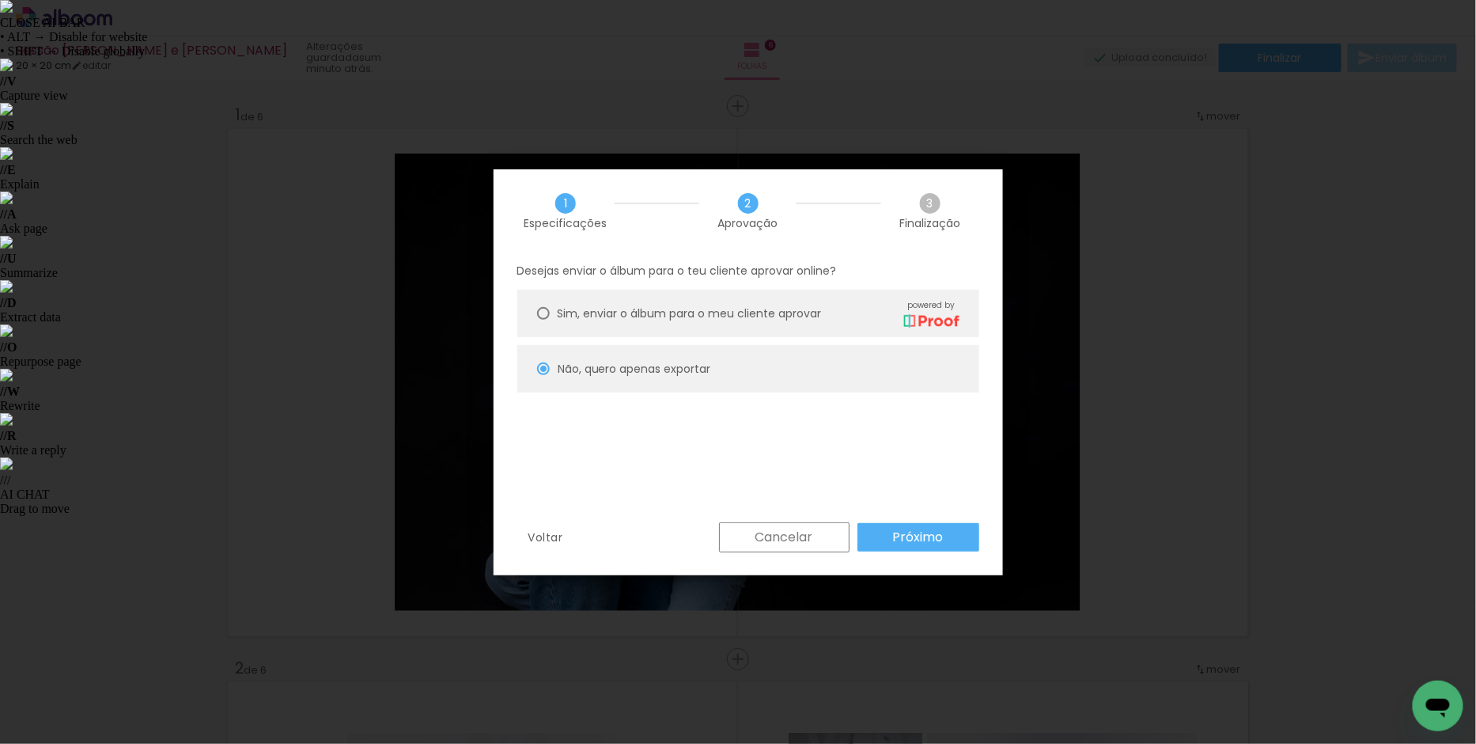
click at [0, 0] on slot "Próximo" at bounding box center [0, 0] width 0 height 0
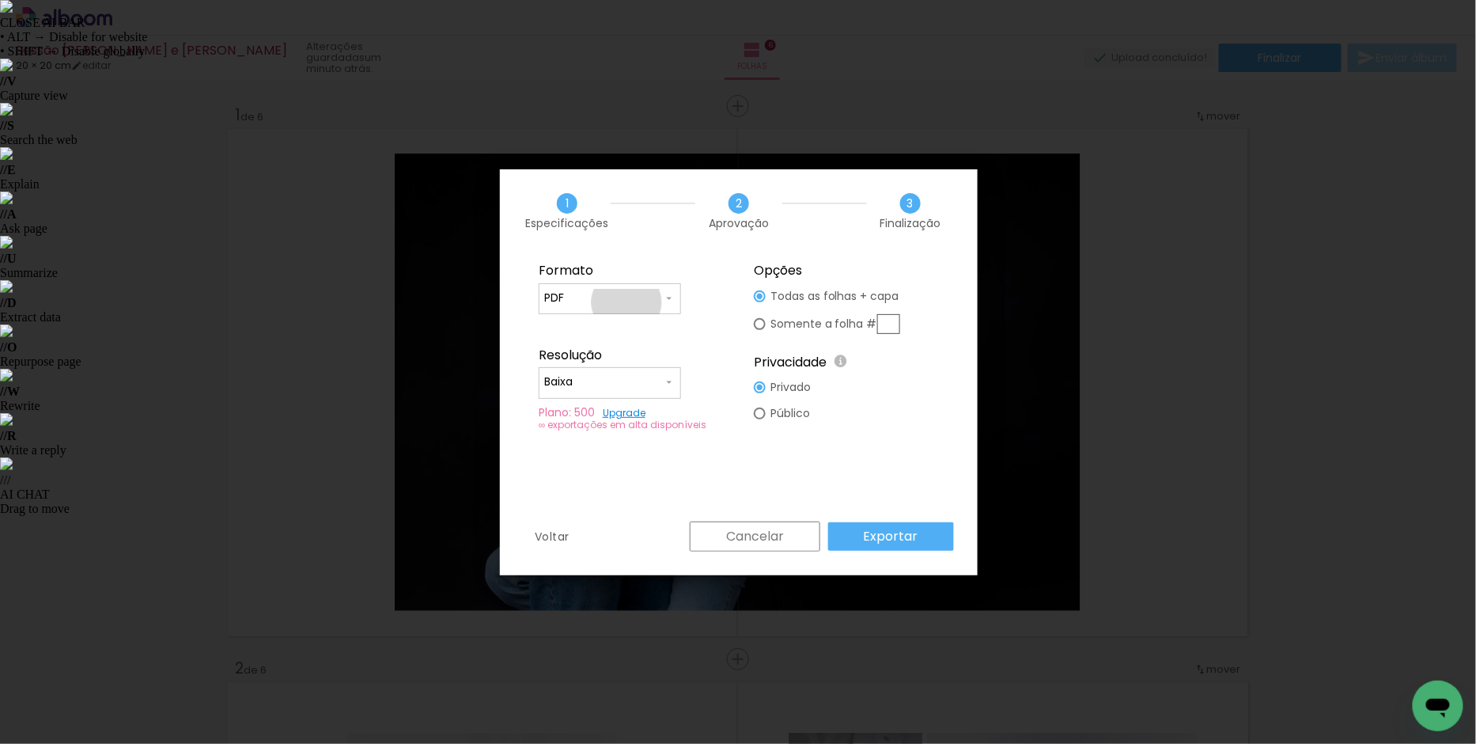
click at [627, 302] on input "PDF" at bounding box center [603, 298] width 119 height 16
click at [575, 331] on paper-item "PDF" at bounding box center [610, 328] width 142 height 32
click at [595, 376] on input "Baixa" at bounding box center [603, 382] width 119 height 16
click at [0, 0] on slot "Alta, 300 DPI" at bounding box center [0, 0] width 0 height 0
type input "Alta, 300 DPI"
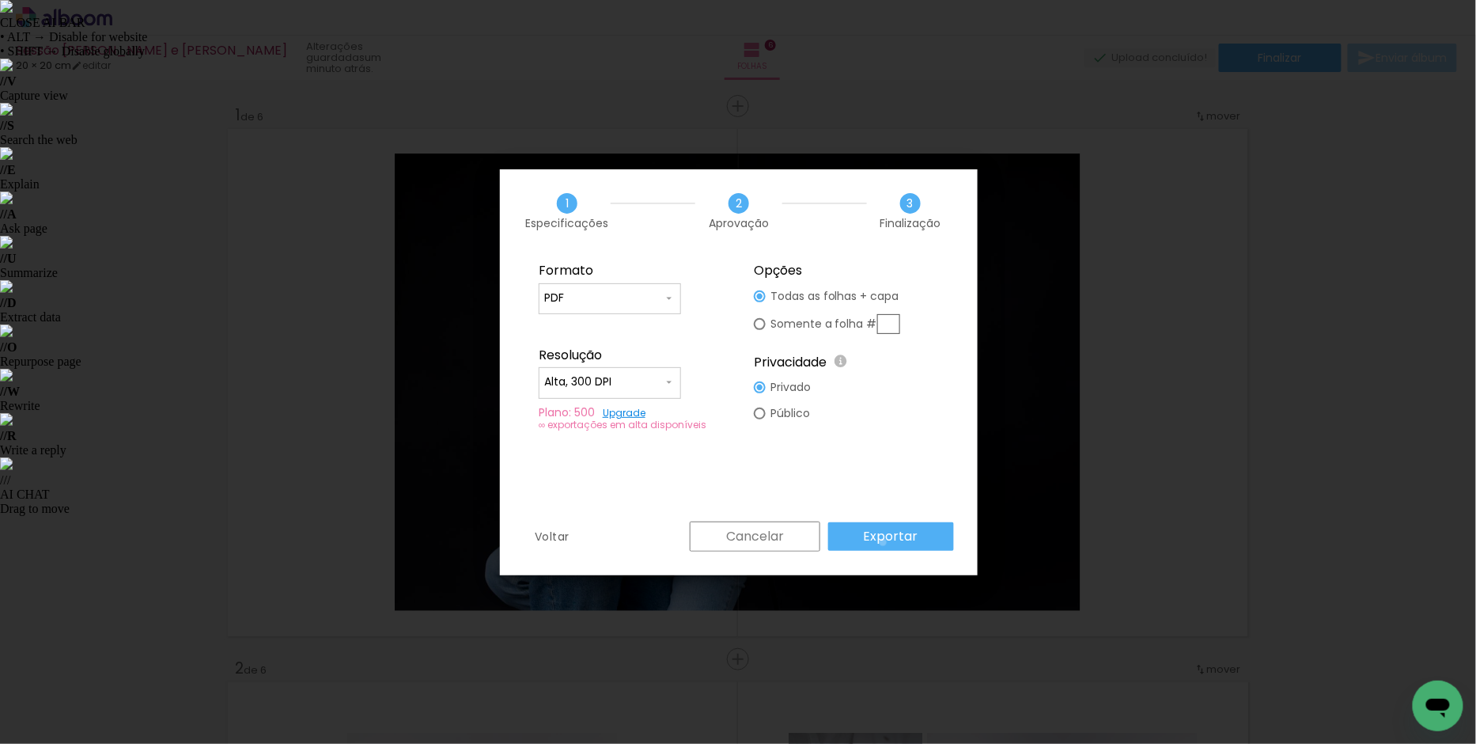
click at [0, 0] on slot "Exportar" at bounding box center [0, 0] width 0 height 0
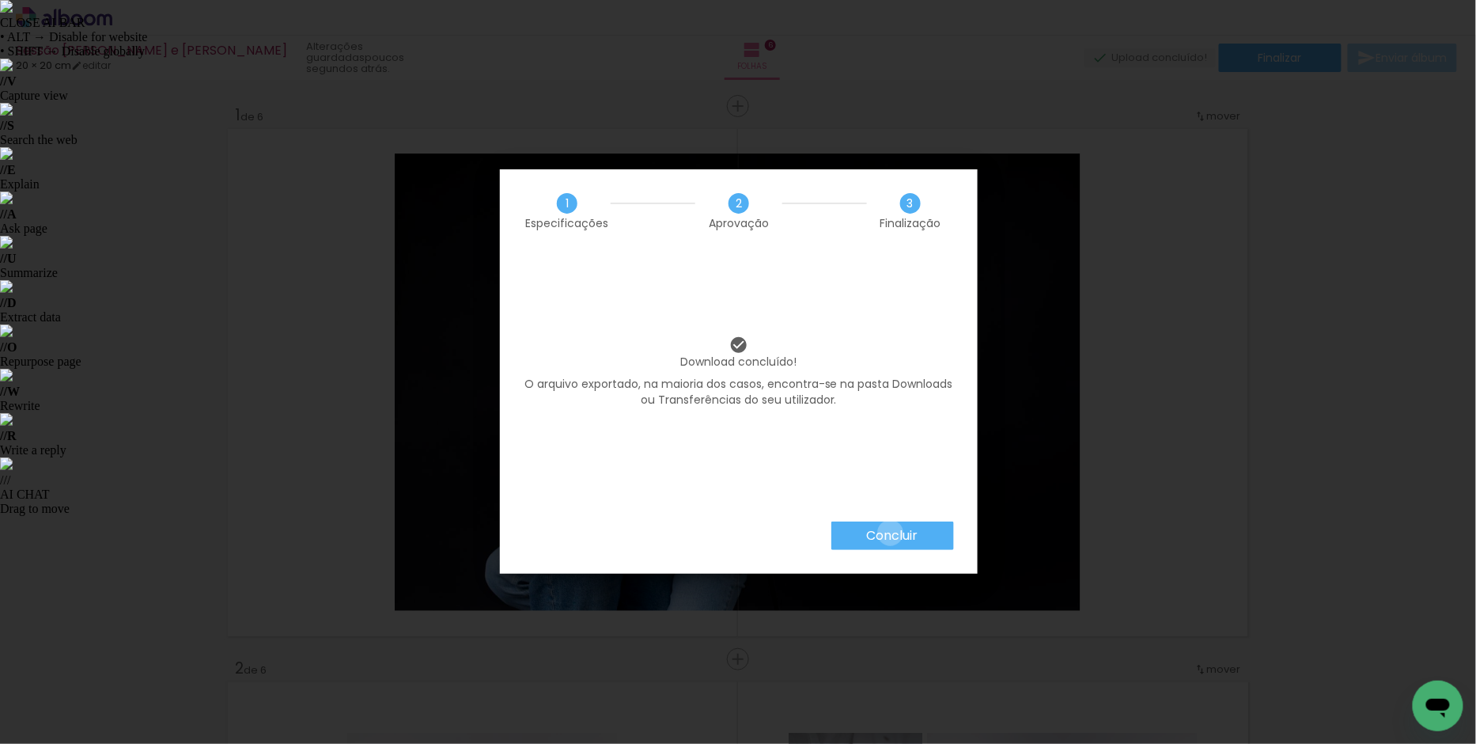
click at [0, 0] on slot "Concluir" at bounding box center [0, 0] width 0 height 0
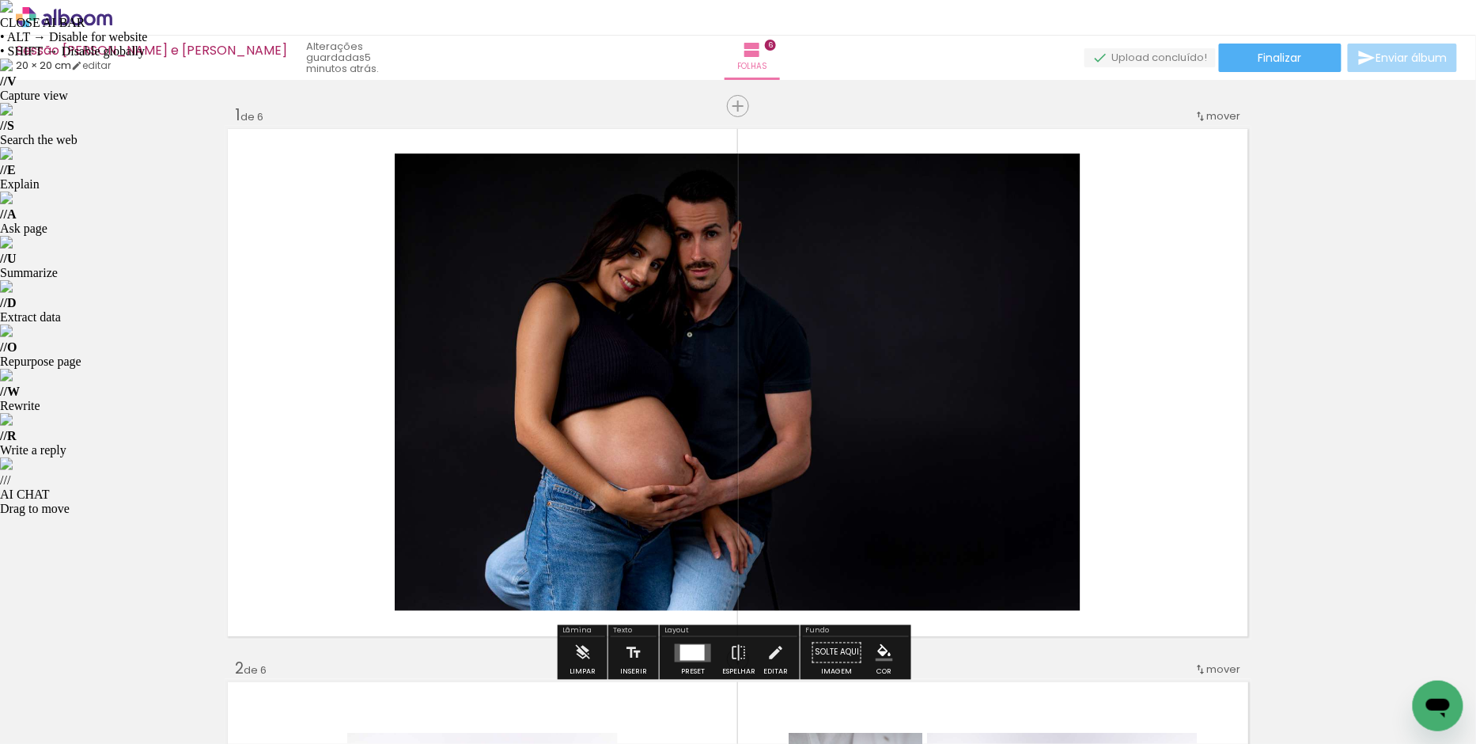
click at [64, 21] on icon at bounding box center [64, 17] width 97 height 21
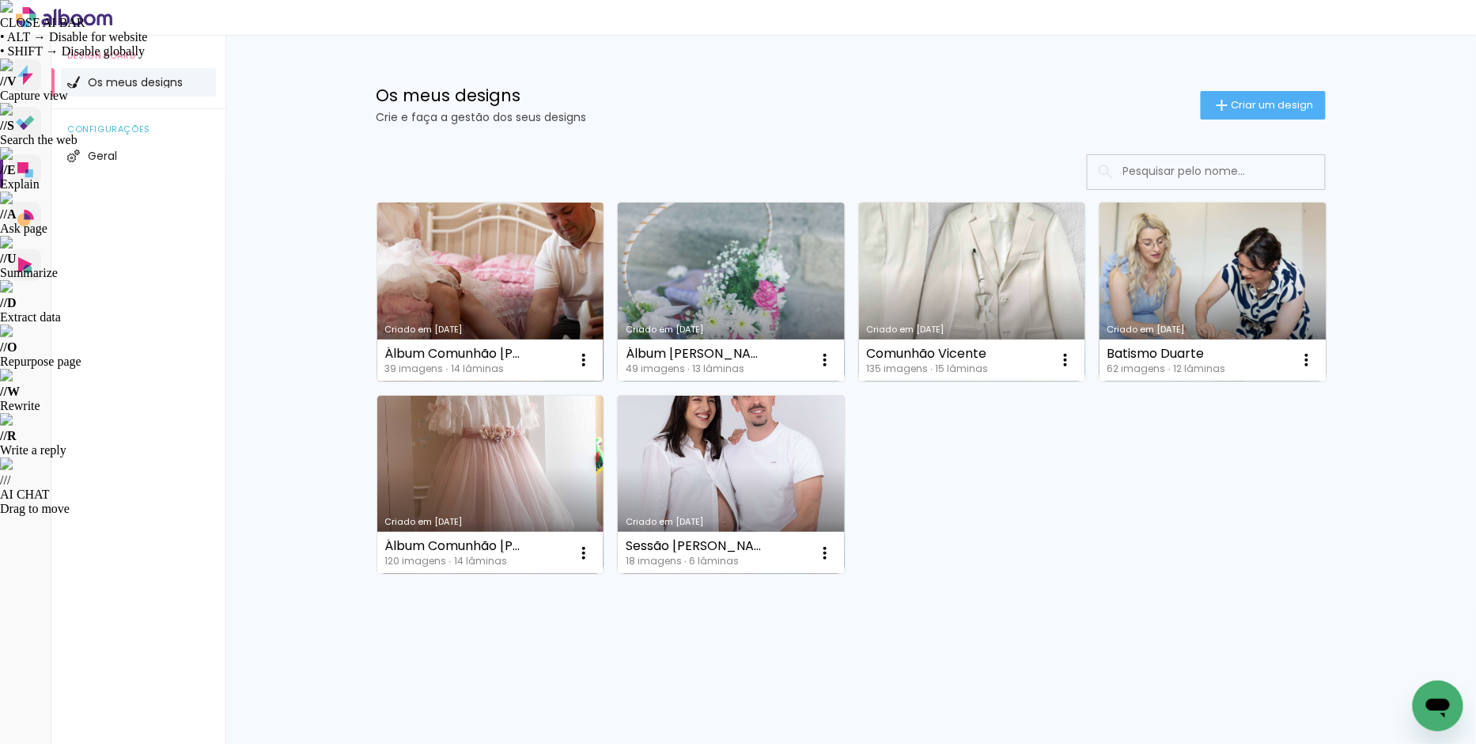
click at [538, 268] on link "Criado em [DATE]" at bounding box center [490, 292] width 227 height 179
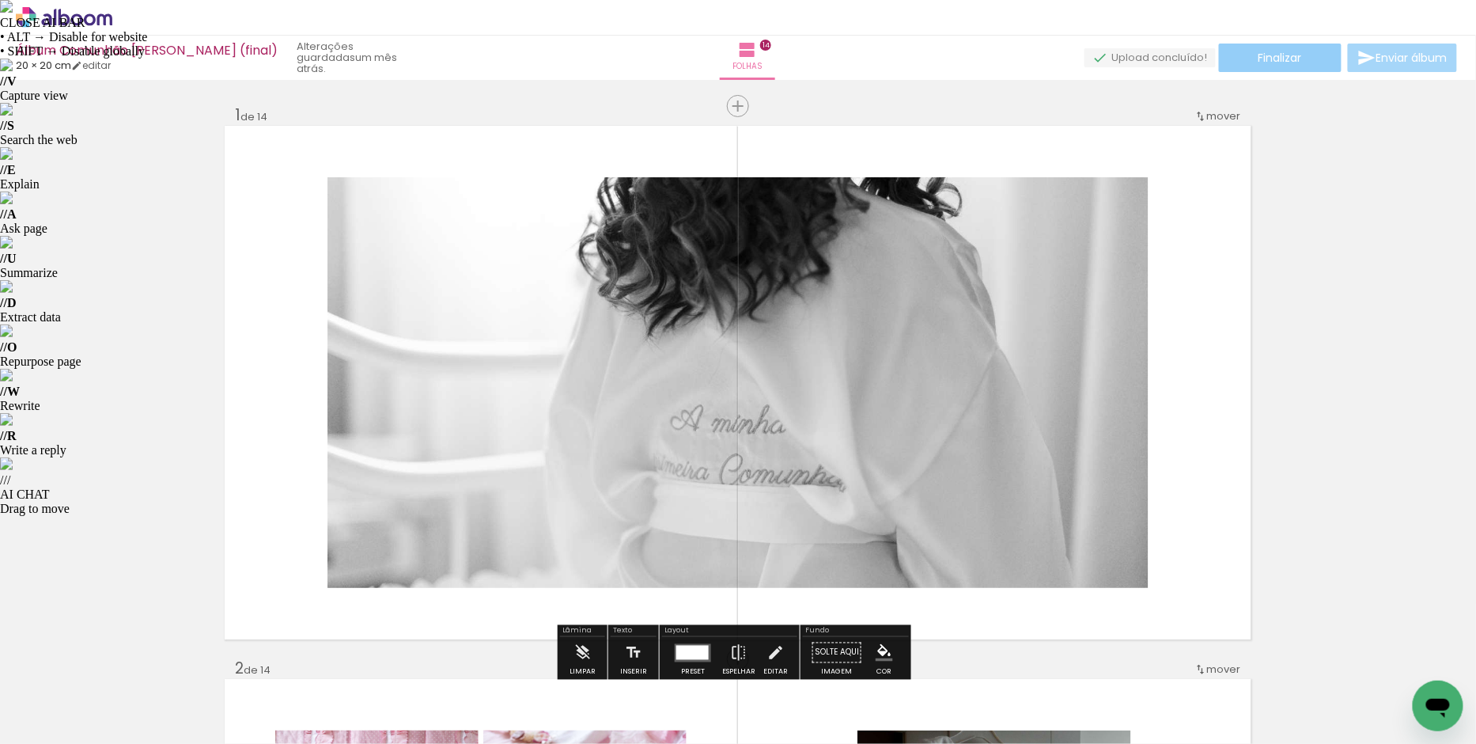
click at [1293, 54] on span "Finalizar" at bounding box center [1281, 57] width 44 height 11
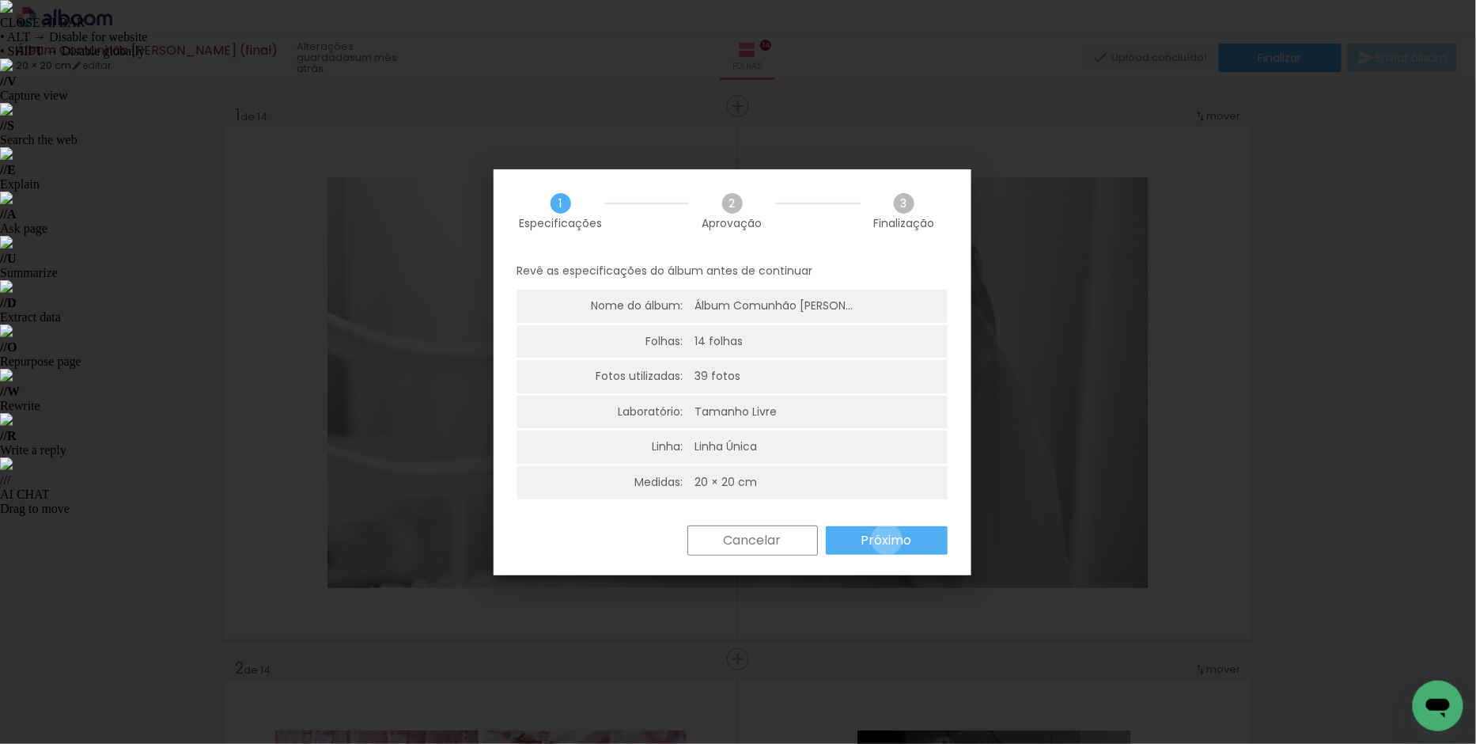
click at [0, 0] on slot "Próximo" at bounding box center [0, 0] width 0 height 0
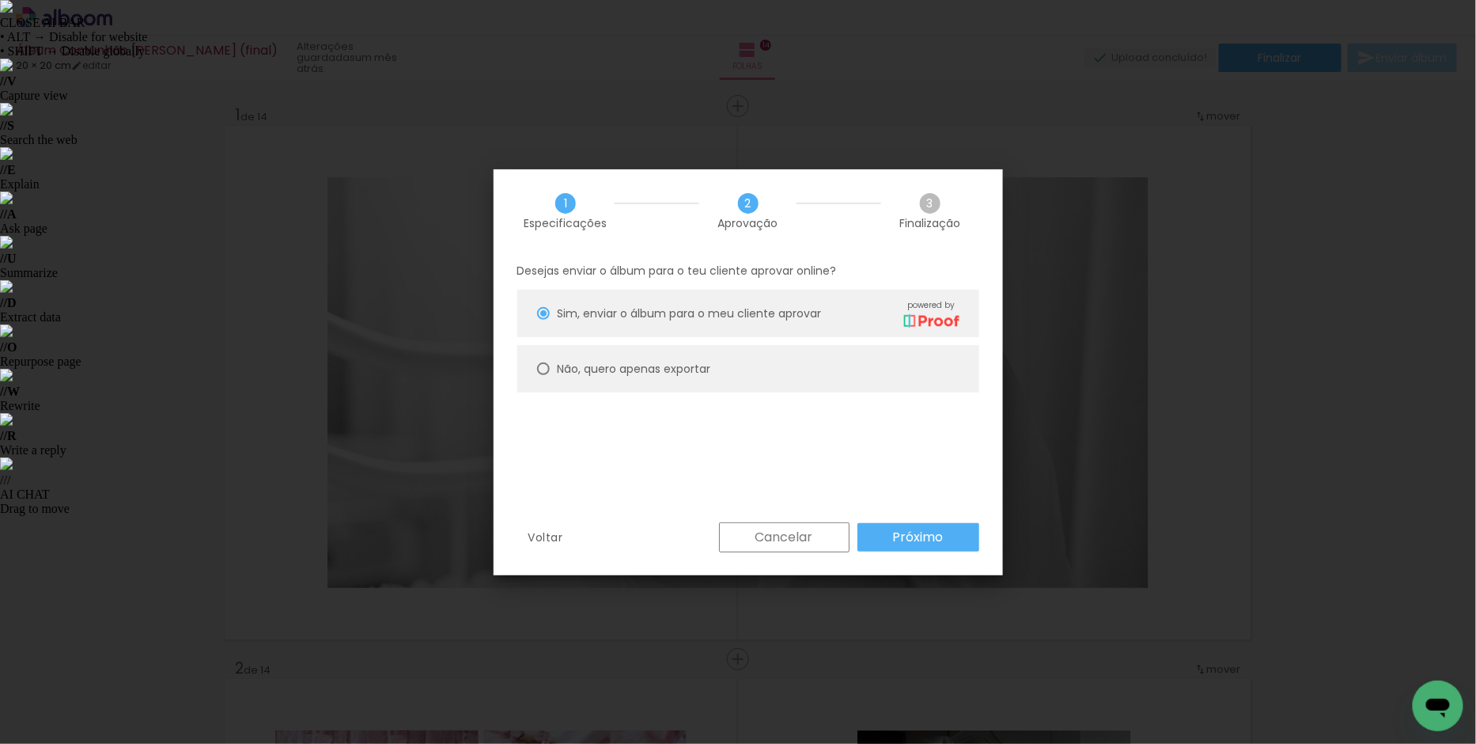
click at [0, 0] on slot "Não, quero apenas exportar" at bounding box center [0, 0] width 0 height 0
type paper-radio-button "on"
click at [0, 0] on slot "Próximo" at bounding box center [0, 0] width 0 height 0
type input "Alta, 300 DPI"
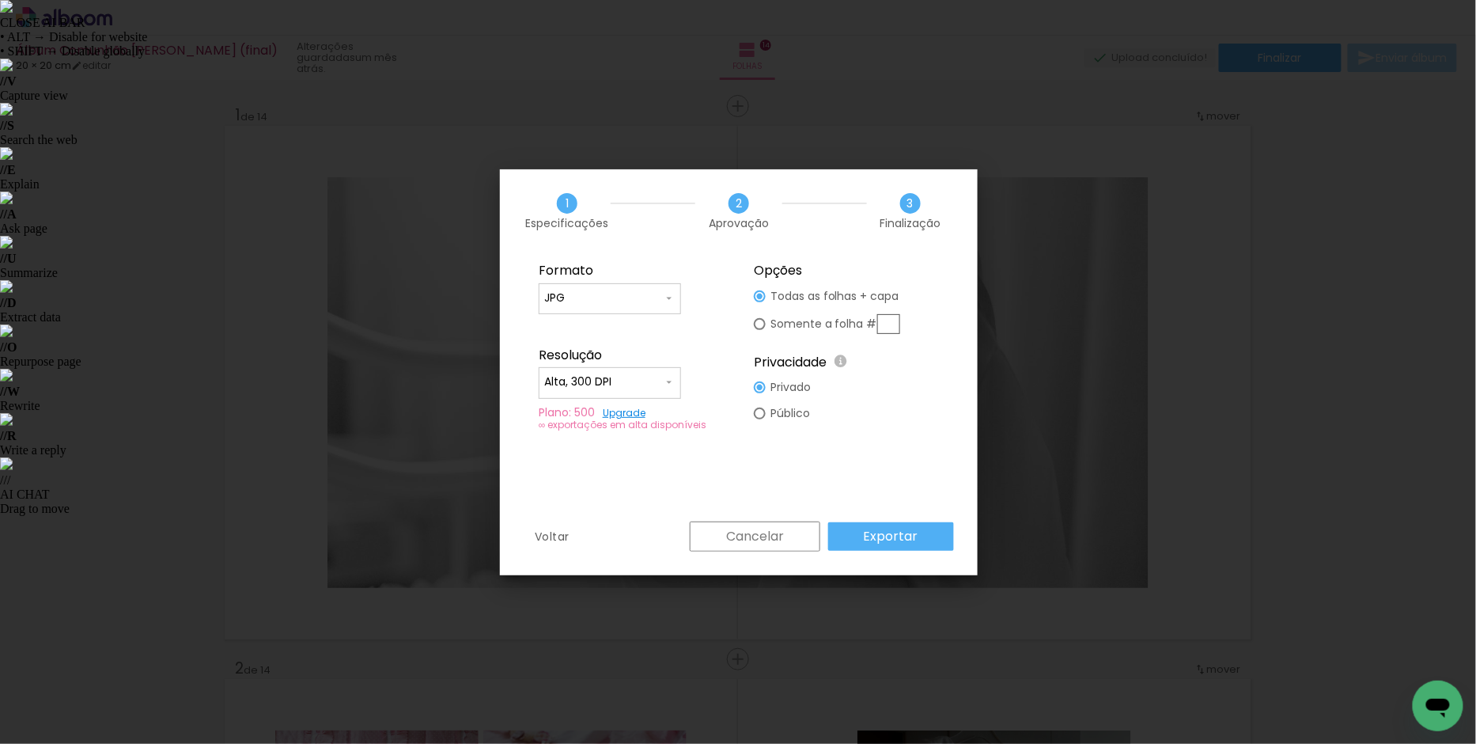
click at [617, 297] on input "JPG" at bounding box center [603, 298] width 119 height 16
click at [579, 329] on paper-item "PDF" at bounding box center [610, 328] width 142 height 32
type input "PDF"
click at [0, 0] on slot "Exportar" at bounding box center [0, 0] width 0 height 0
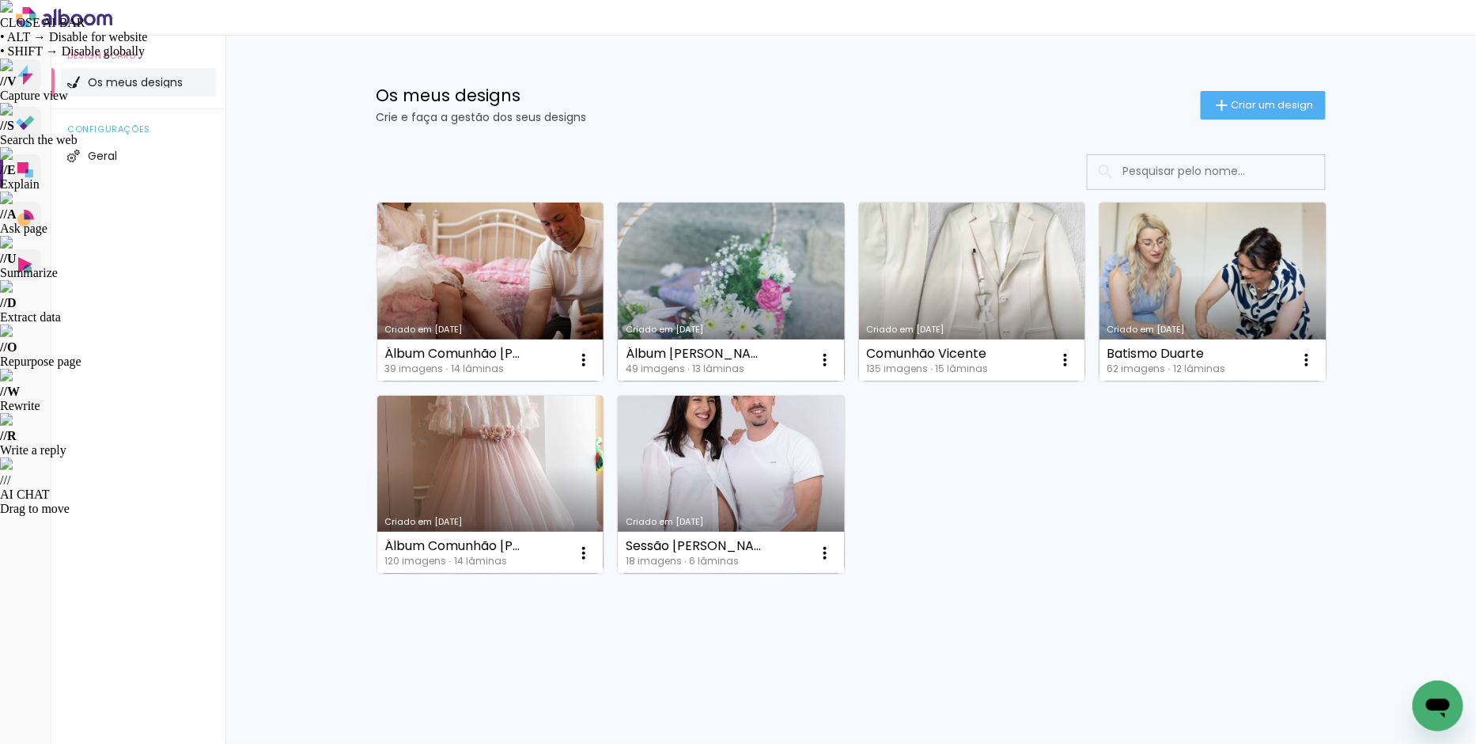
click at [748, 263] on link "Criado em [DATE]" at bounding box center [731, 292] width 227 height 179
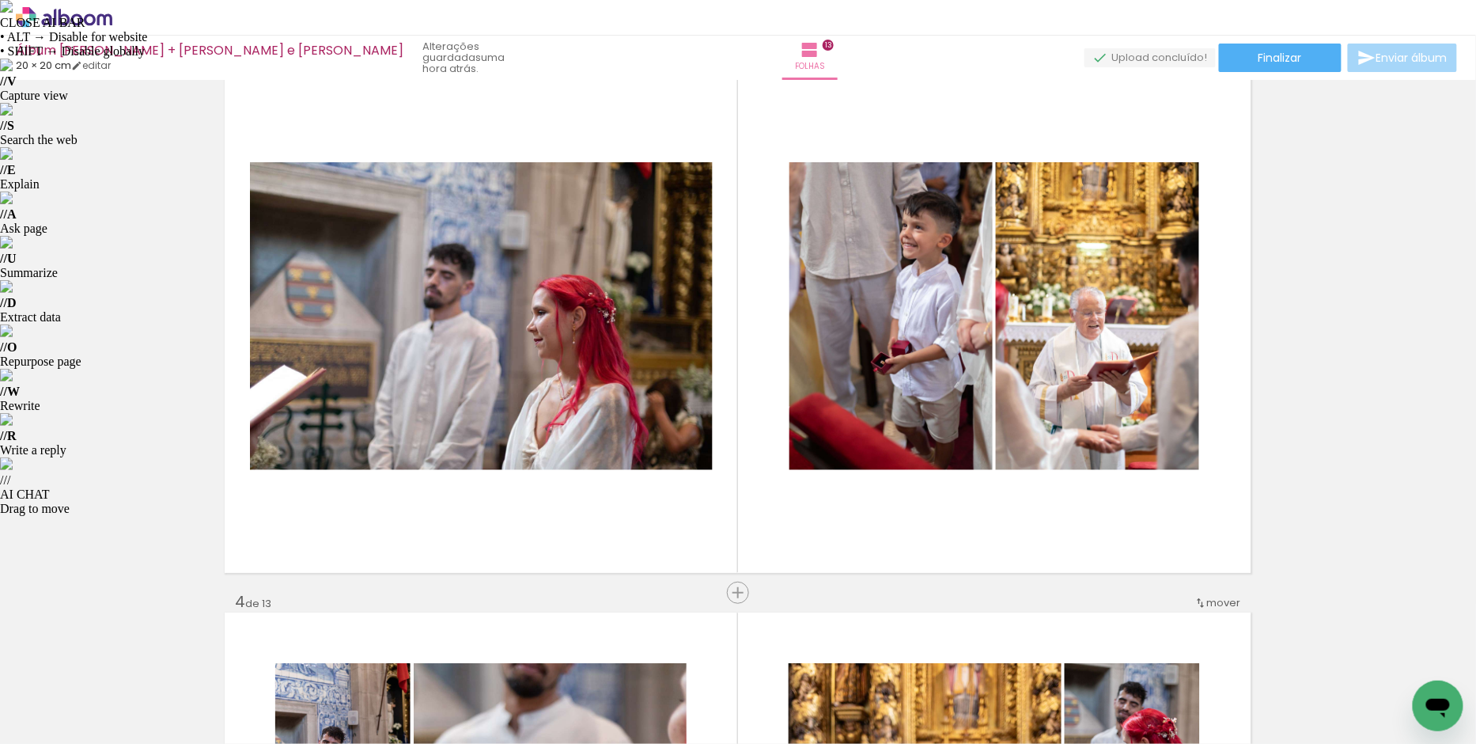
scroll to position [1125, 0]
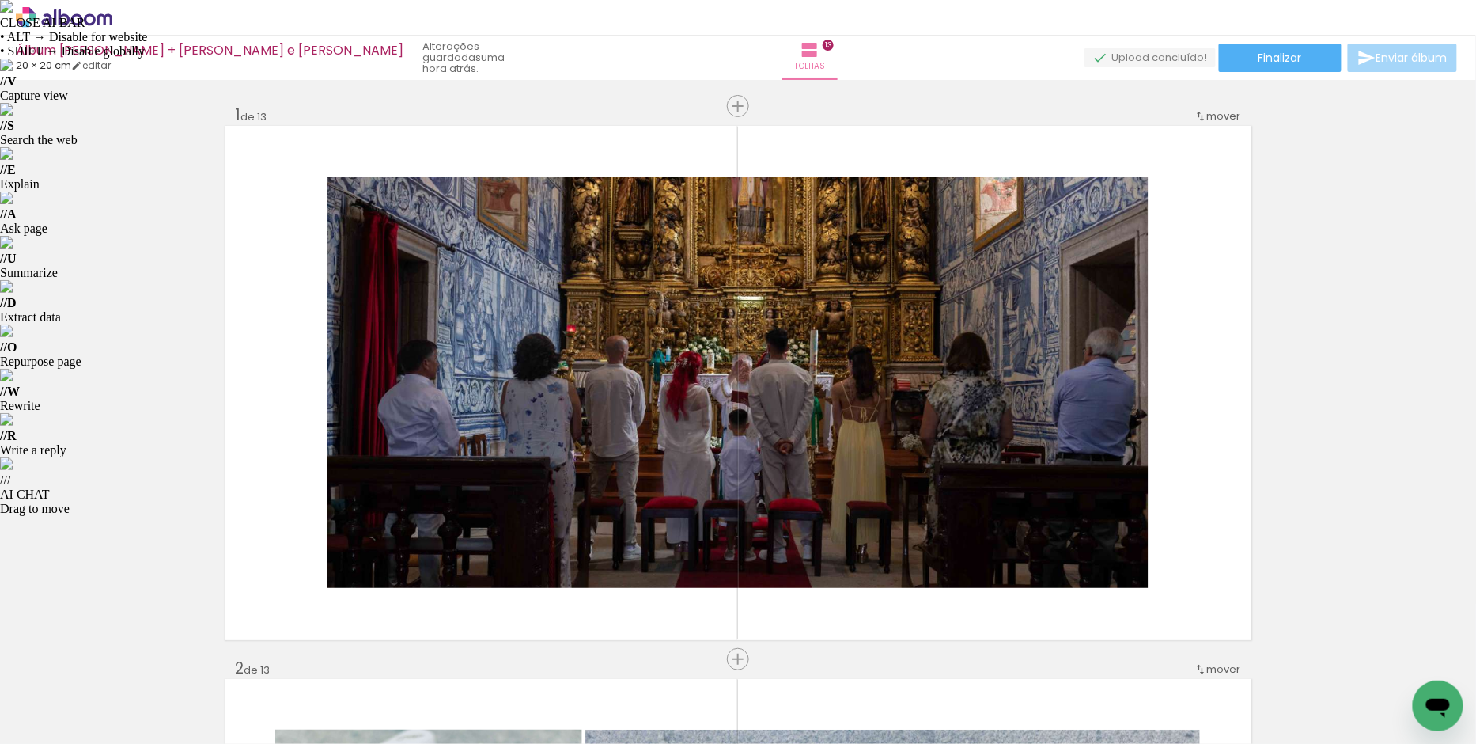
scroll to position [1125, 0]
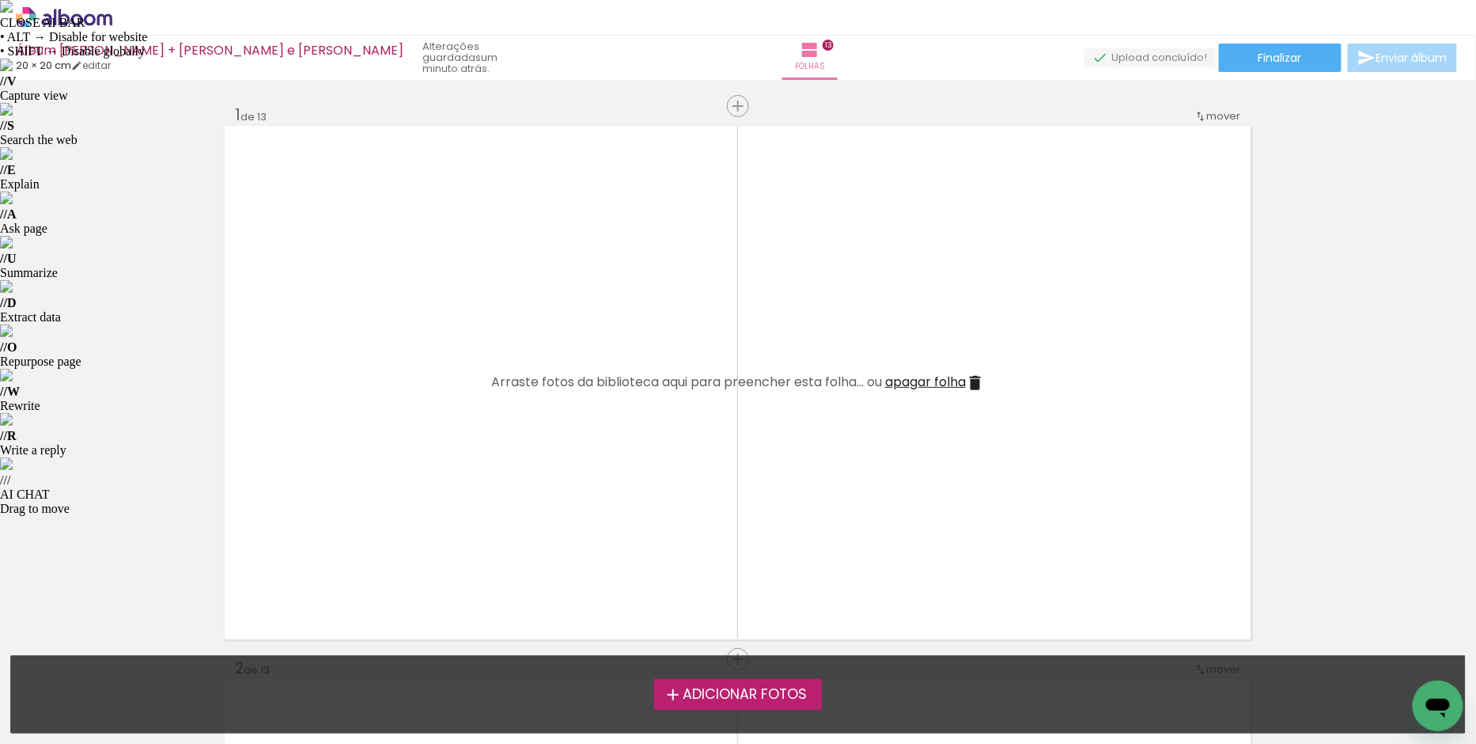
scroll to position [396, 0]
